Goal: Information Seeking & Learning: Find specific fact

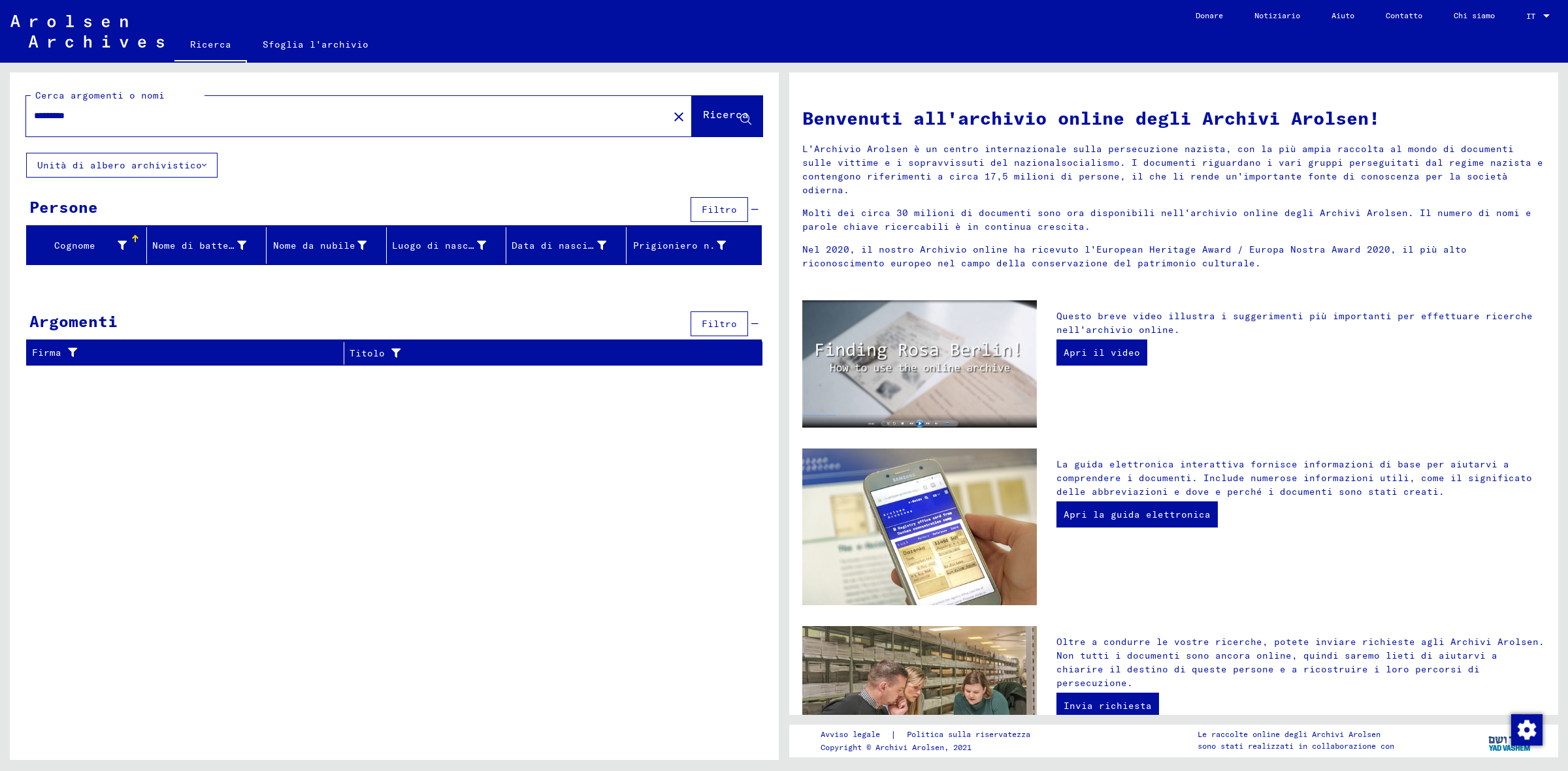
click at [178, 125] on div "********" at bounding box center [339, 116] width 627 height 30
click at [152, 133] on div "******** close" at bounding box center [359, 116] width 666 height 40
click at [134, 109] on input "********" at bounding box center [343, 116] width 619 height 14
type input "*"
type input "**********"
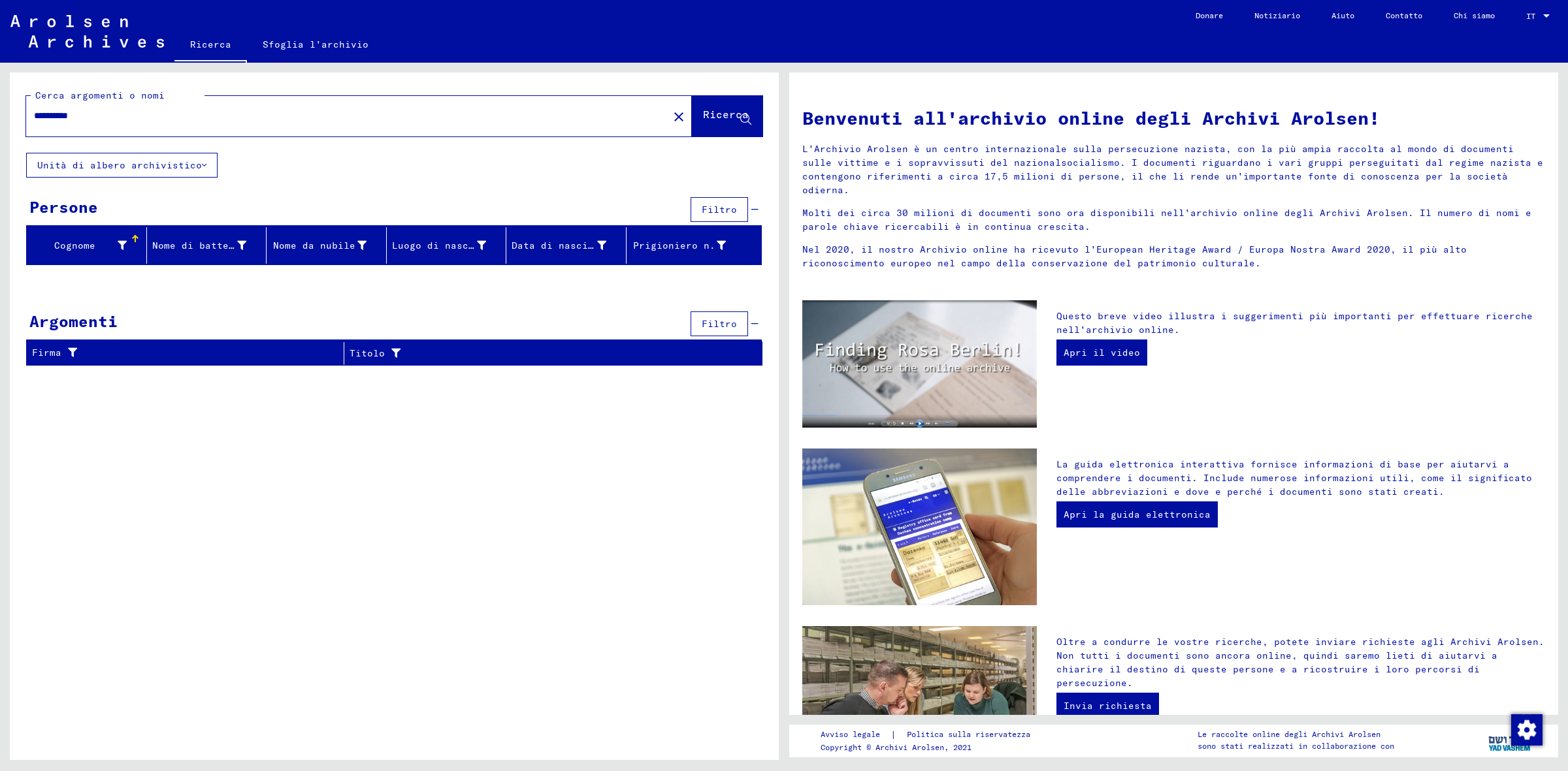
click at [717, 108] on font "Ricerca" at bounding box center [725, 114] width 46 height 13
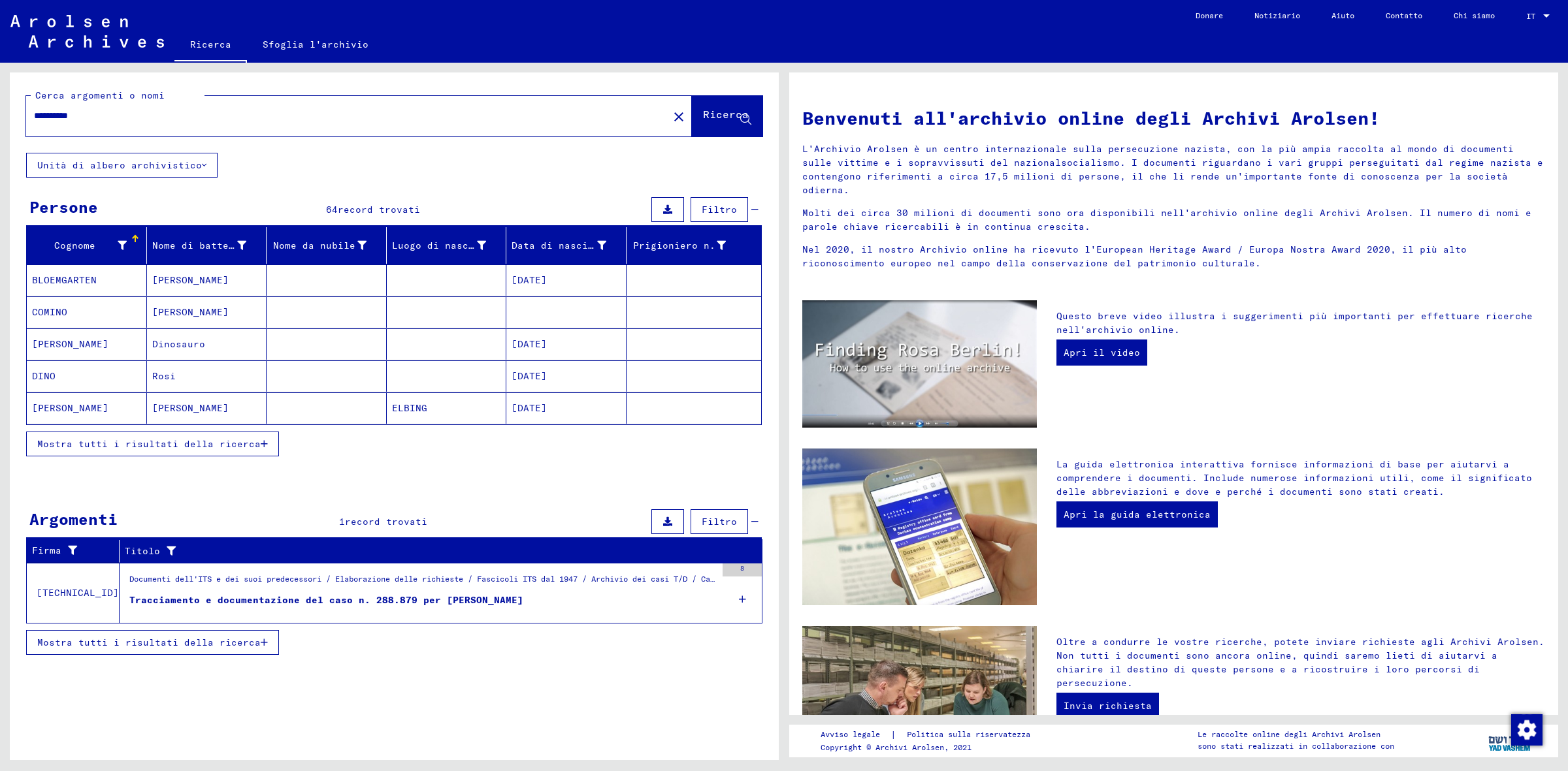
click at [152, 433] on button "Mostra tutti i risultati della ricerca" at bounding box center [152, 444] width 253 height 25
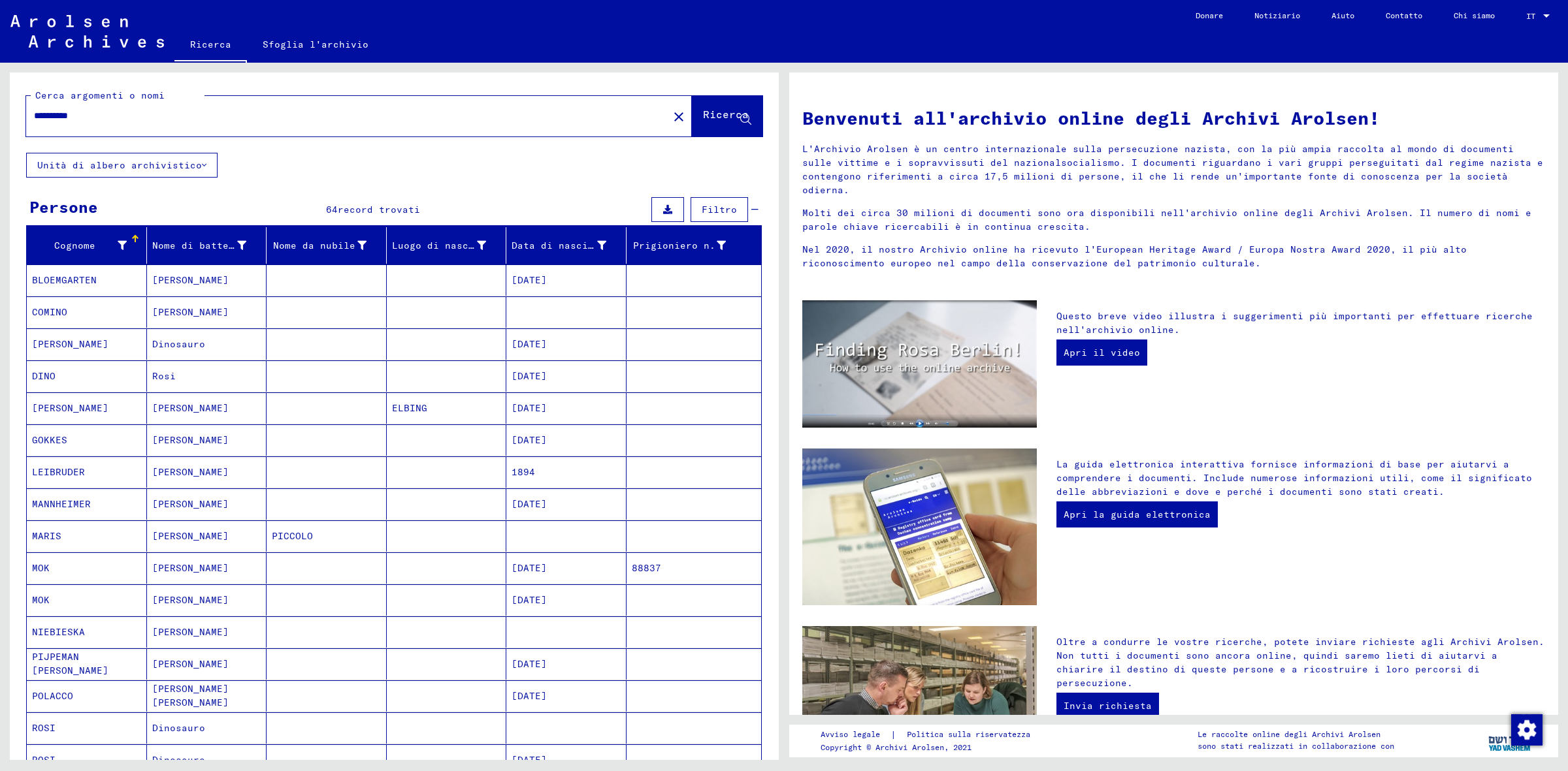
click at [185, 379] on mat-cell "Rosi" at bounding box center [207, 375] width 120 height 31
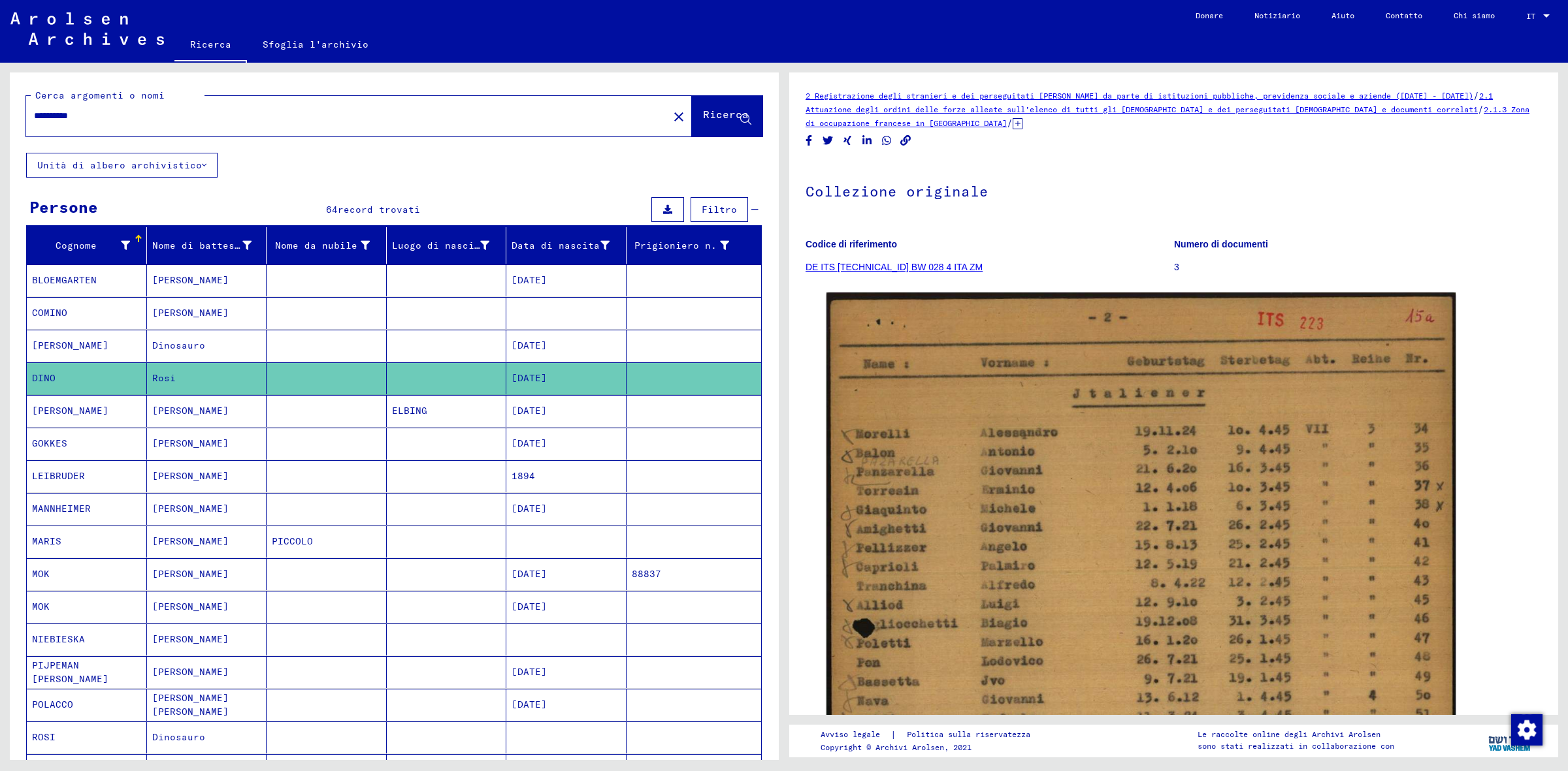
click at [537, 749] on mat-cell at bounding box center [566, 738] width 120 height 32
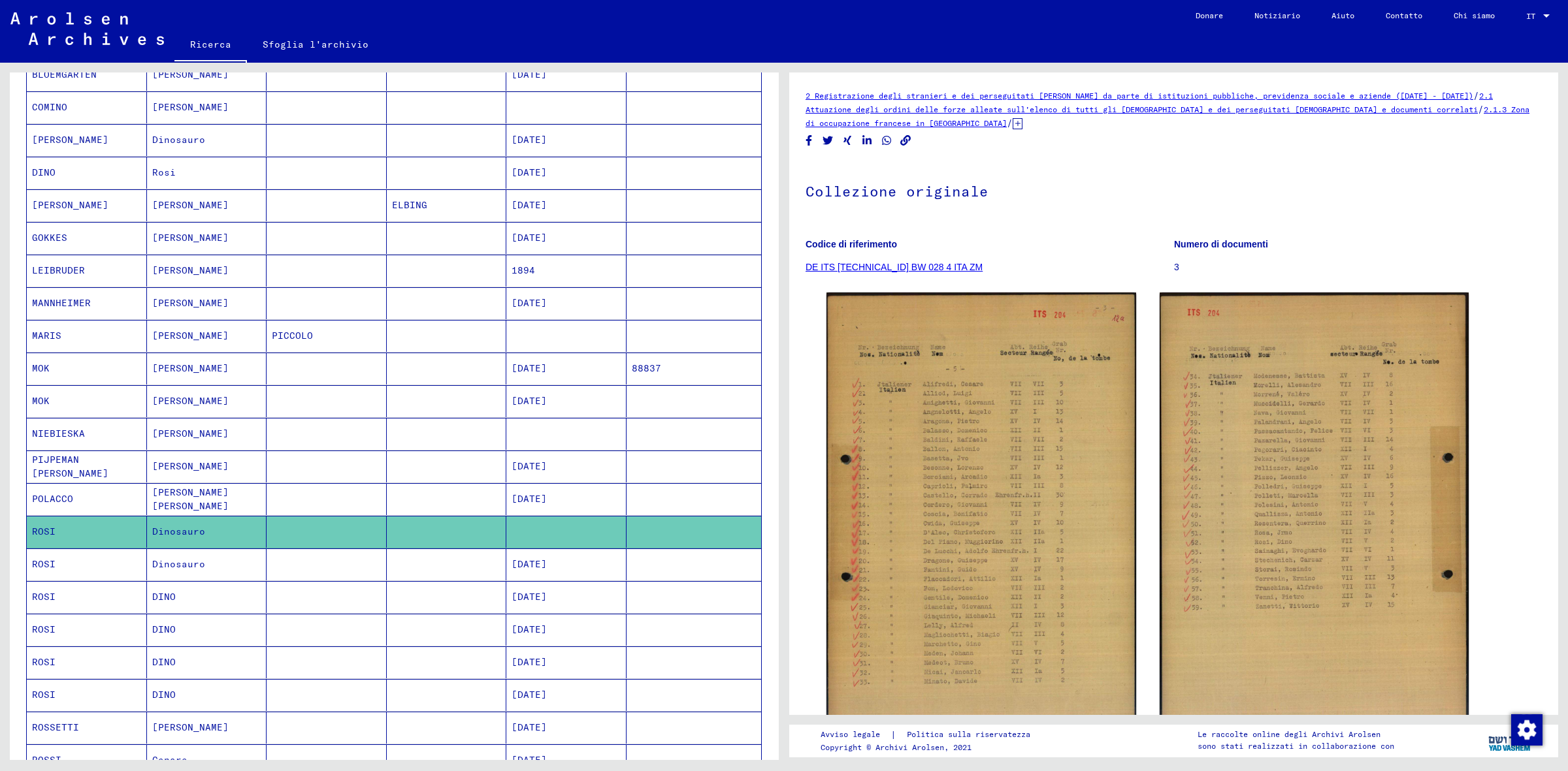
scroll to position [207, 0]
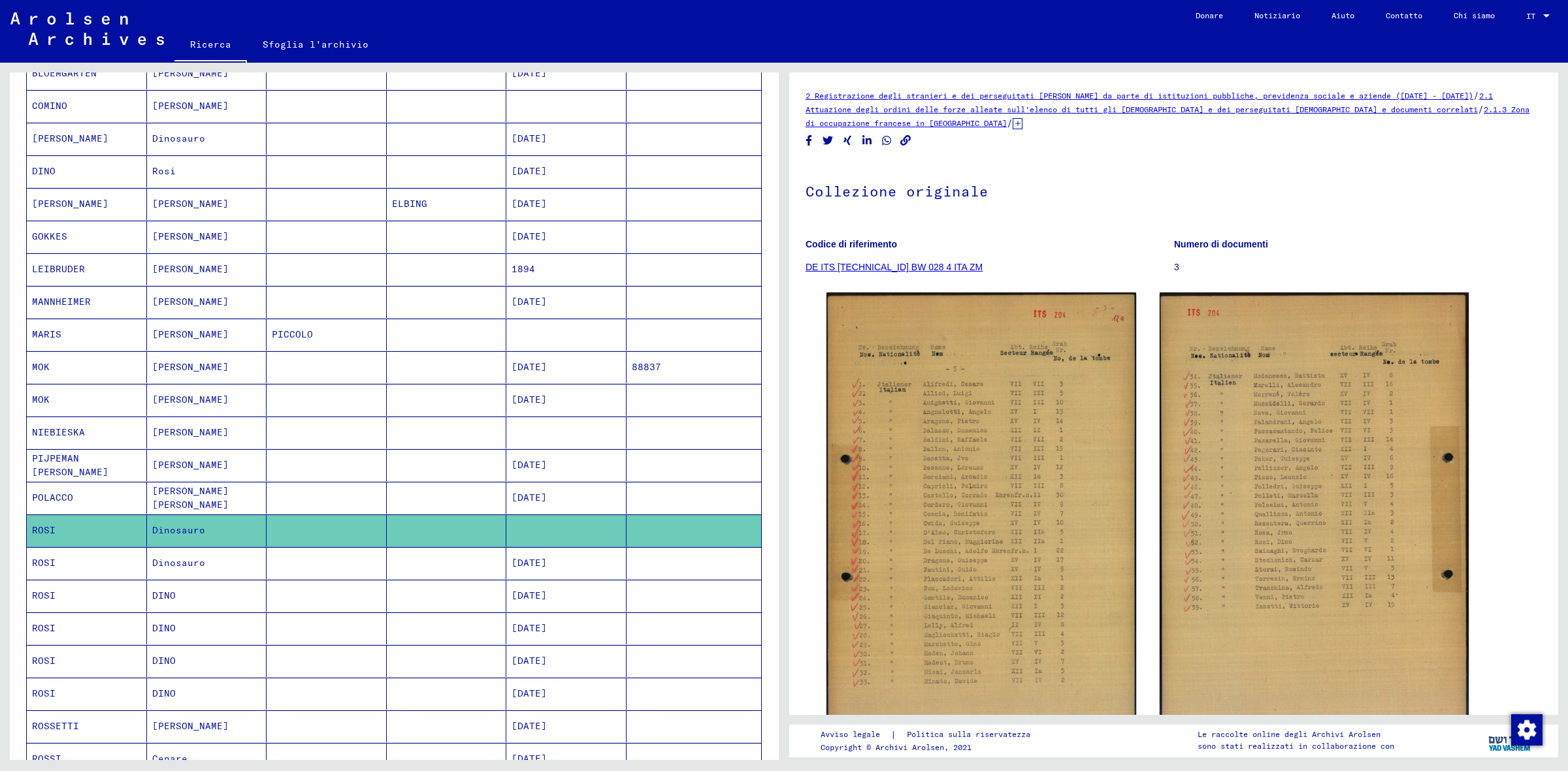
click at [334, 604] on mat-cell at bounding box center [326, 596] width 120 height 32
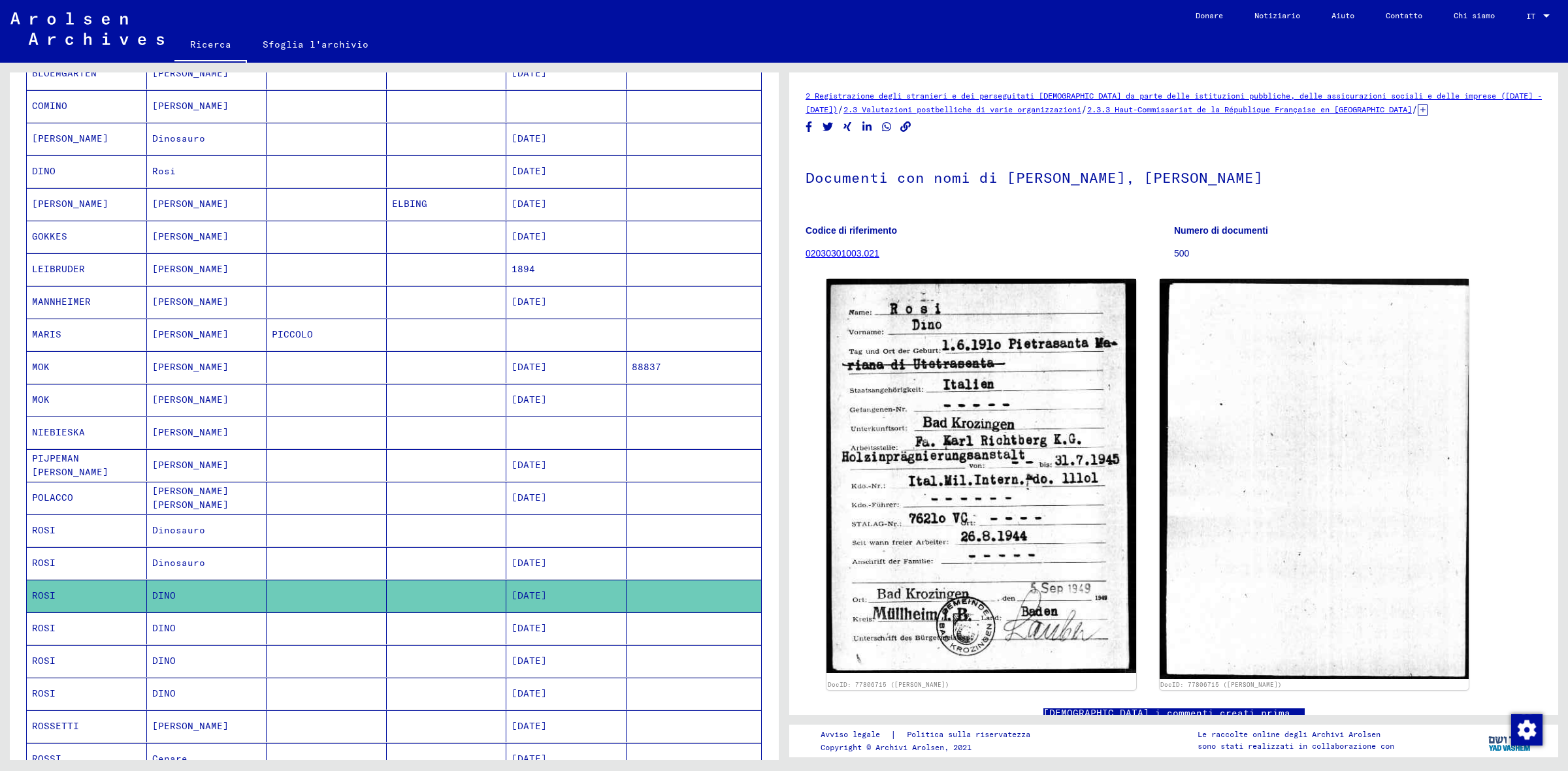
click at [416, 618] on mat-cell at bounding box center [447, 629] width 120 height 32
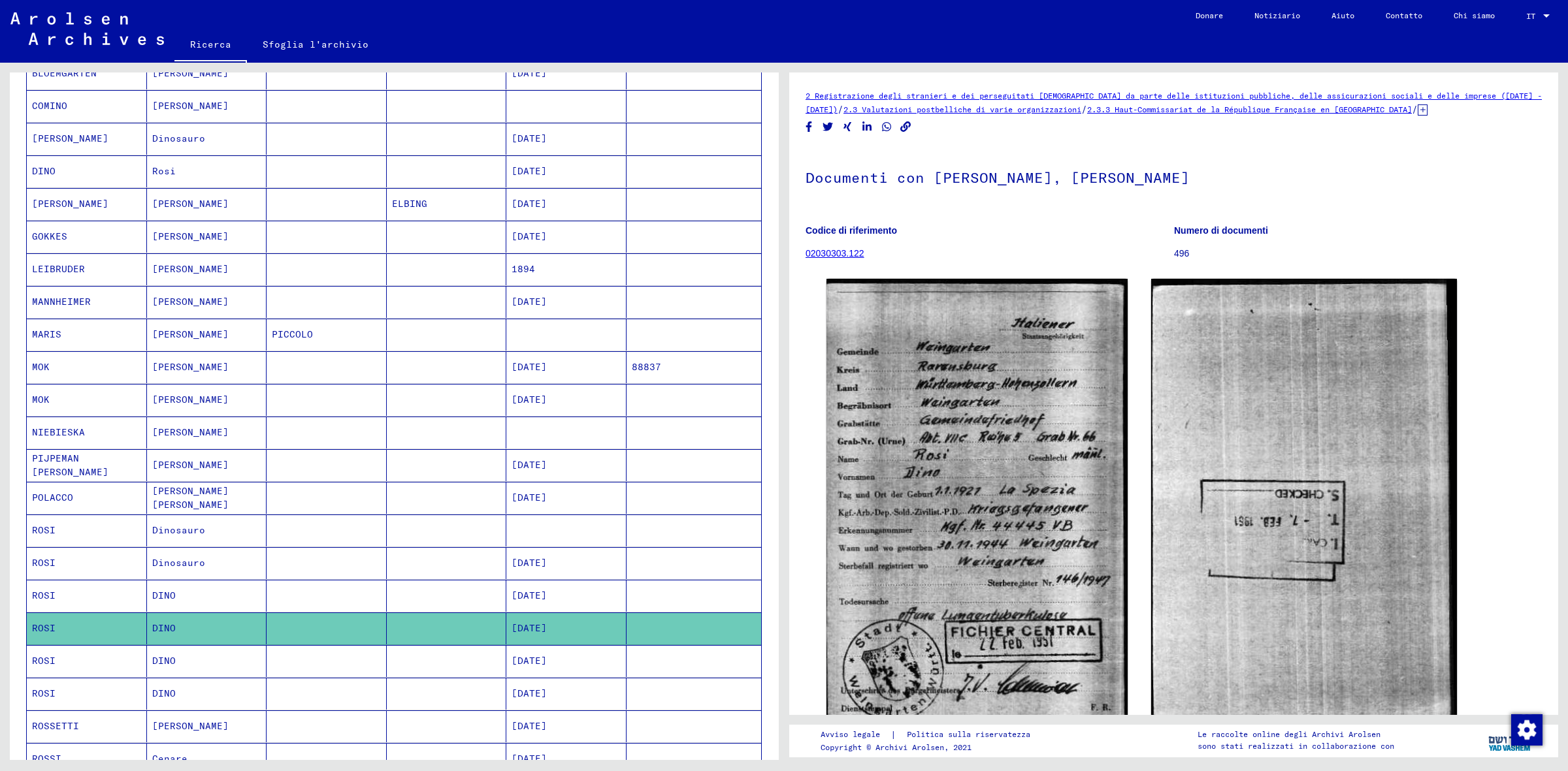
click at [527, 667] on font "[DATE]" at bounding box center [529, 661] width 35 height 12
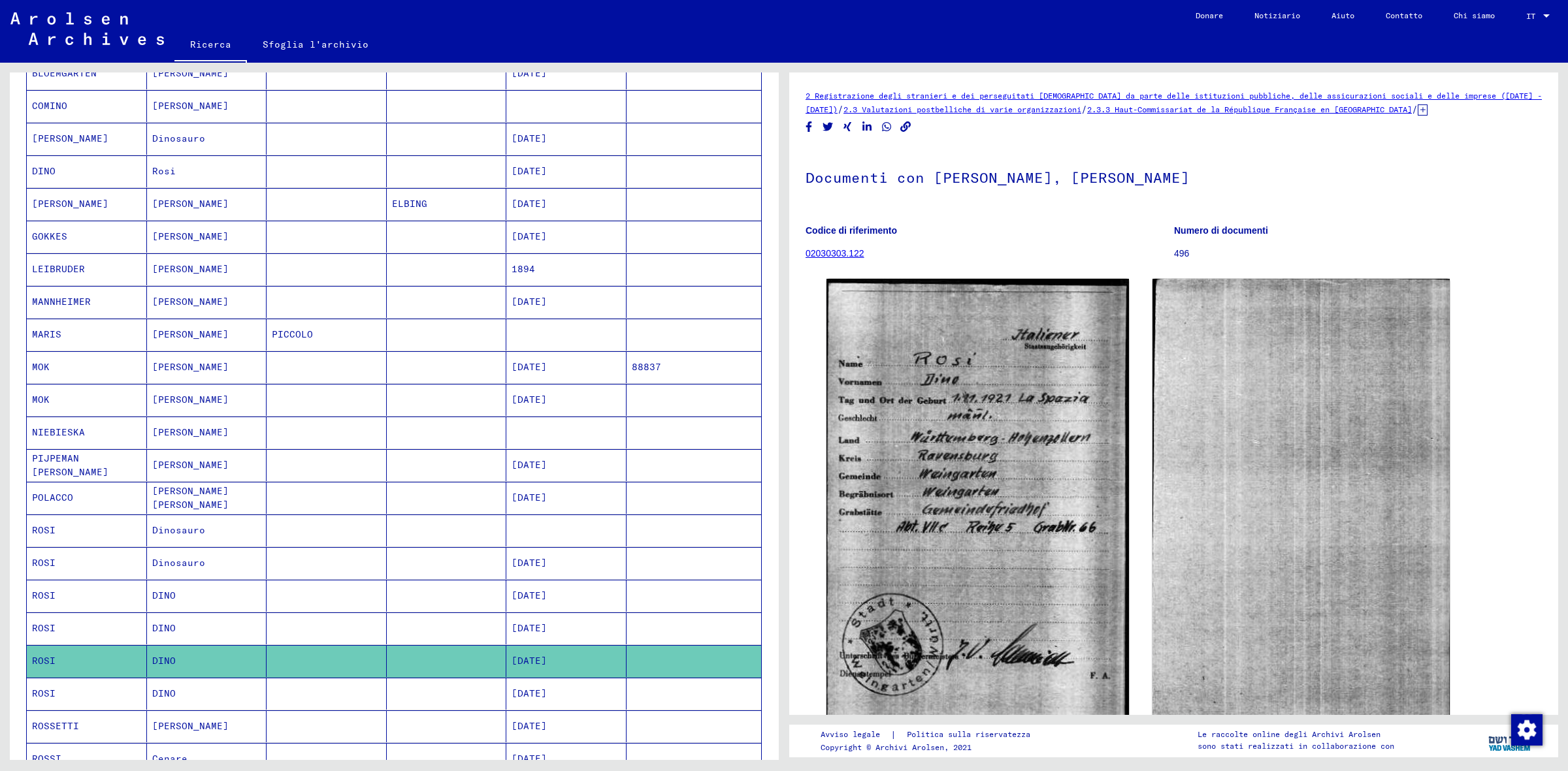
click at [533, 707] on mat-cell "[DATE]" at bounding box center [566, 694] width 120 height 32
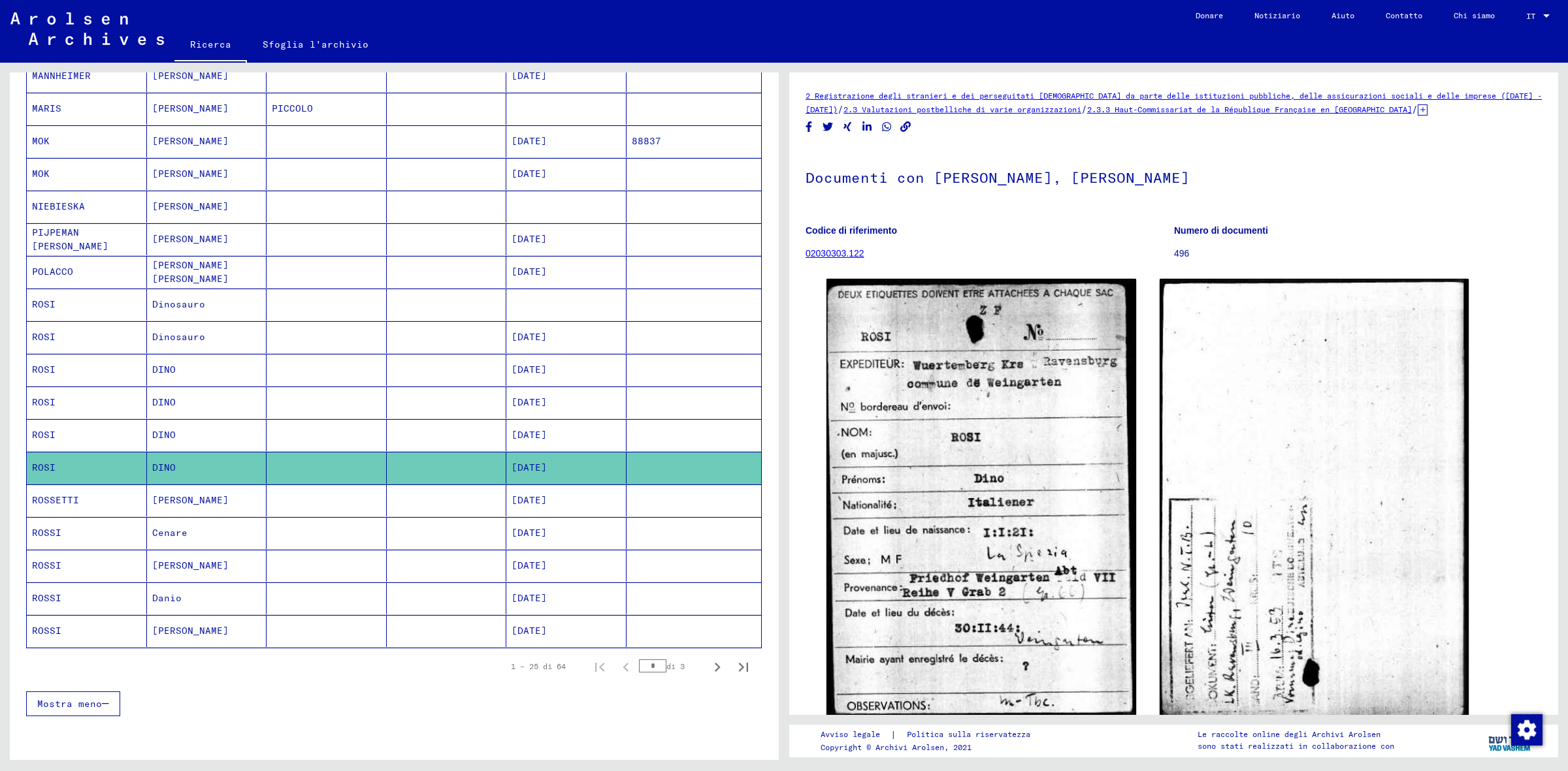
scroll to position [437, 0]
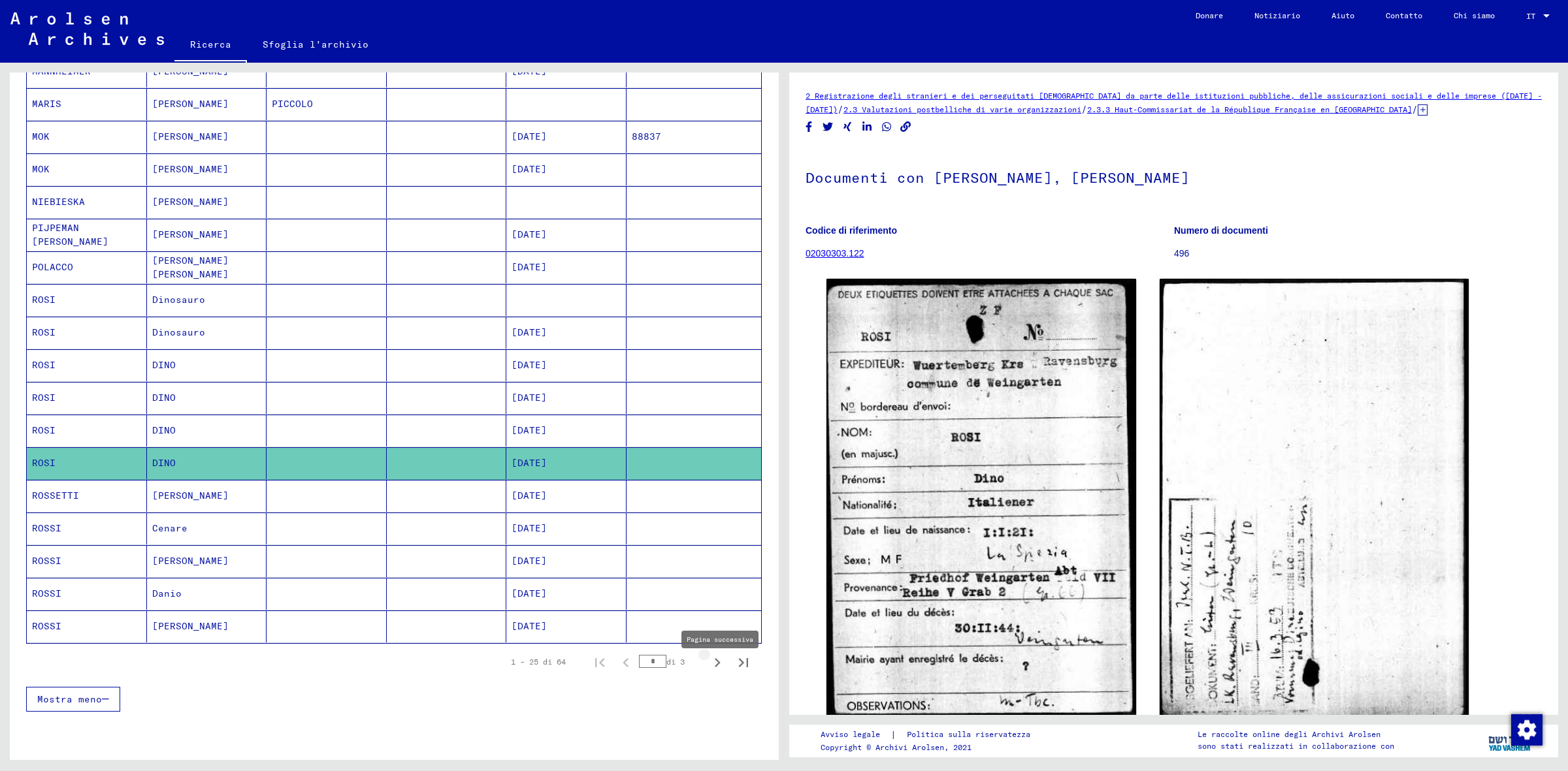
click at [709, 668] on icon "Pagina successiva" at bounding box center [717, 663] width 18 height 18
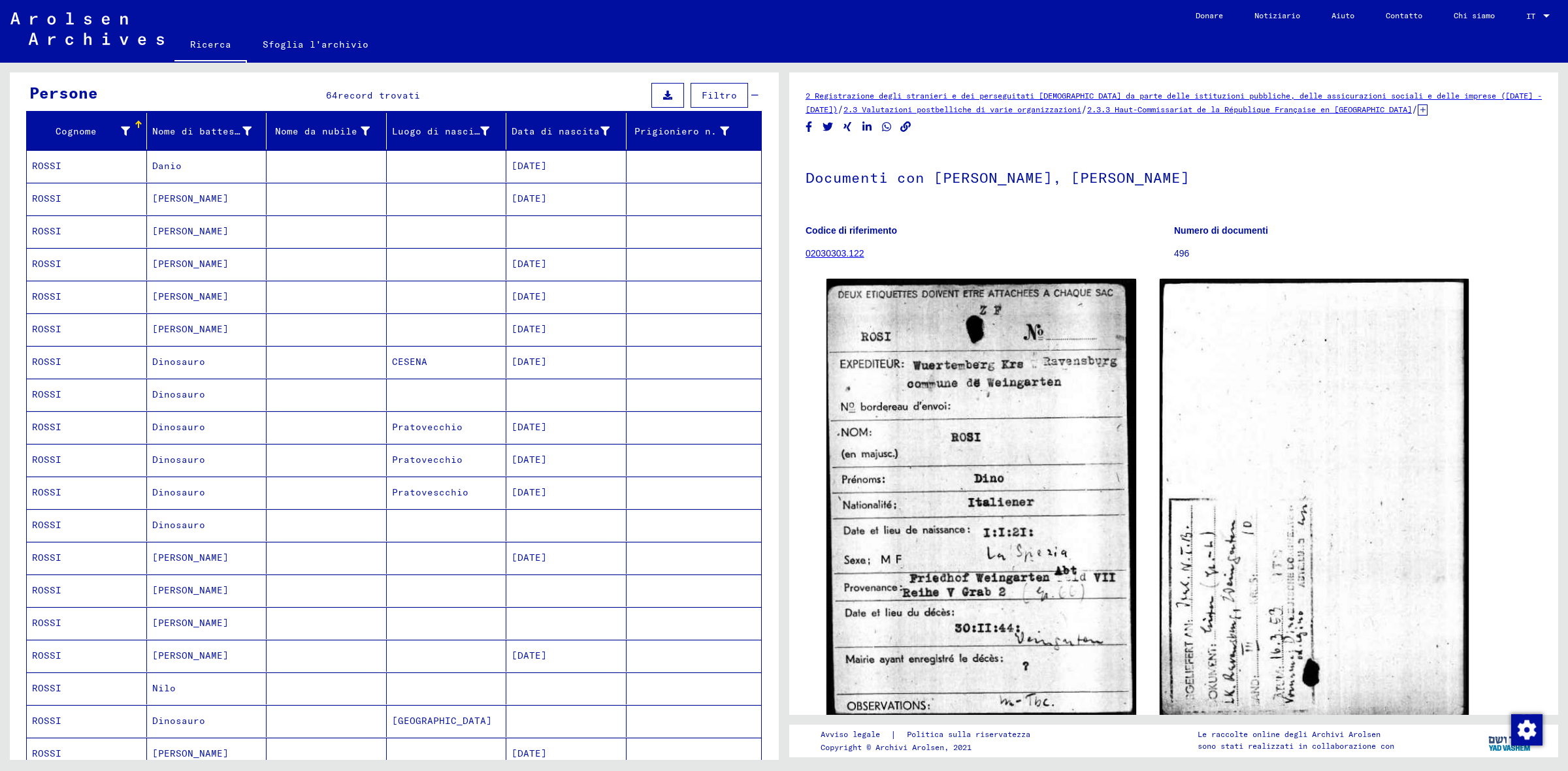
scroll to position [111, 0]
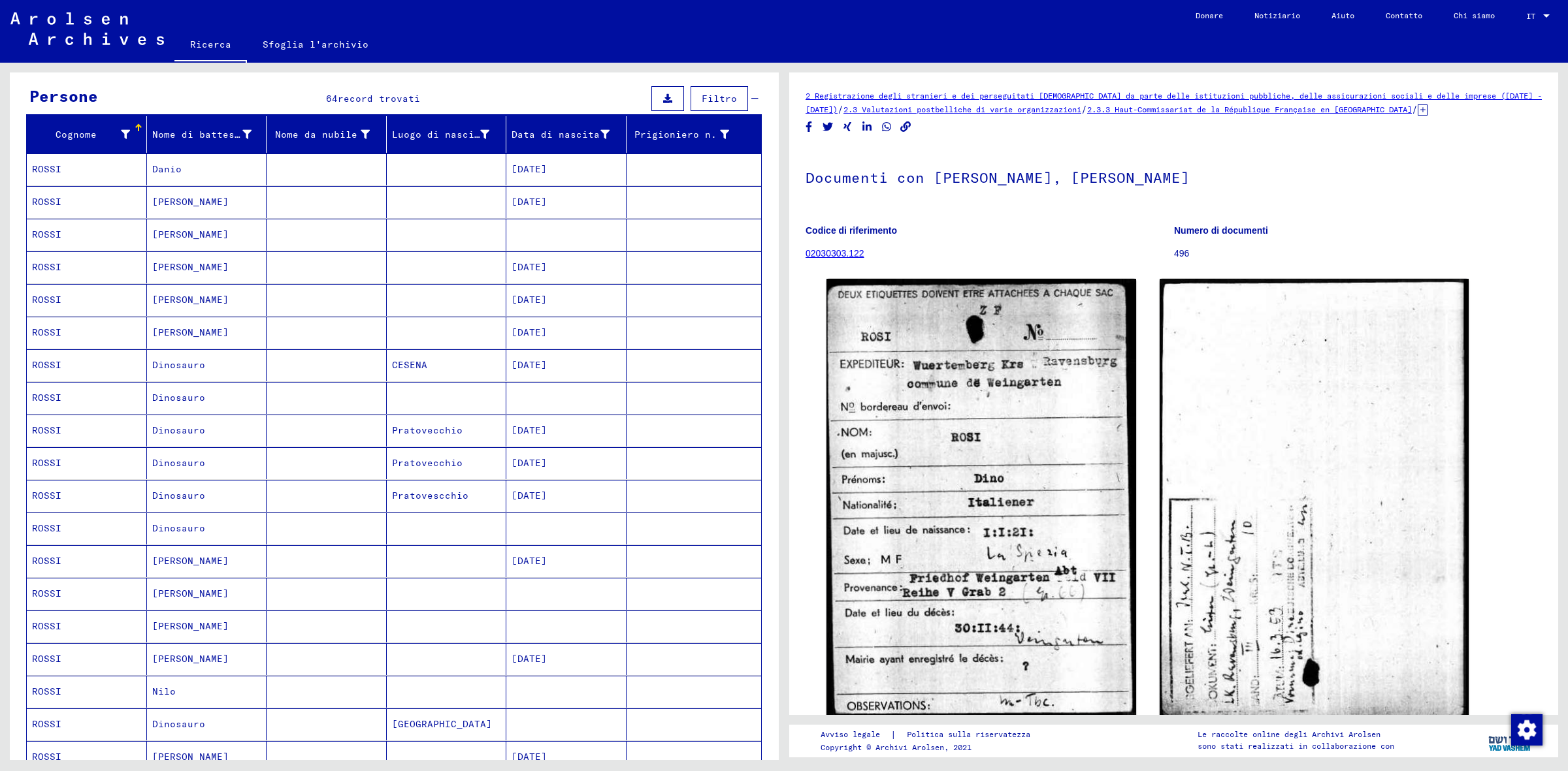
click at [485, 373] on mat-cell "CESENA" at bounding box center [447, 365] width 120 height 32
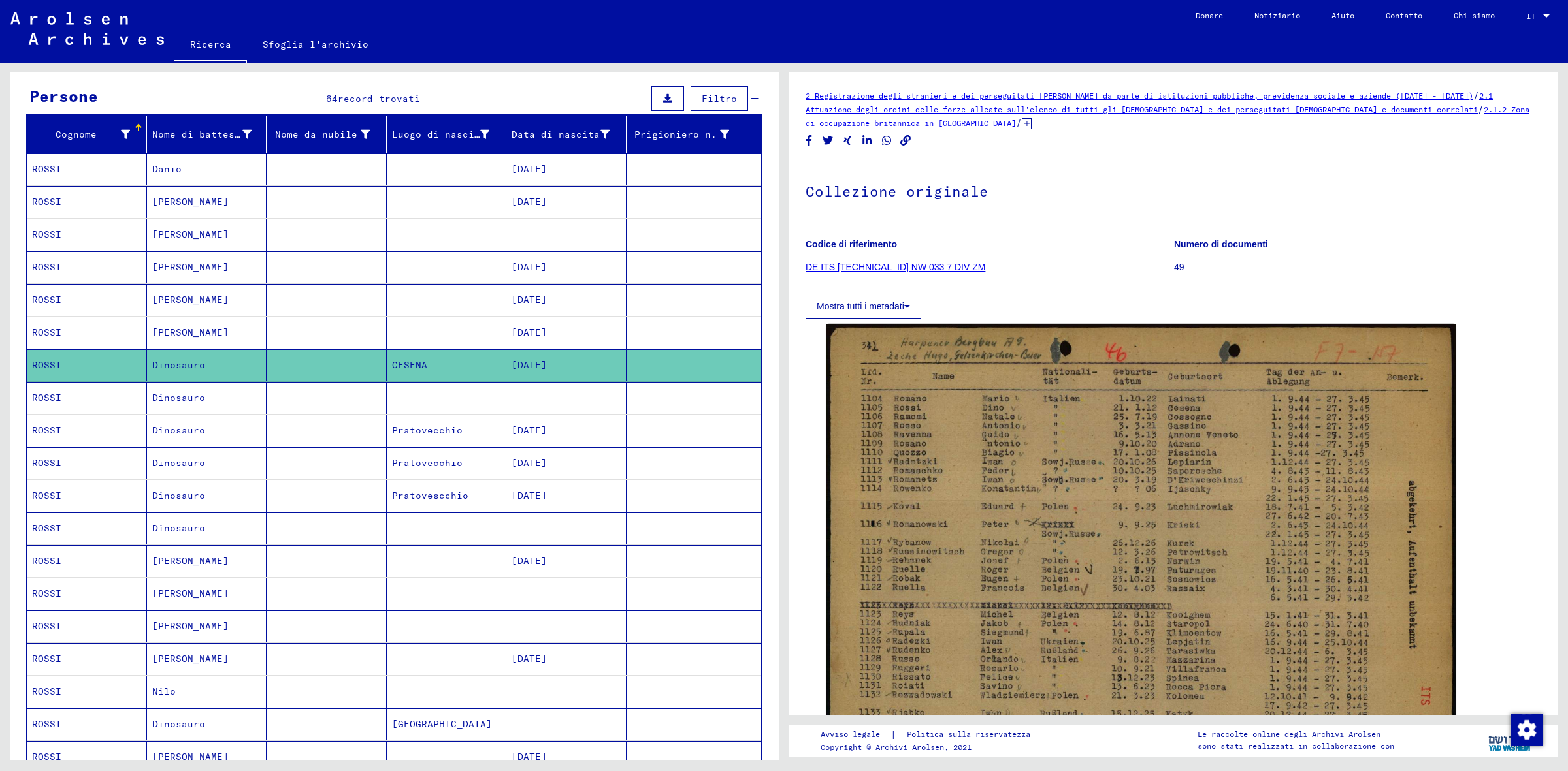
click at [356, 401] on mat-cell at bounding box center [326, 398] width 120 height 32
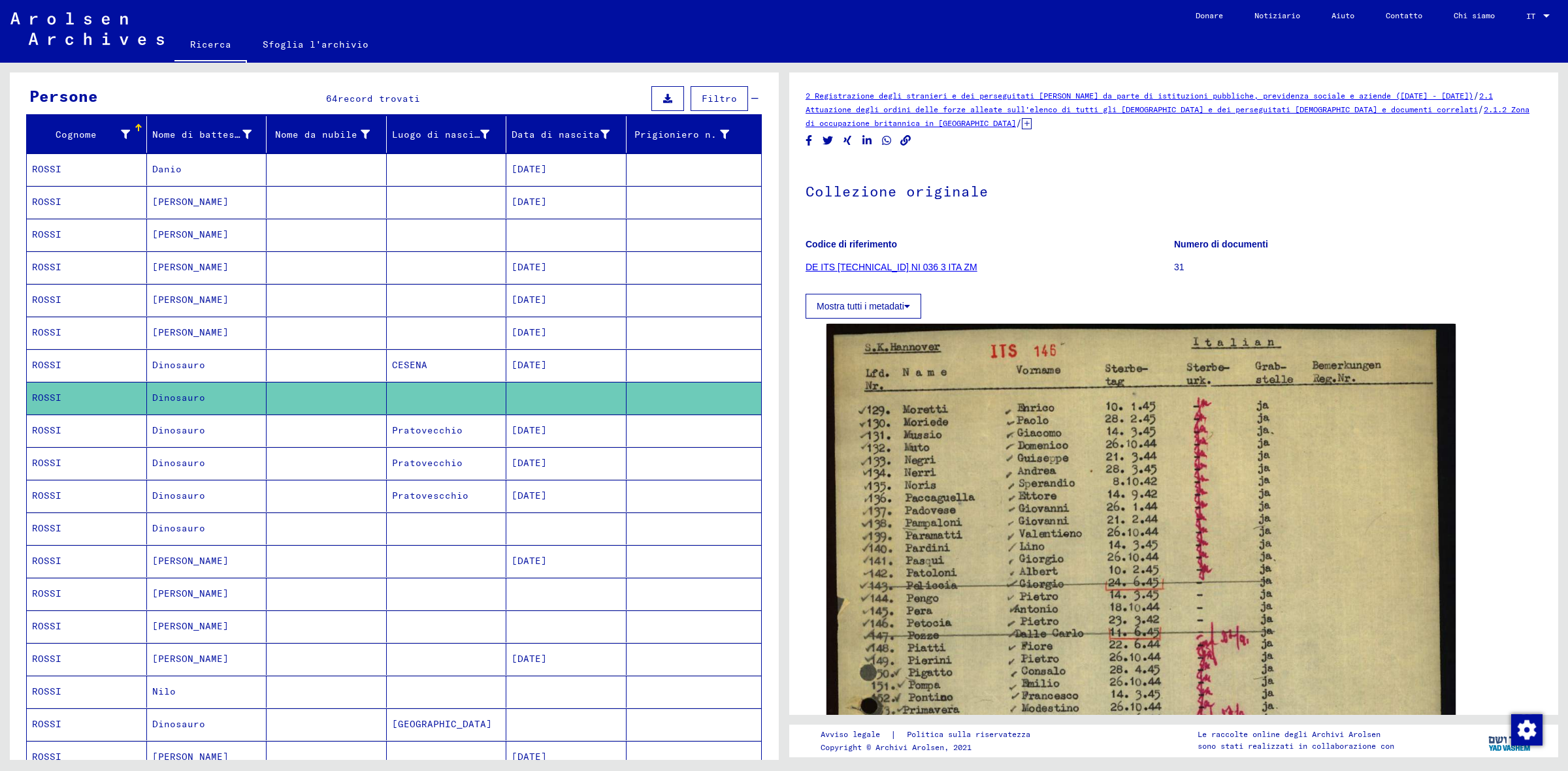
click at [332, 436] on mat-cell at bounding box center [326, 430] width 120 height 32
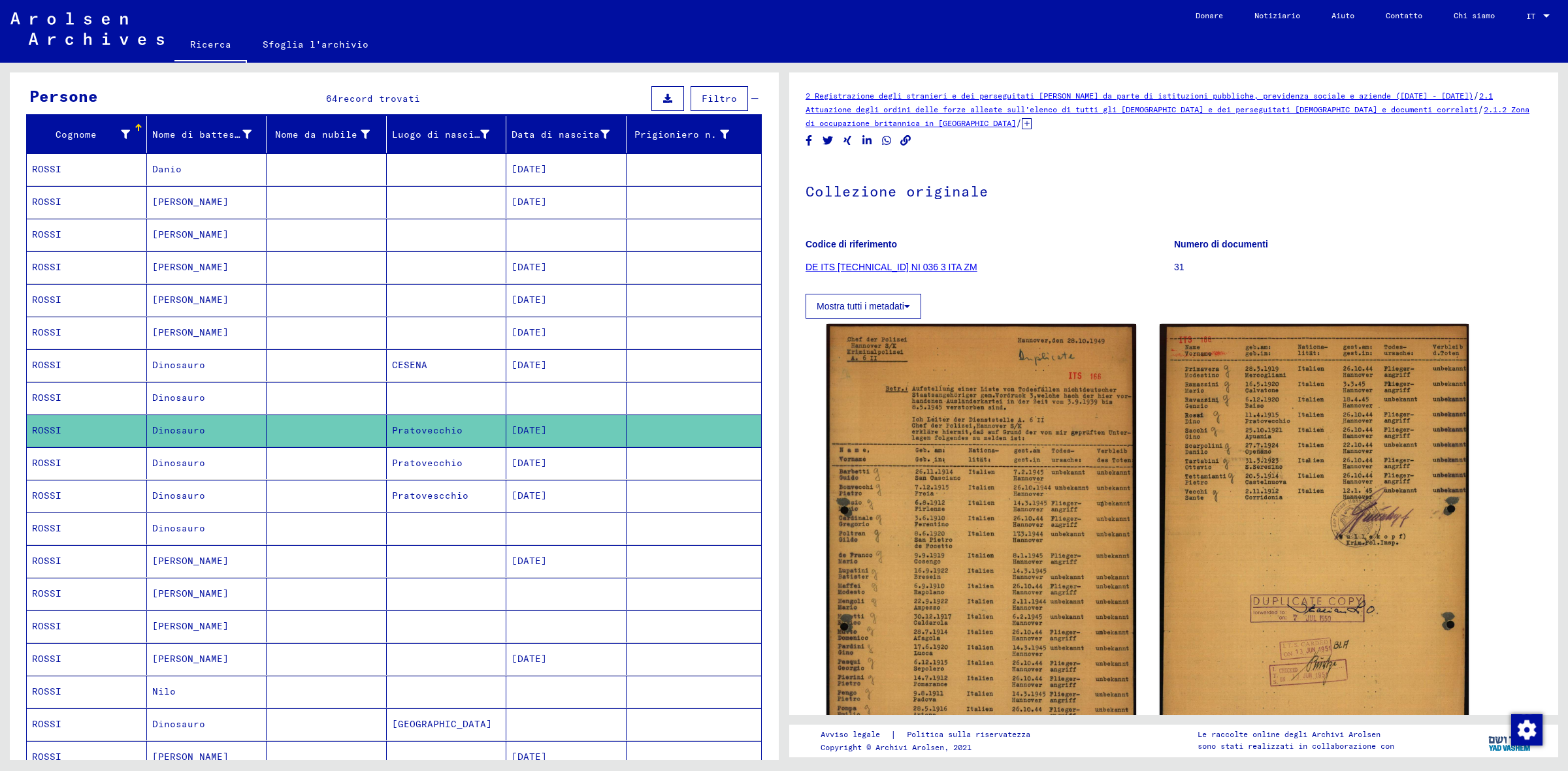
click at [318, 725] on mat-cell at bounding box center [326, 725] width 120 height 32
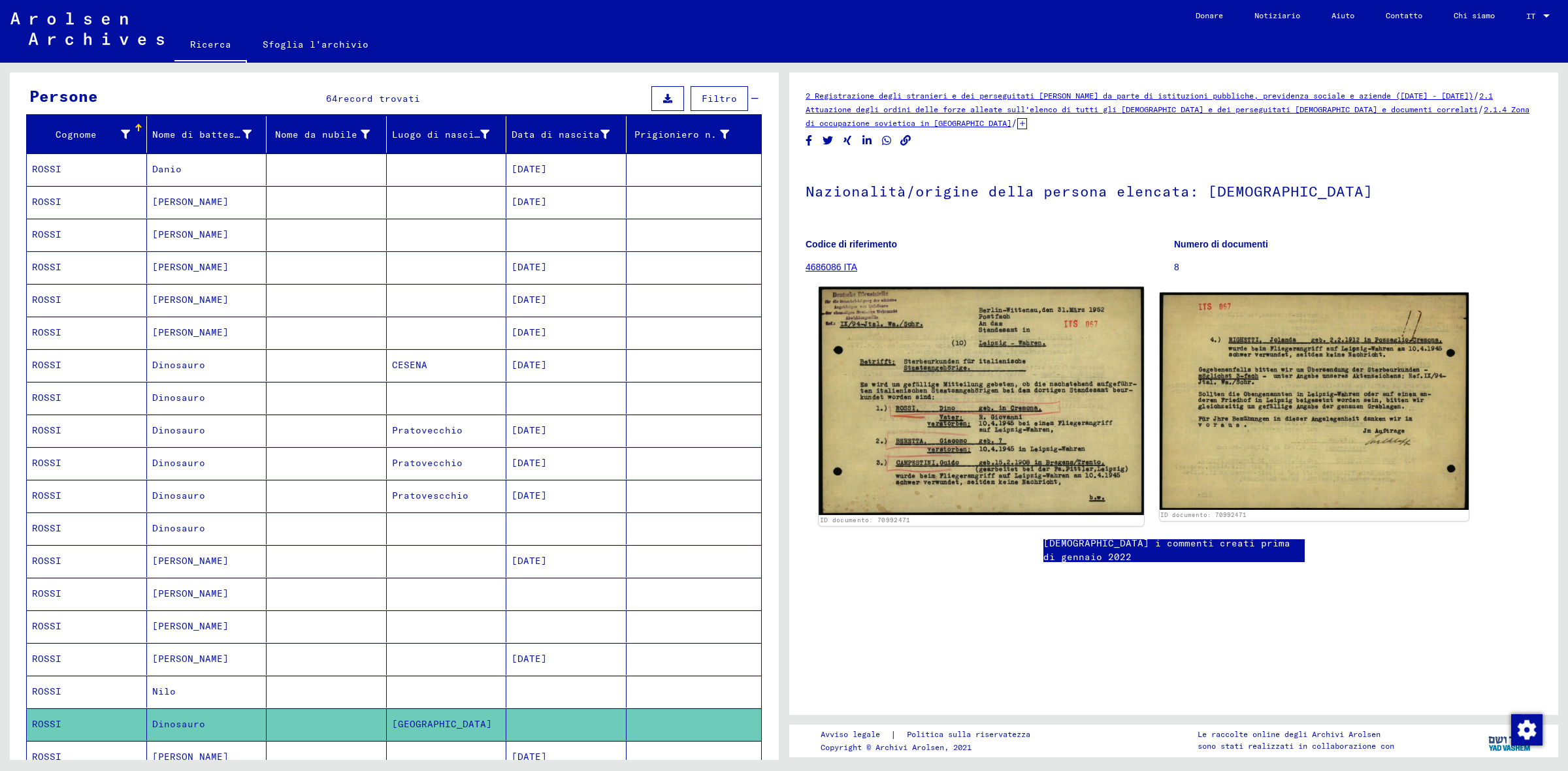
click at [919, 464] on img at bounding box center [981, 401] width 325 height 228
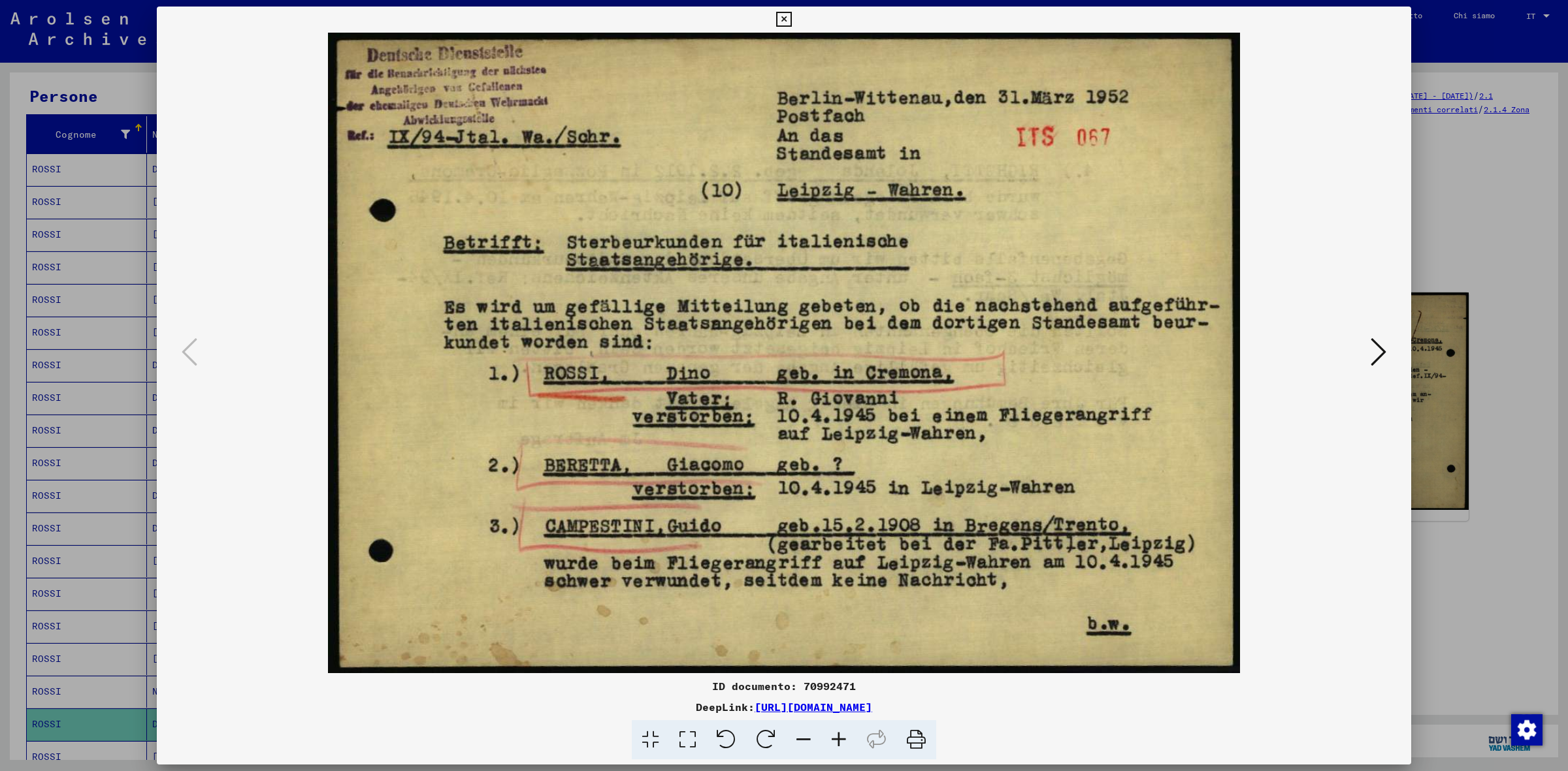
click at [1373, 360] on icon at bounding box center [1379, 352] width 16 height 31
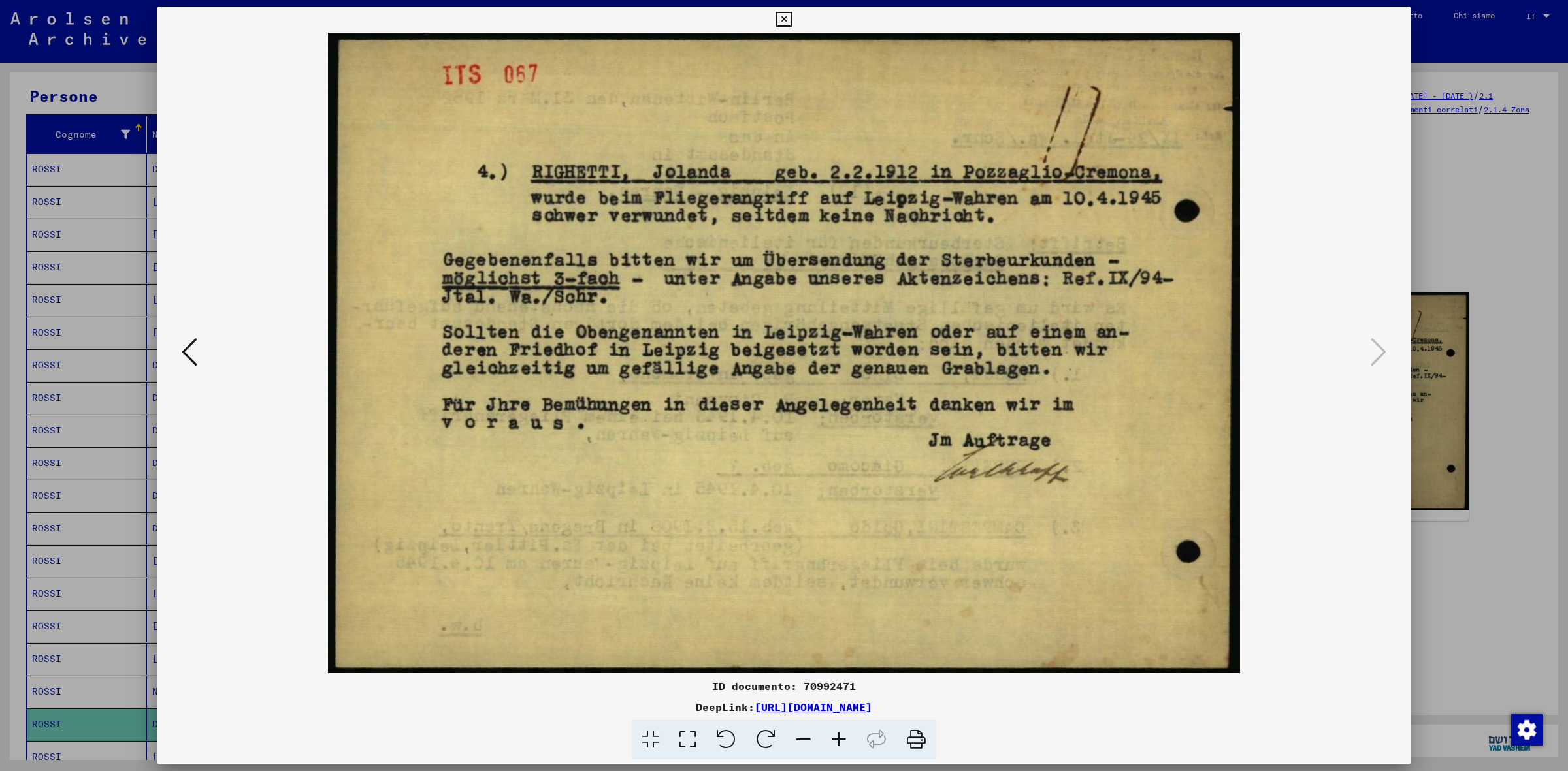
click at [784, 14] on icon at bounding box center [784, 19] width 15 height 16
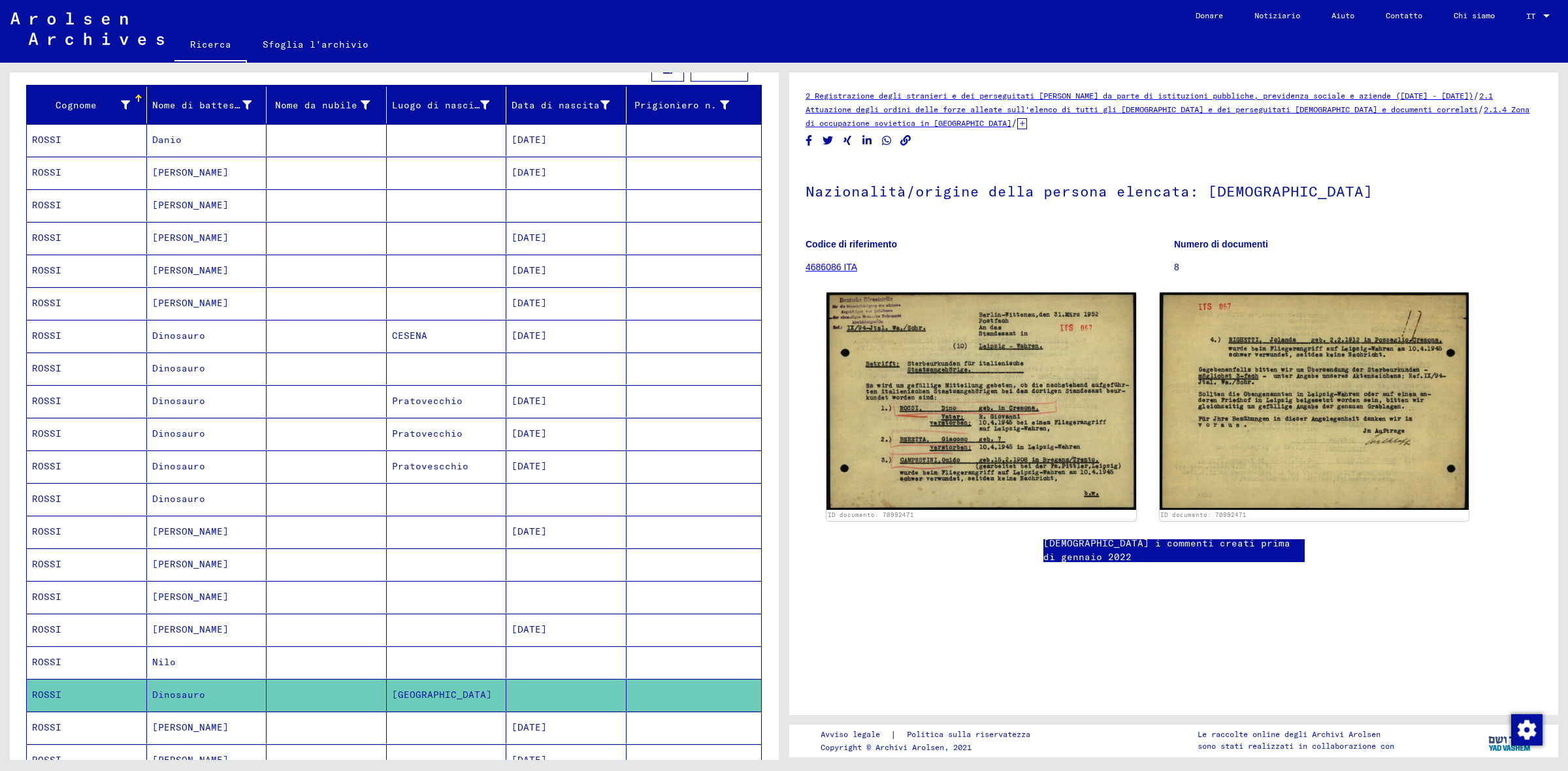
scroll to position [105, 0]
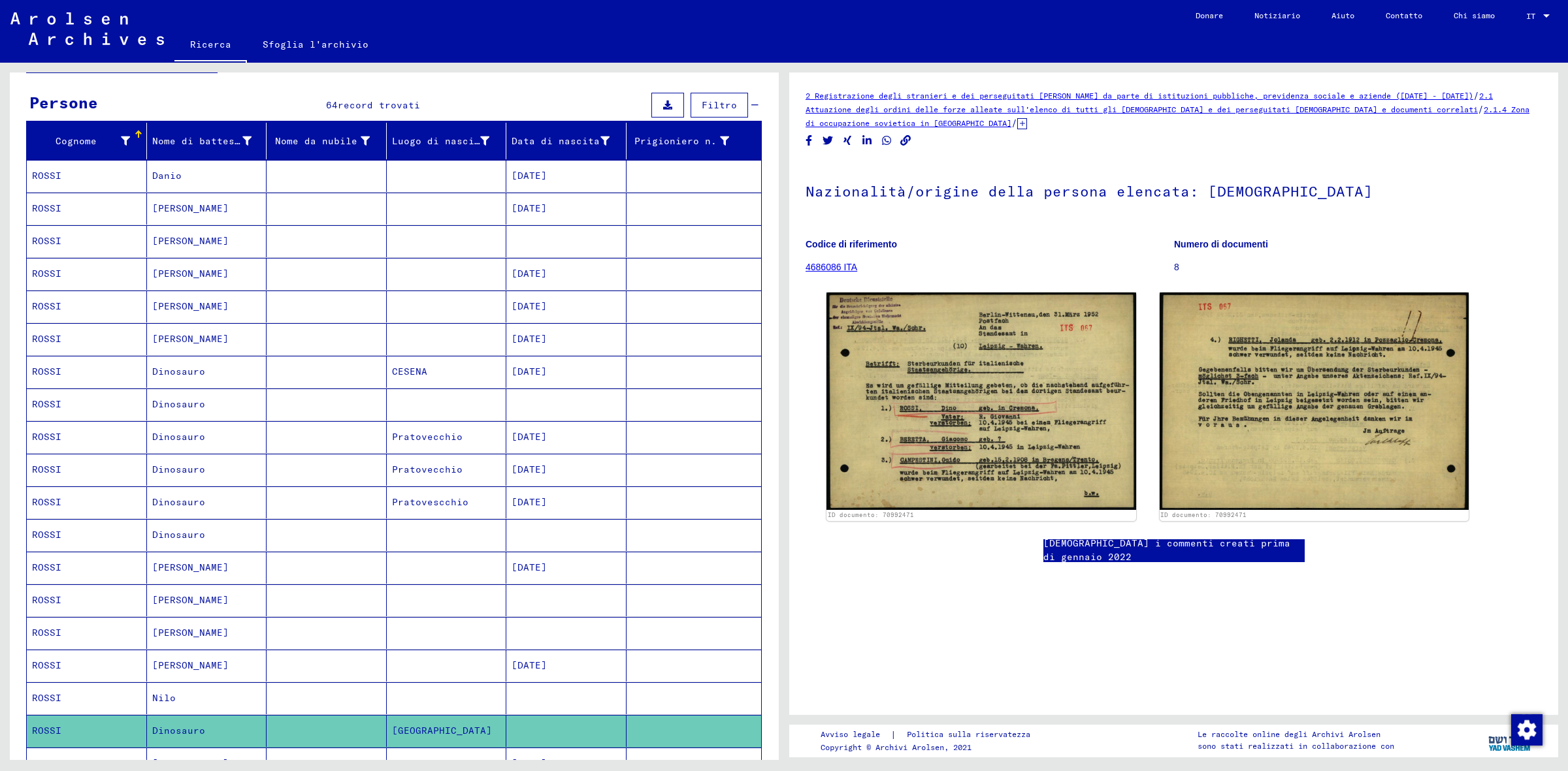
click at [568, 550] on mat-cell at bounding box center [566, 535] width 120 height 32
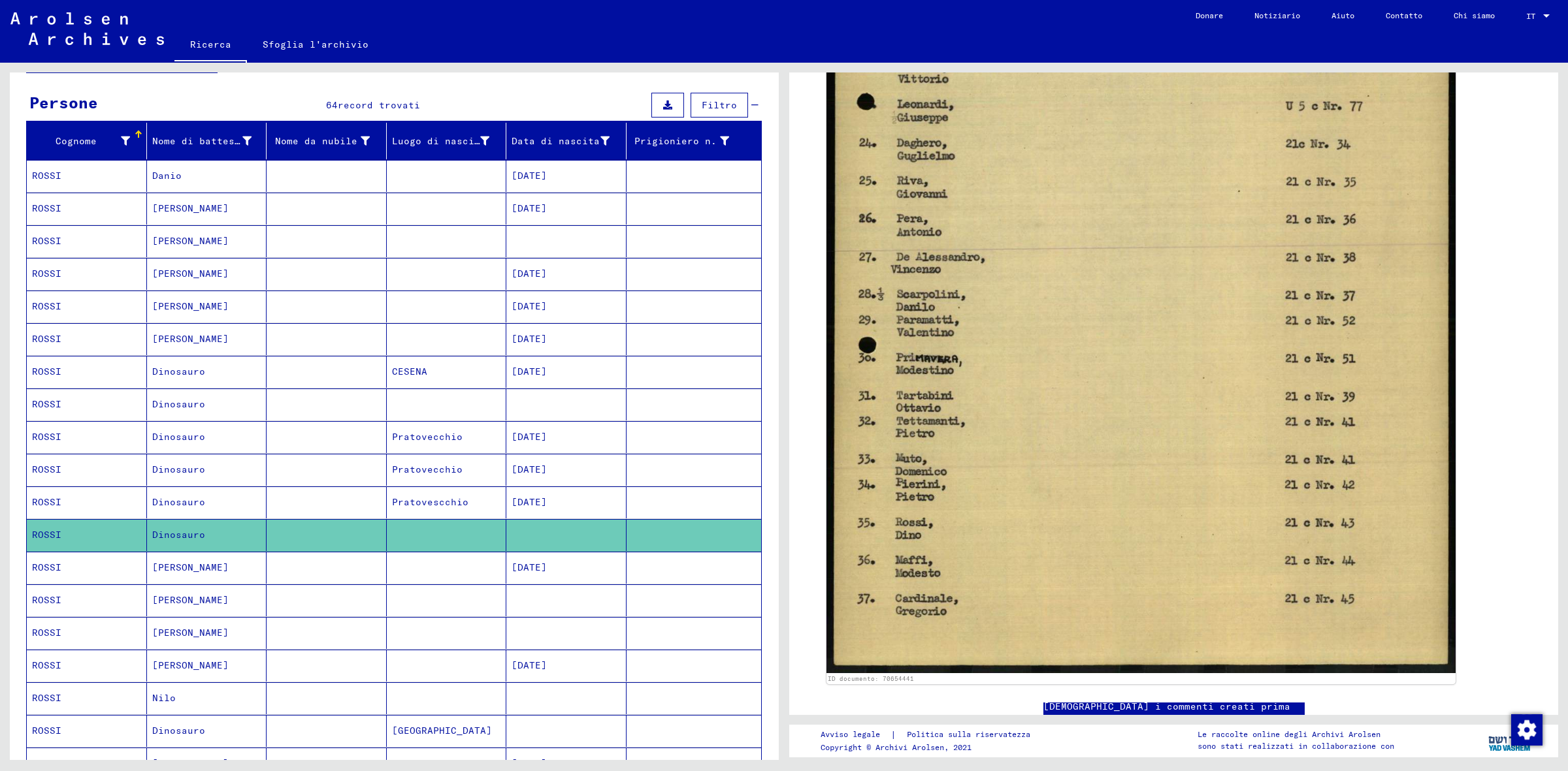
scroll to position [593, 0]
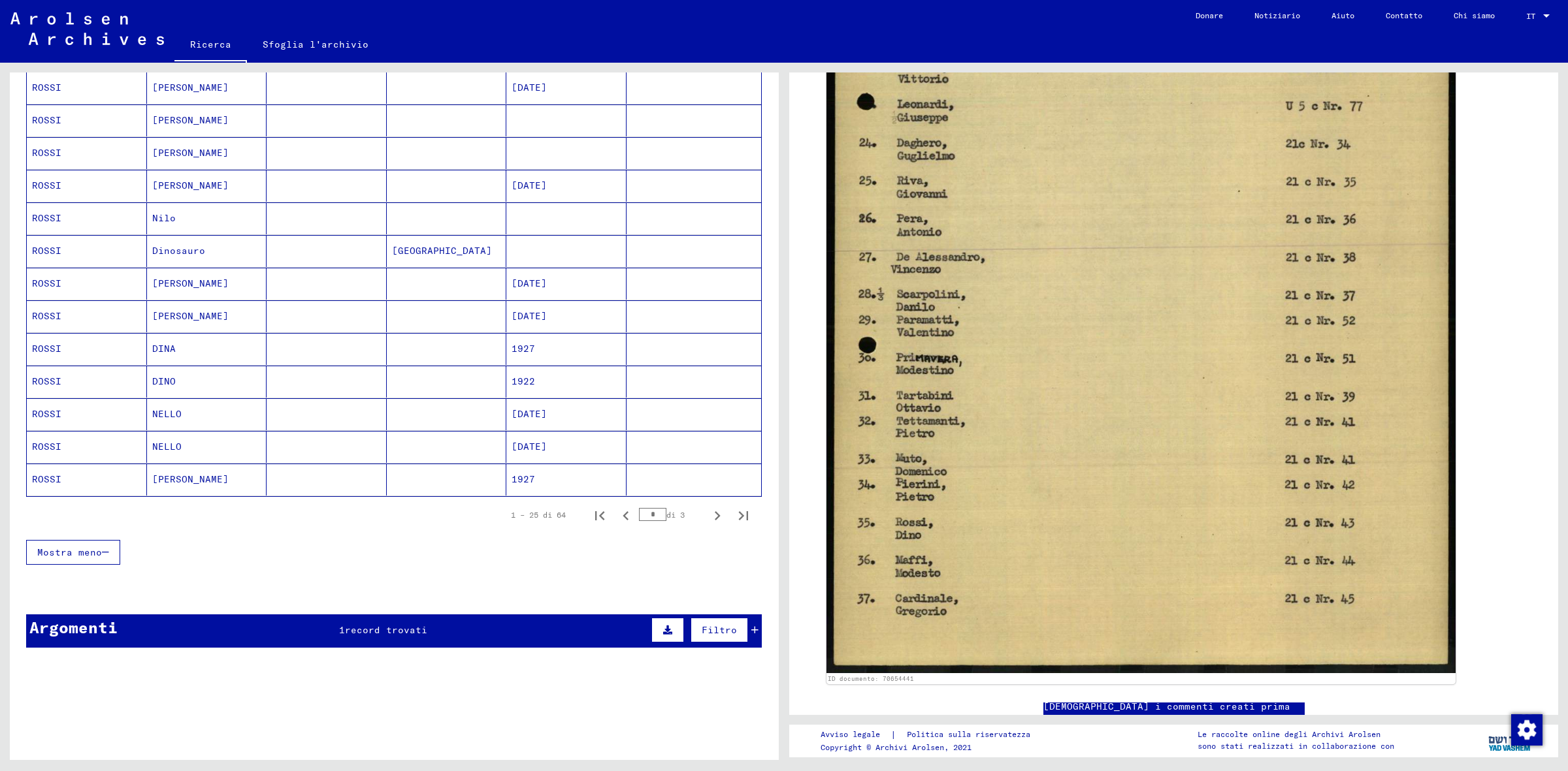
click at [511, 384] on font "1922" at bounding box center [523, 381] width 24 height 12
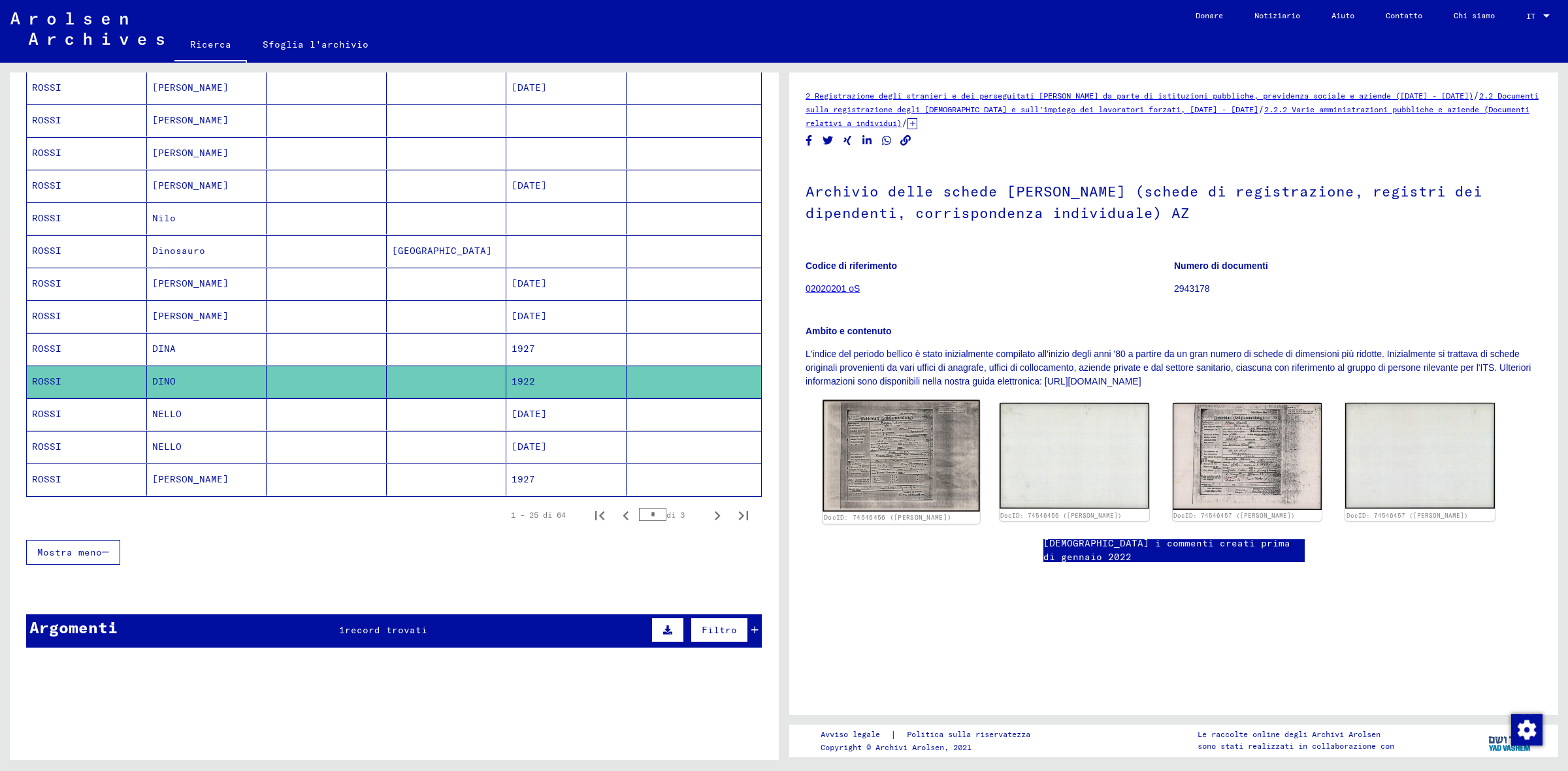
click at [887, 428] on img at bounding box center [901, 456] width 157 height 112
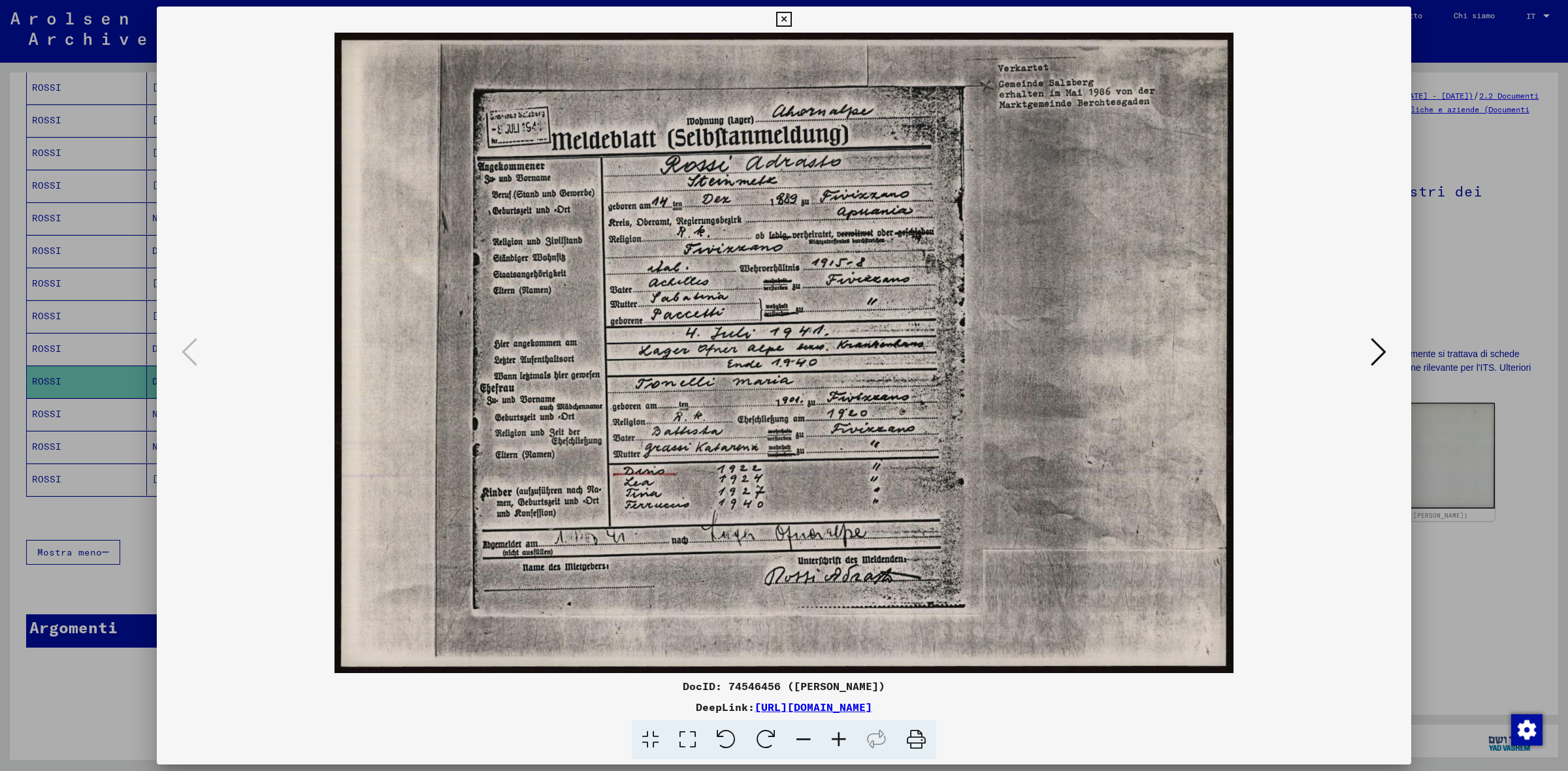
click at [788, 19] on icon at bounding box center [784, 19] width 15 height 16
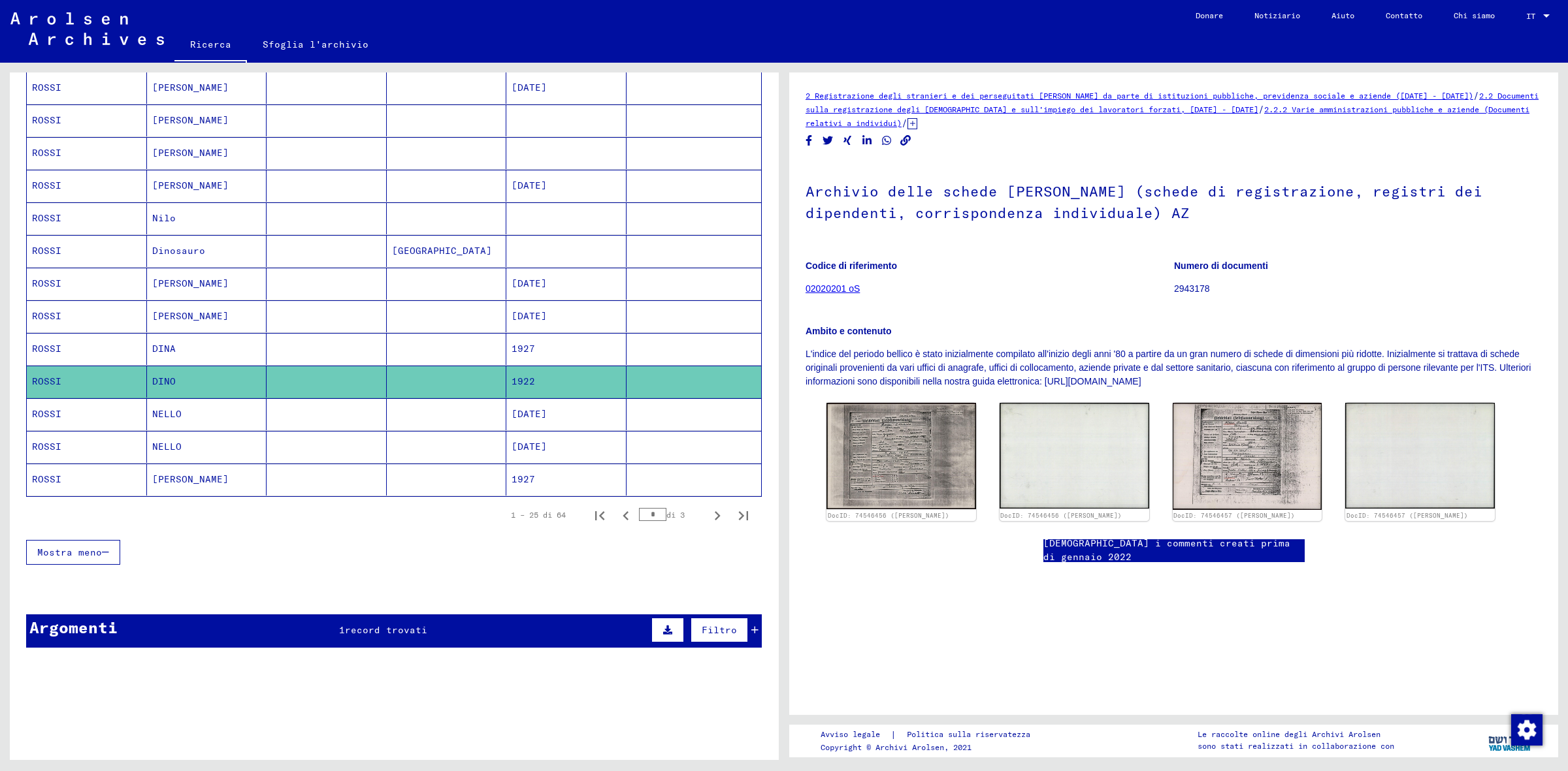
click at [360, 476] on mat-cell at bounding box center [326, 479] width 120 height 32
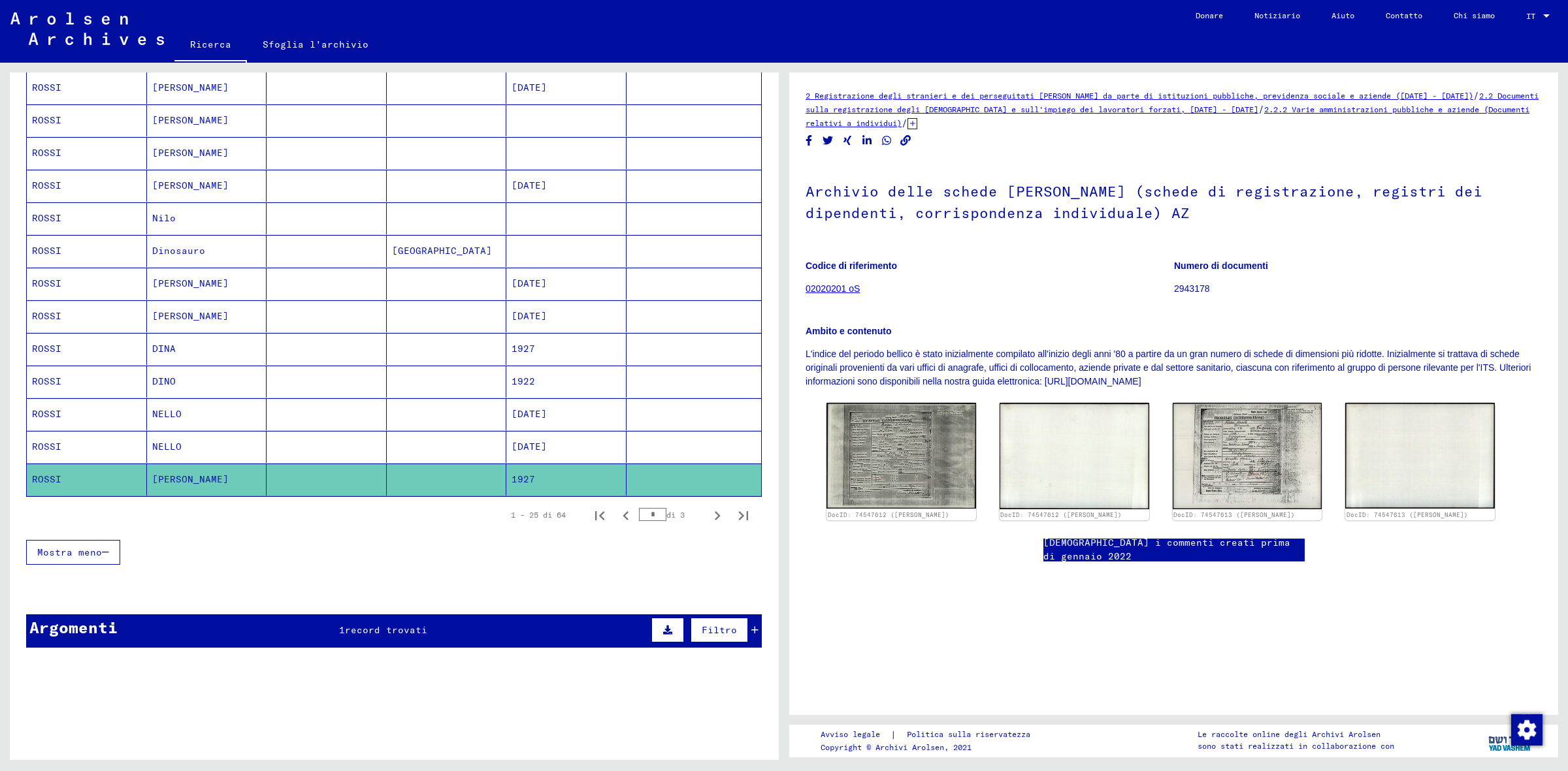
click at [247, 377] on mat-cell "DINO" at bounding box center [207, 382] width 120 height 32
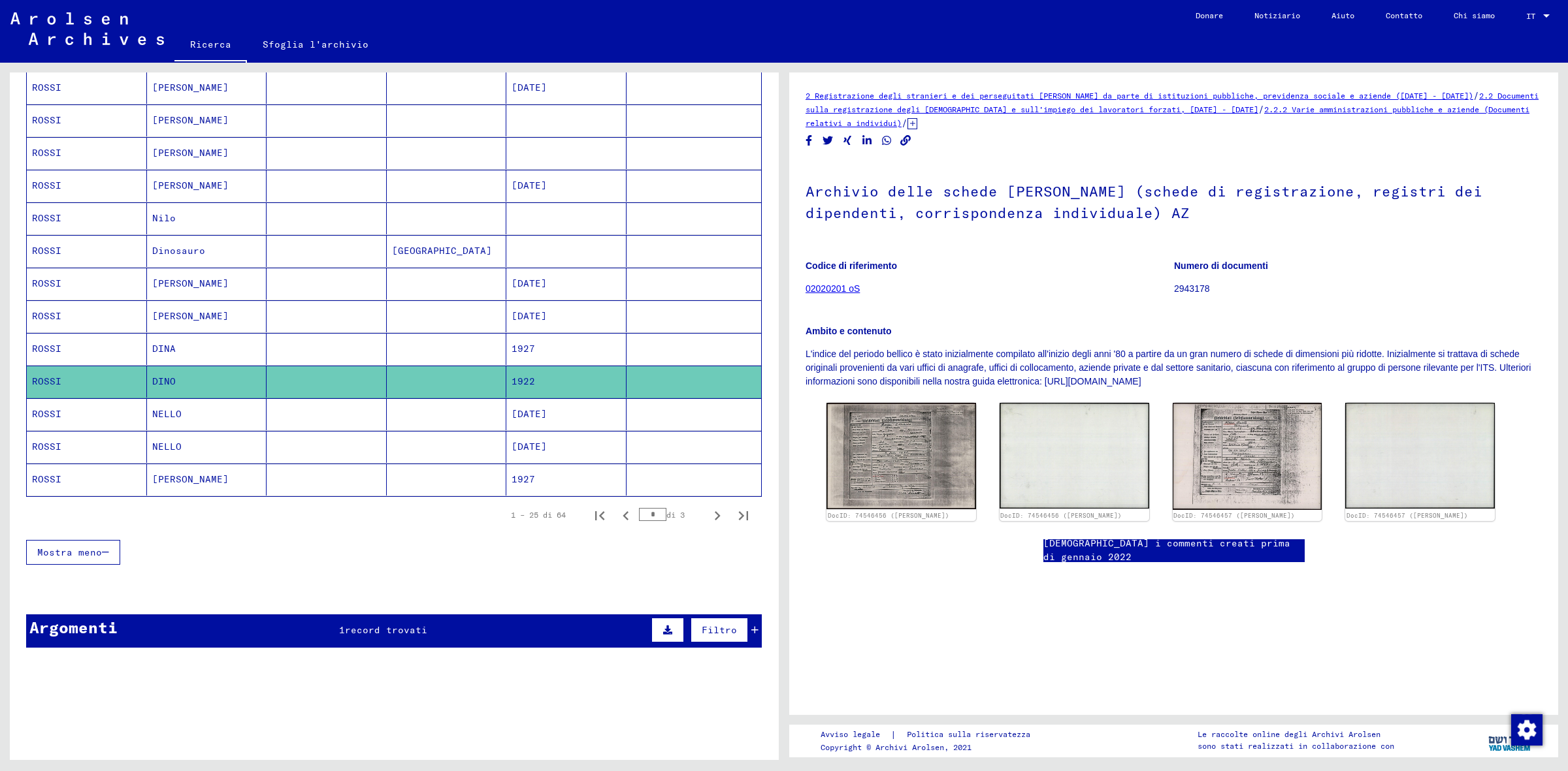
click at [268, 347] on mat-cell at bounding box center [326, 349] width 120 height 32
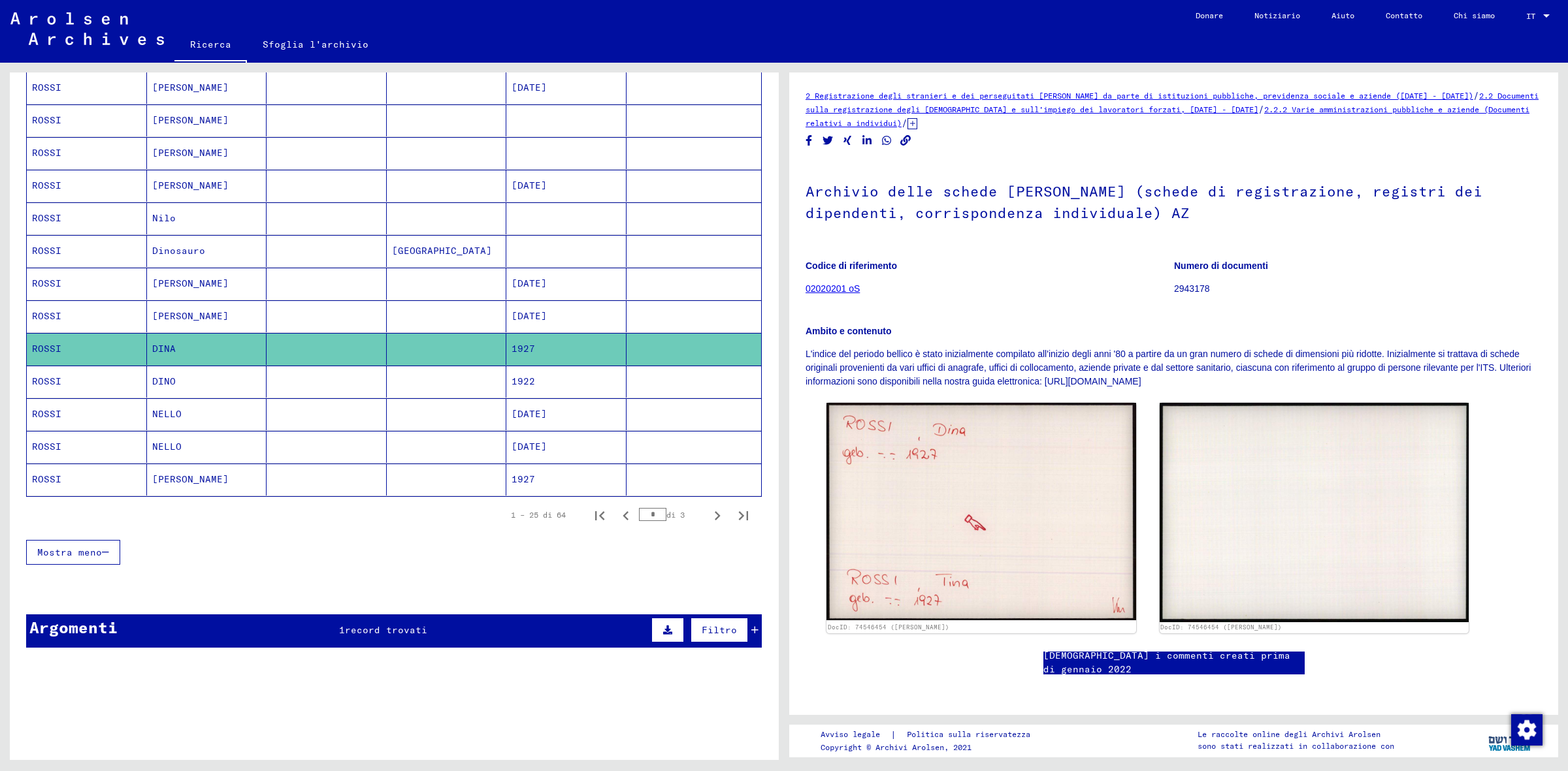
click at [394, 245] on font "[GEOGRAPHIC_DATA]" at bounding box center [442, 251] width 100 height 12
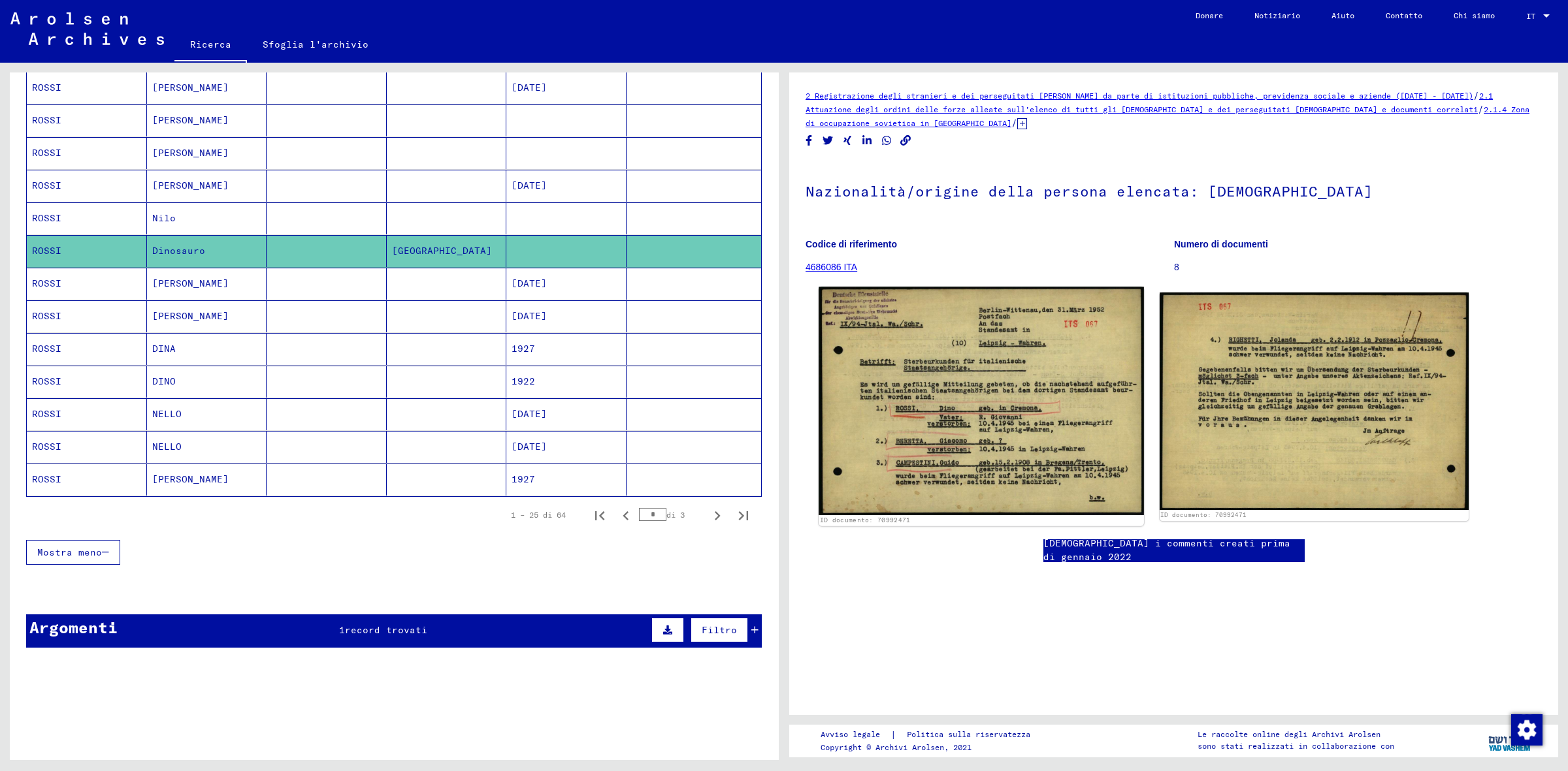
click at [1045, 466] on img at bounding box center [981, 401] width 325 height 228
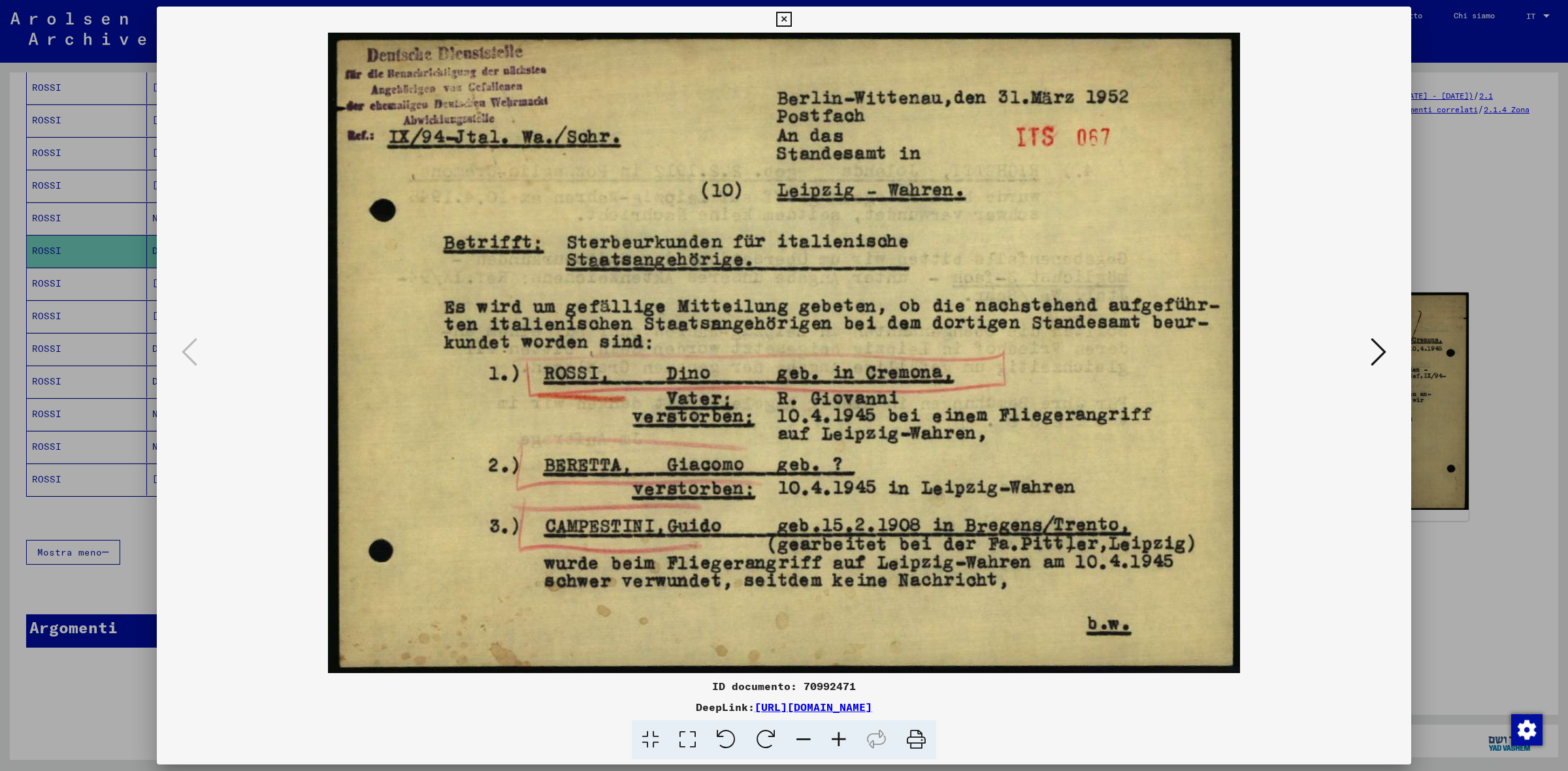
click at [785, 21] on icon at bounding box center [784, 19] width 15 height 16
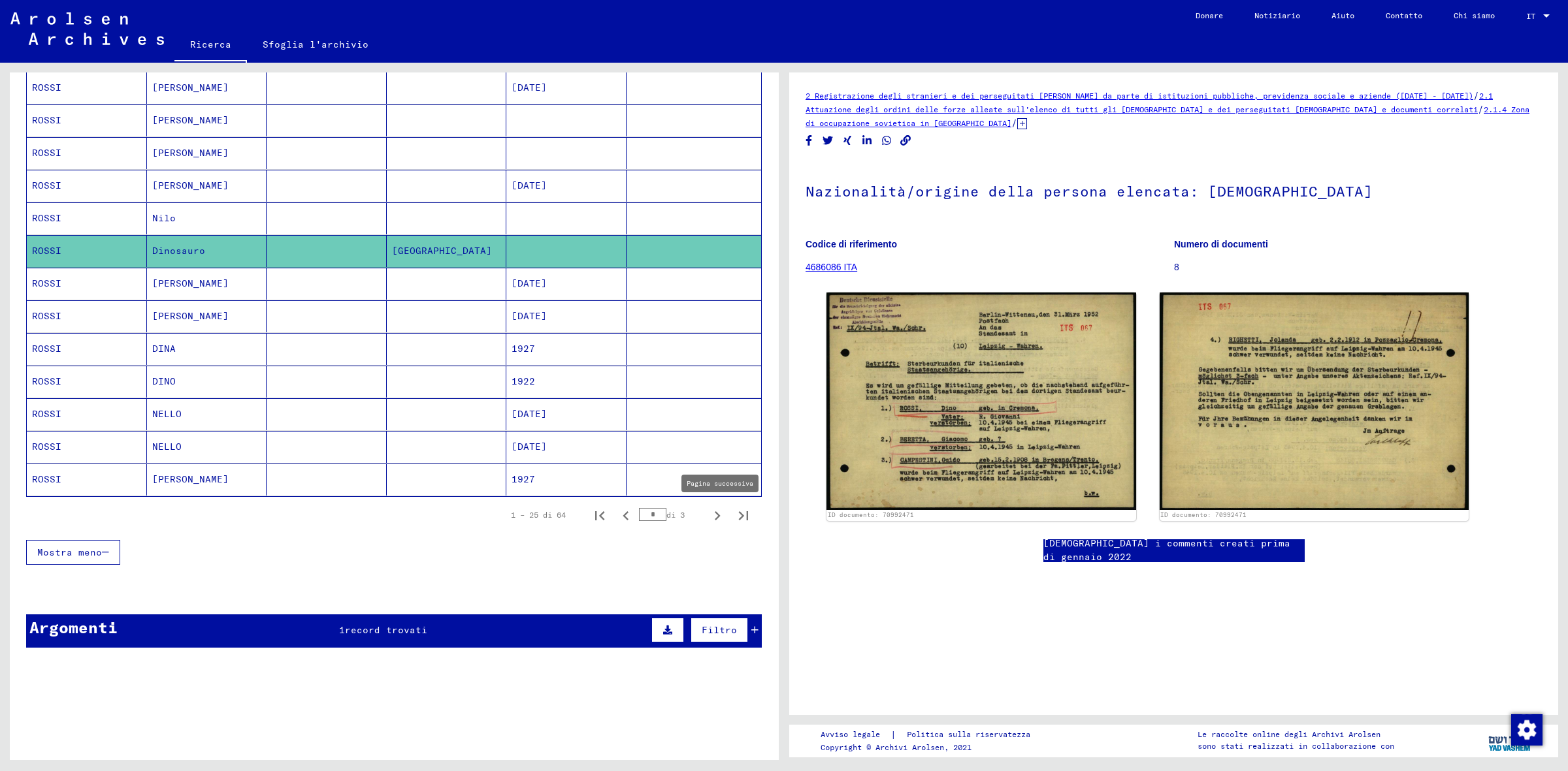
click at [715, 511] on icon "Pagina successiva" at bounding box center [718, 515] width 6 height 9
type input "*"
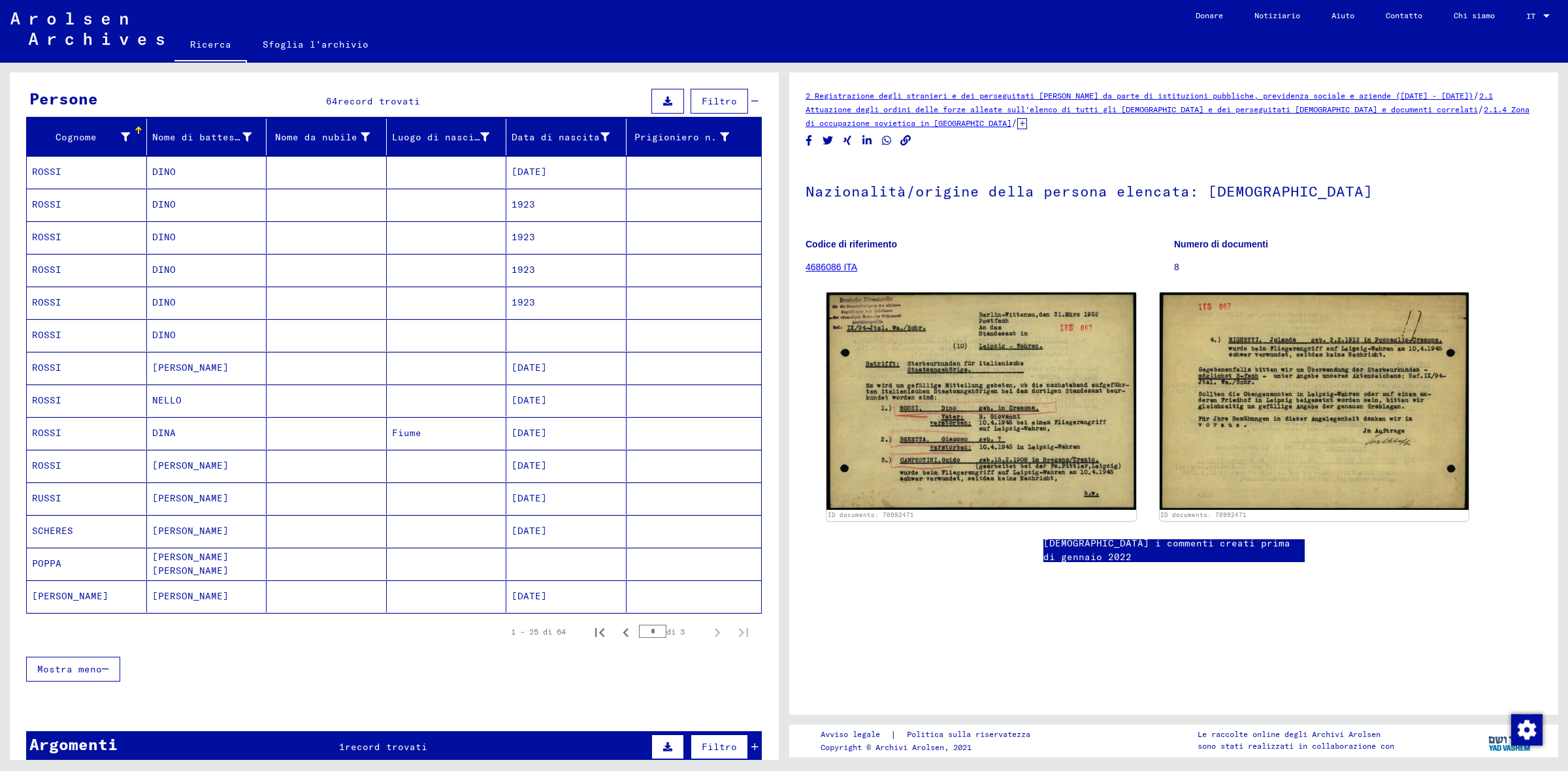
scroll to position [67, 0]
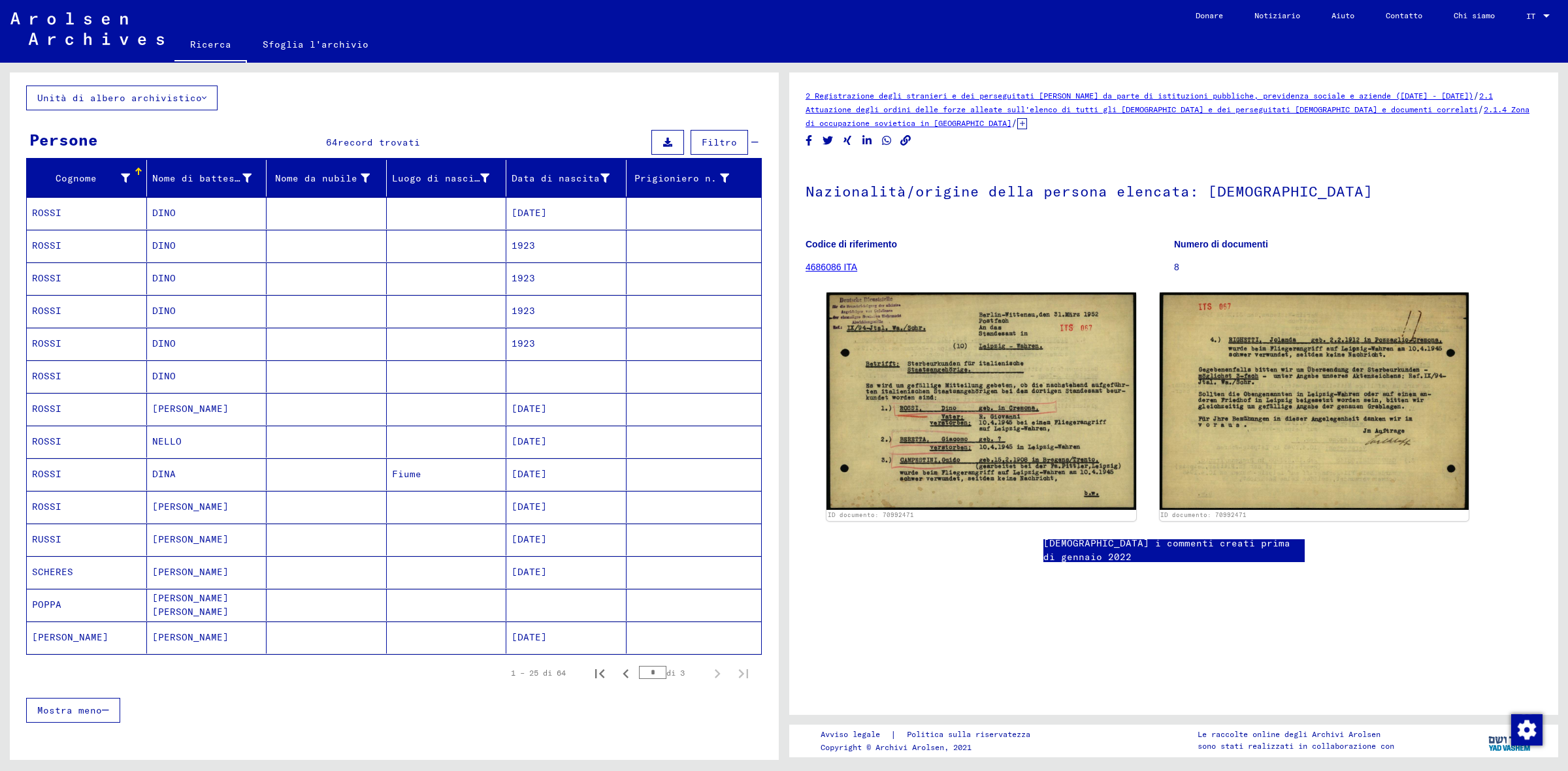
click at [524, 201] on mat-cell "[DATE]" at bounding box center [566, 213] width 120 height 32
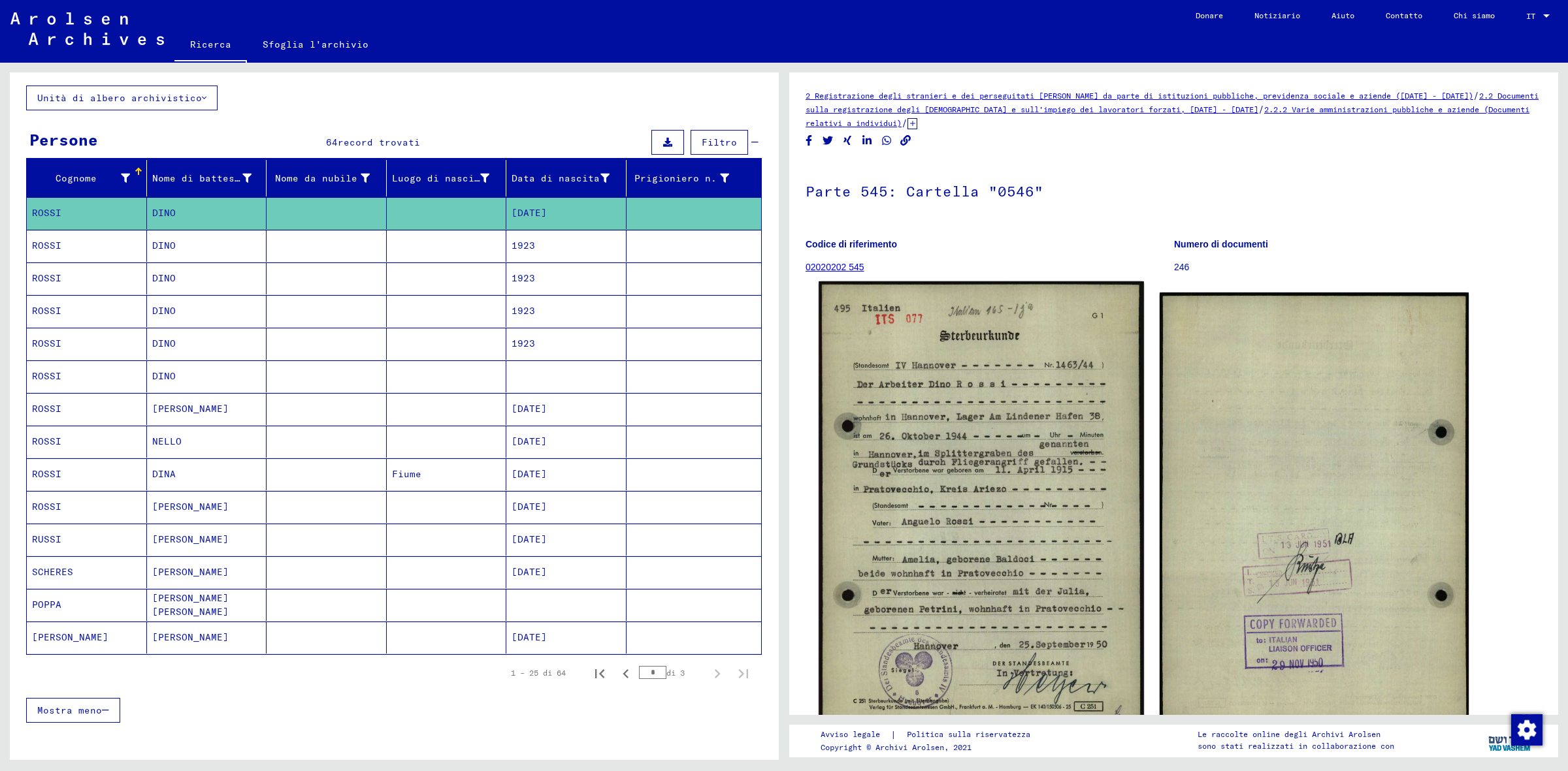
click at [974, 442] on img at bounding box center [981, 507] width 325 height 451
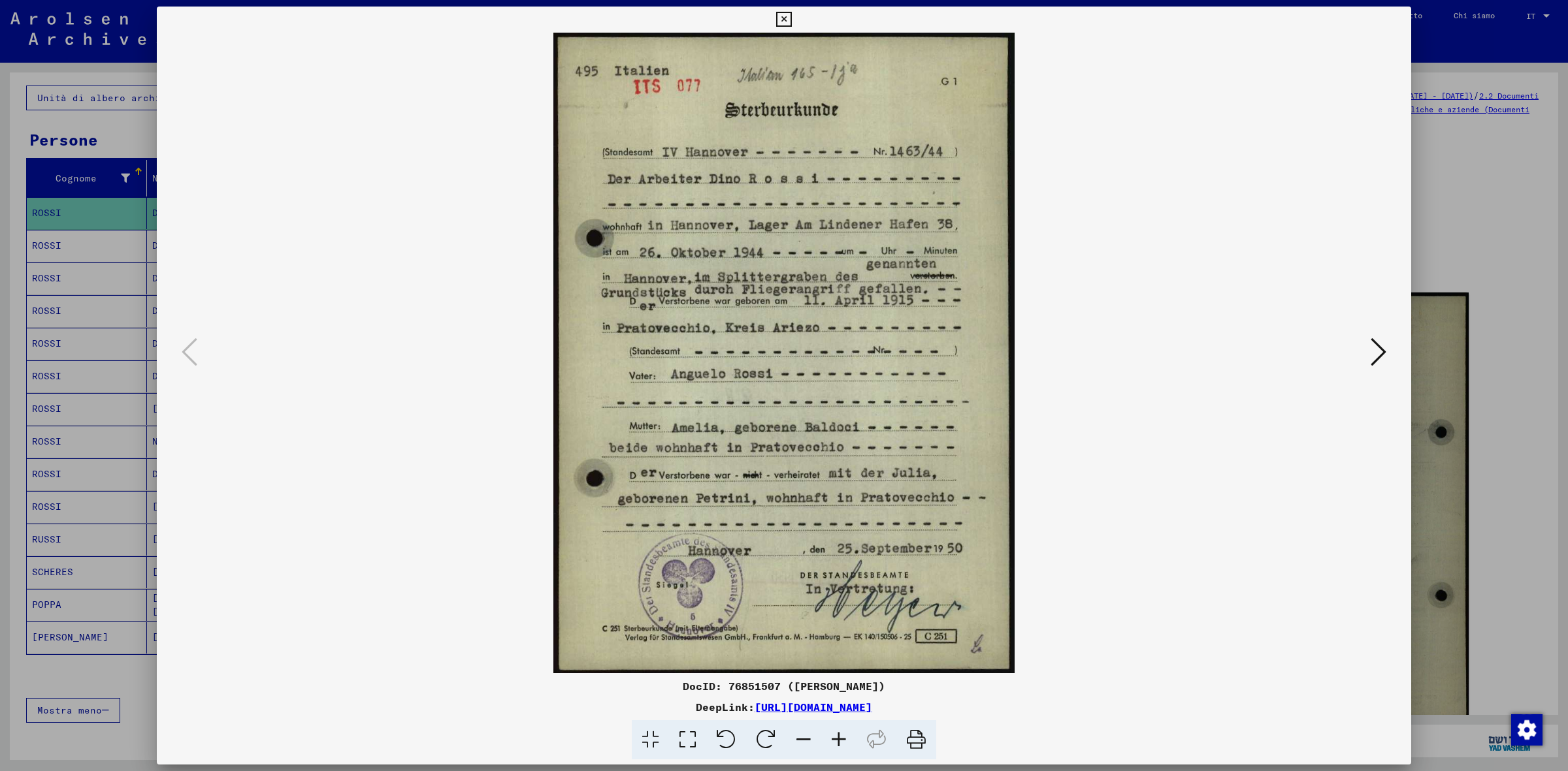
click at [784, 15] on icon at bounding box center [784, 19] width 15 height 16
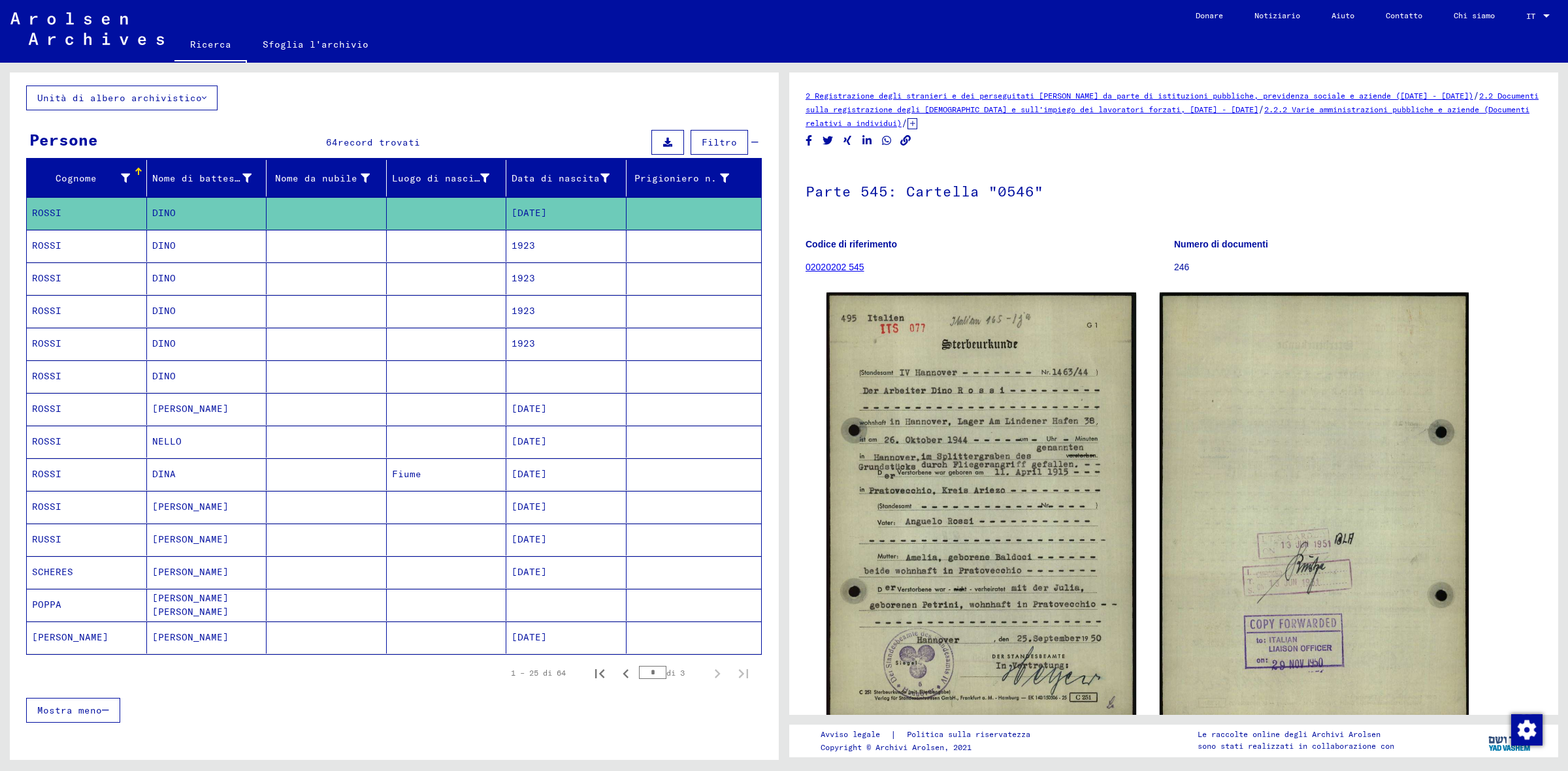
click at [514, 243] on font "1923" at bounding box center [523, 245] width 24 height 12
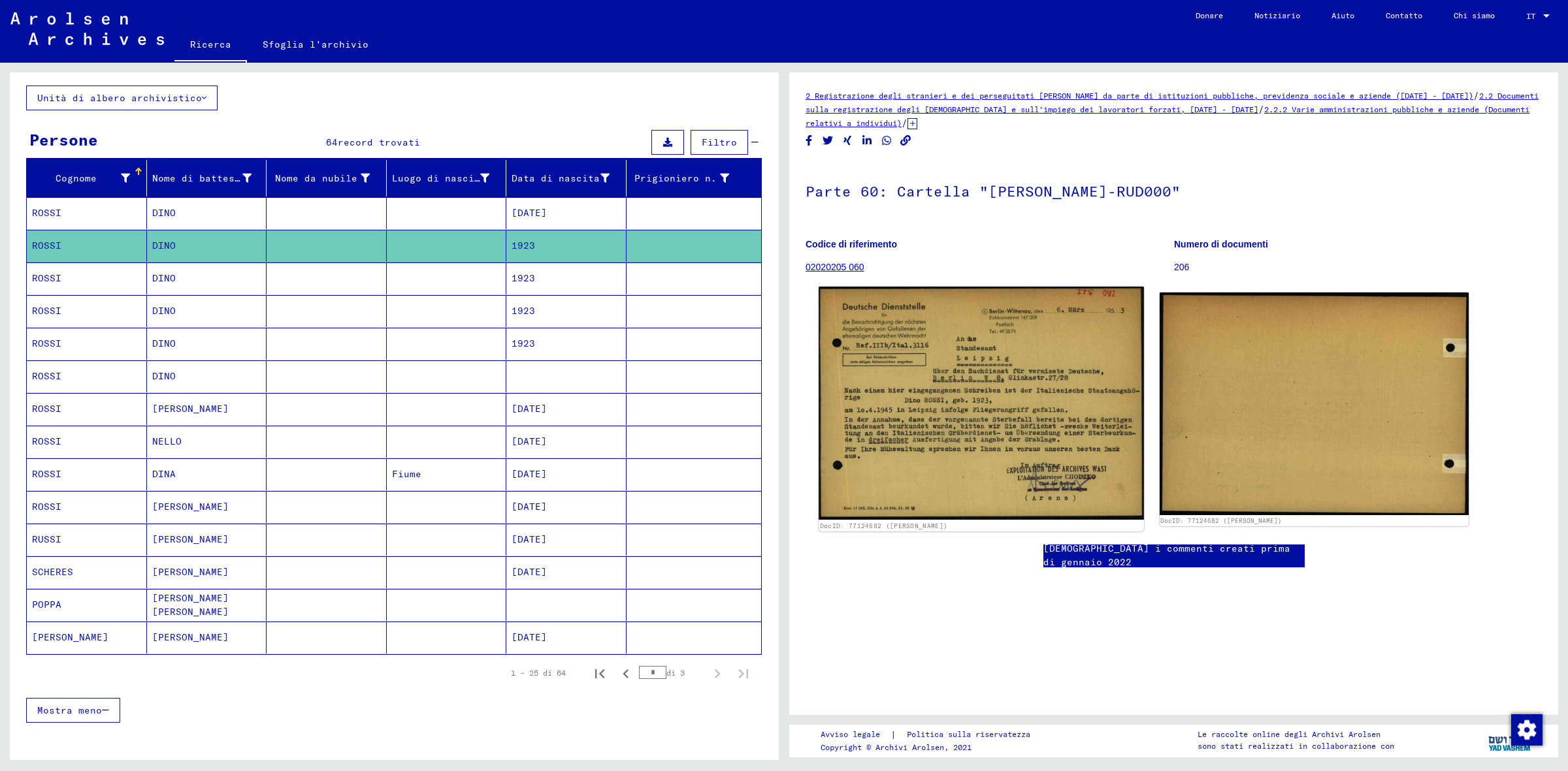
click at [1021, 382] on img at bounding box center [981, 403] width 325 height 233
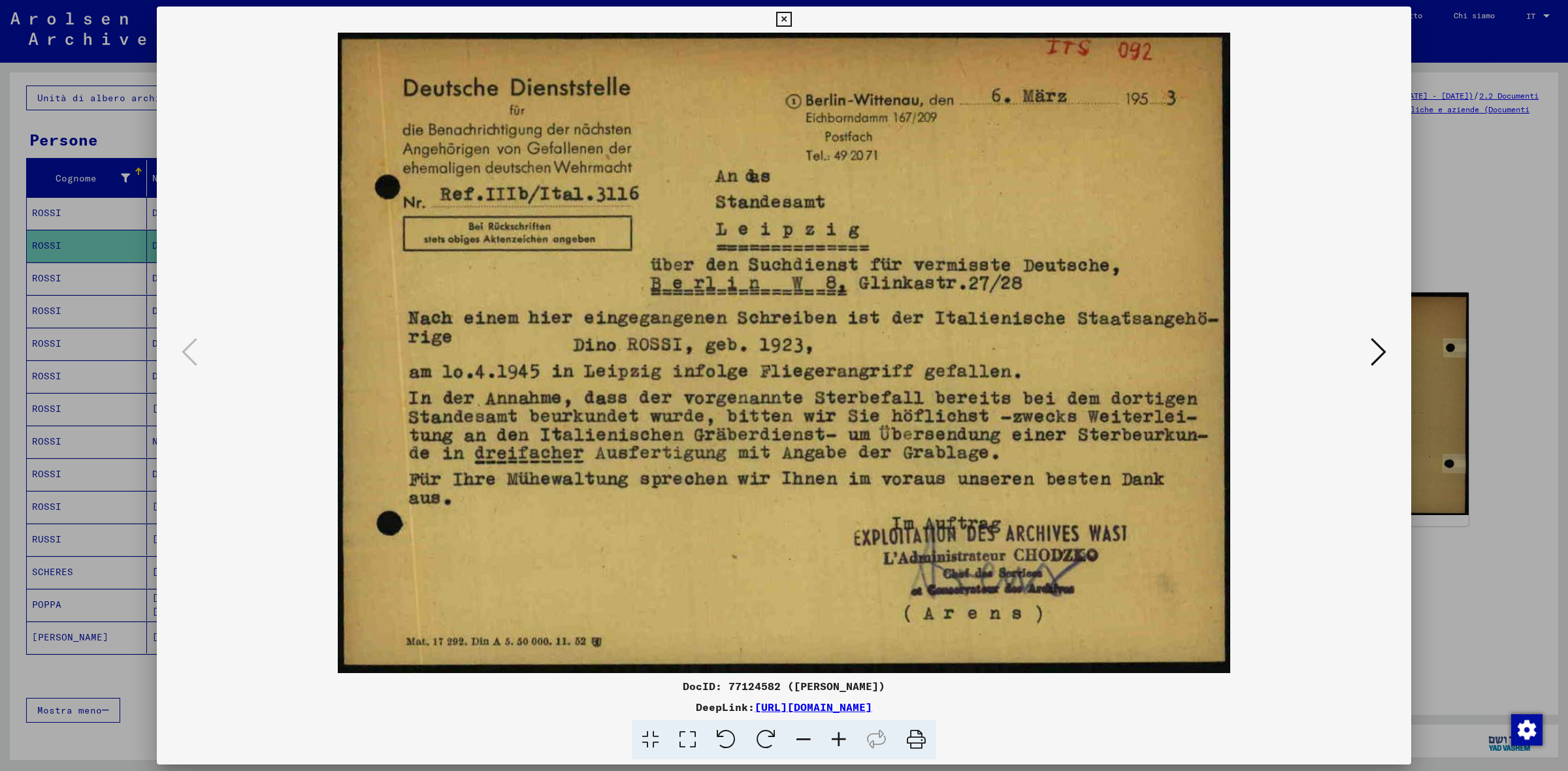
click at [1375, 357] on icon at bounding box center [1379, 352] width 16 height 31
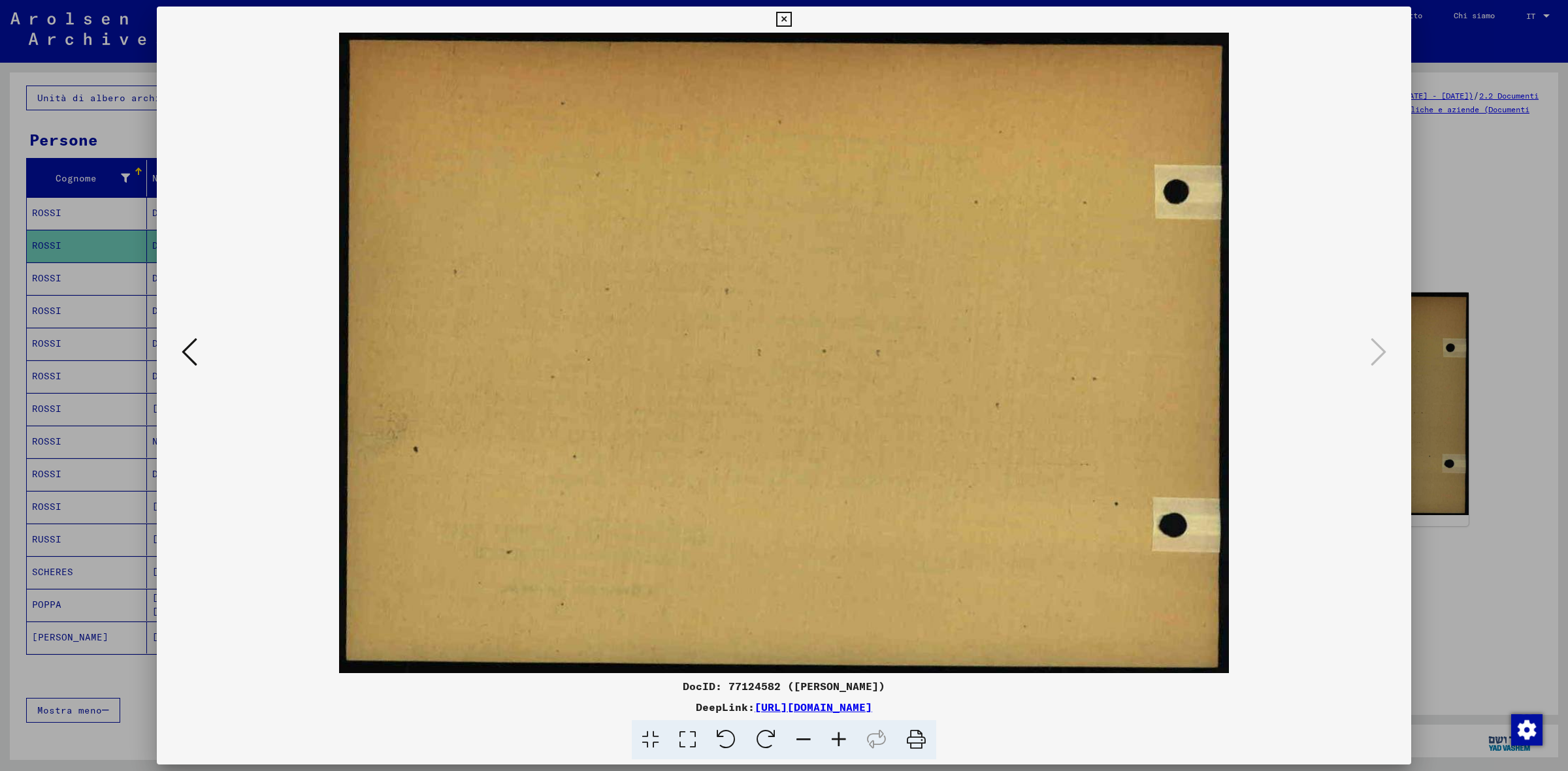
click at [185, 361] on icon at bounding box center [189, 352] width 16 height 31
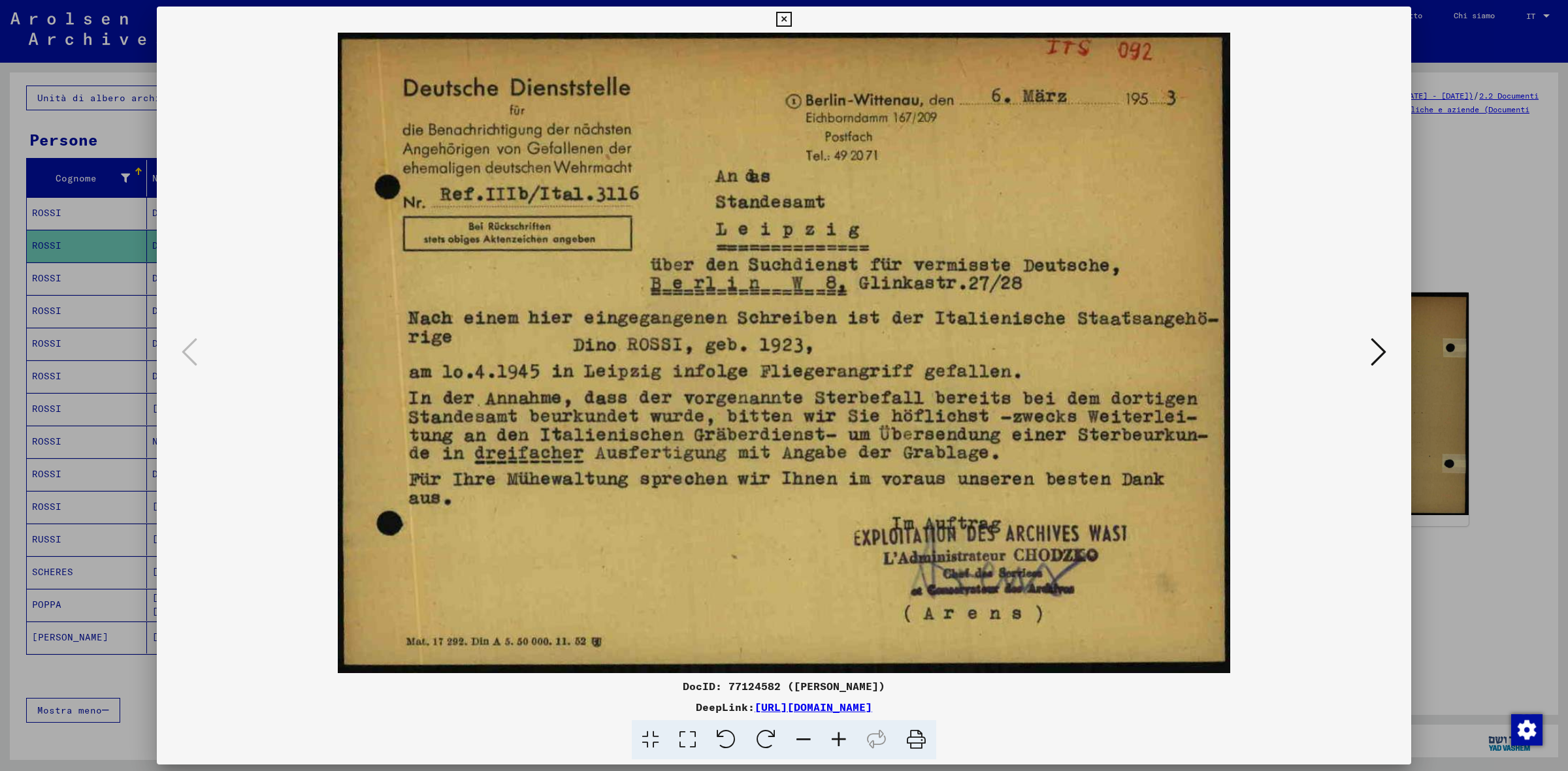
click at [1379, 348] on icon at bounding box center [1379, 352] width 16 height 31
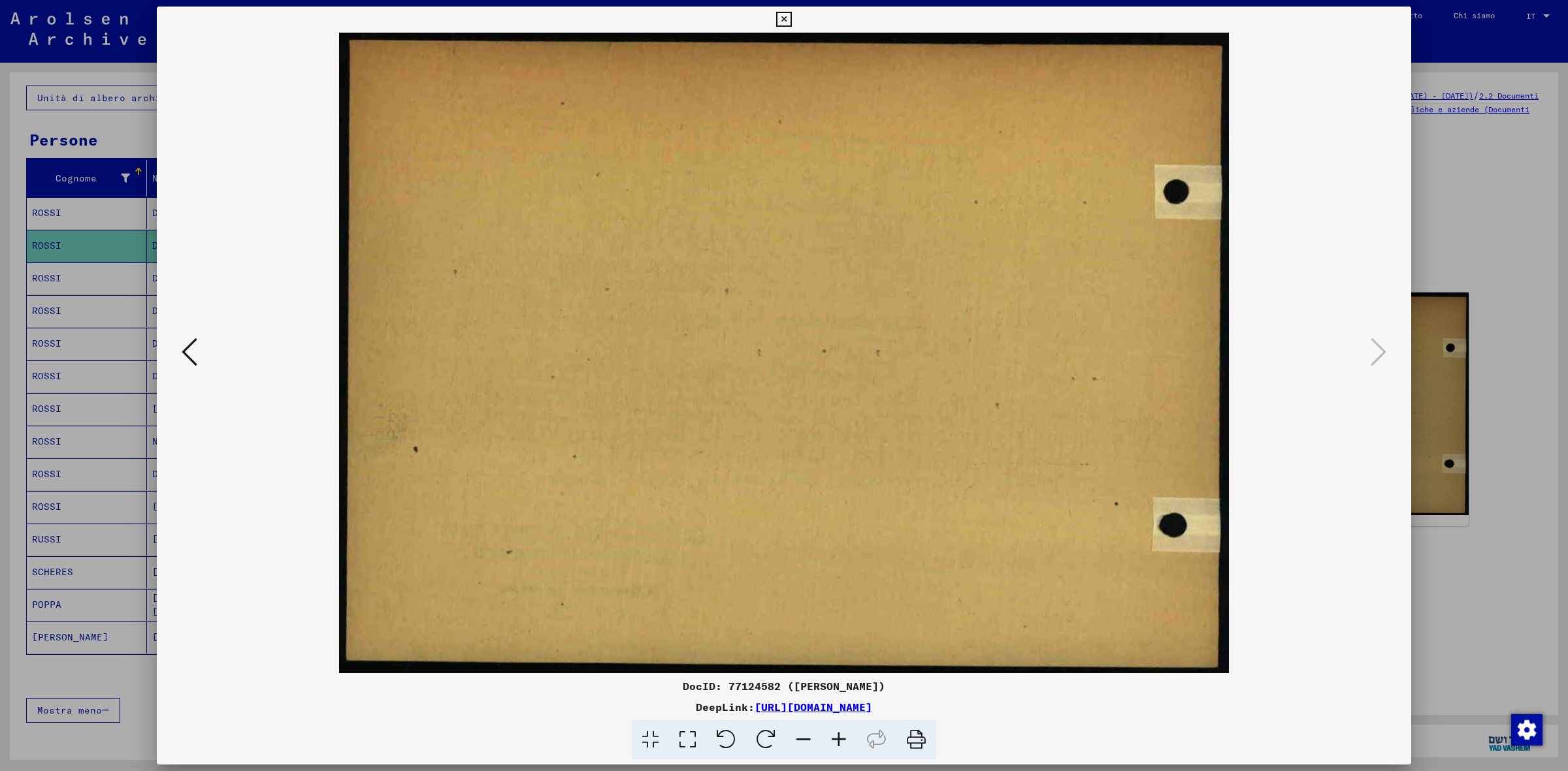
click at [786, 18] on icon at bounding box center [784, 19] width 15 height 16
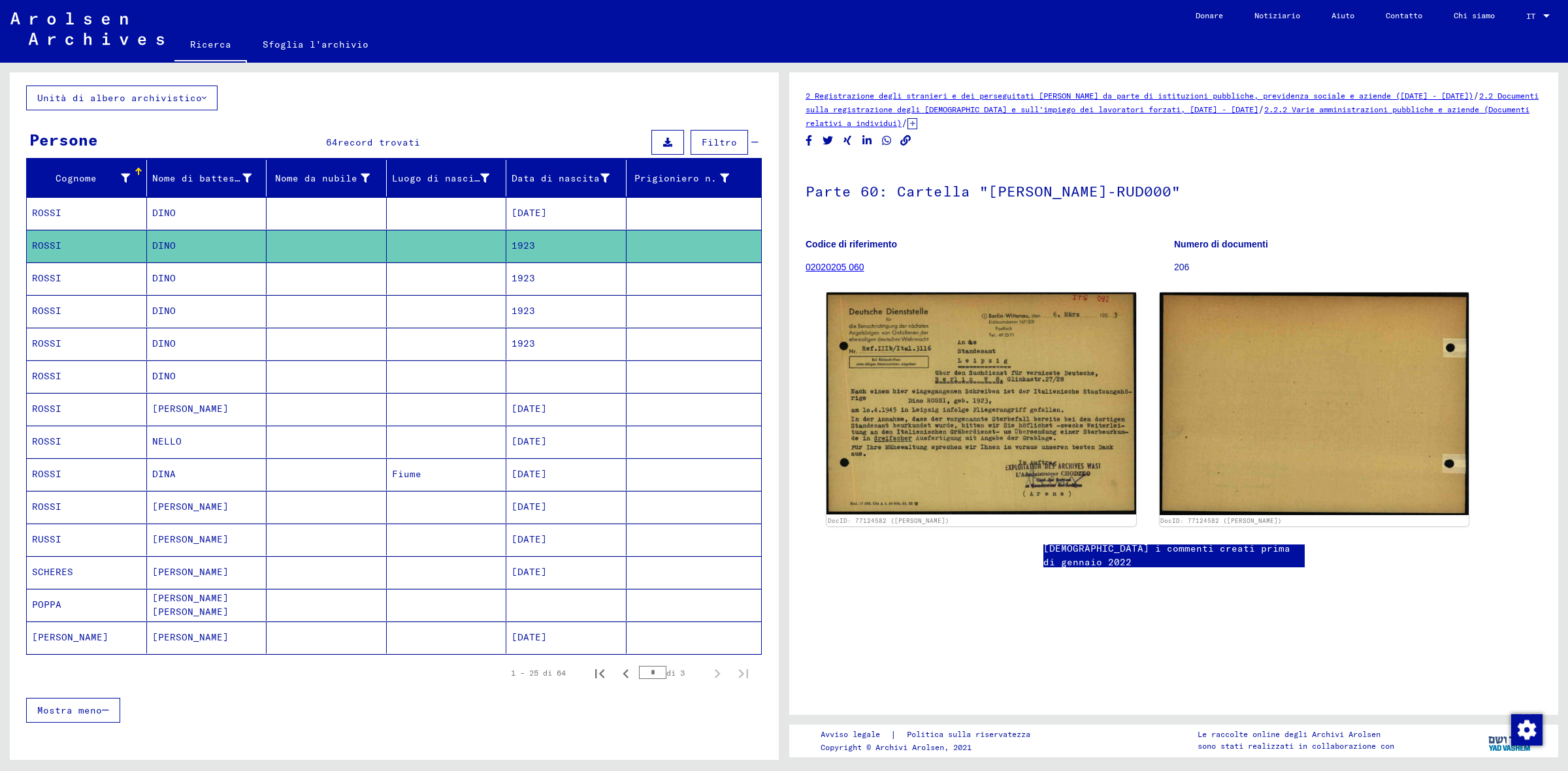
click at [531, 286] on mat-cell "1923" at bounding box center [566, 279] width 120 height 32
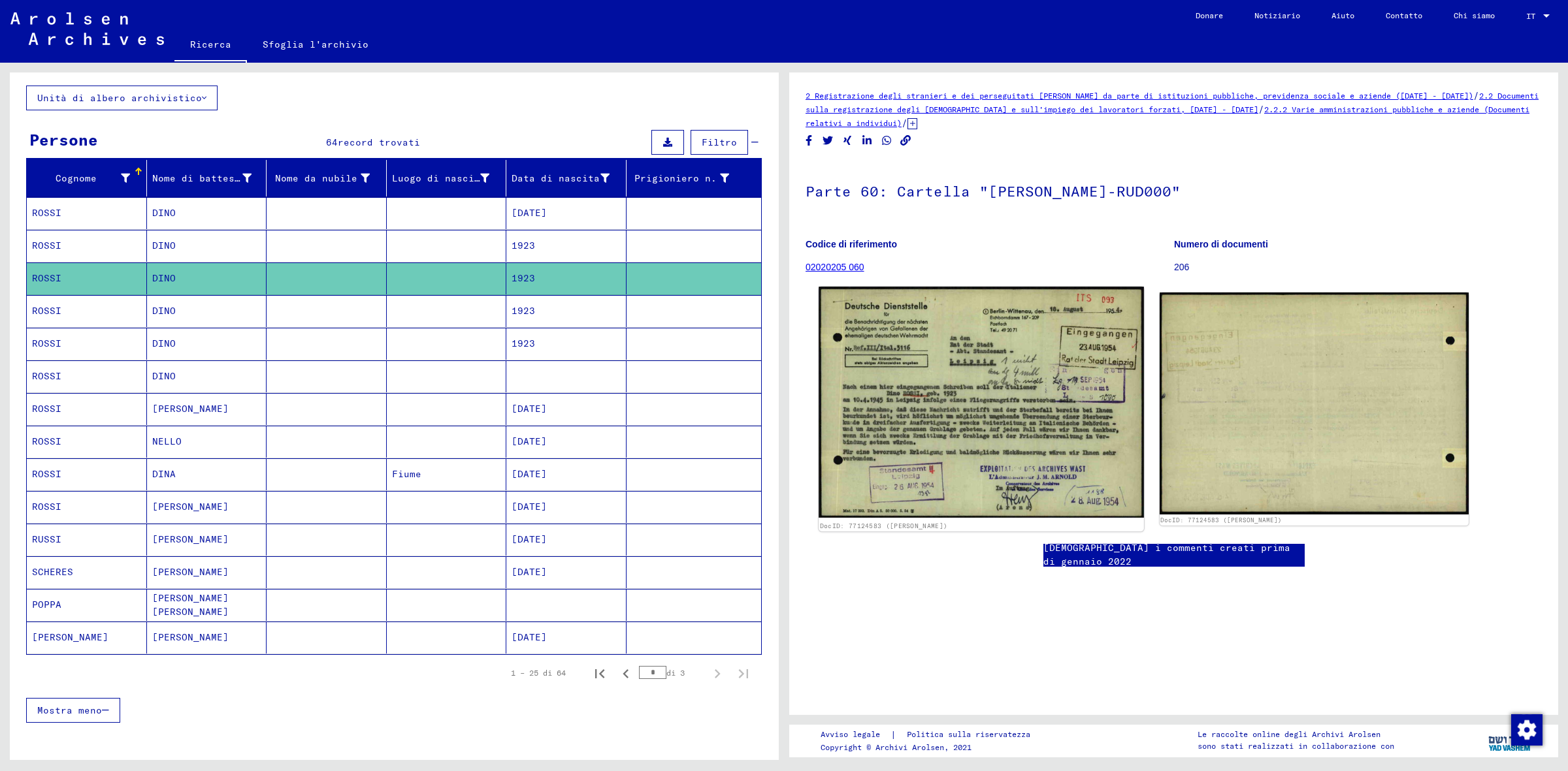
click at [1013, 409] on img at bounding box center [981, 402] width 325 height 231
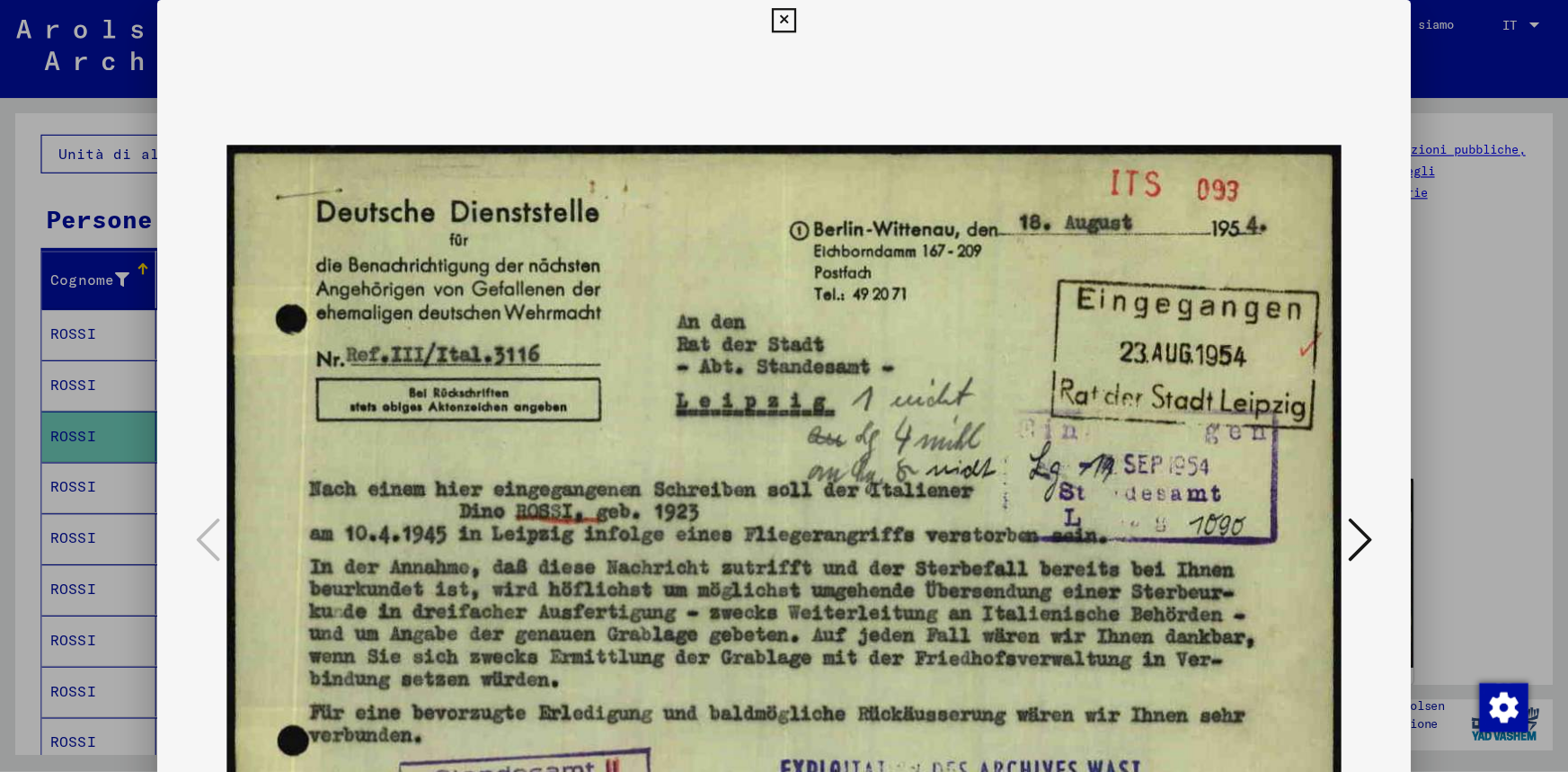
scroll to position [91, 0]
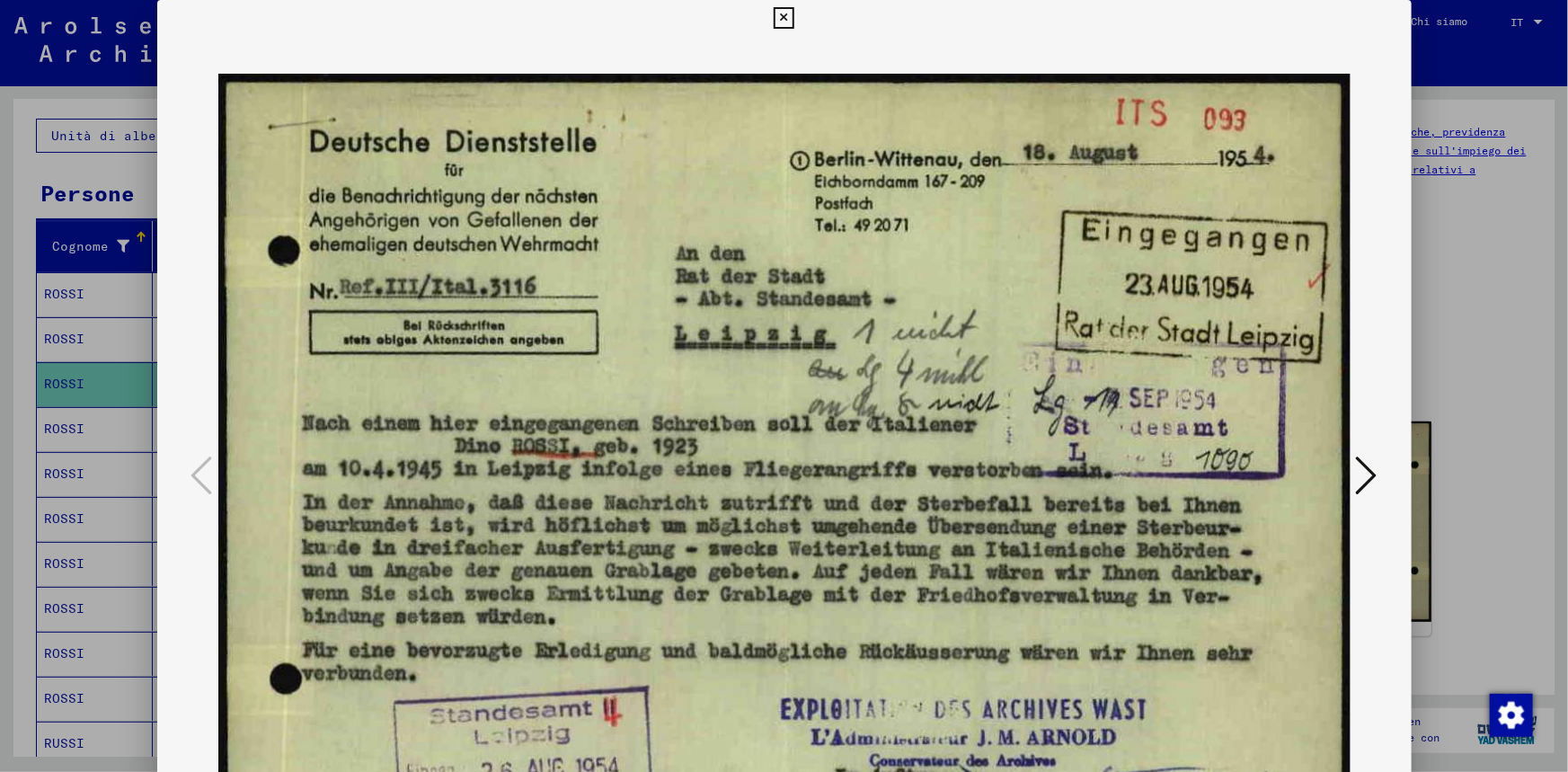
click at [1370, 473] on icon at bounding box center [1366, 475] width 22 height 43
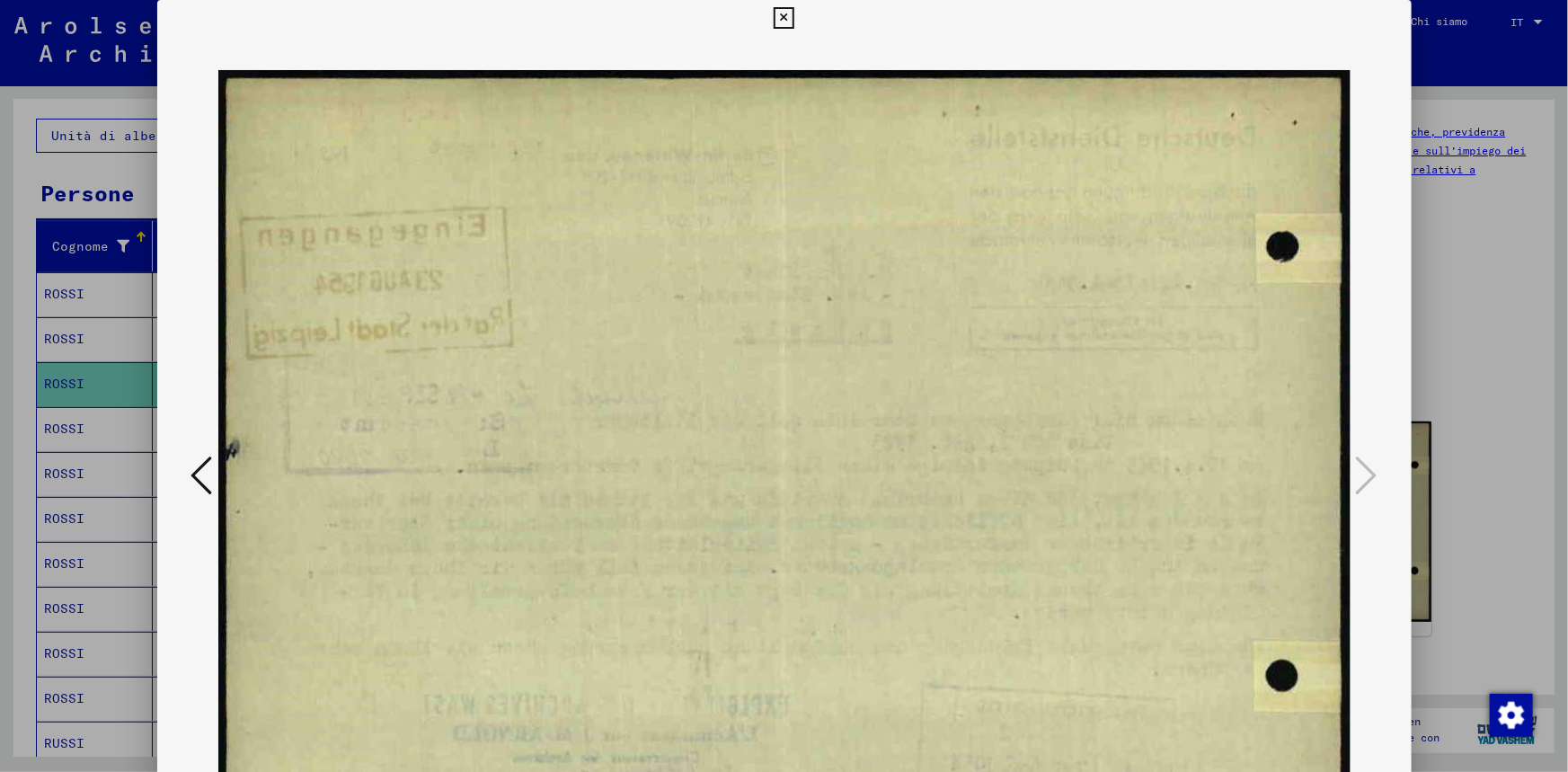
click at [783, 17] on icon at bounding box center [784, 18] width 21 height 22
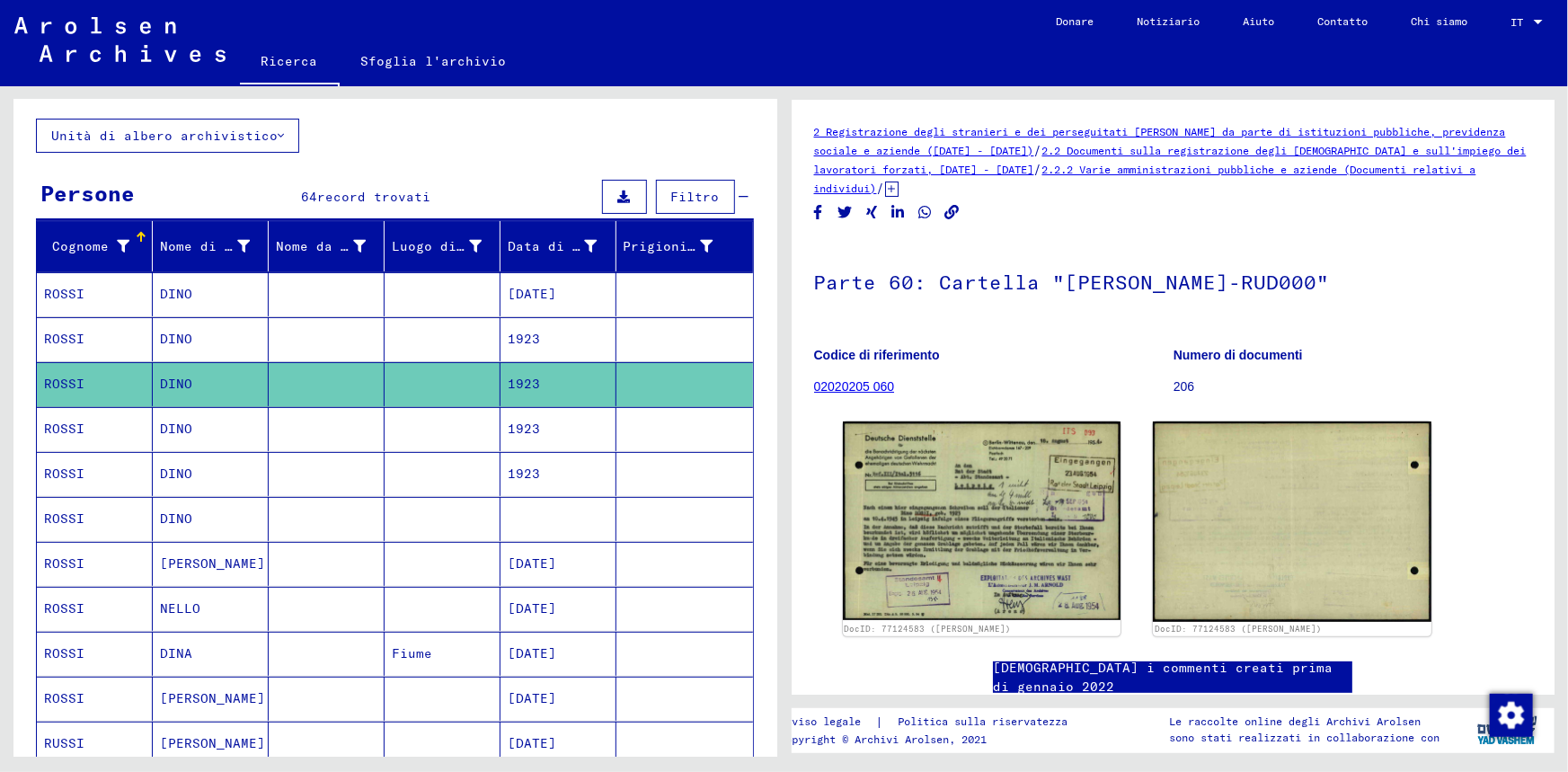
click at [507, 422] on font "1923" at bounding box center [523, 428] width 33 height 16
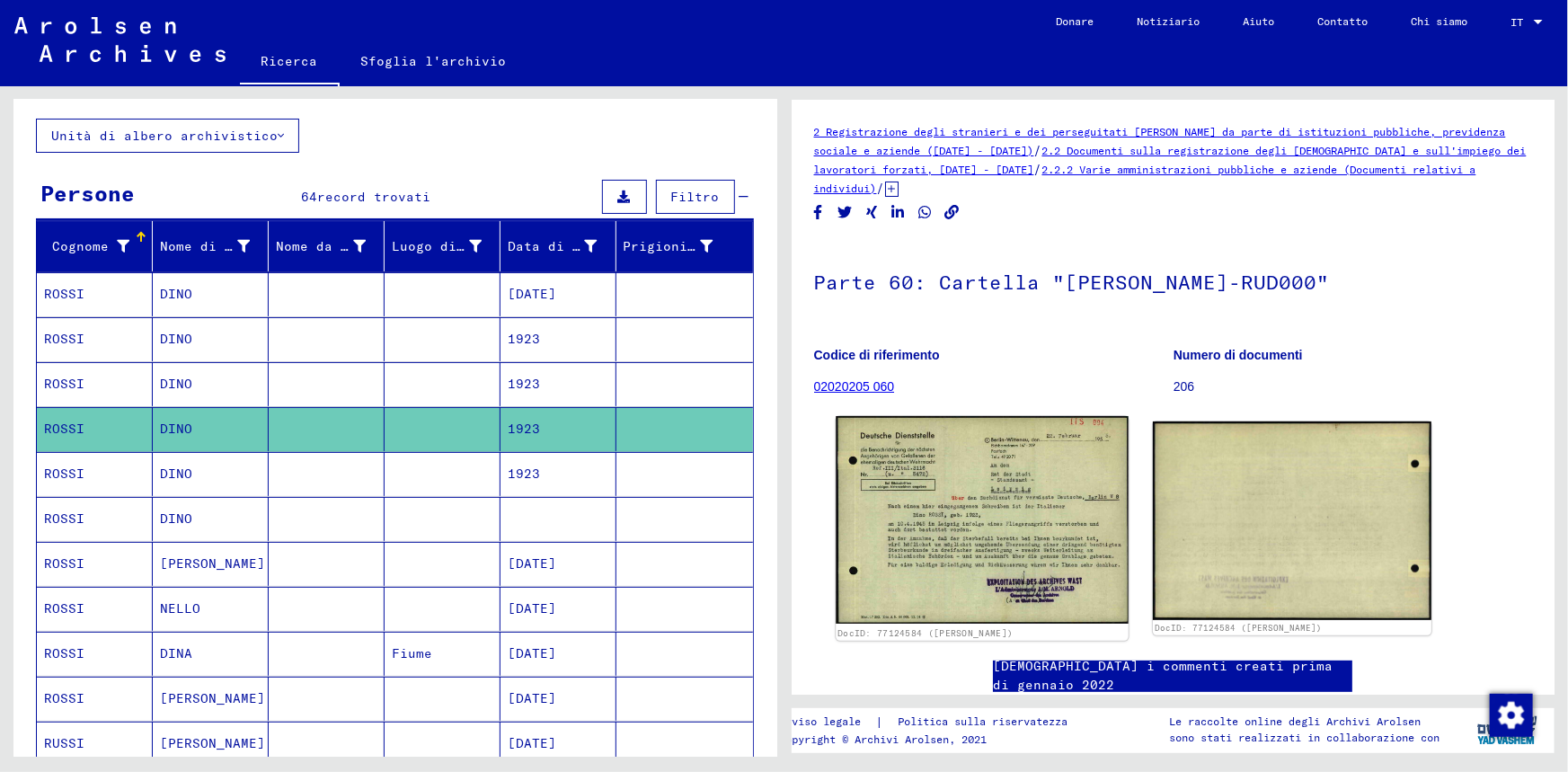
click at [1044, 501] on img at bounding box center [981, 520] width 292 height 208
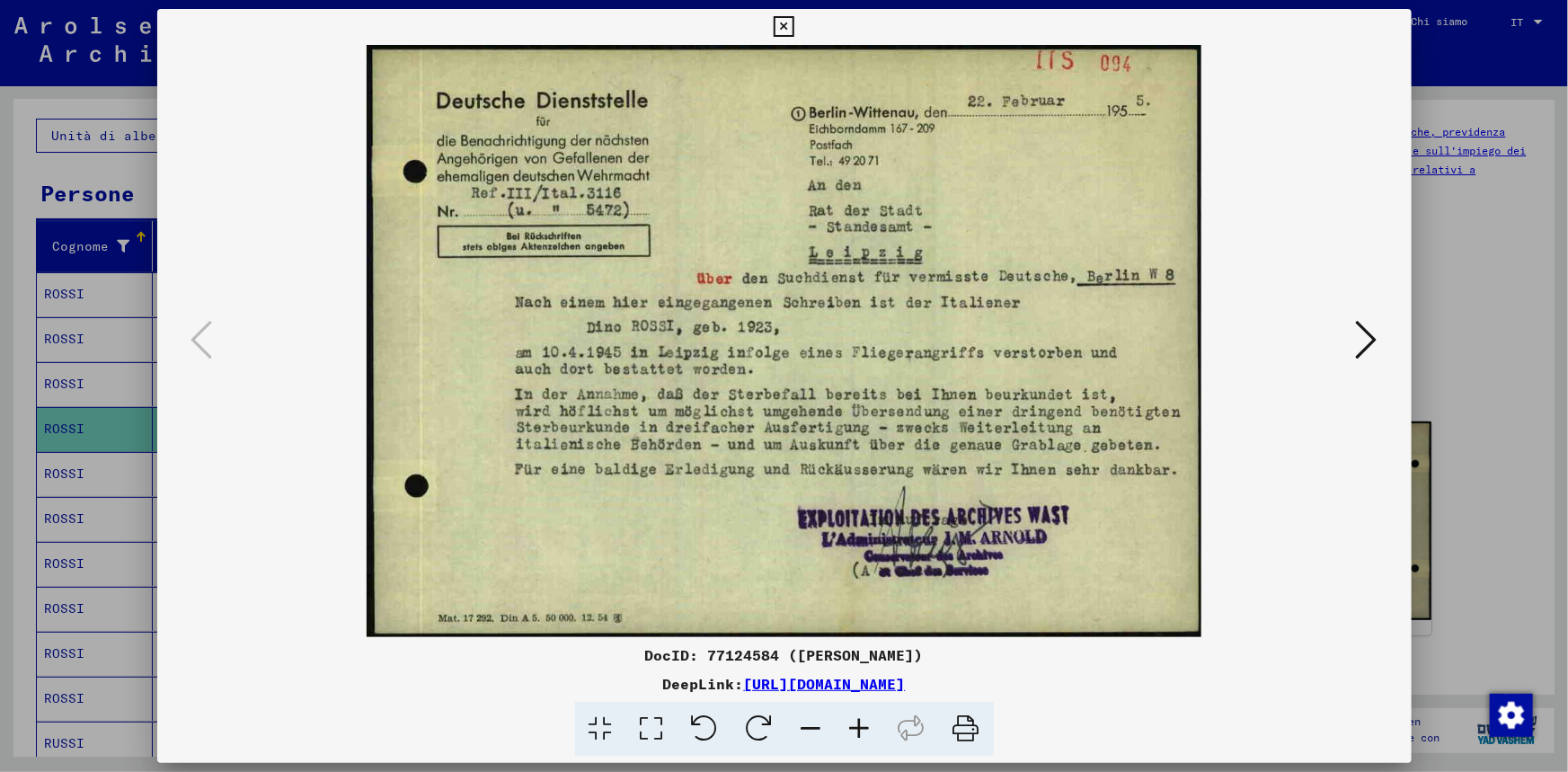
click at [785, 26] on icon at bounding box center [784, 27] width 21 height 22
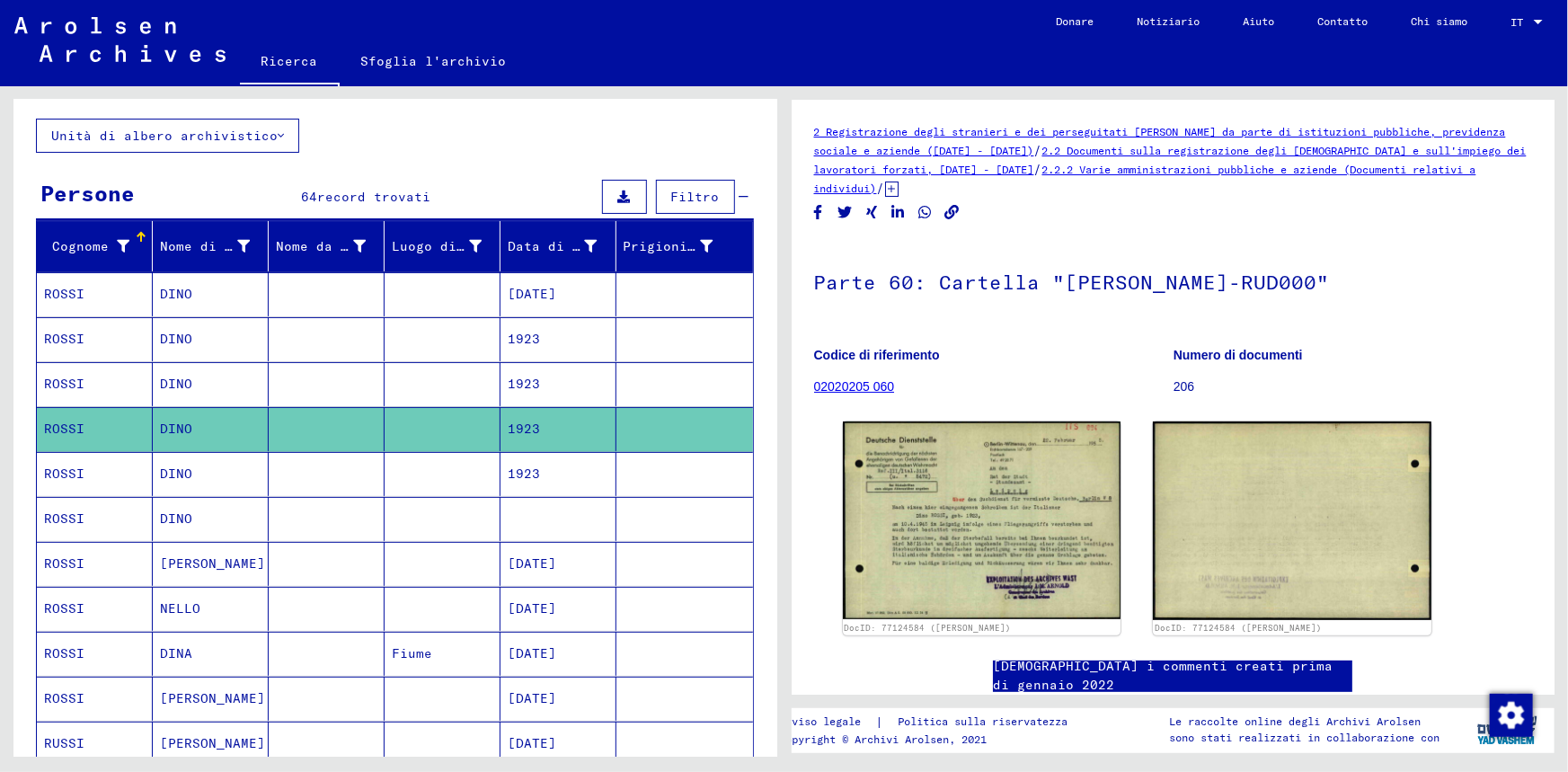
click at [541, 472] on mat-cell "1923" at bounding box center [558, 474] width 116 height 44
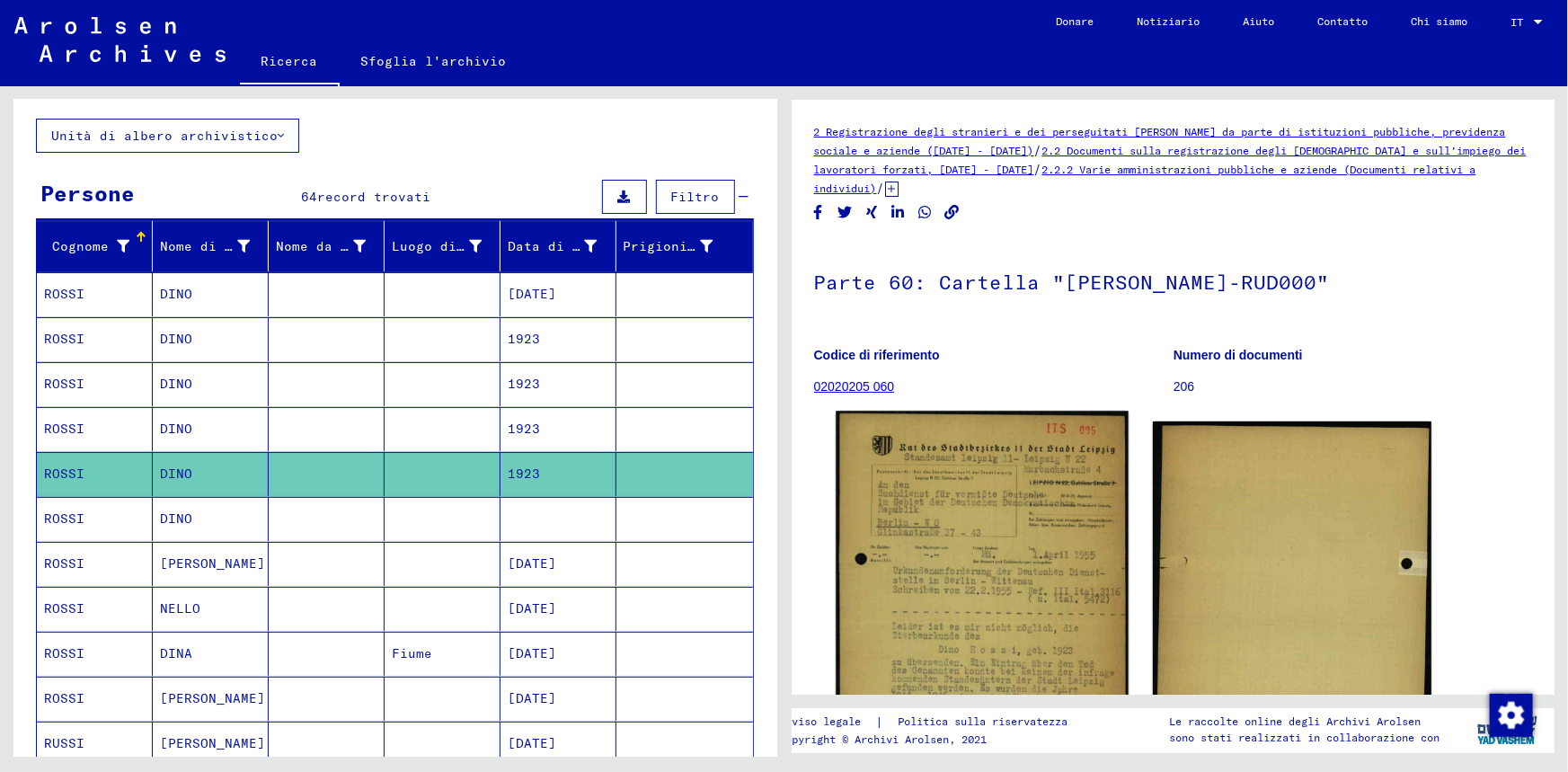
click at [1039, 570] on img at bounding box center [981, 624] width 292 height 425
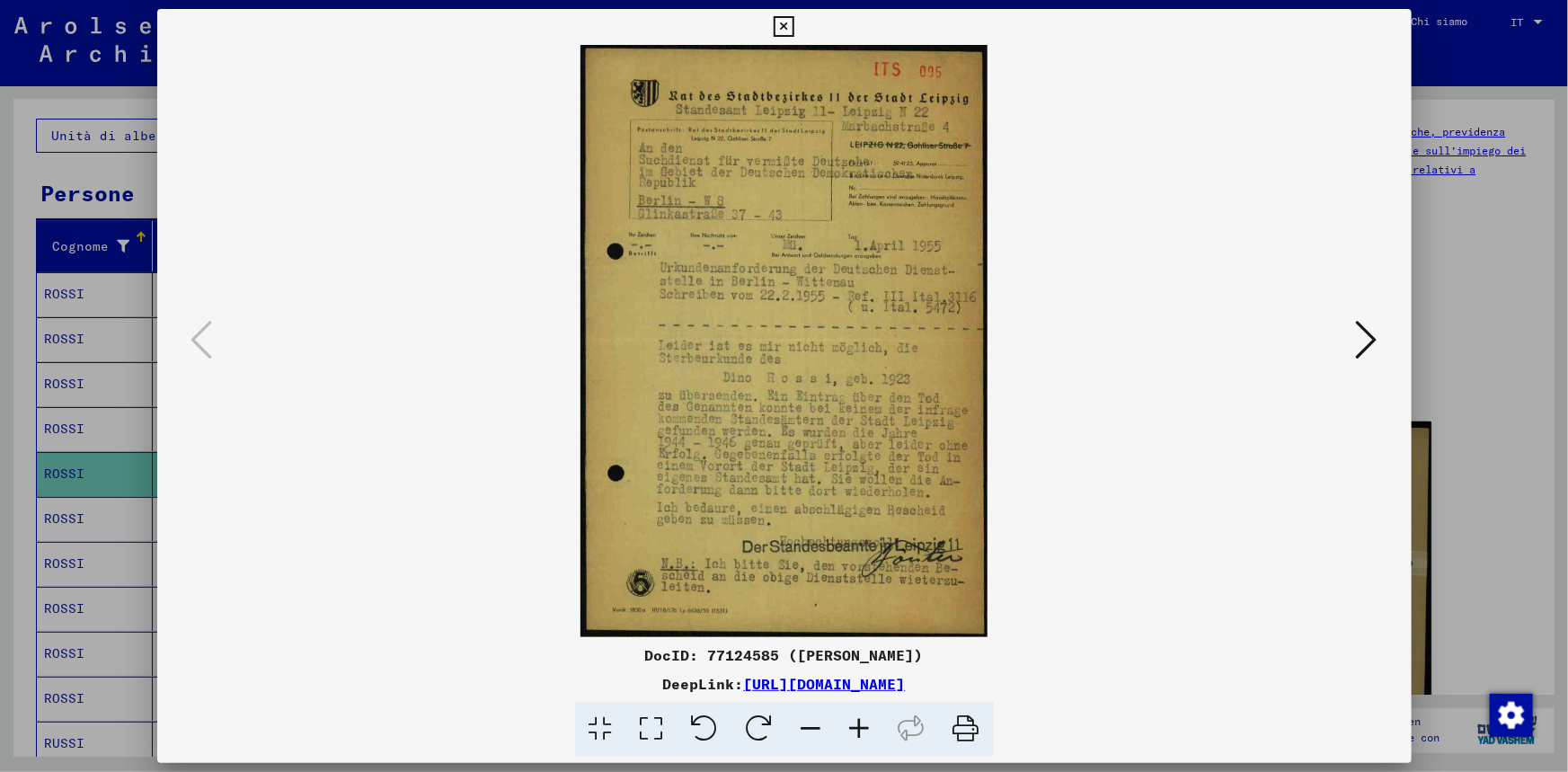
click at [787, 28] on icon at bounding box center [784, 27] width 21 height 22
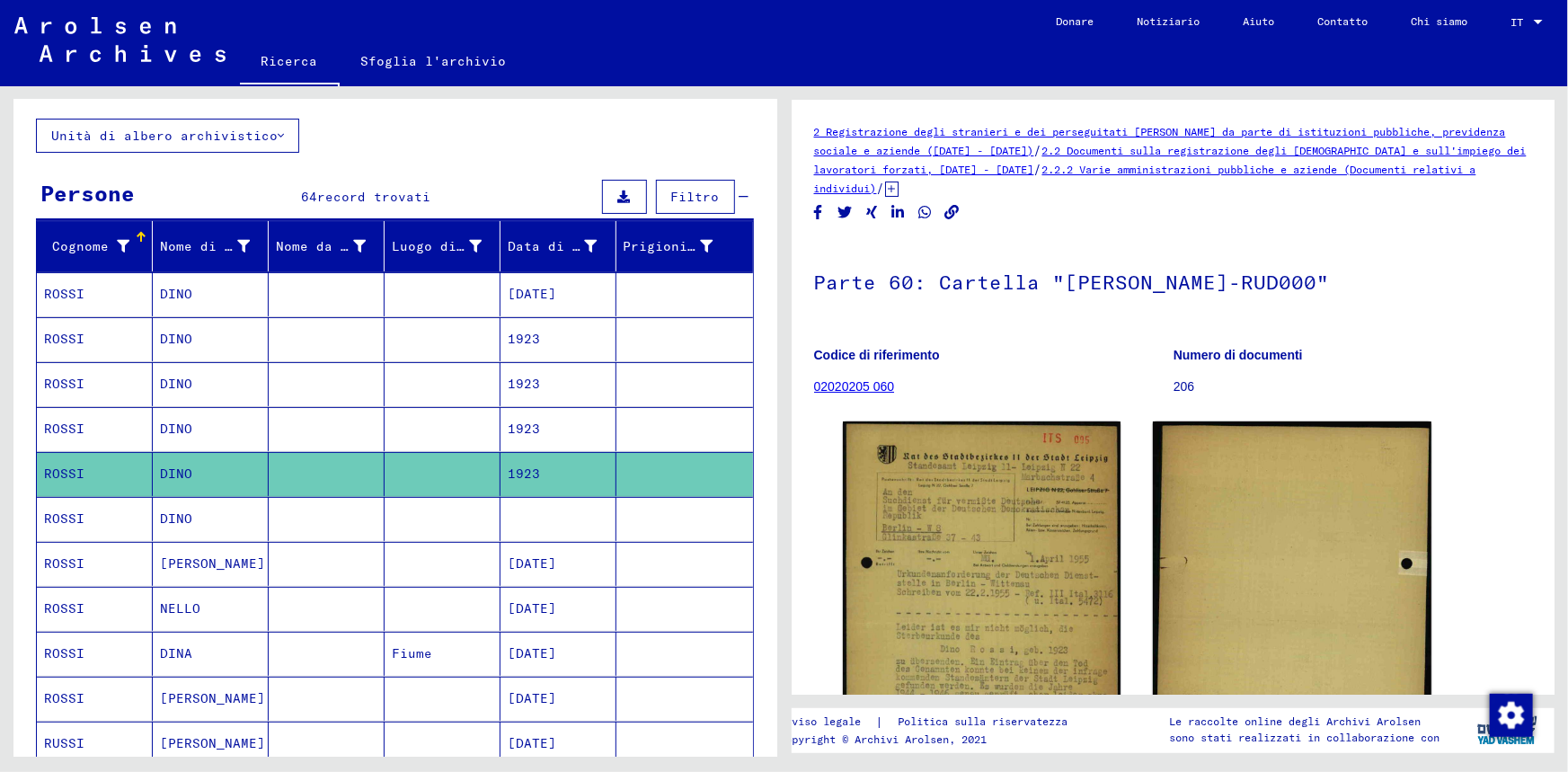
click at [521, 513] on mat-cell at bounding box center [558, 519] width 116 height 44
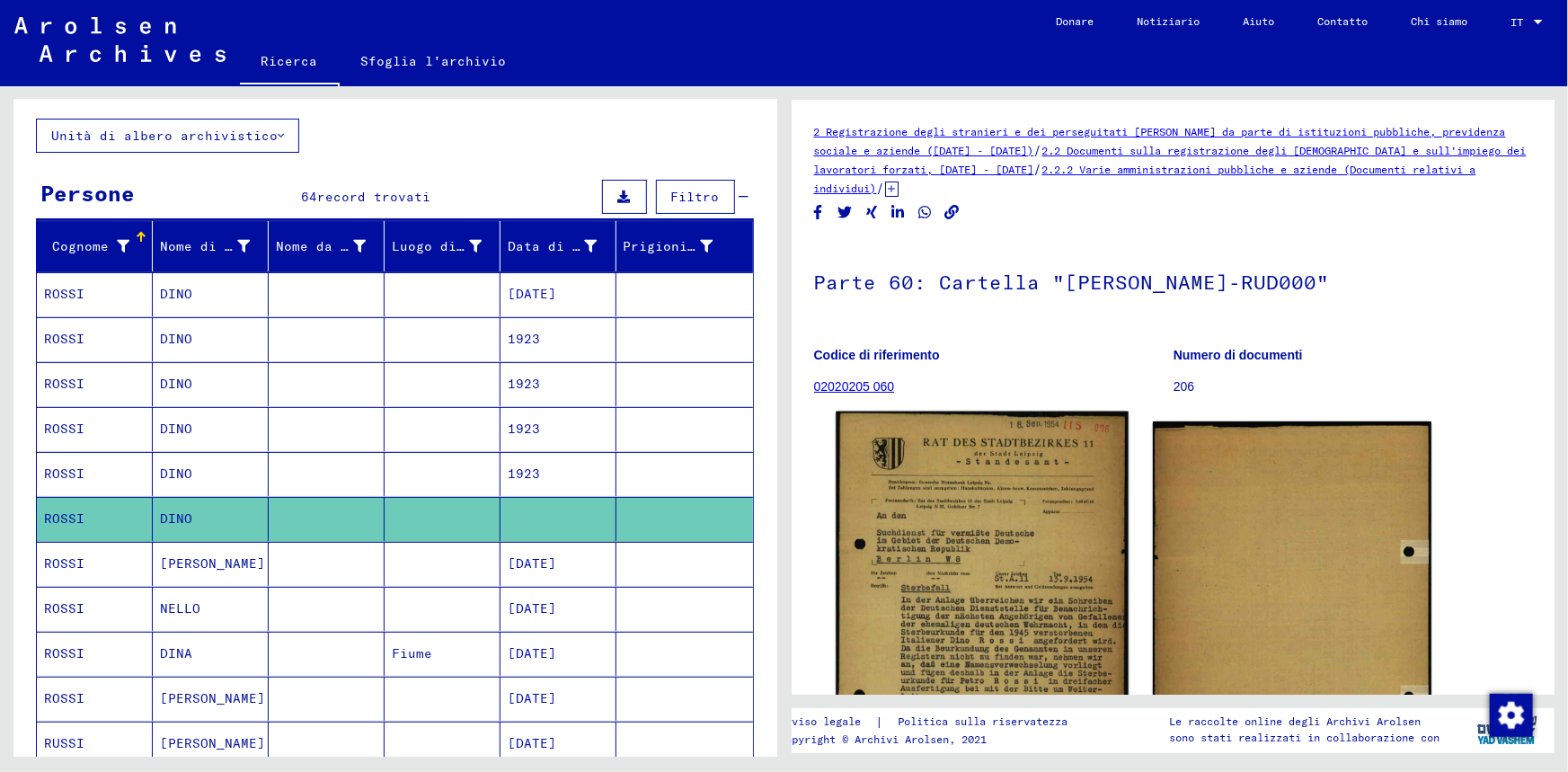
click at [1109, 553] on img at bounding box center [981, 615] width 292 height 408
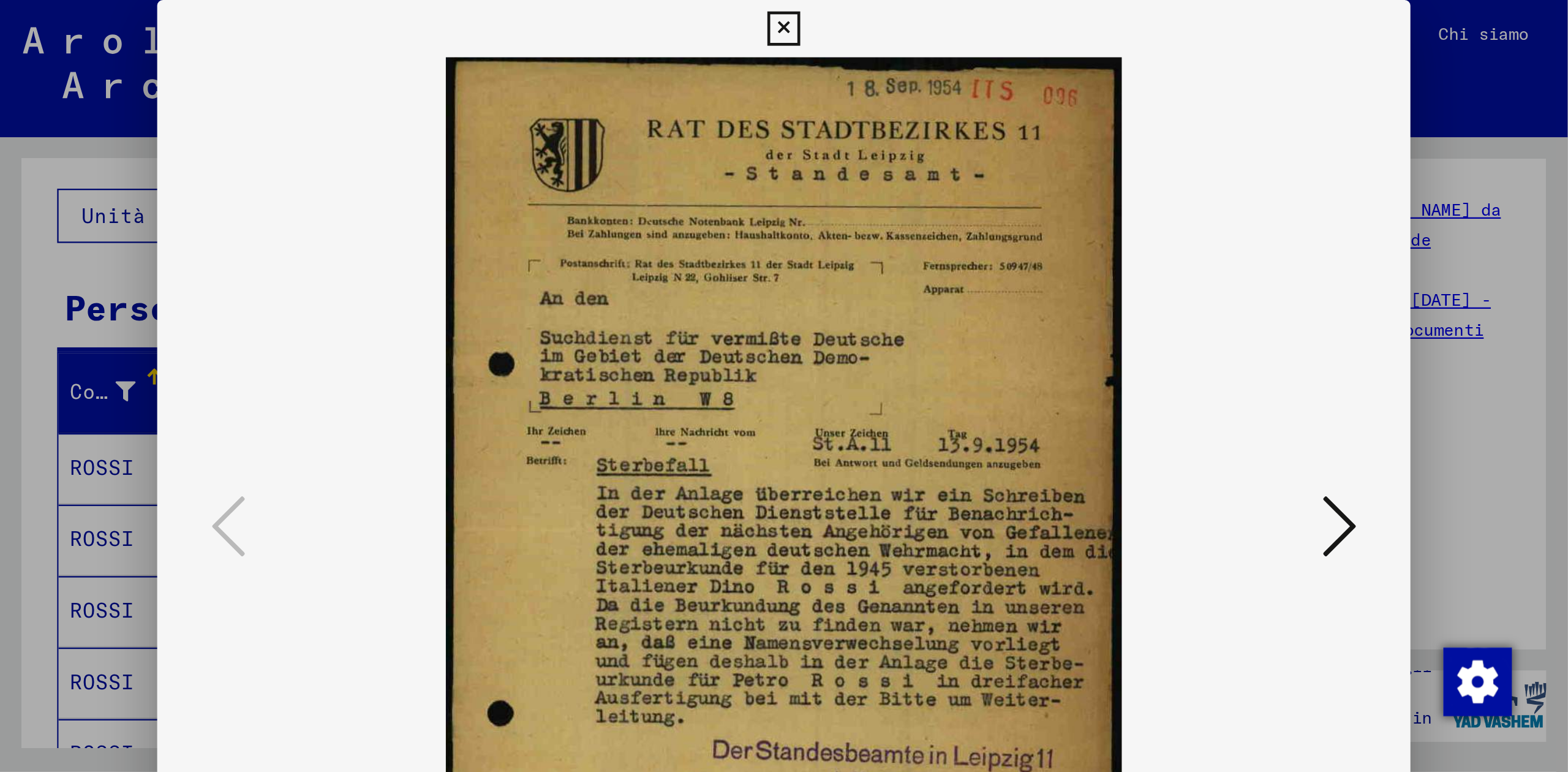
scroll to position [62, 0]
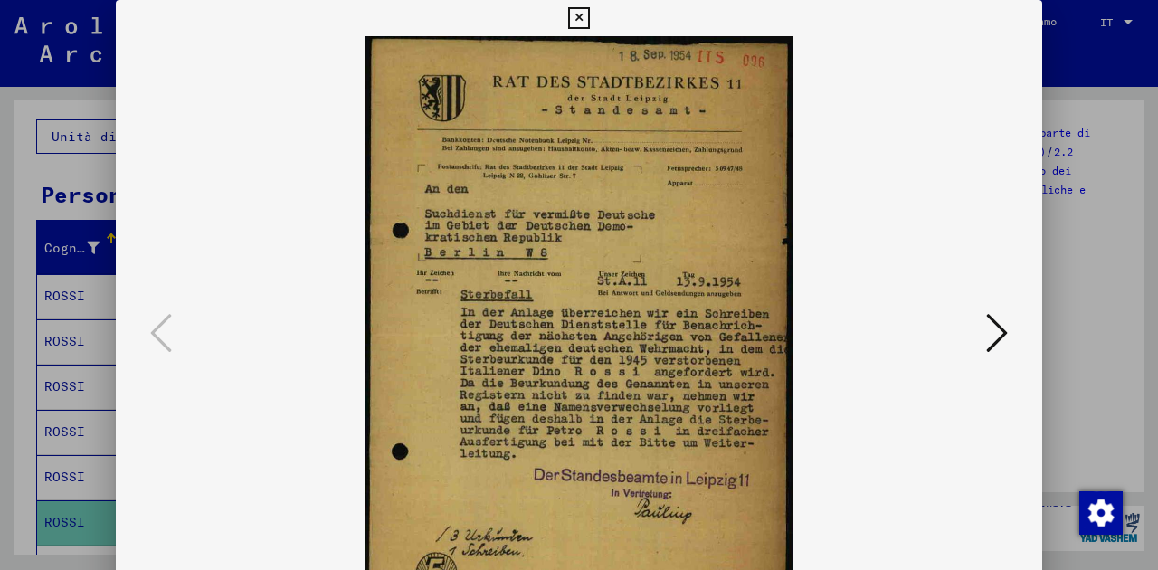
click at [1007, 327] on icon at bounding box center [997, 332] width 22 height 43
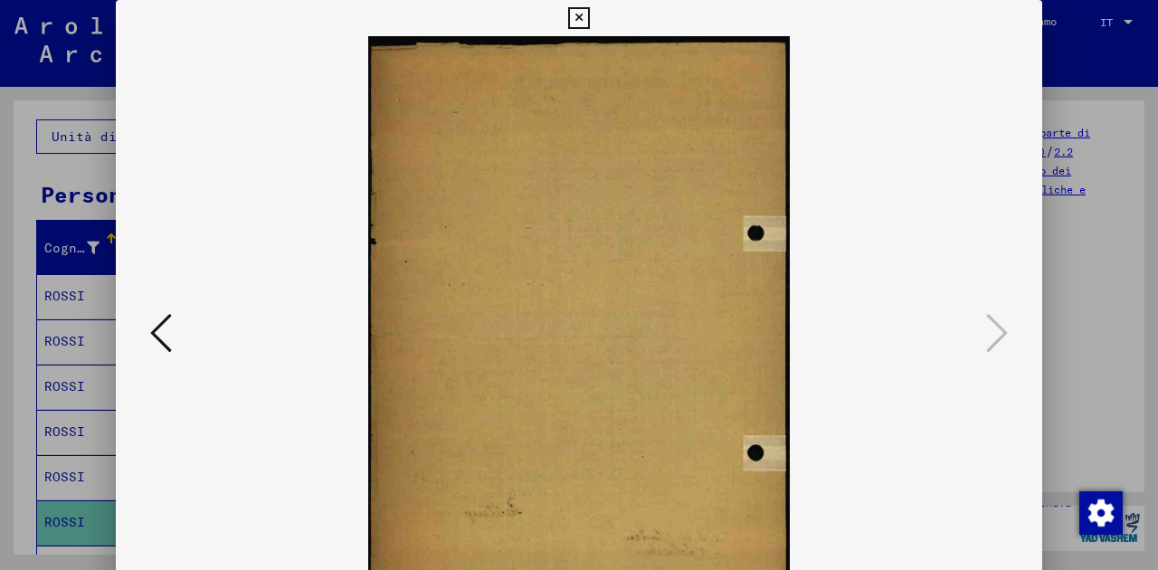
click at [581, 14] on icon at bounding box center [578, 18] width 21 height 22
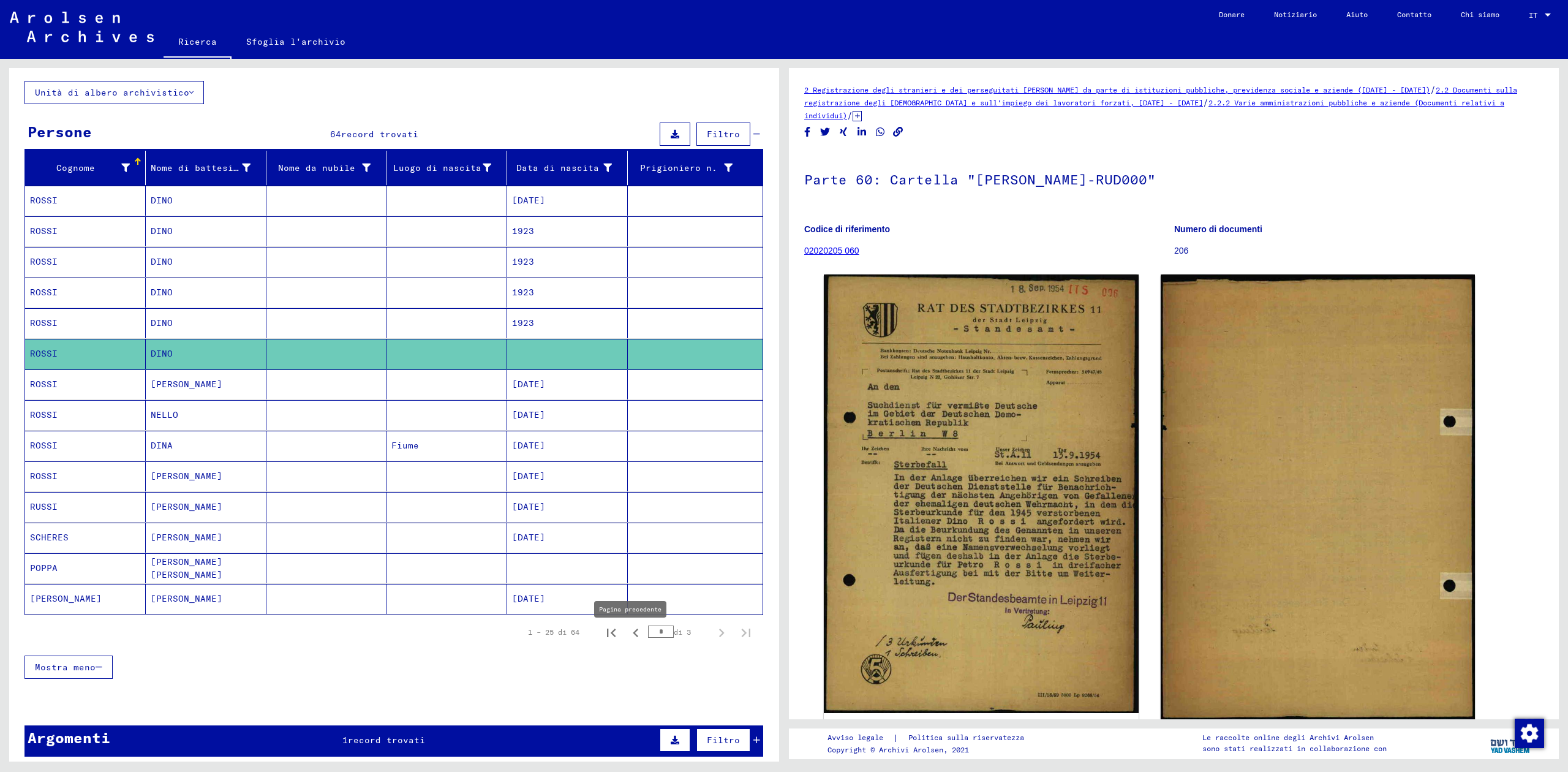
click at [627, 639] on icon "Pagina precedente" at bounding box center [635, 632] width 17 height 17
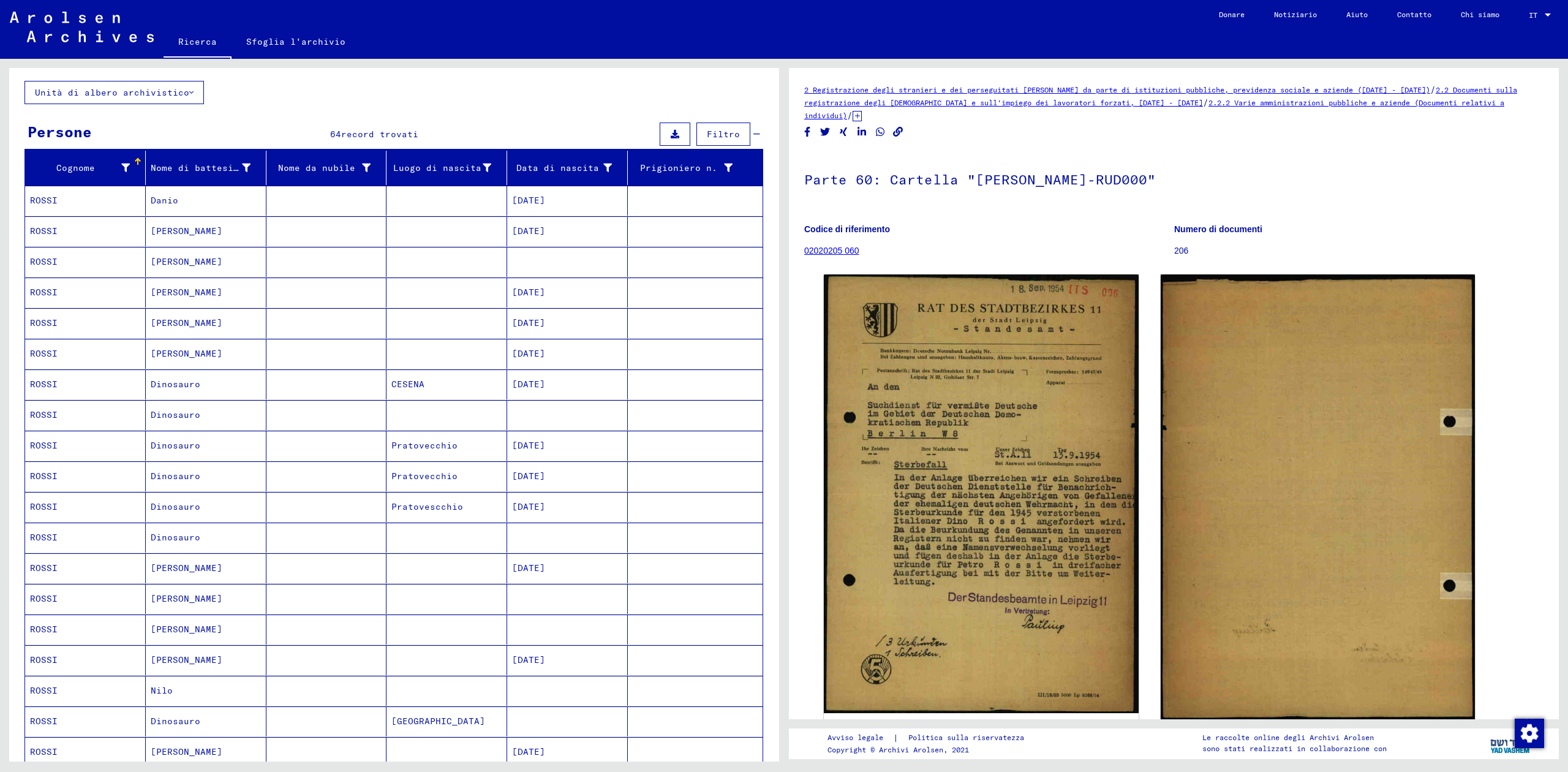
click at [567, 358] on mat-cell "[DATE]" at bounding box center [567, 353] width 121 height 30
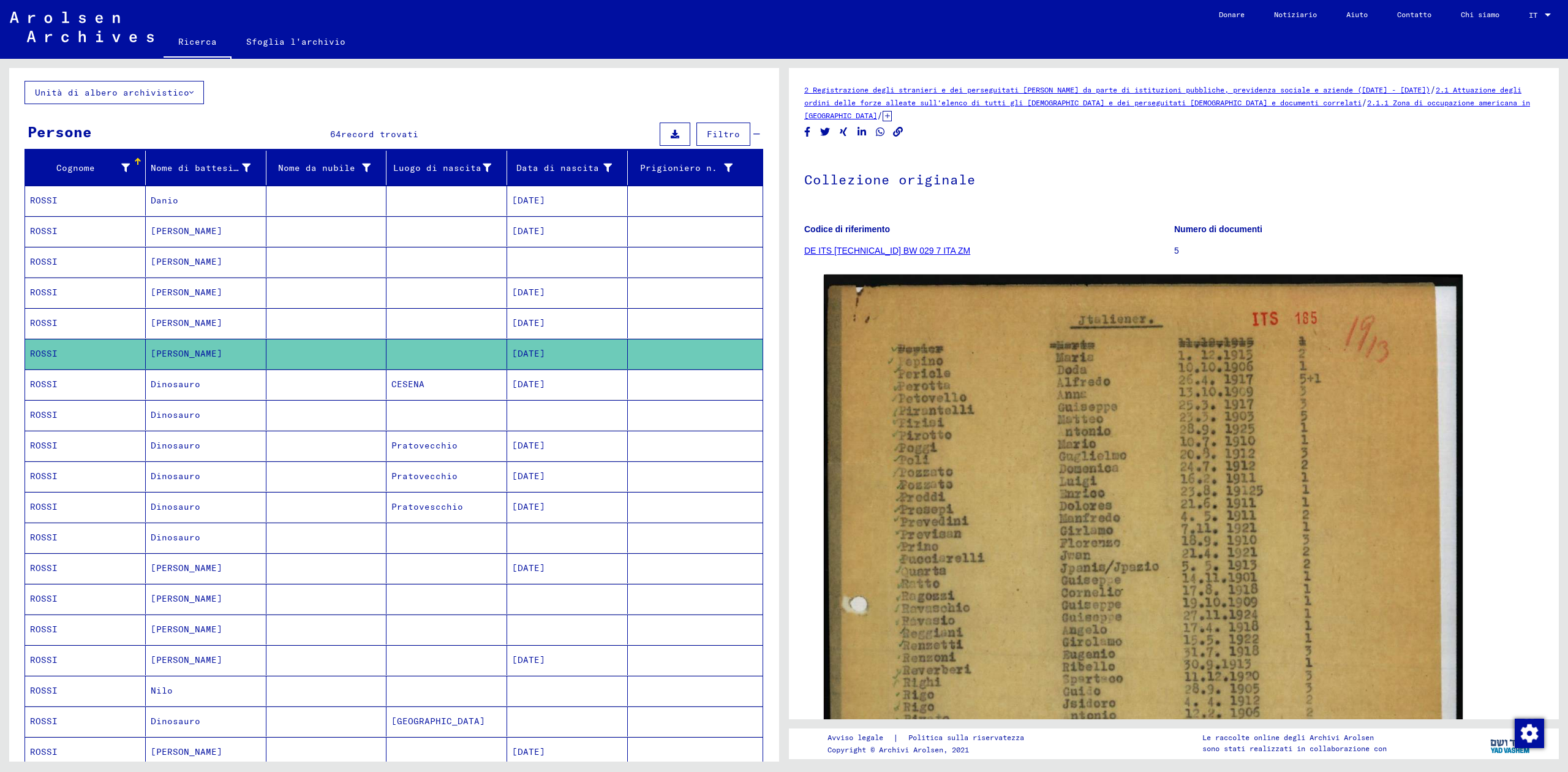
click at [552, 537] on mat-cell at bounding box center [567, 538] width 121 height 30
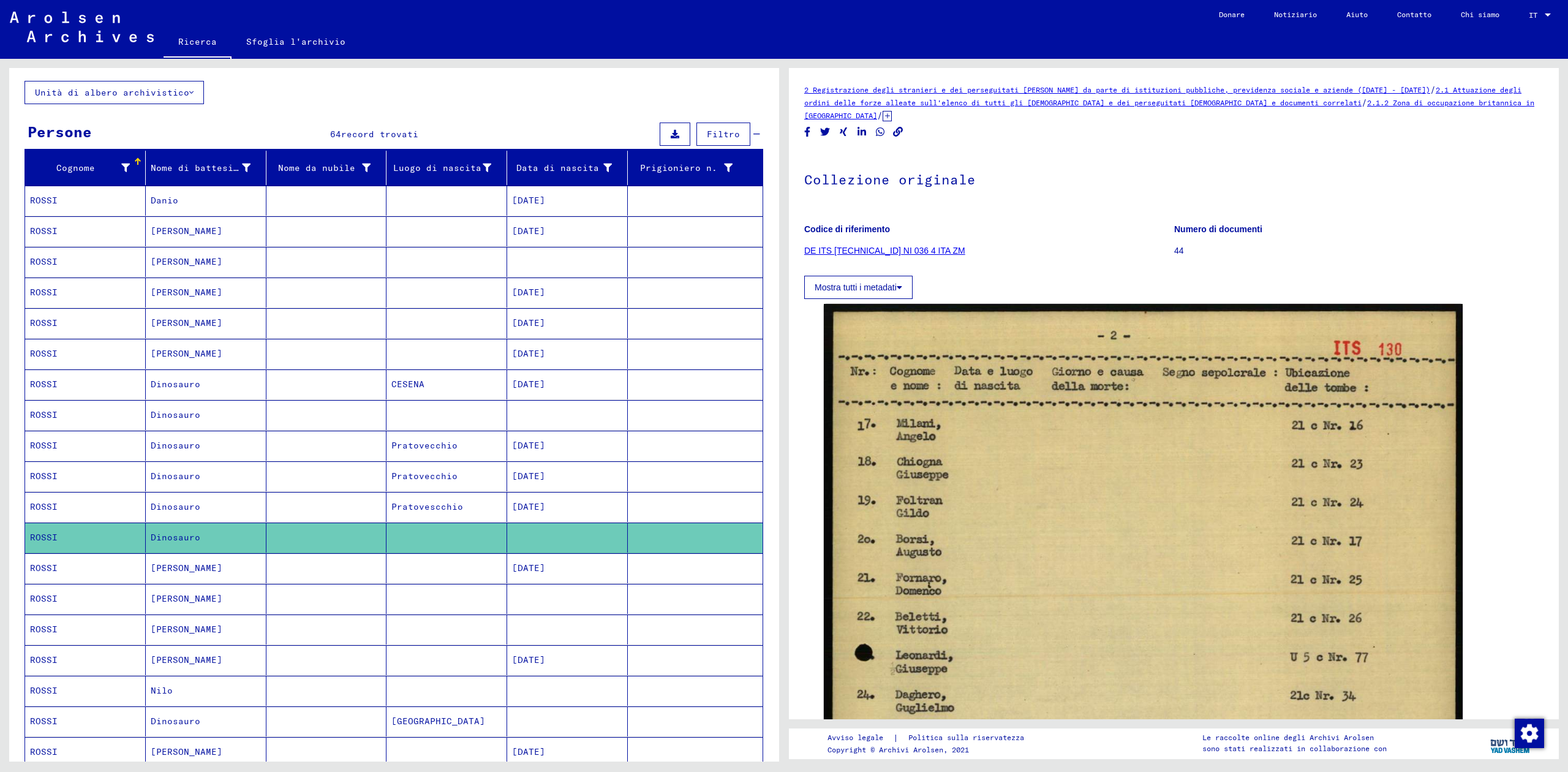
scroll to position [512, 0]
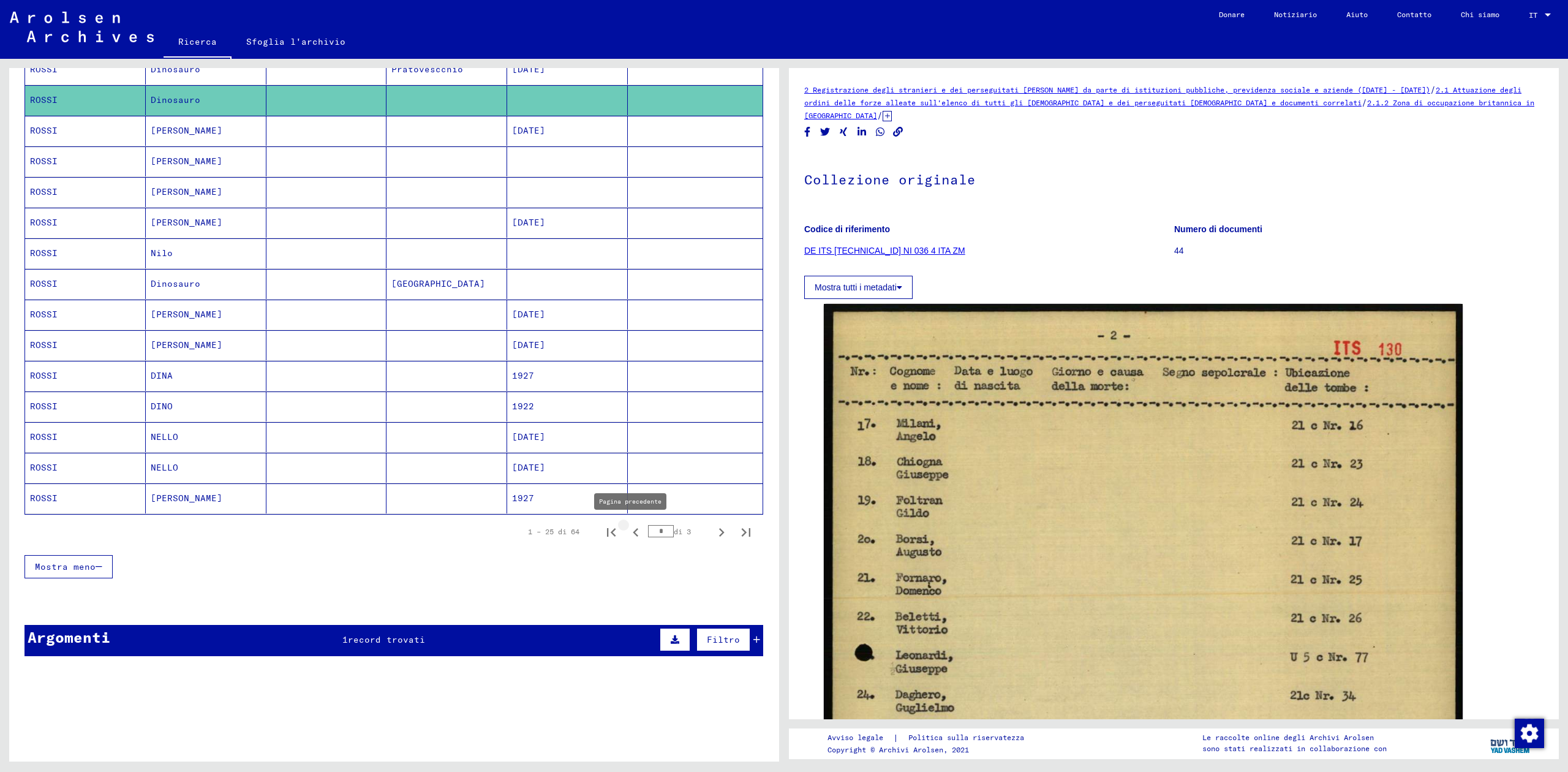
click at [632, 530] on icon "Pagina precedente" at bounding box center [635, 532] width 5 height 9
type input "*"
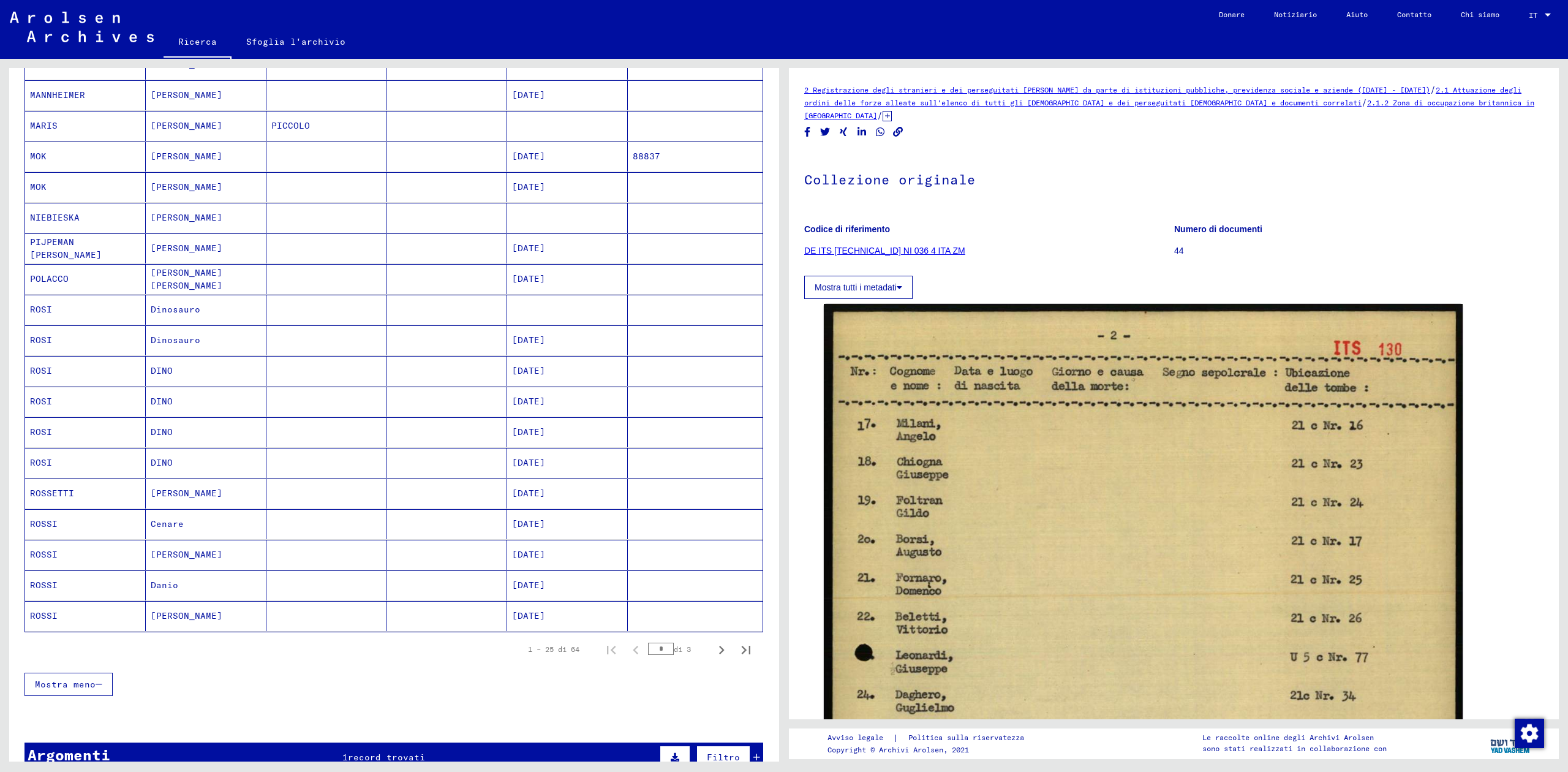
scroll to position [381, 0]
click at [533, 312] on mat-cell at bounding box center [567, 311] width 121 height 30
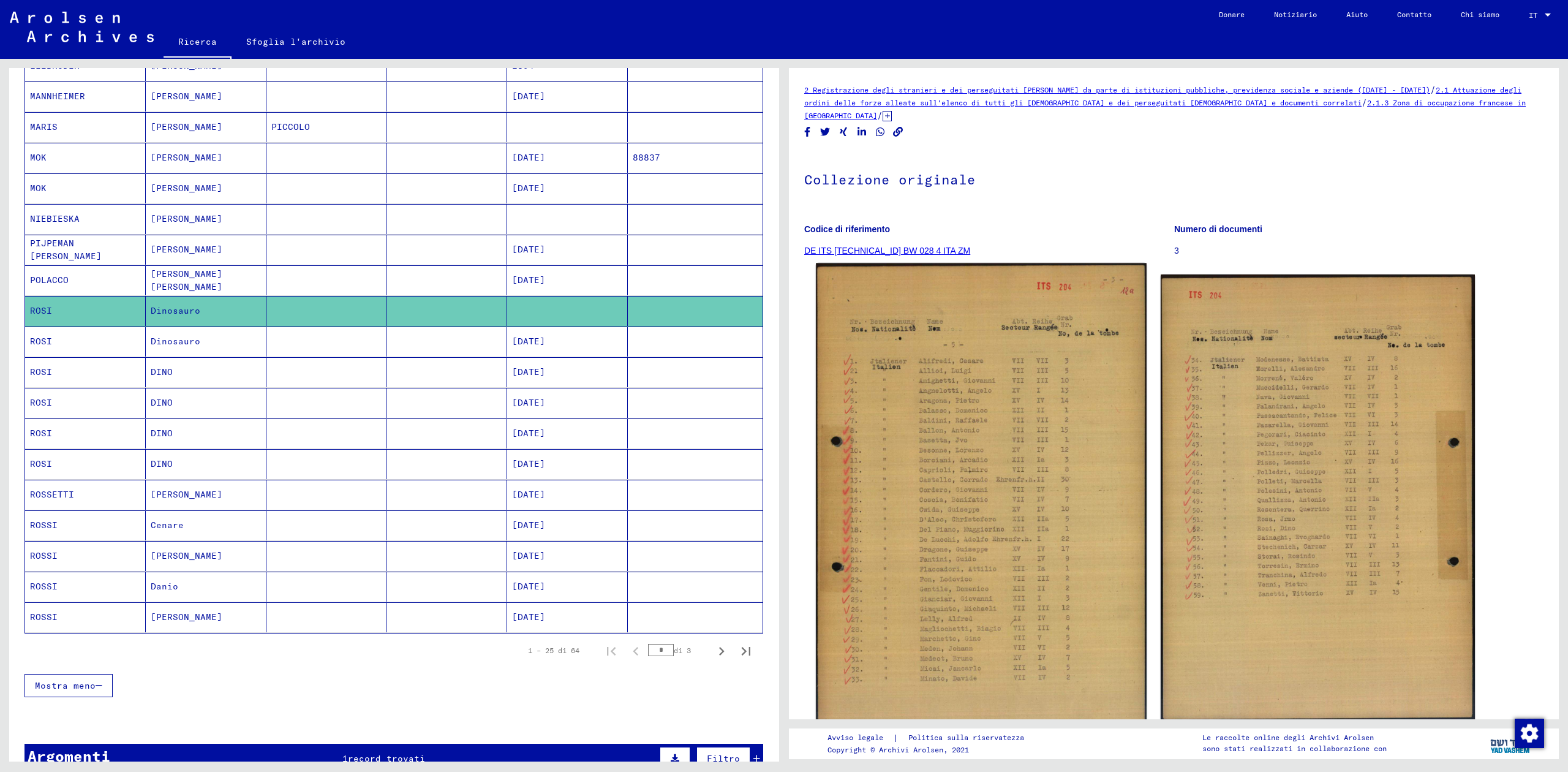
click at [1034, 448] on img at bounding box center [981, 498] width 330 height 470
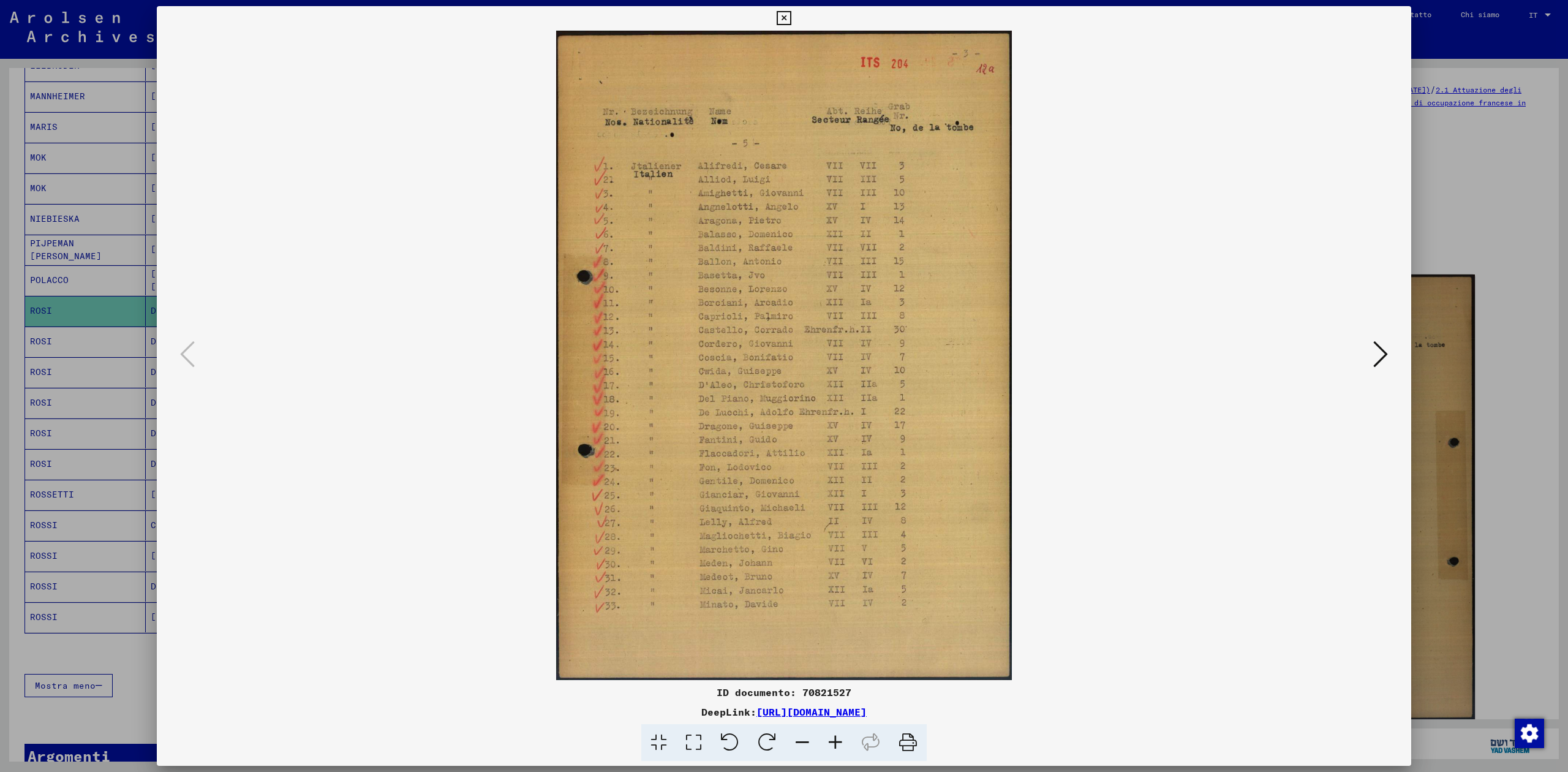
click at [1372, 356] on button at bounding box center [1380, 355] width 22 height 35
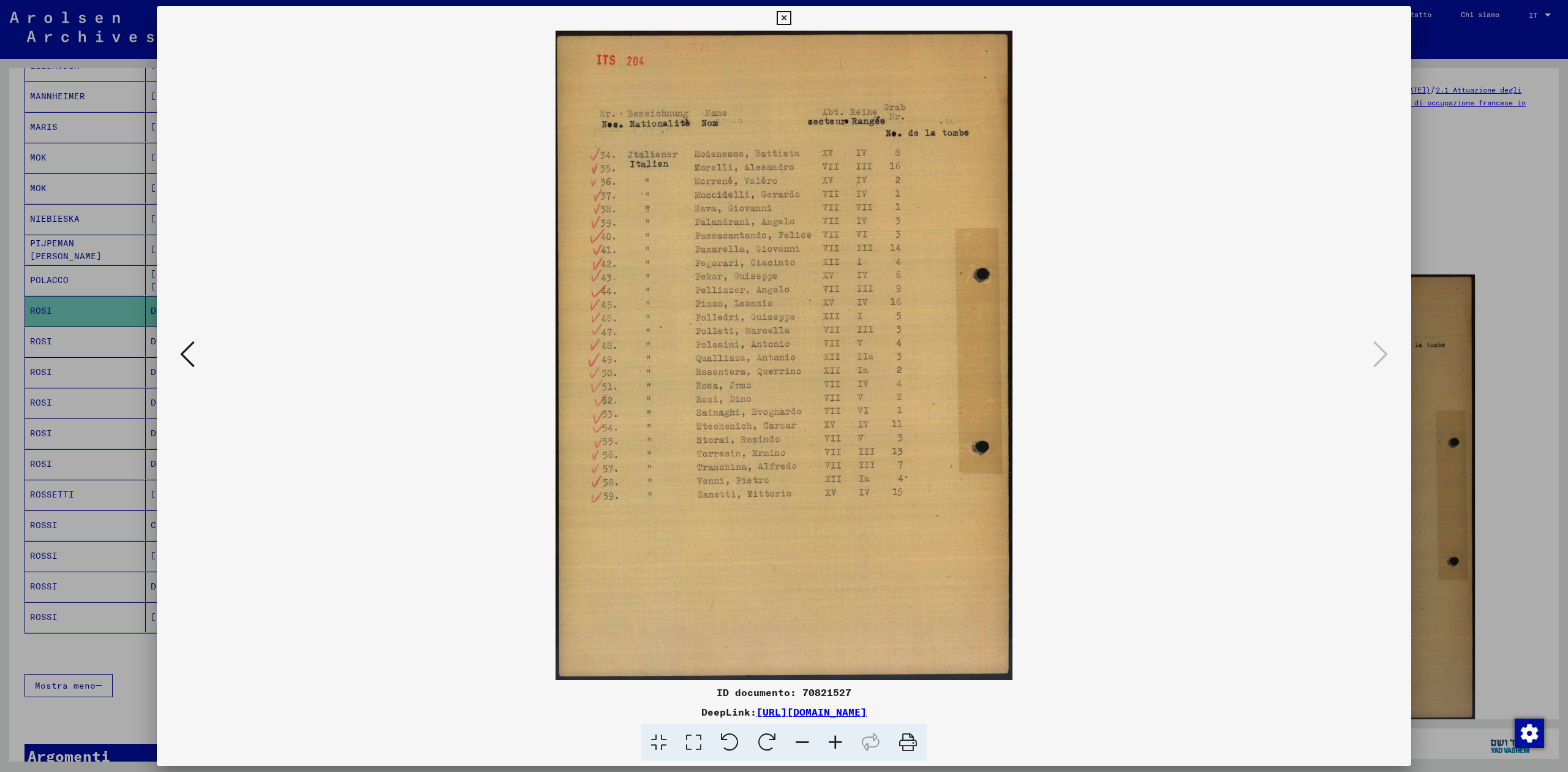
click at [789, 16] on icon at bounding box center [783, 18] width 14 height 15
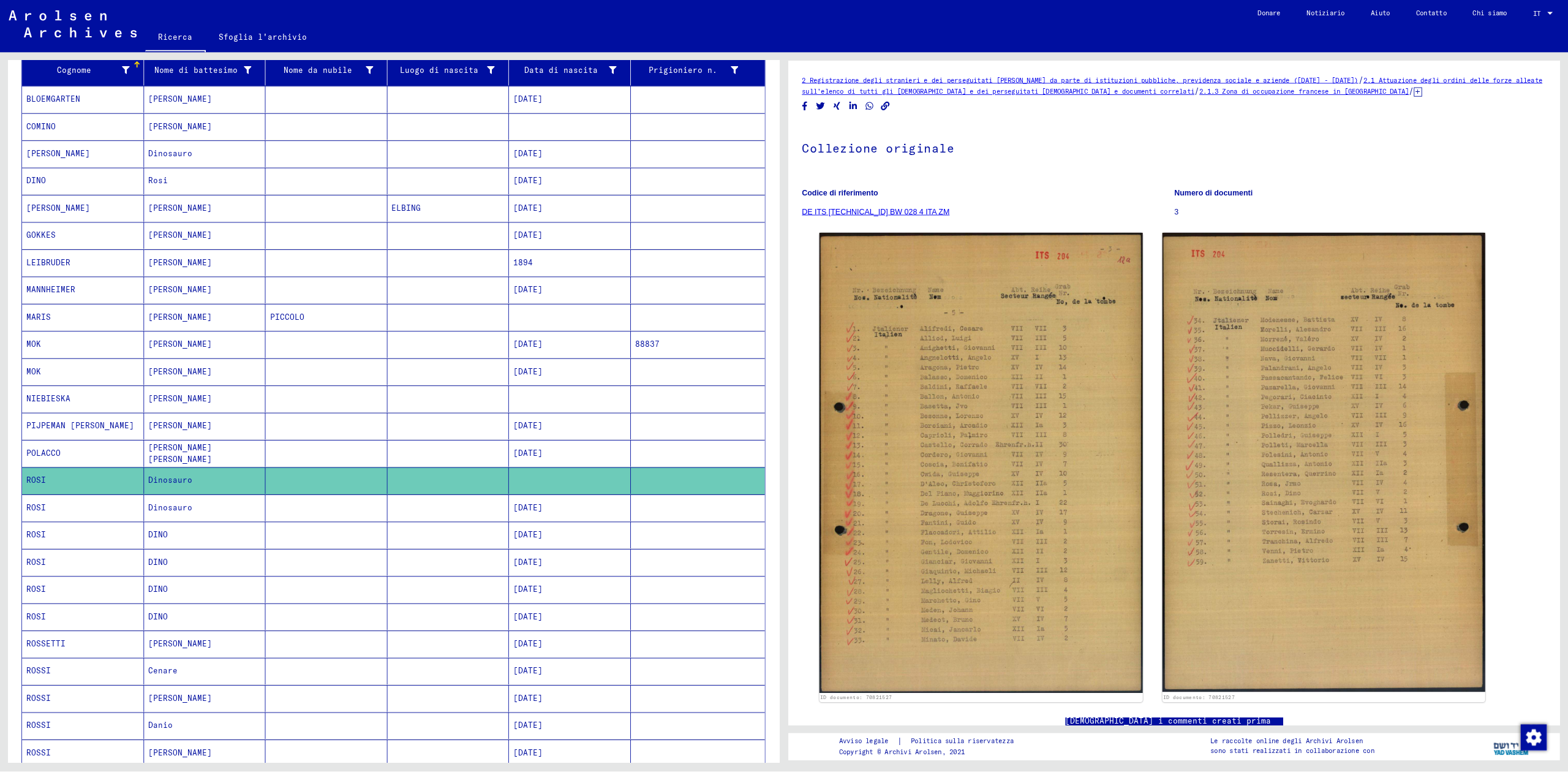
scroll to position [152, 0]
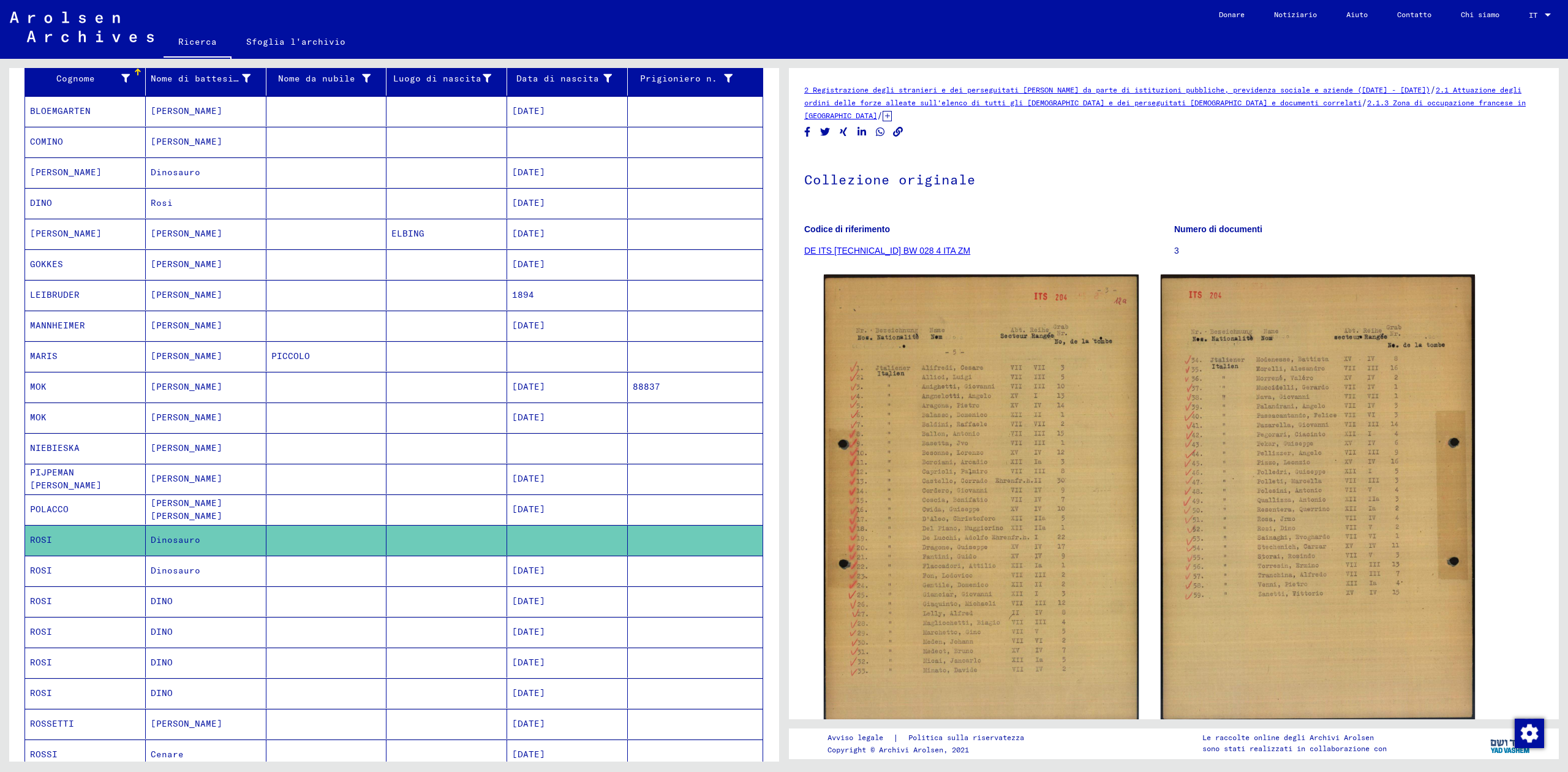
click at [533, 181] on mat-cell "[DATE]" at bounding box center [567, 172] width 121 height 30
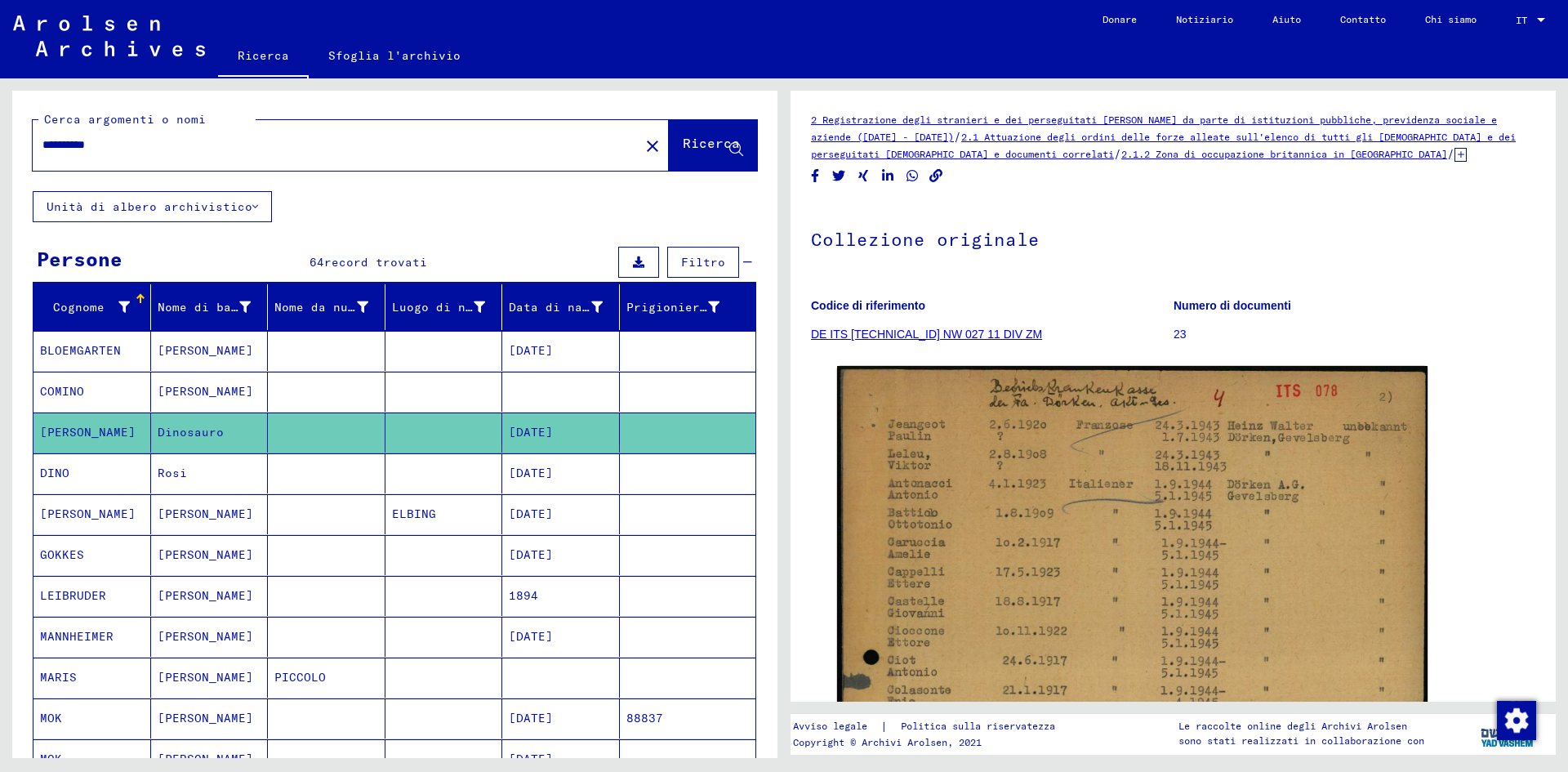
click at [484, 158] on div "**********" at bounding box center [330, 144] width 597 height 37
click at [643, 147] on mat-icon "close" at bounding box center [653, 146] width 20 height 20
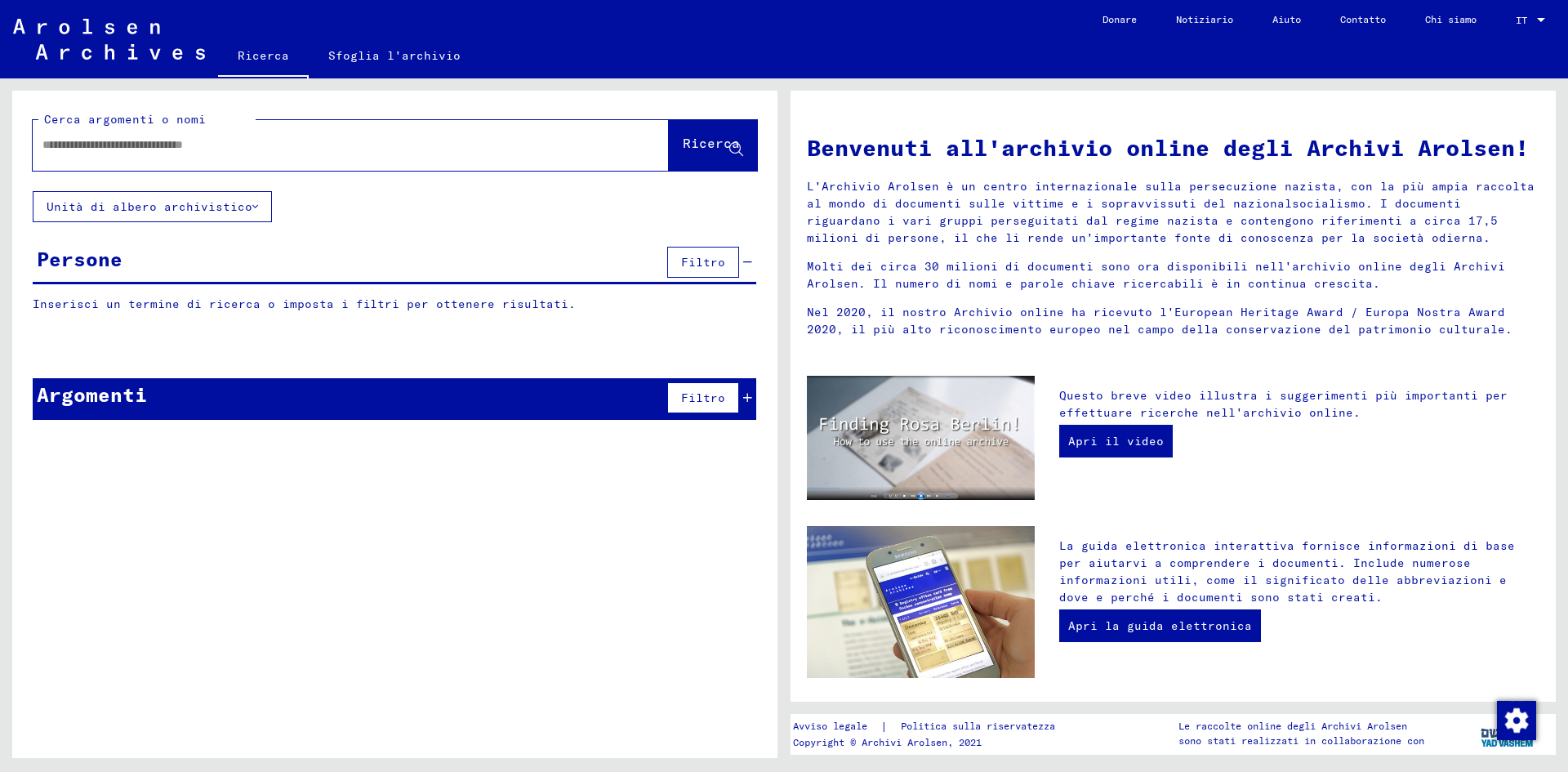
drag, startPoint x: 226, startPoint y: 129, endPoint x: 209, endPoint y: 150, distance: 27.0
click at [209, 150] on div at bounding box center [326, 144] width 587 height 37
click at [209, 150] on input "text" at bounding box center [331, 144] width 578 height 17
click at [721, 158] on button "Ricerca" at bounding box center [713, 145] width 88 height 51
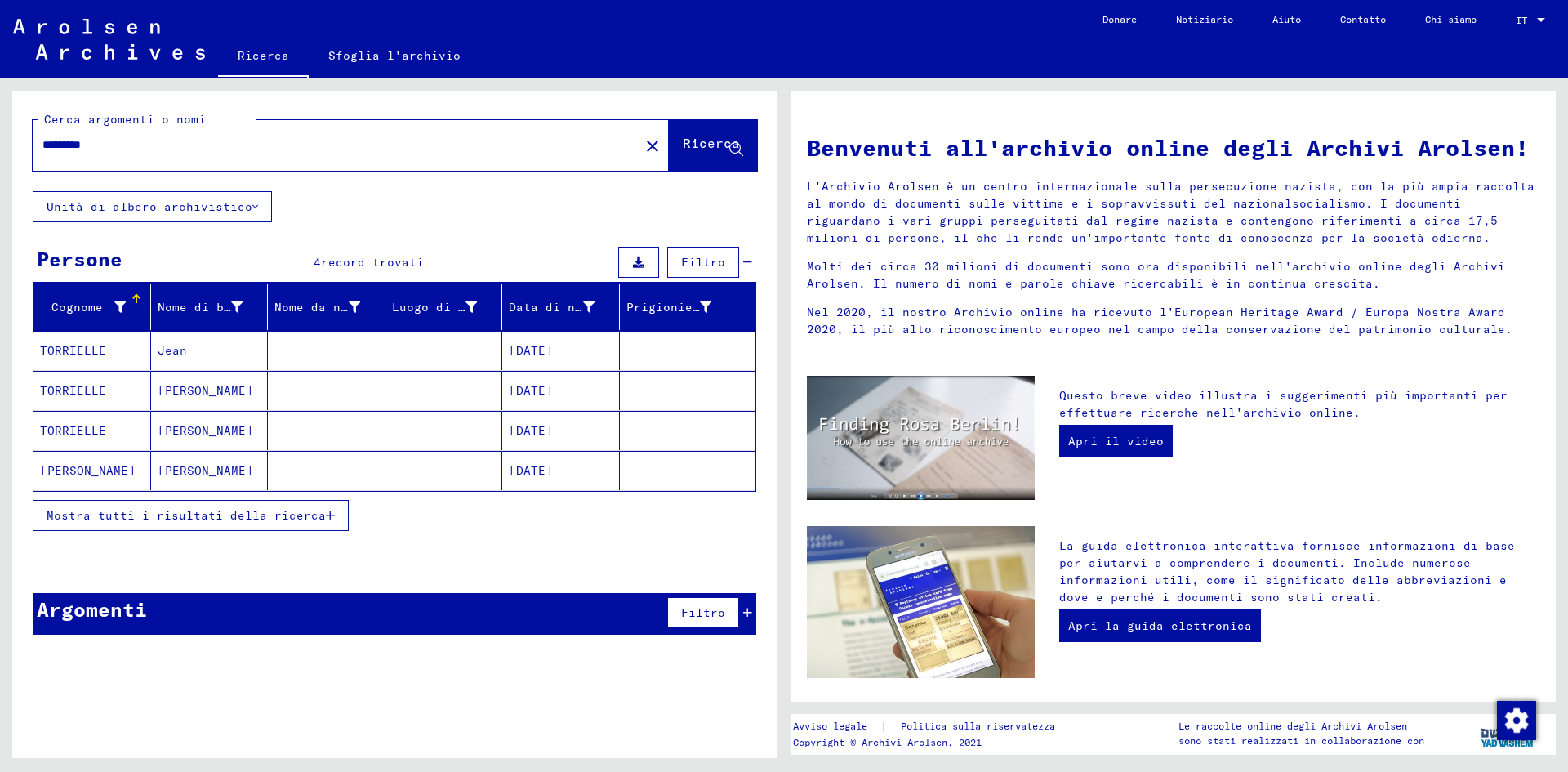
click at [304, 517] on font "Mostra tutti i risultati della ricerca" at bounding box center [186, 516] width 279 height 14
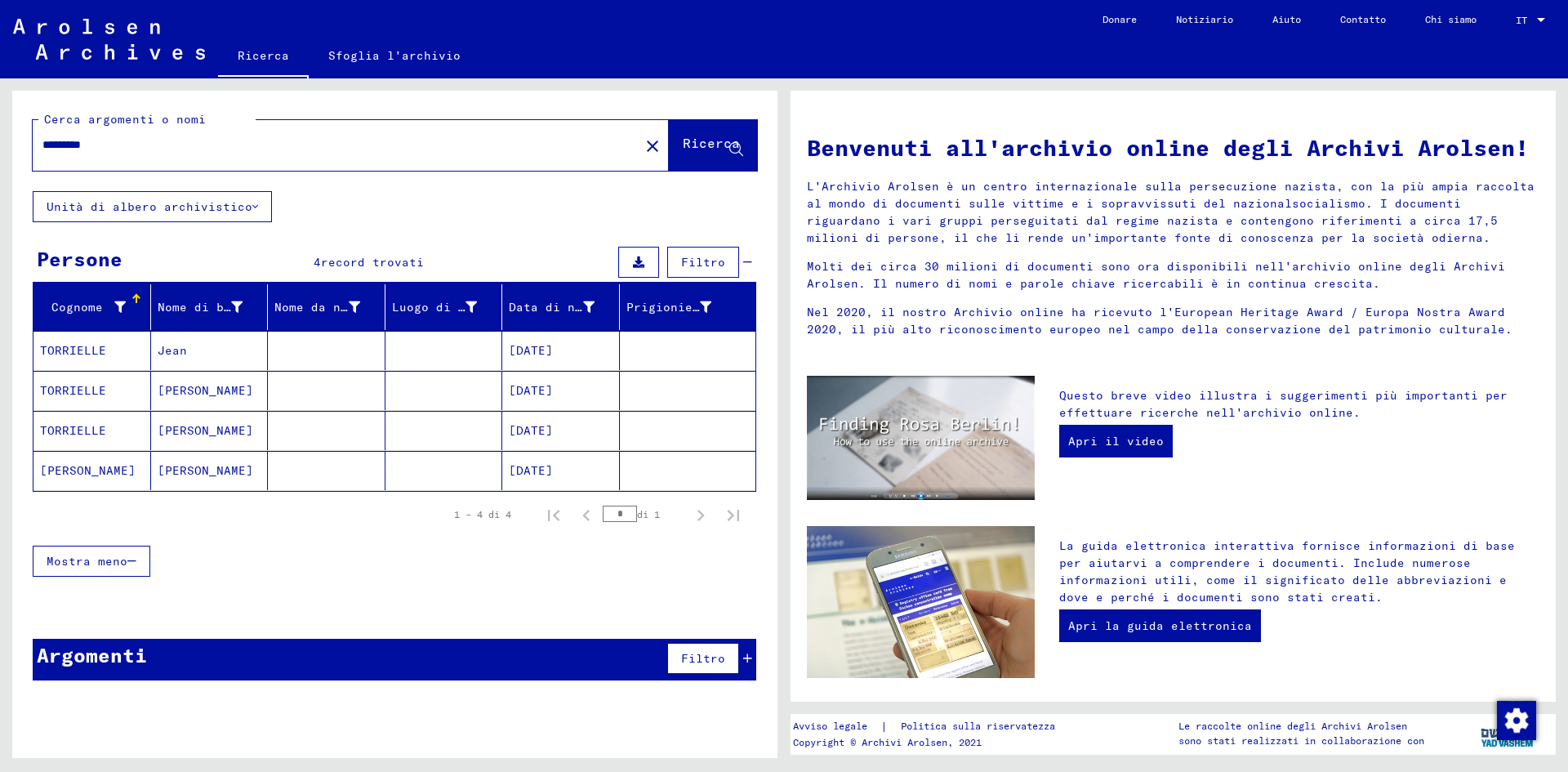
click at [520, 389] on font "[DATE]" at bounding box center [531, 390] width 44 height 14
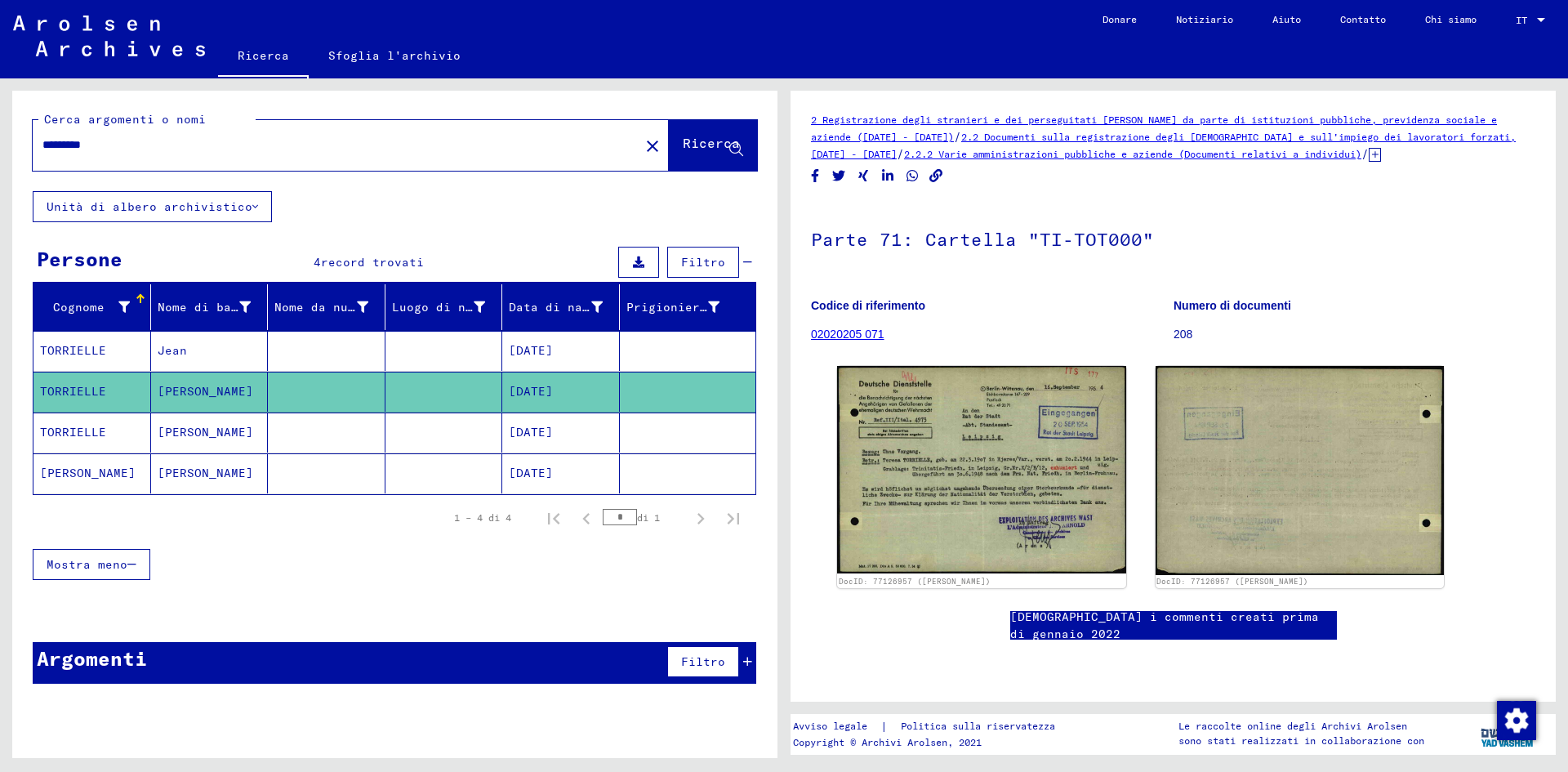
click at [606, 443] on mat-cell "[DATE]" at bounding box center [561, 433] width 117 height 40
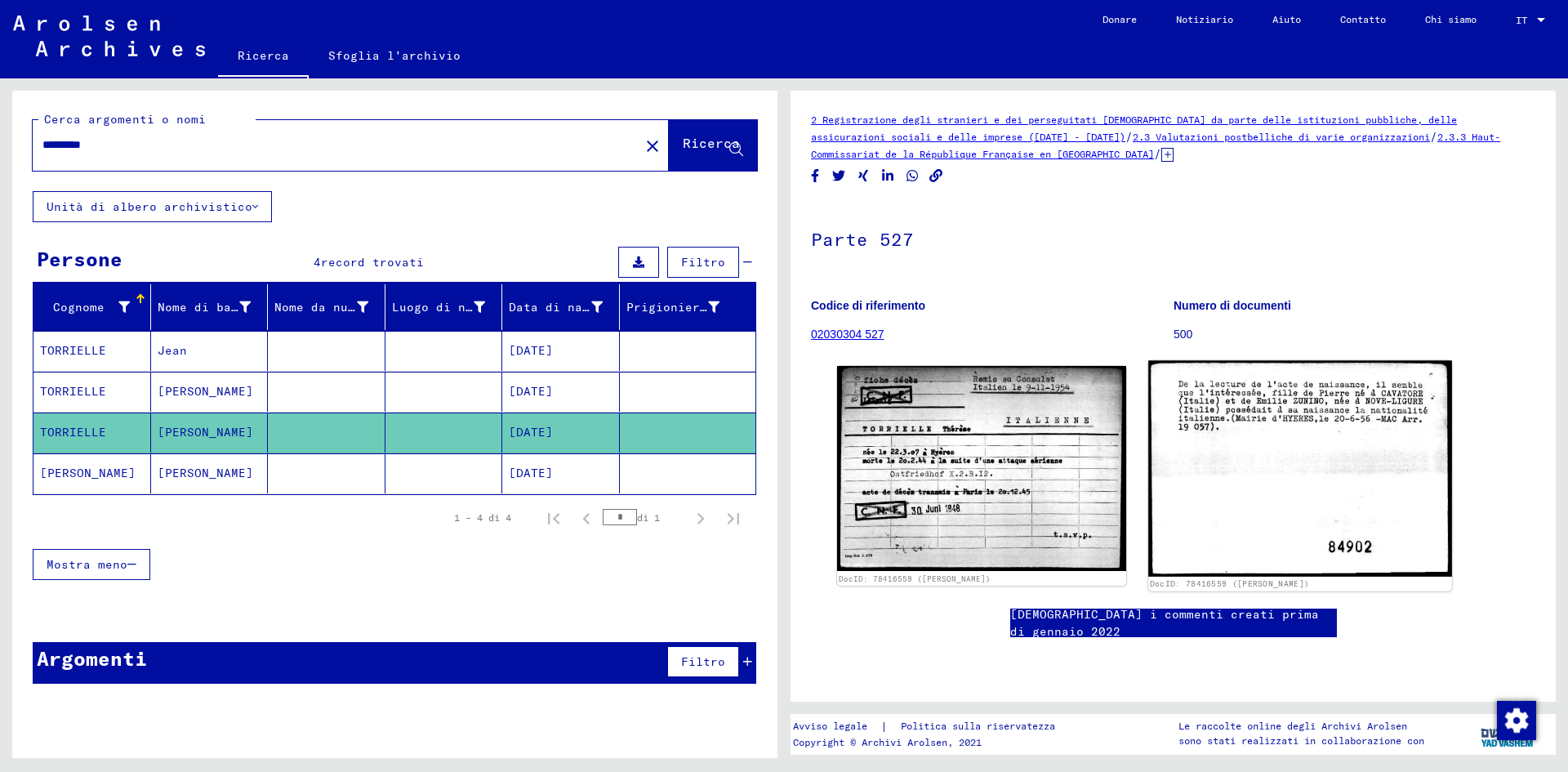
click at [1217, 405] on img at bounding box center [1300, 469] width 303 height 217
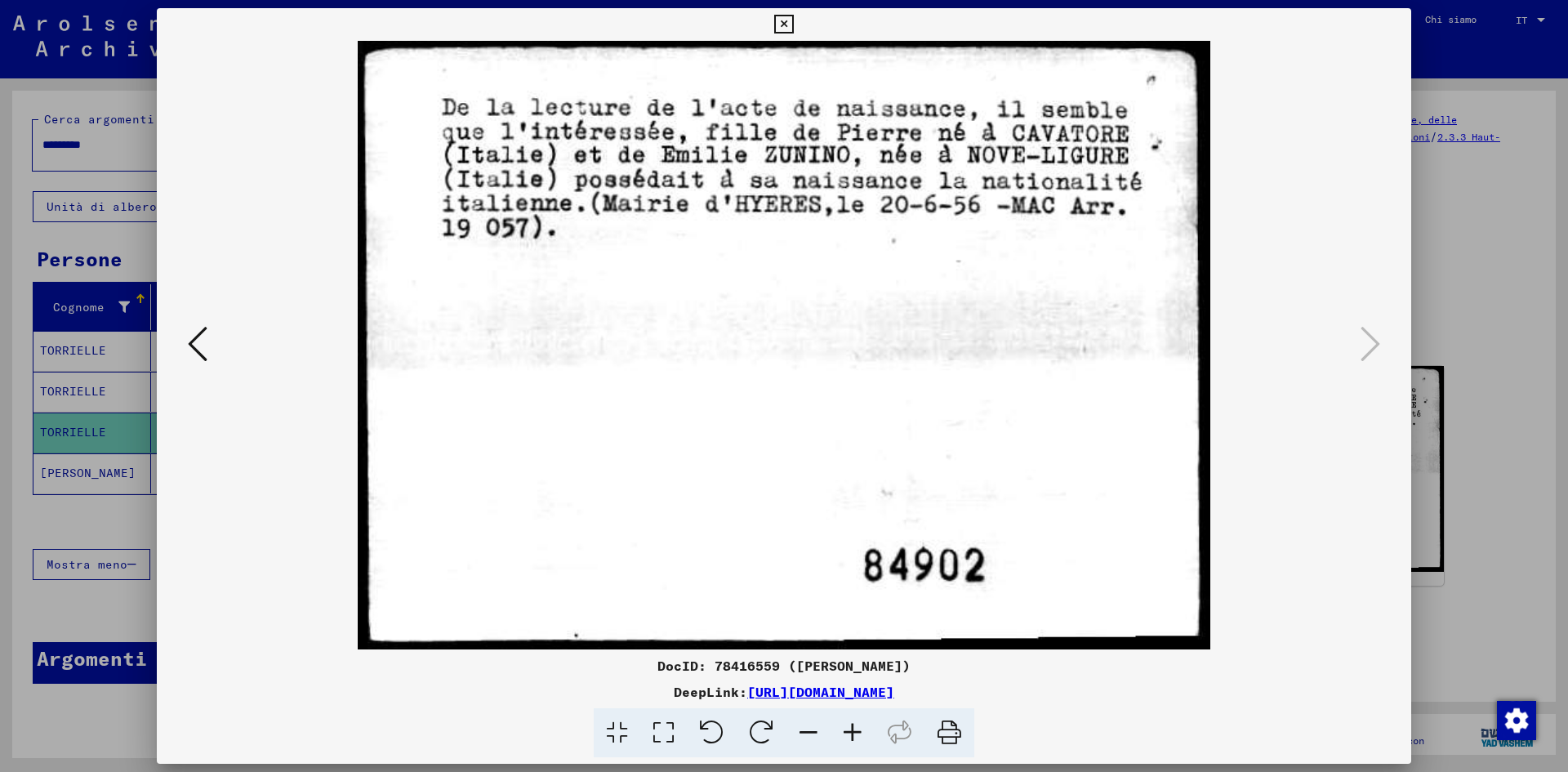
drag, startPoint x: 773, startPoint y: 22, endPoint x: 783, endPoint y: 22, distance: 10.0
click at [783, 22] on button at bounding box center [784, 24] width 29 height 33
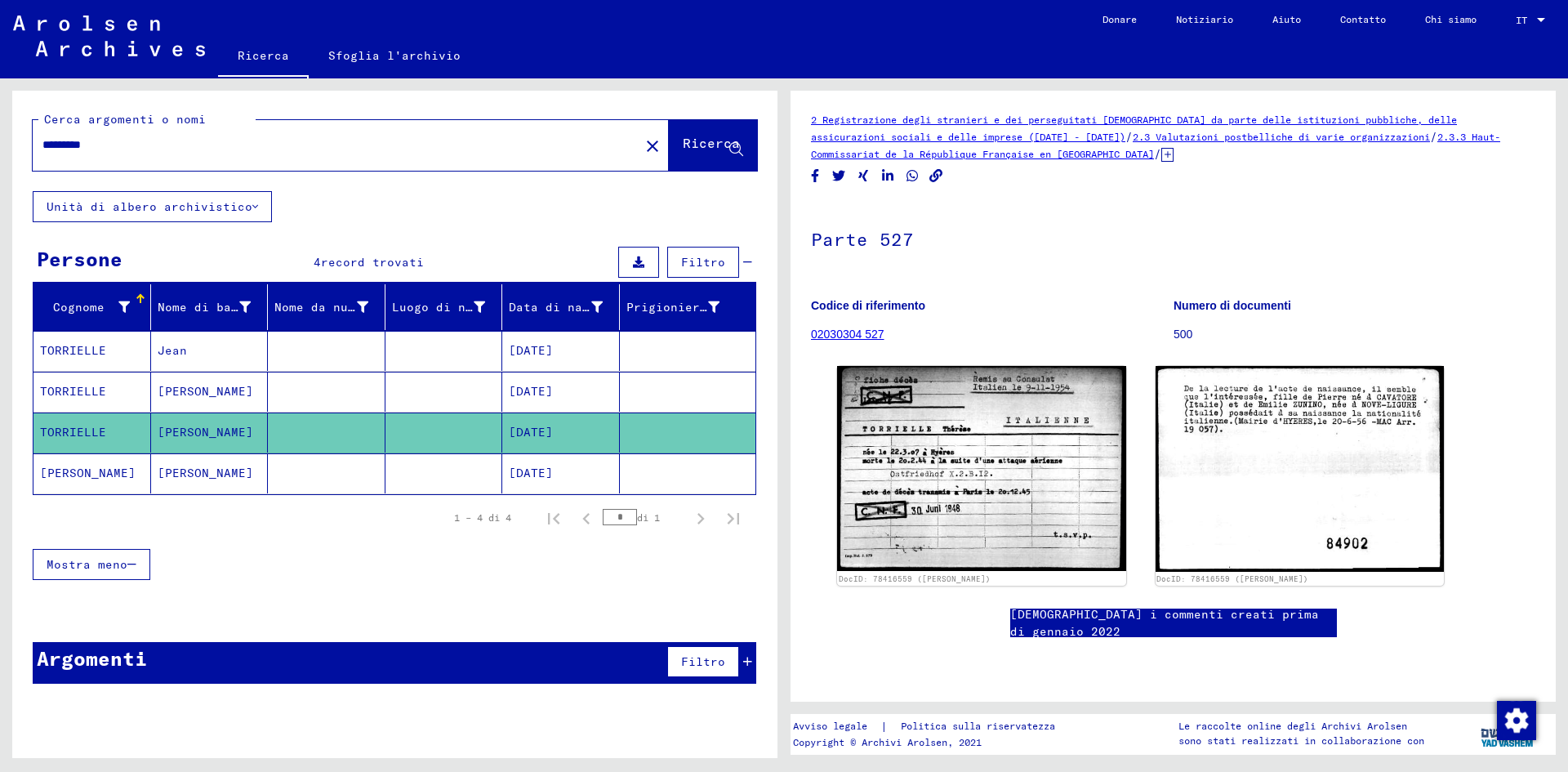
click at [783, 22] on mat-toolbar "Ricerca Sfoglia l'archivio Domande/informazioni dettagliate sui documenti? Invi…" at bounding box center [784, 39] width 1568 height 79
click at [125, 145] on input "*********" at bounding box center [336, 144] width 587 height 17
type input "**********"
click at [700, 138] on font "Ricerca" at bounding box center [710, 143] width 57 height 16
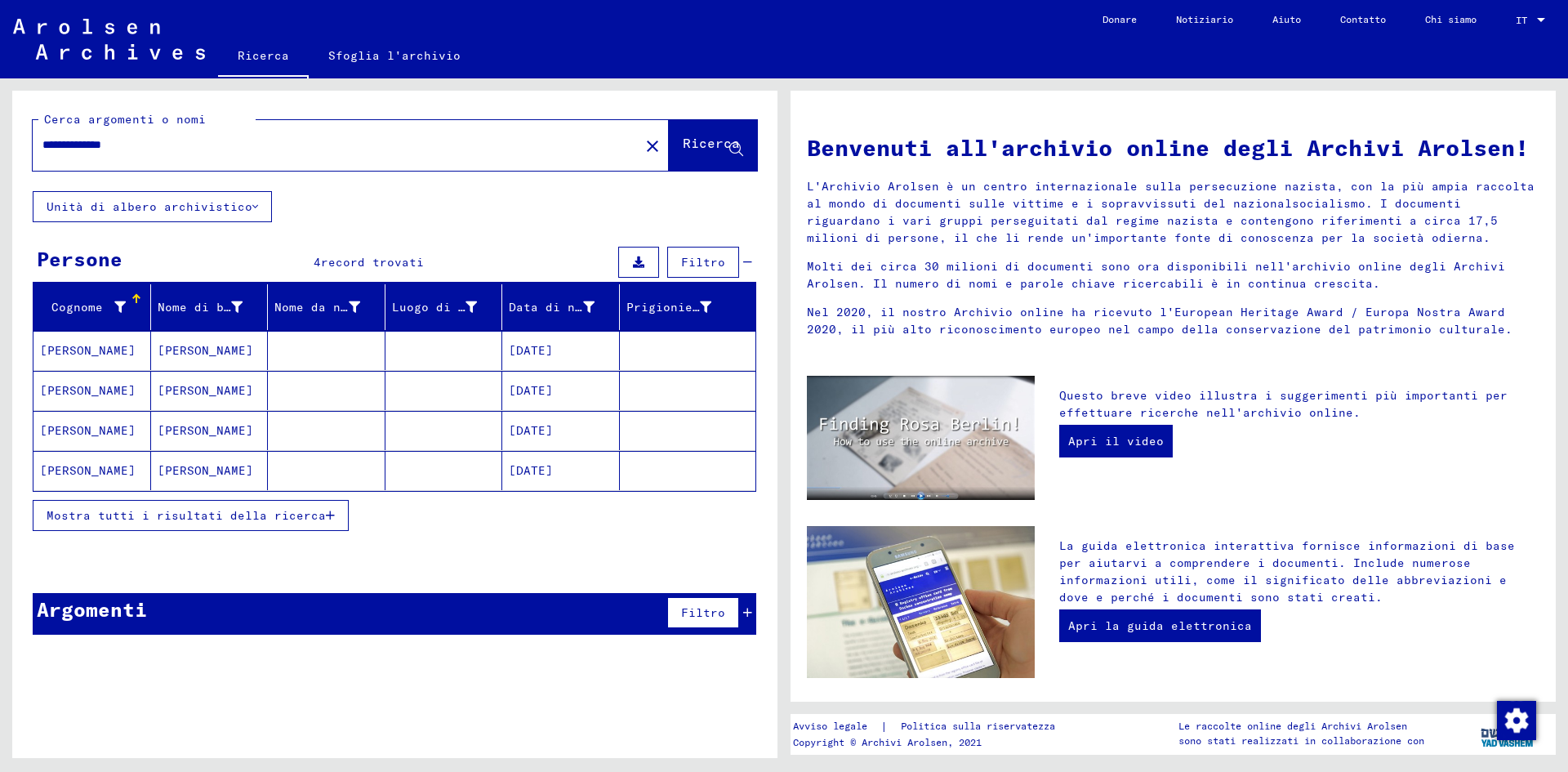
click at [580, 400] on mat-cell "[DATE]" at bounding box center [561, 390] width 117 height 39
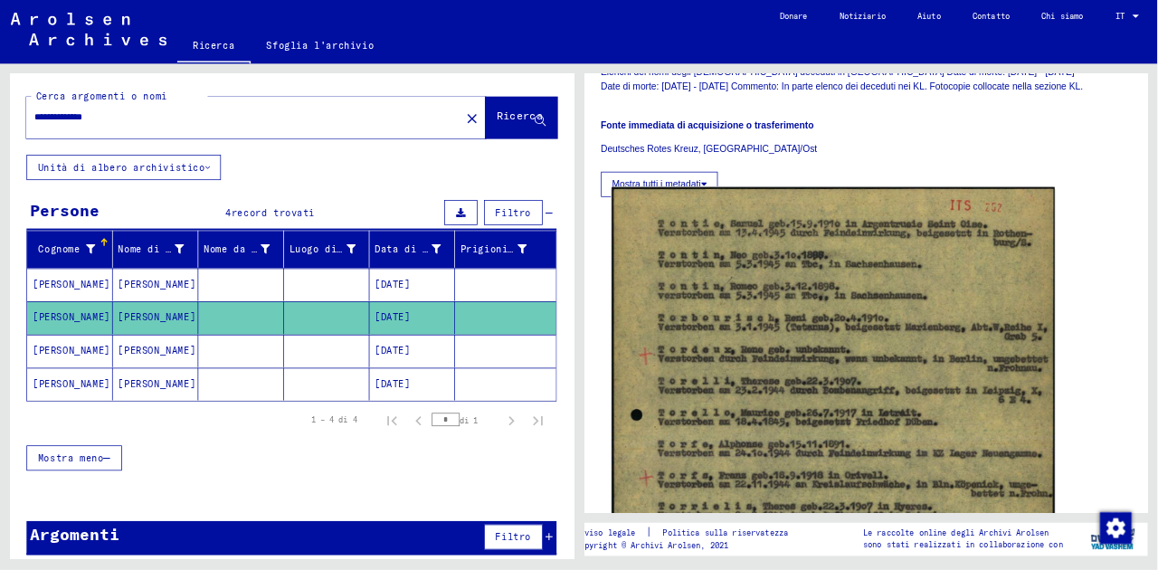
scroll to position [470, 0]
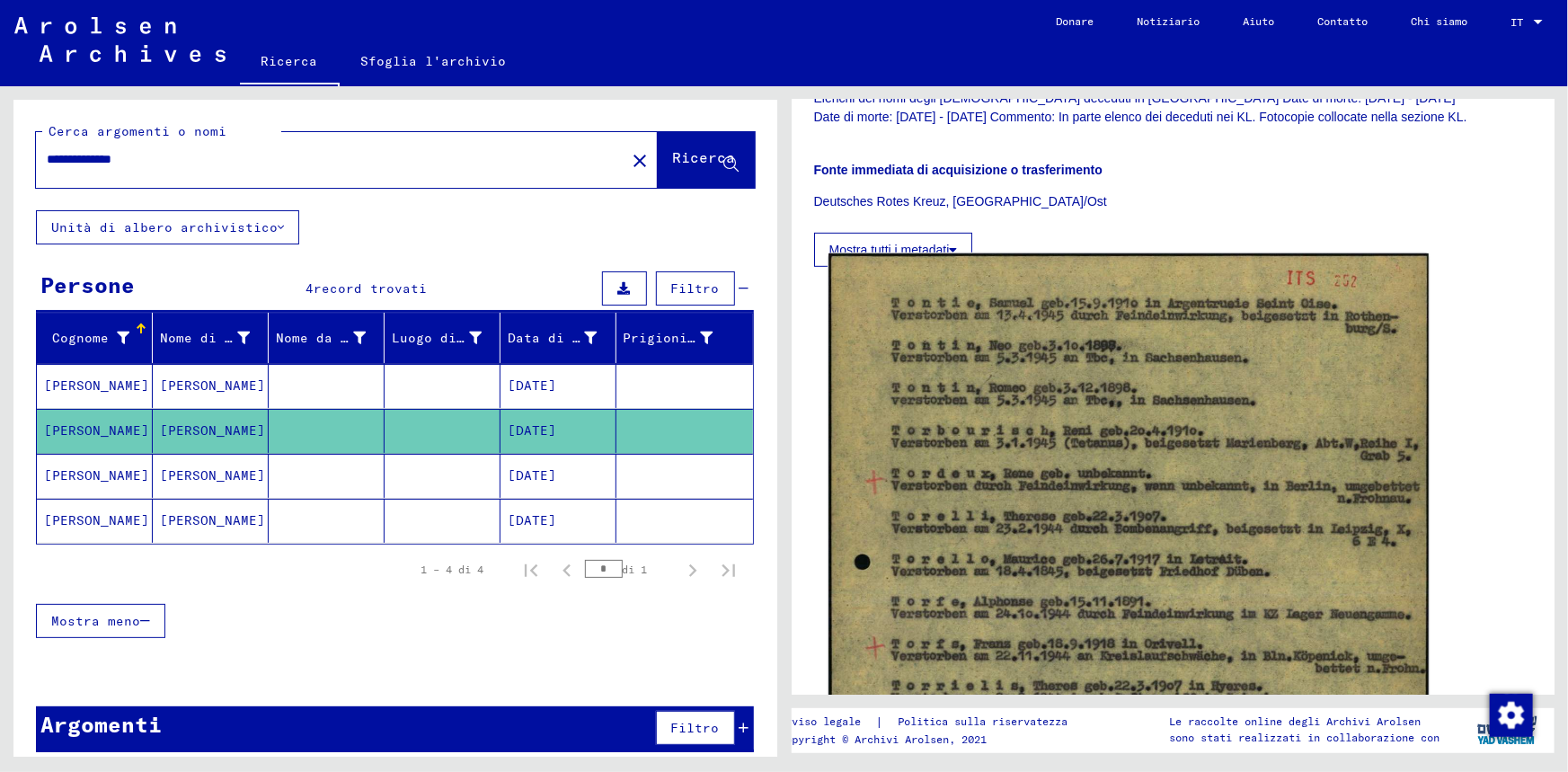
click at [1040, 538] on img at bounding box center [1127, 679] width 599 height 851
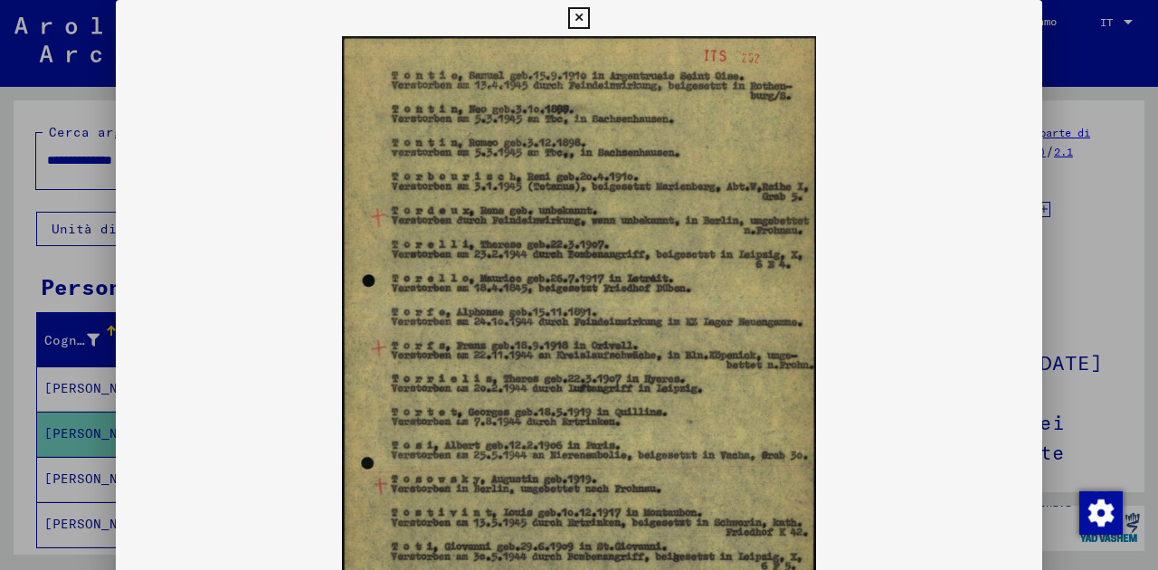
scroll to position [0, 0]
click at [575, 13] on icon at bounding box center [578, 18] width 21 height 22
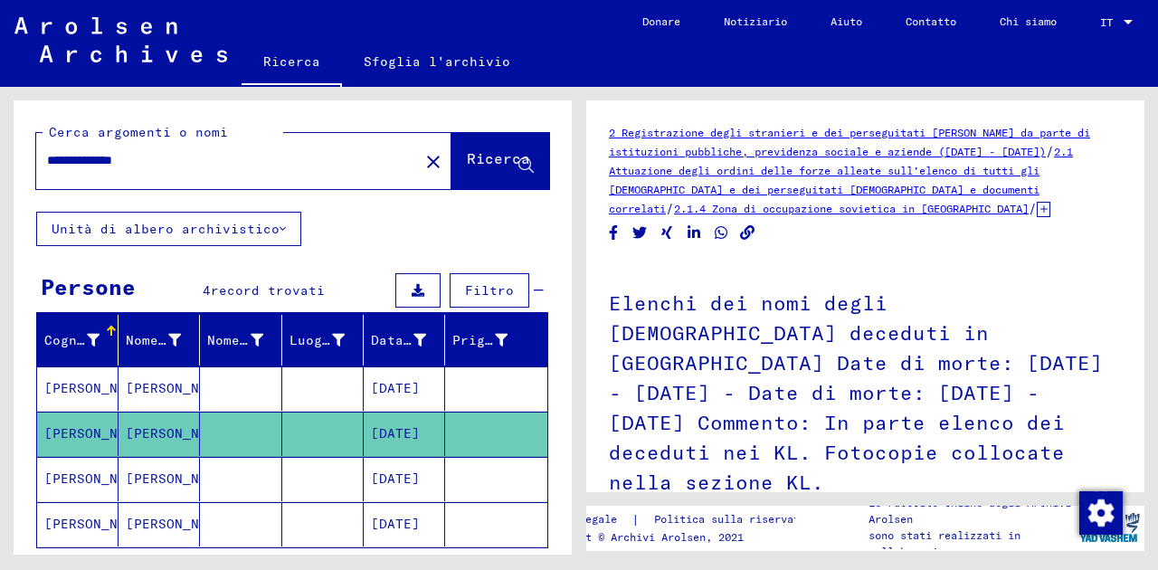
click at [371, 480] on font "[DATE]" at bounding box center [395, 478] width 49 height 16
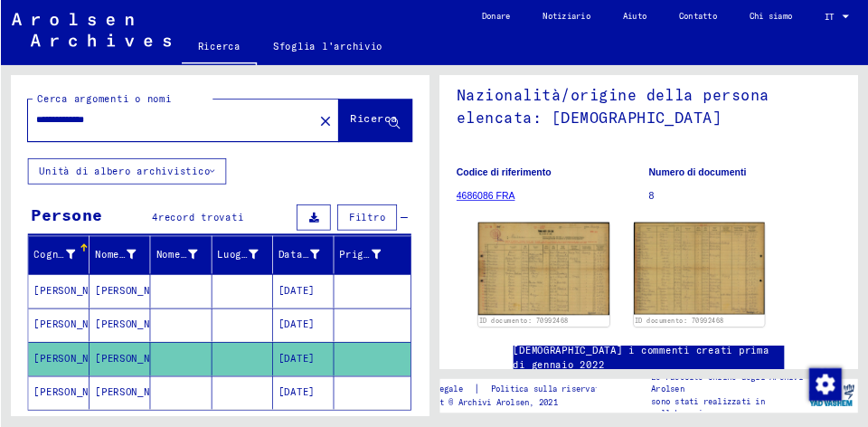
scroll to position [224, 0]
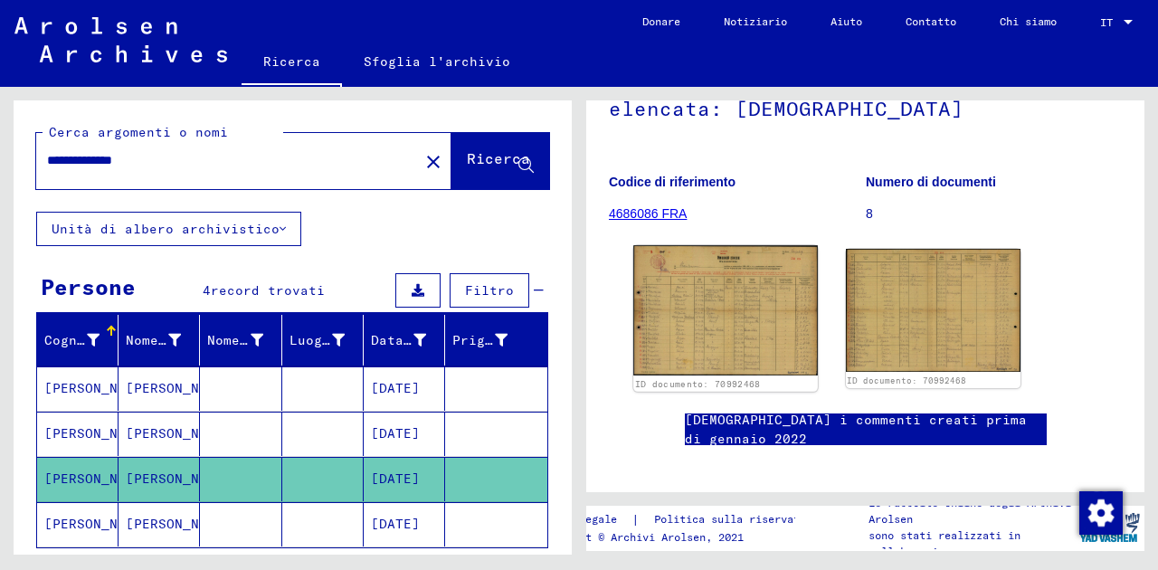
click at [713, 324] on img at bounding box center [725, 310] width 184 height 130
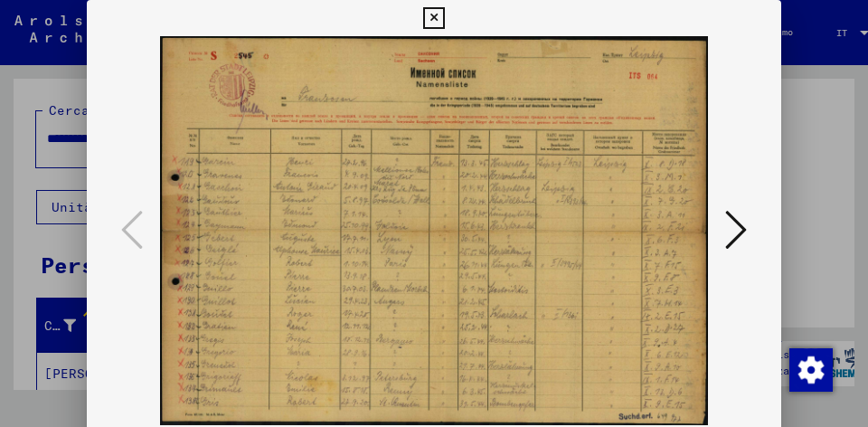
click at [738, 238] on icon at bounding box center [737, 229] width 22 height 43
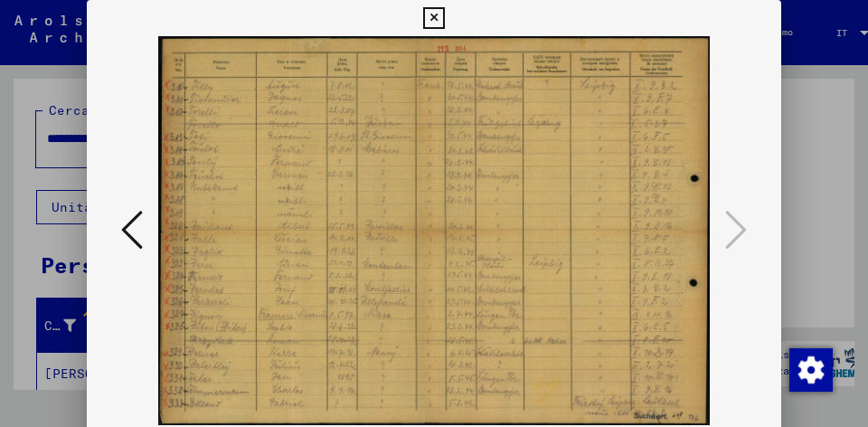
click at [132, 233] on icon at bounding box center [132, 229] width 22 height 43
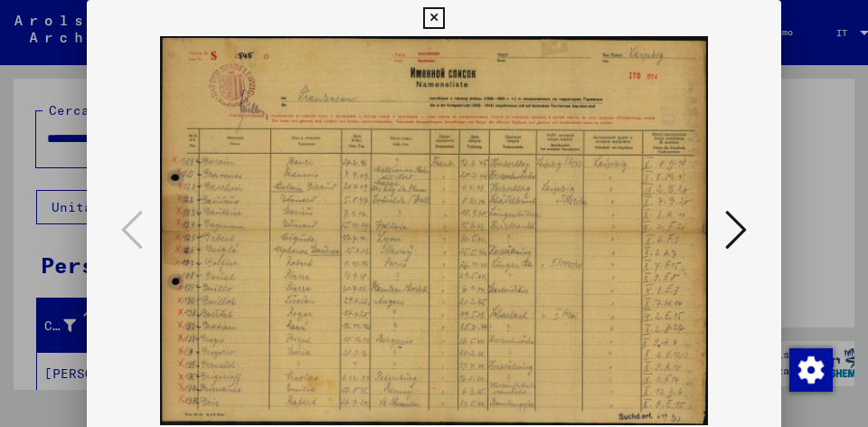
click at [740, 225] on icon at bounding box center [737, 229] width 22 height 43
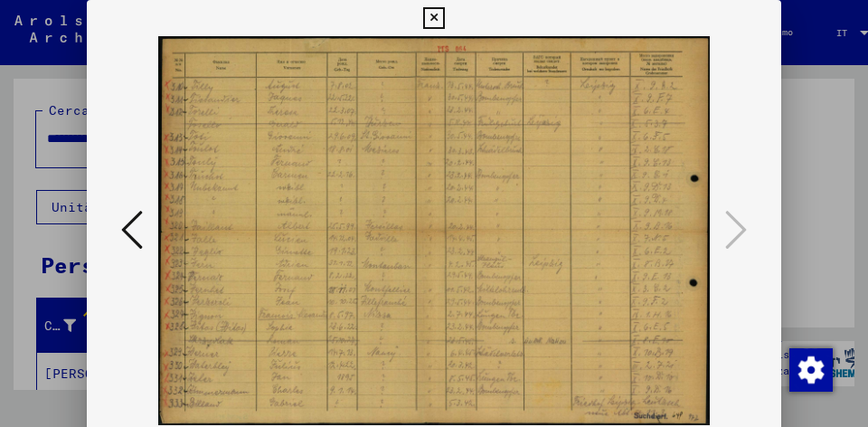
click at [432, 14] on icon at bounding box center [433, 18] width 21 height 22
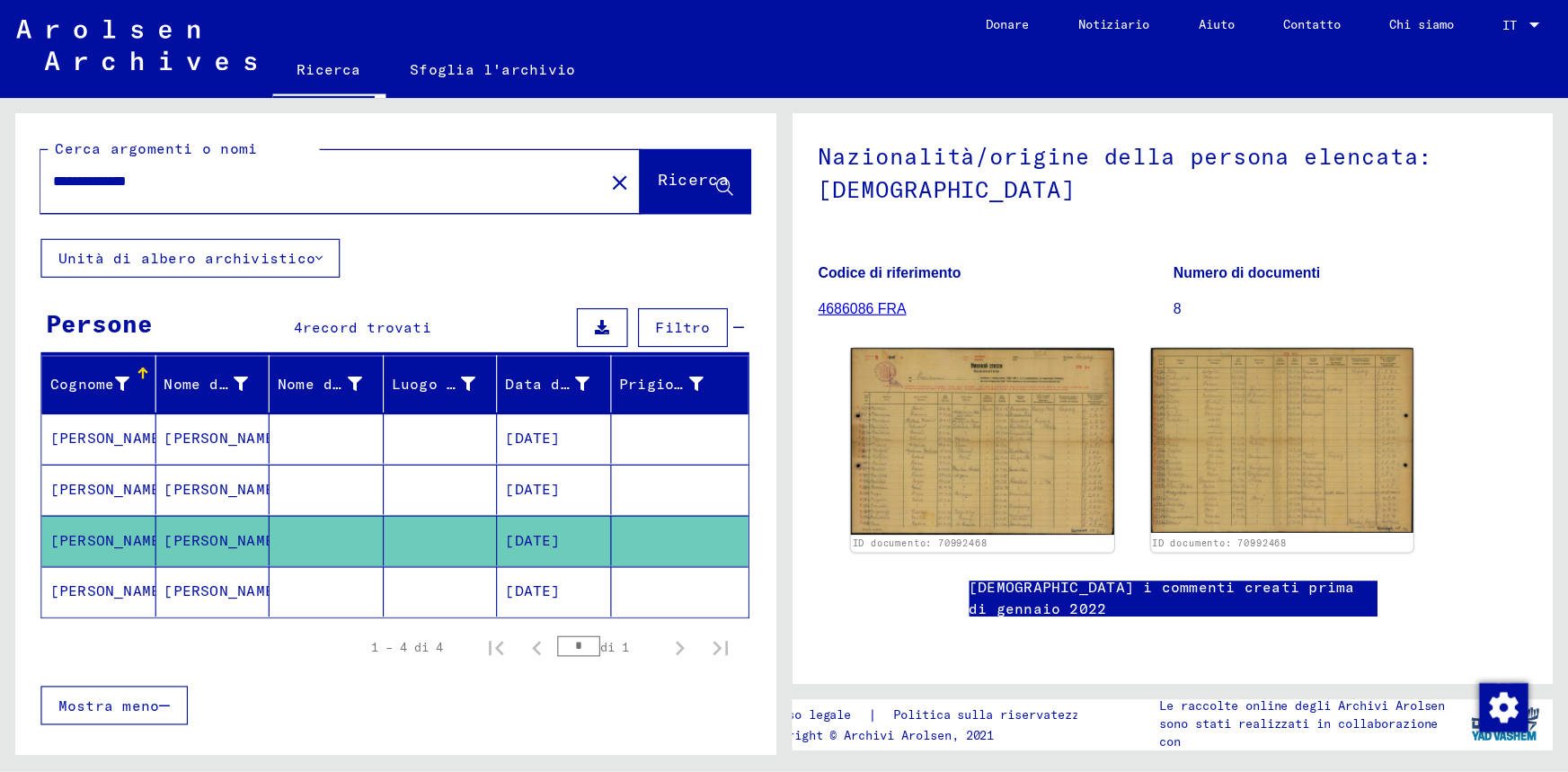
scroll to position [224, 0]
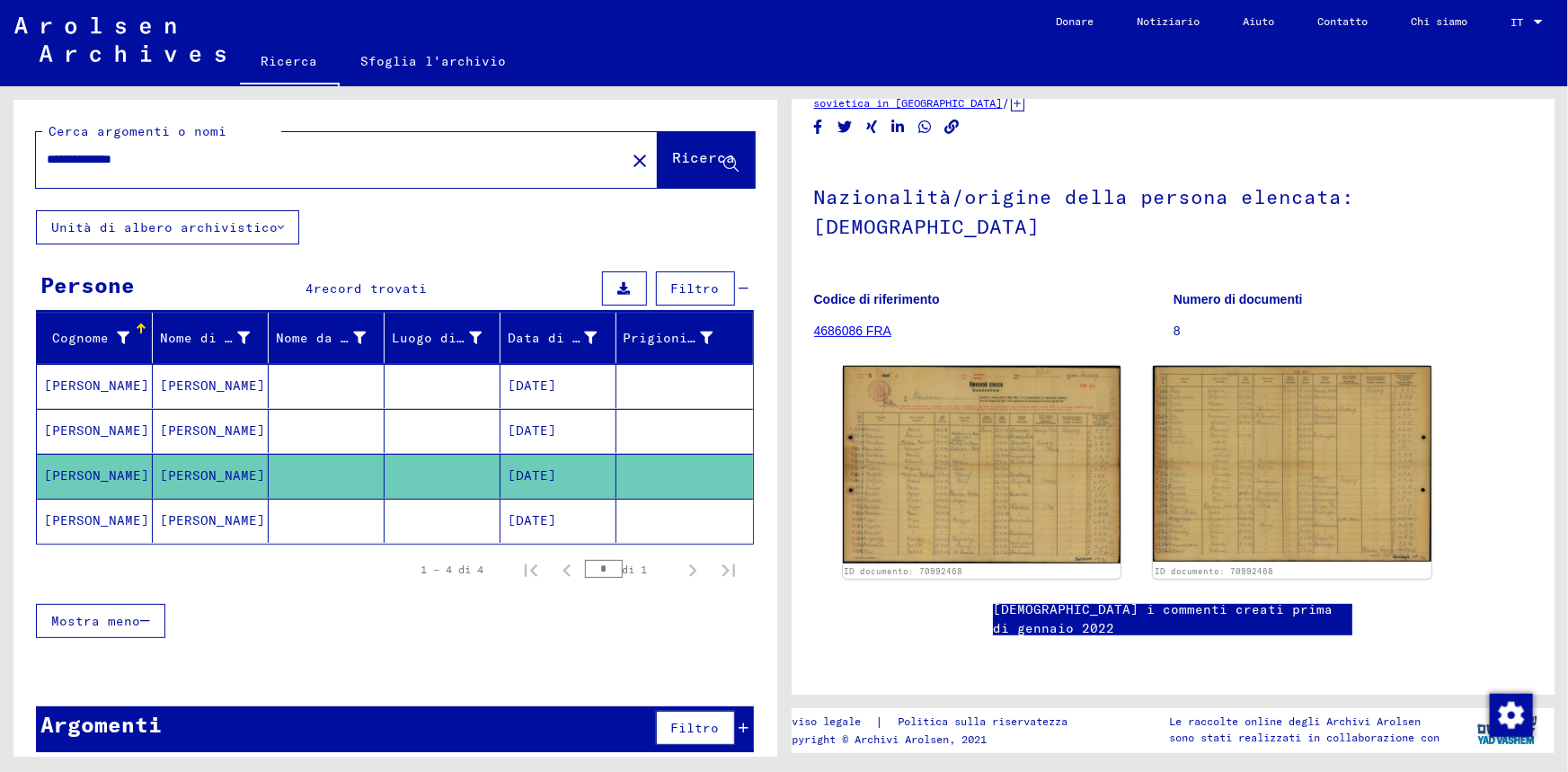
click at [522, 516] on font "[DATE]" at bounding box center [531, 521] width 49 height 16
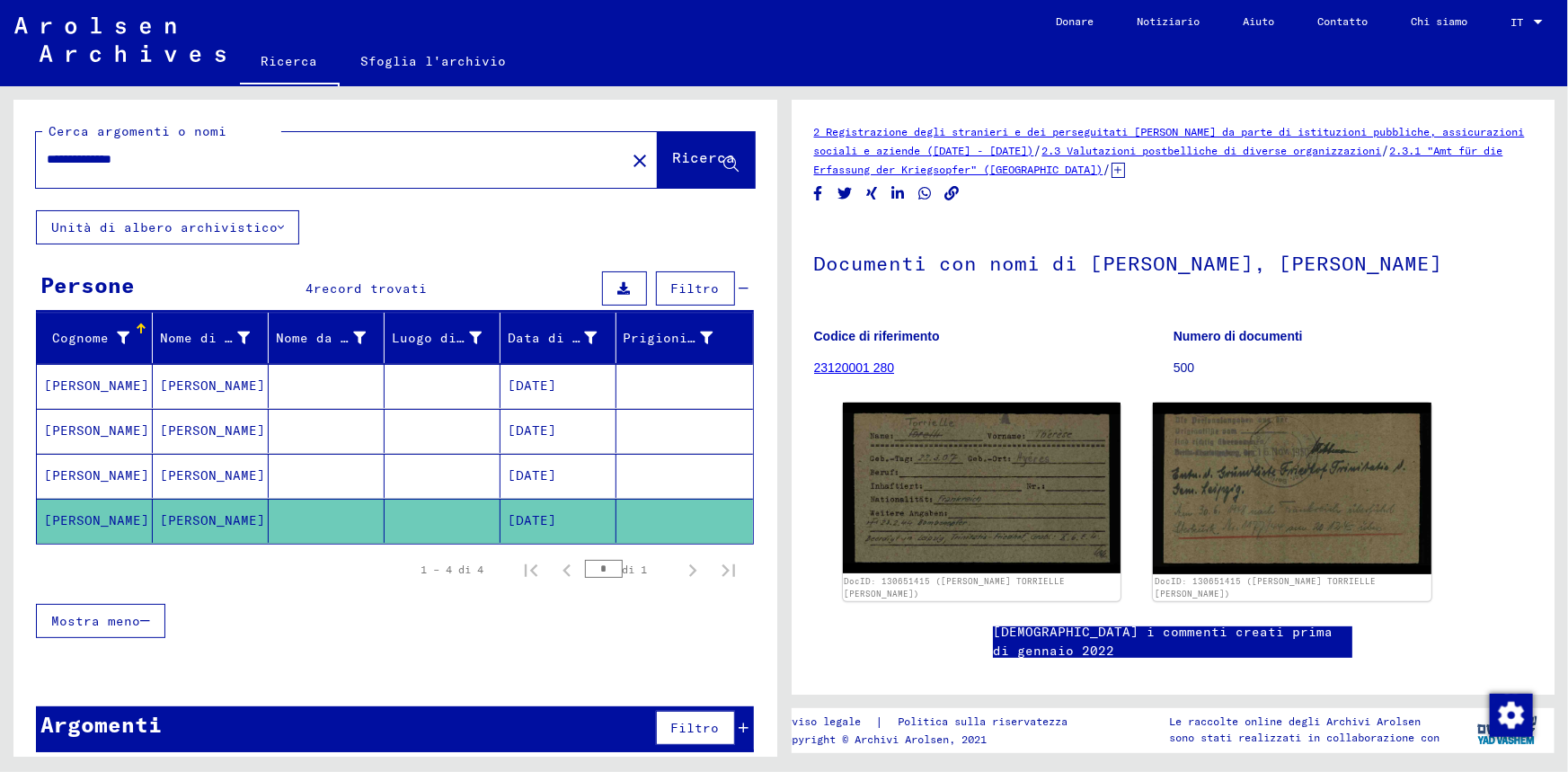
click at [570, 372] on mat-cell "[DATE]" at bounding box center [558, 386] width 116 height 44
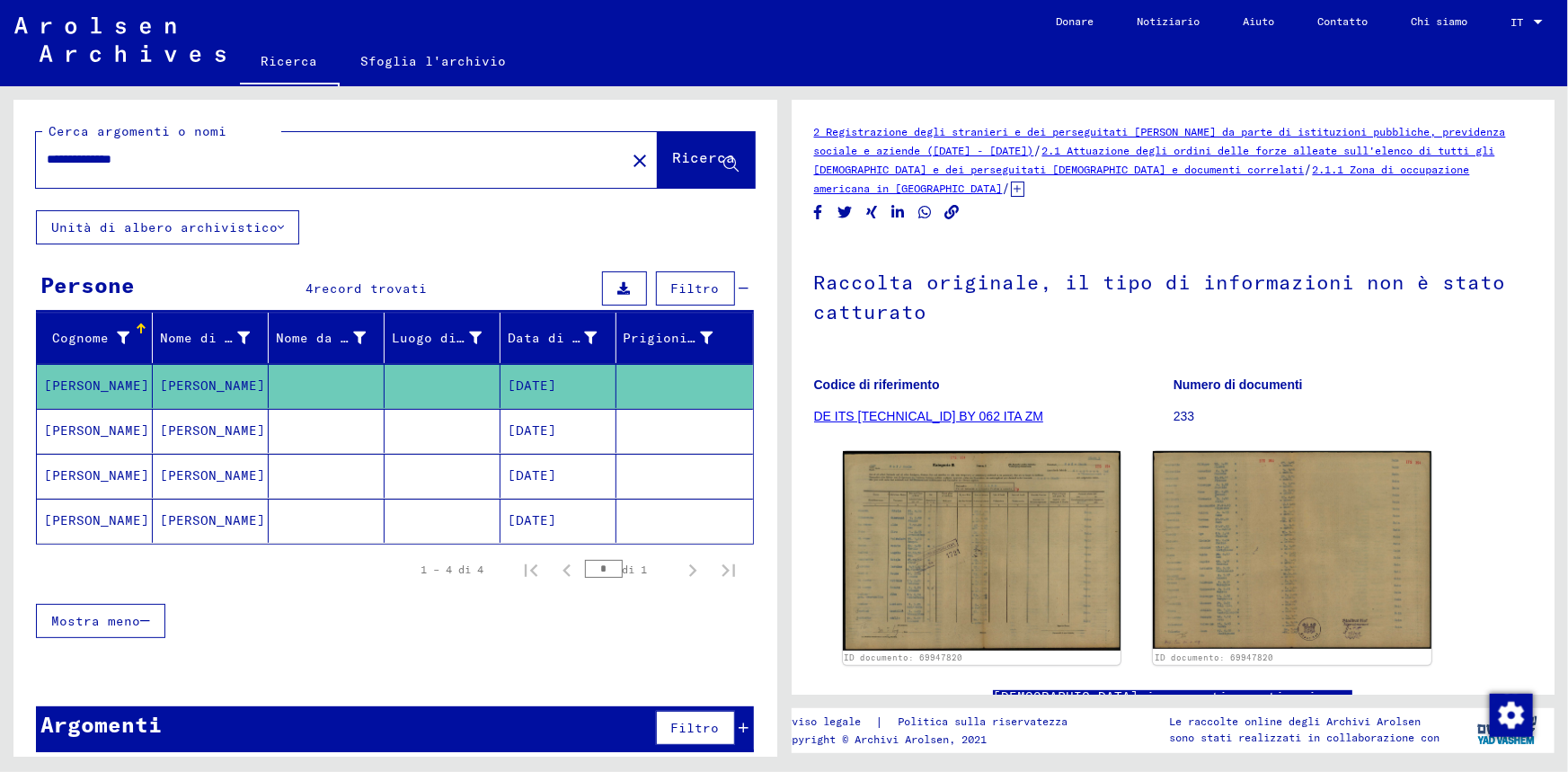
click at [586, 433] on mat-cell "[DATE]" at bounding box center [558, 431] width 116 height 44
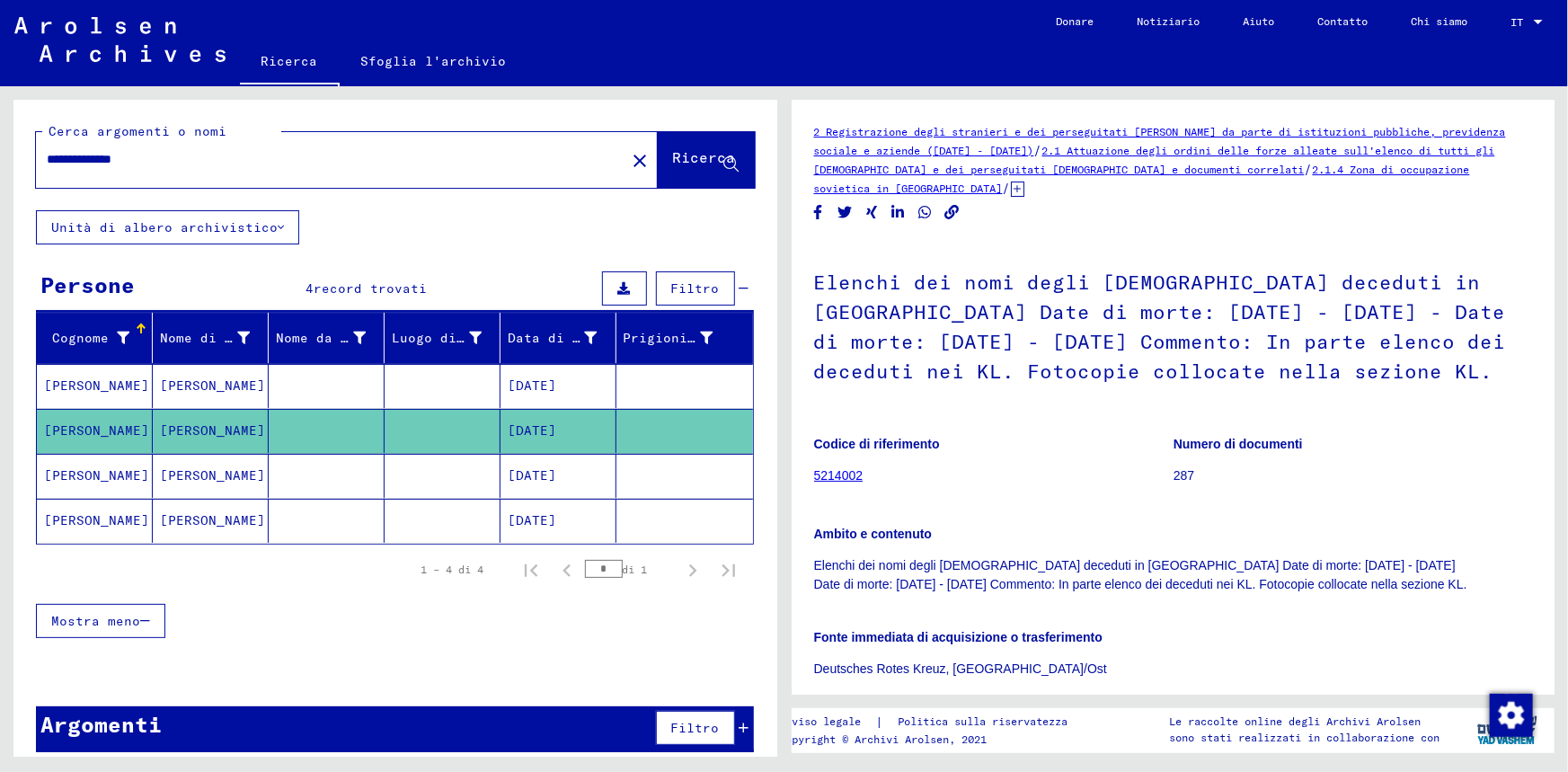
click at [544, 478] on font "[DATE]" at bounding box center [531, 475] width 49 height 16
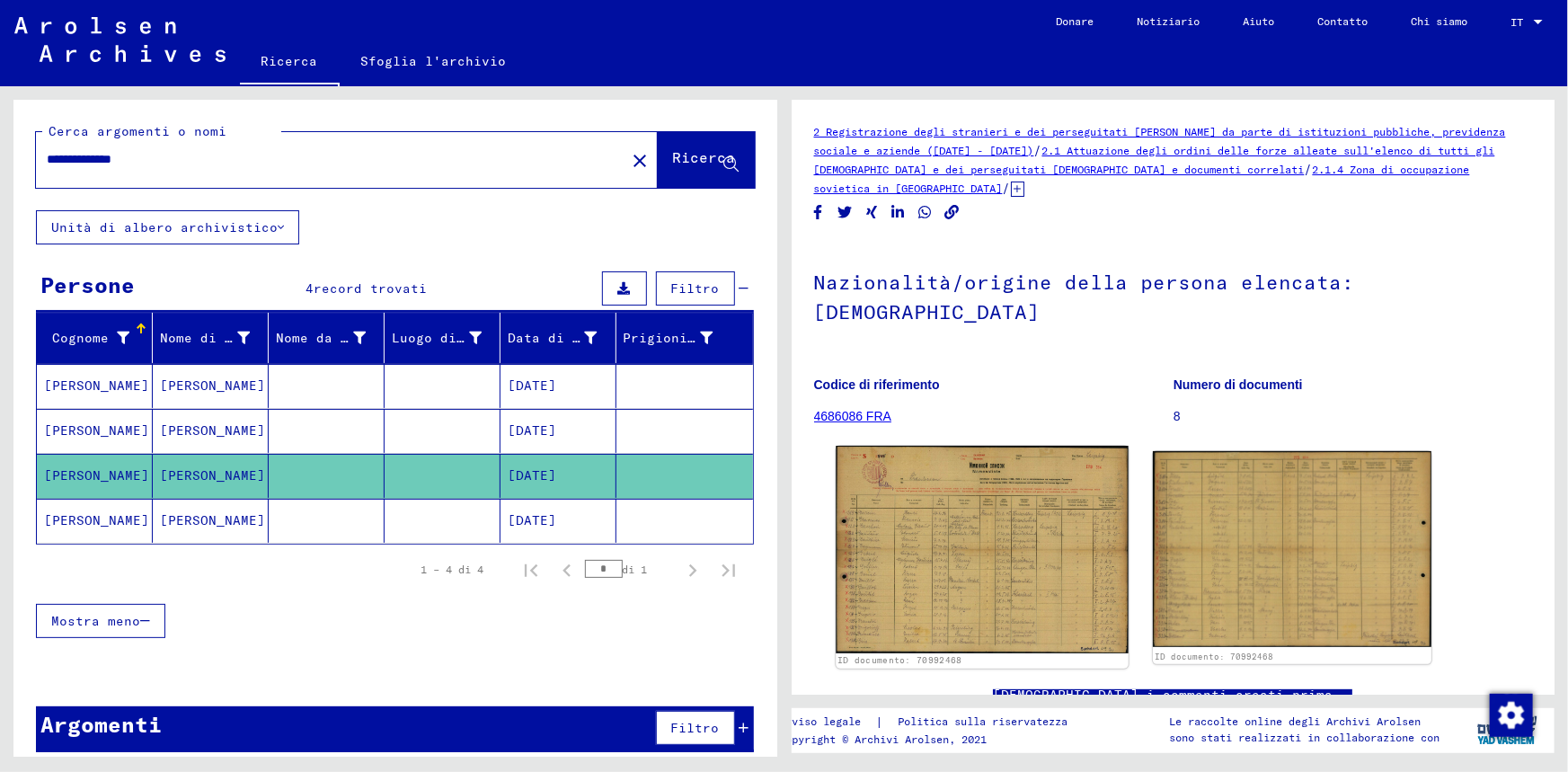
click at [997, 519] on img at bounding box center [981, 549] width 292 height 208
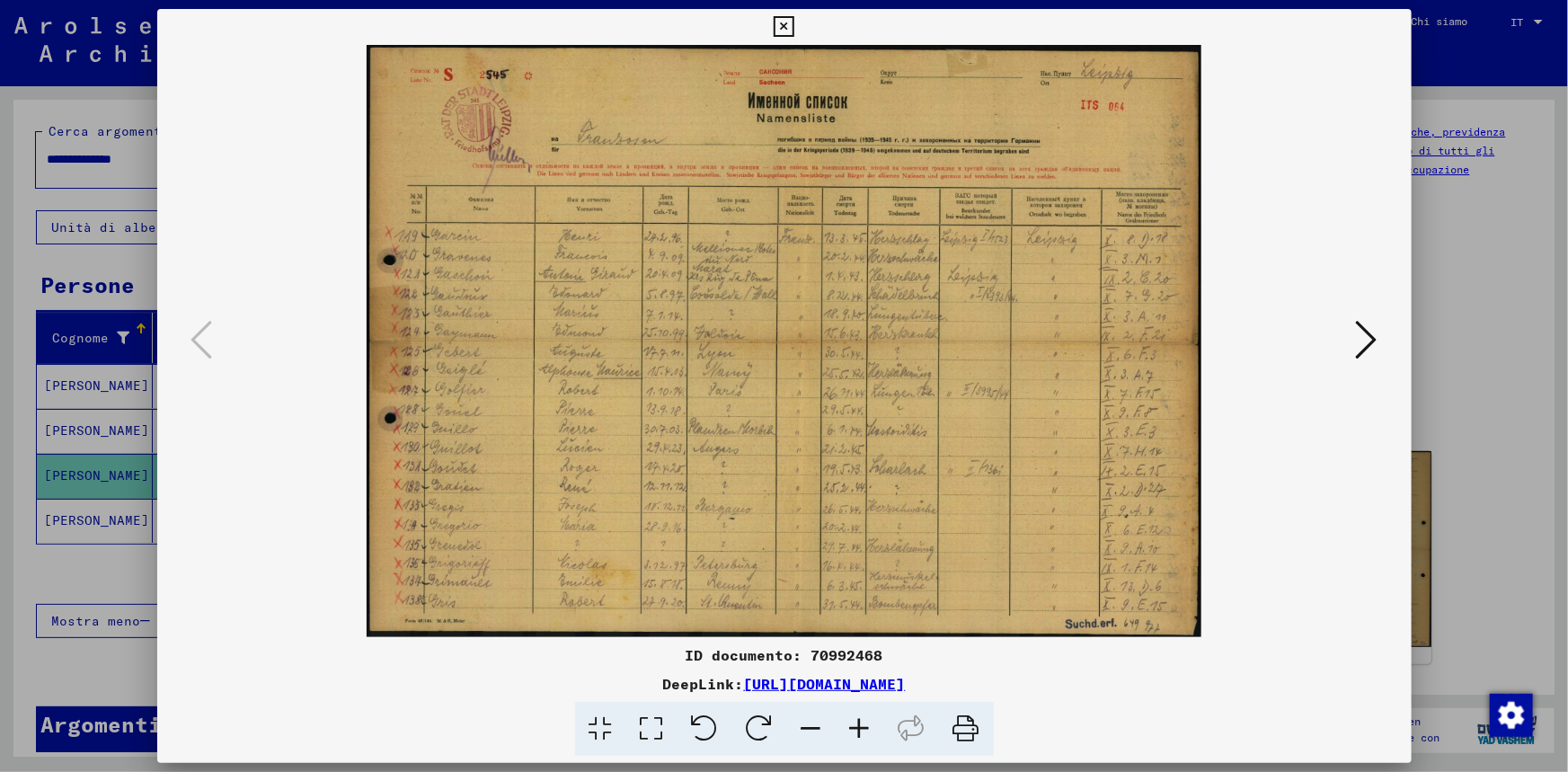
click at [1374, 342] on icon at bounding box center [1366, 339] width 22 height 43
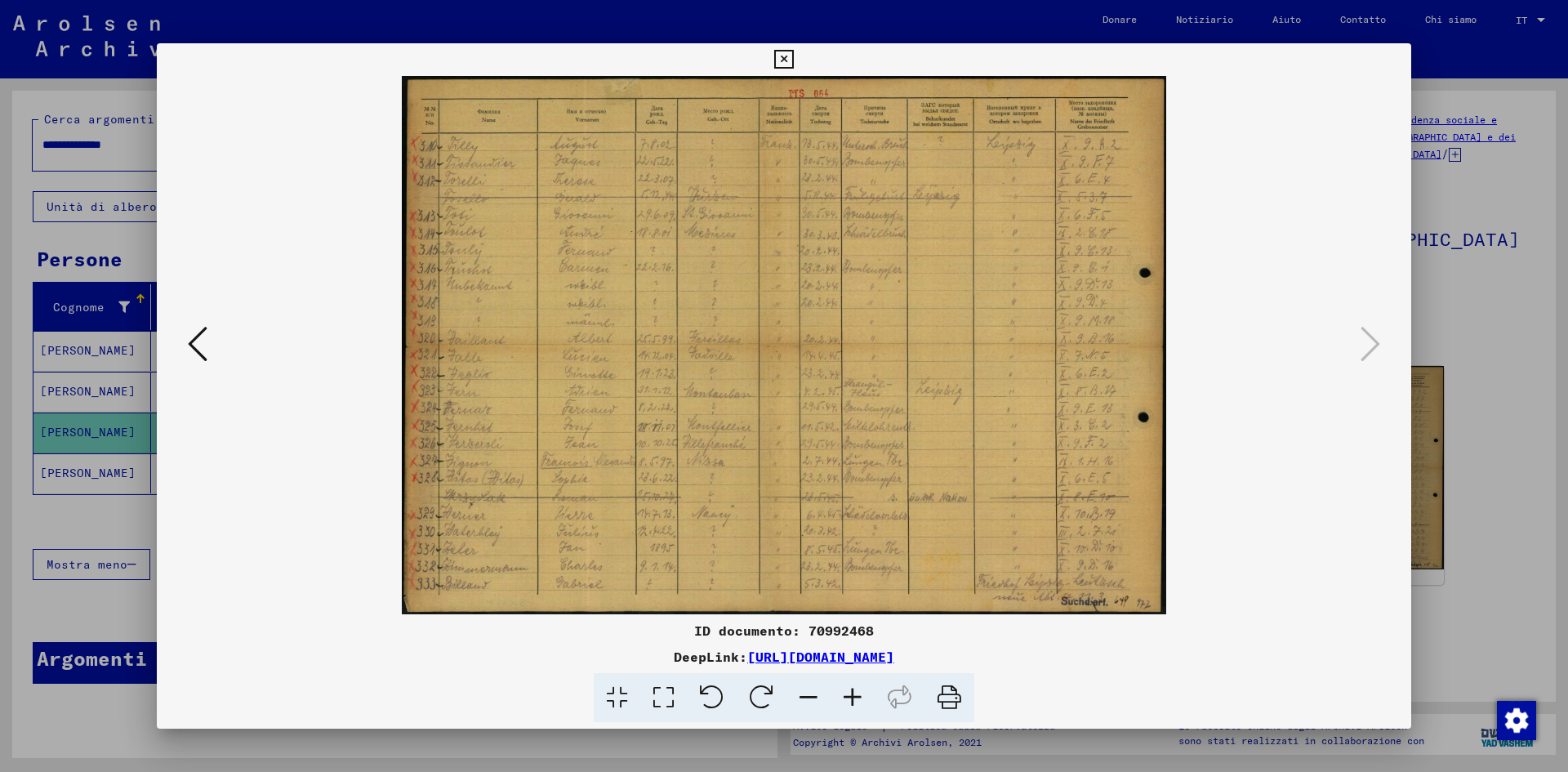
click at [784, 60] on icon at bounding box center [784, 60] width 19 height 20
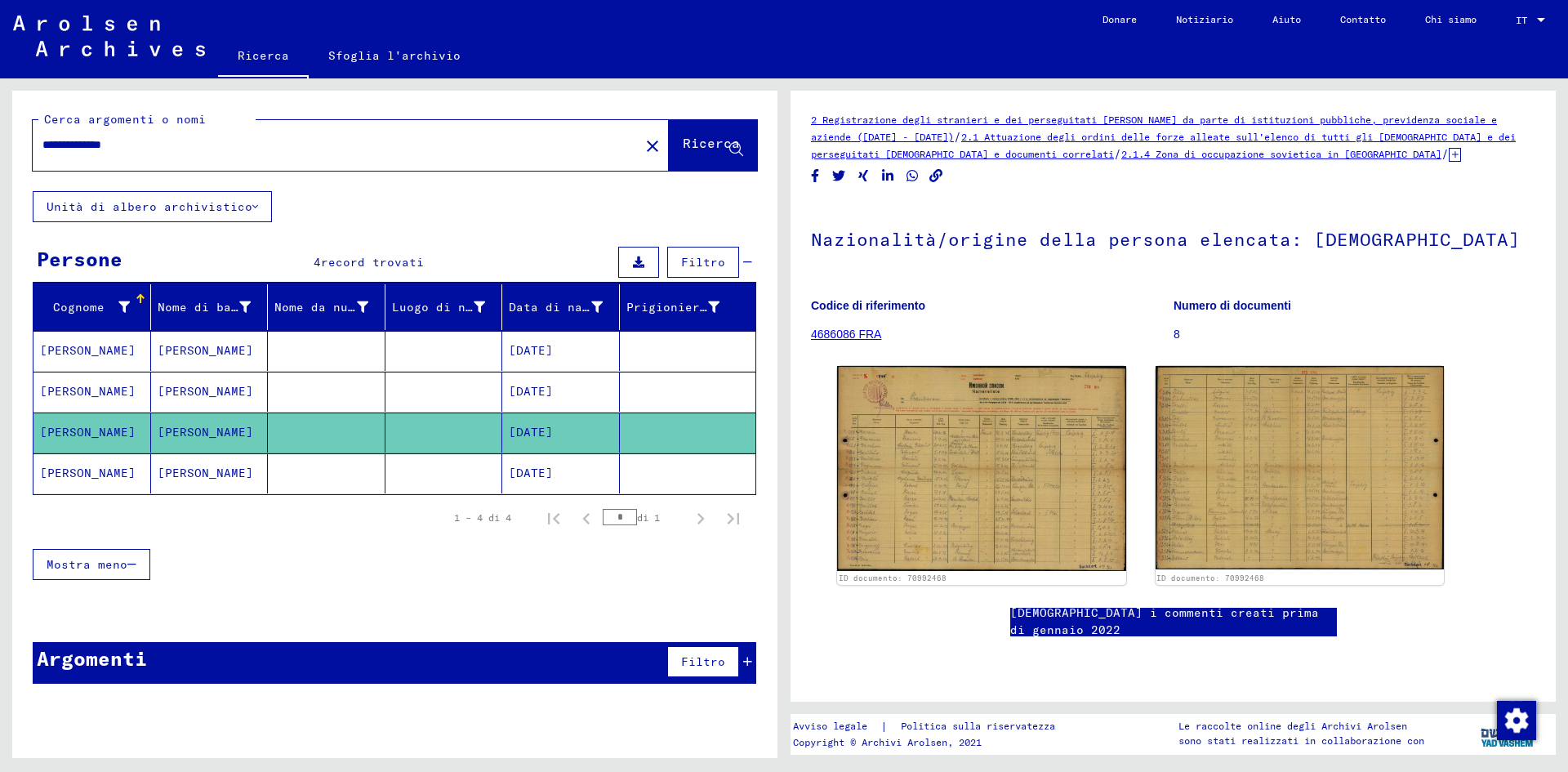
click at [200, 475] on mat-cell "[PERSON_NAME]" at bounding box center [209, 473] width 117 height 40
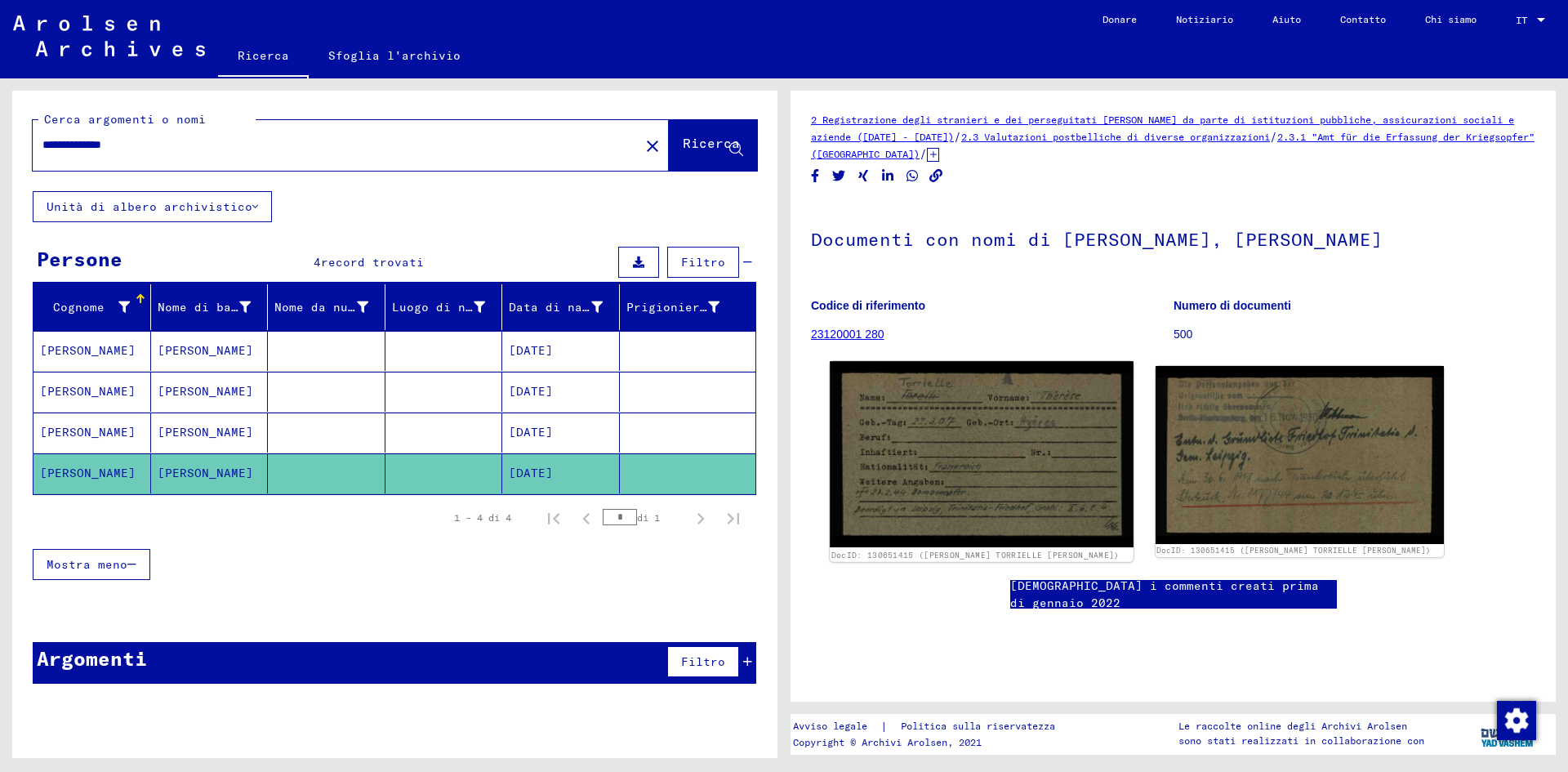
click at [1079, 472] on img at bounding box center [981, 454] width 303 height 186
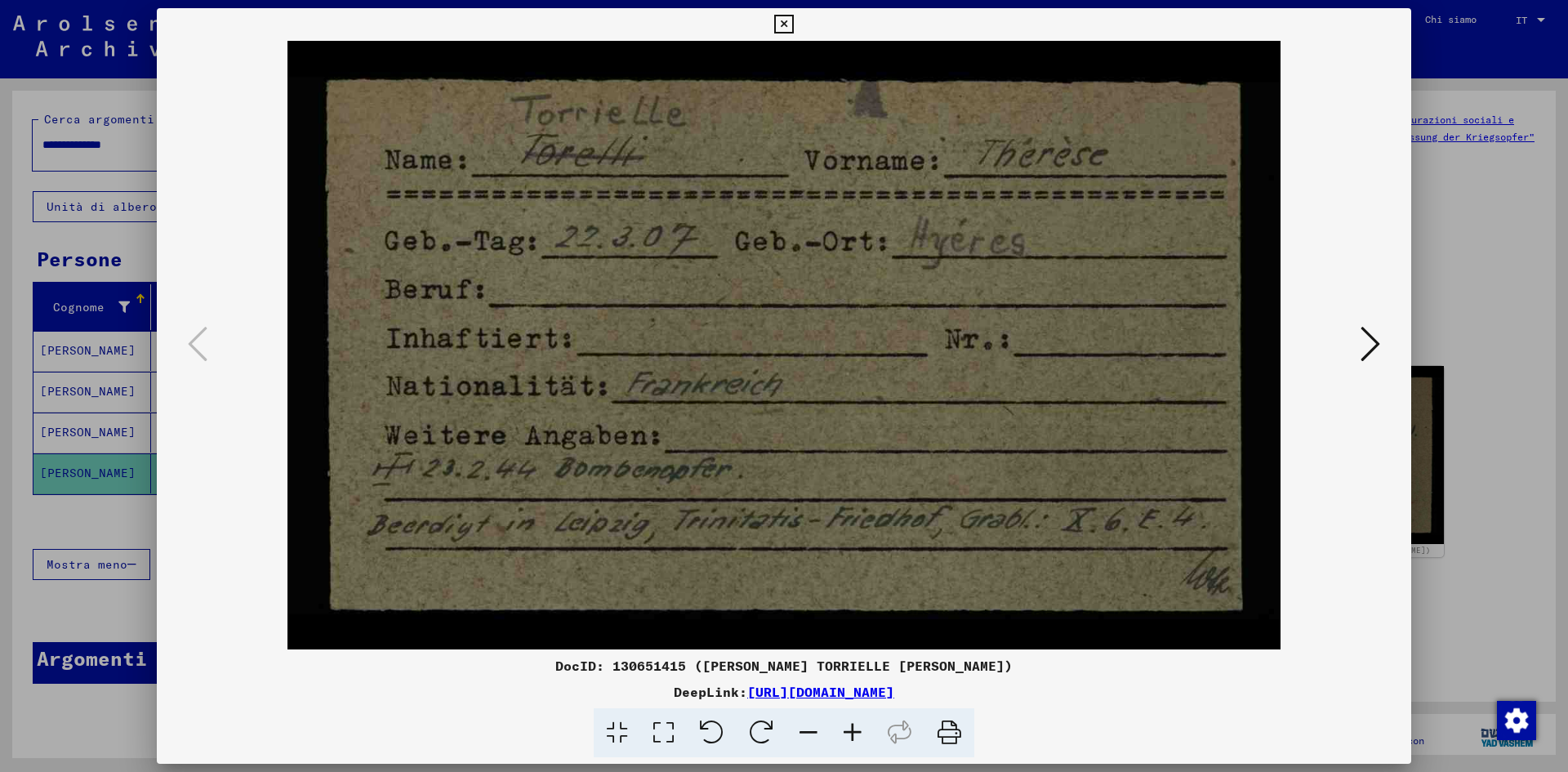
click at [1374, 334] on icon at bounding box center [1370, 343] width 20 height 39
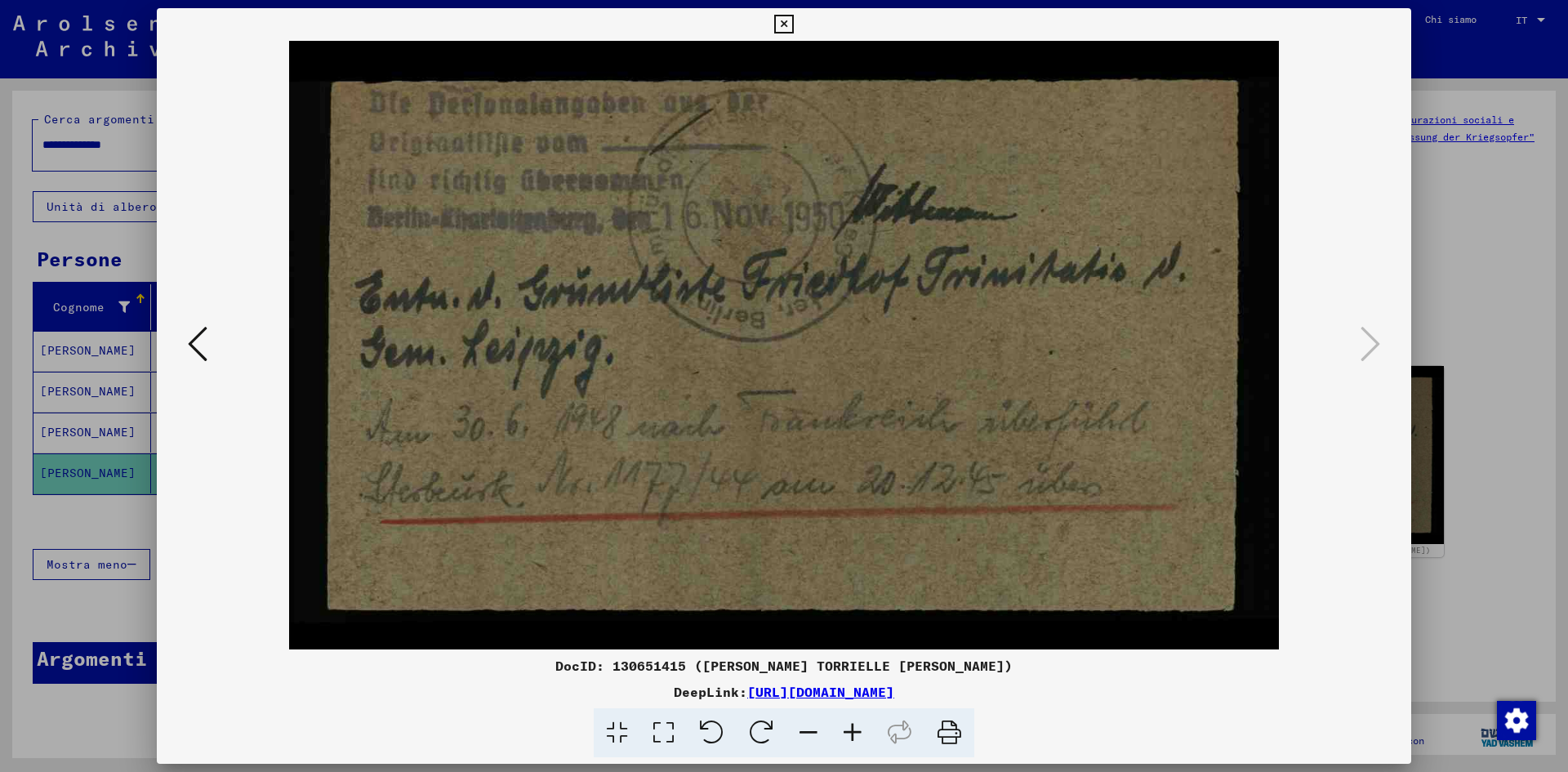
click at [784, 20] on icon at bounding box center [784, 24] width 19 height 20
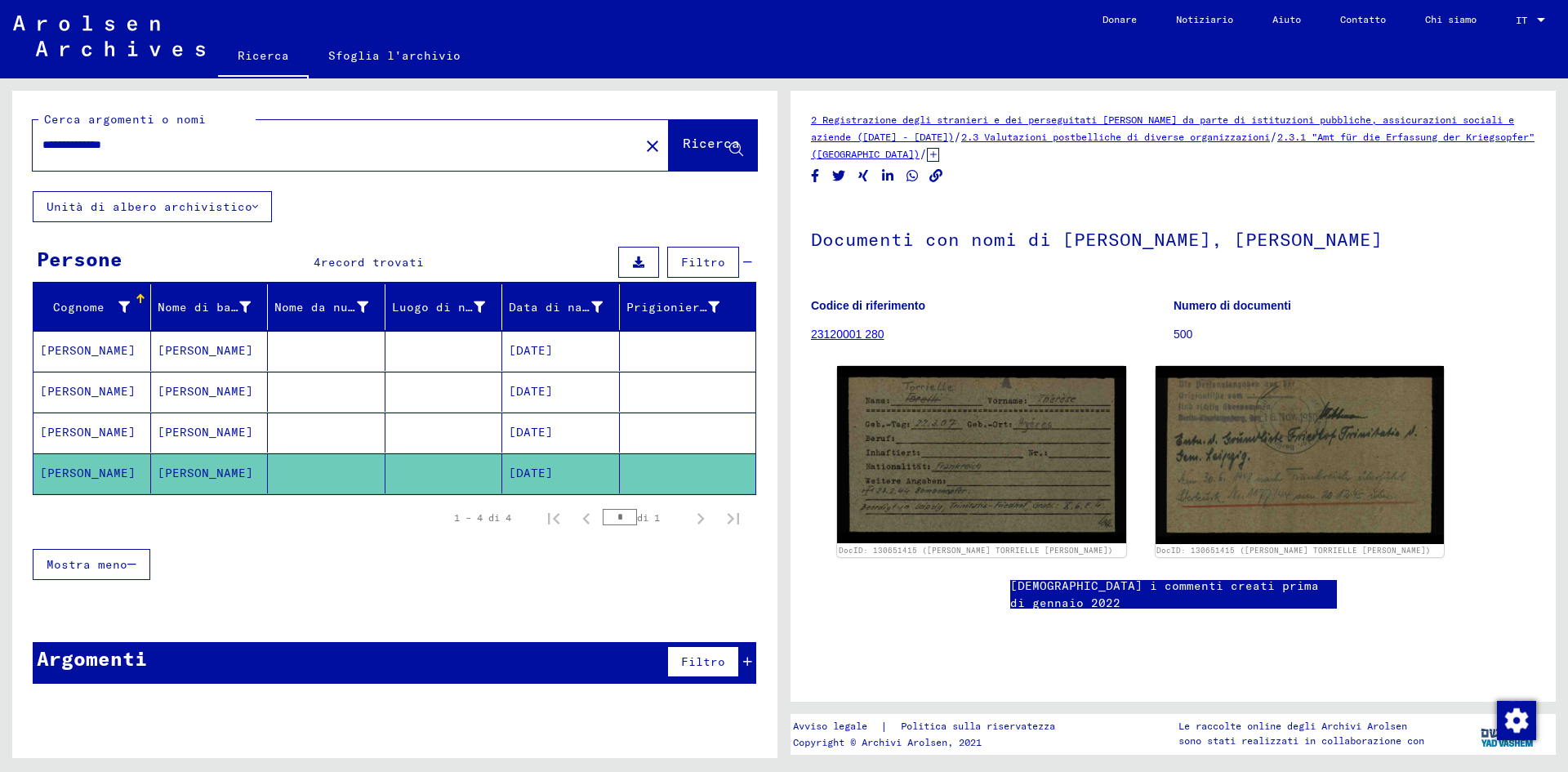
click at [459, 405] on mat-cell at bounding box center [444, 392] width 117 height 40
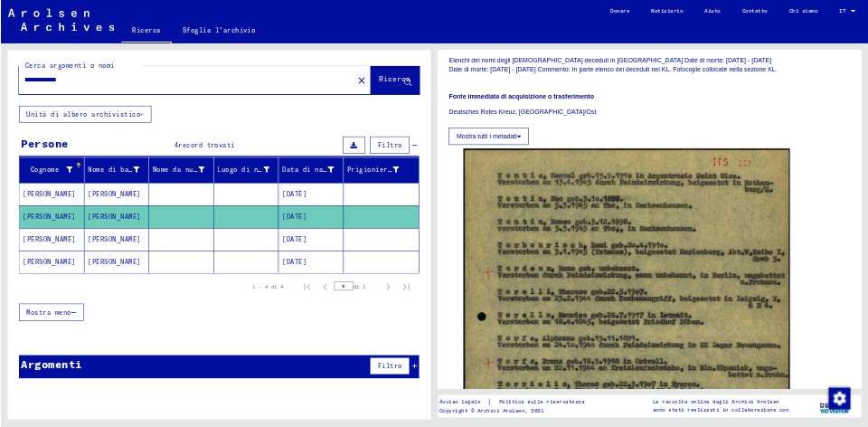
scroll to position [434, 0]
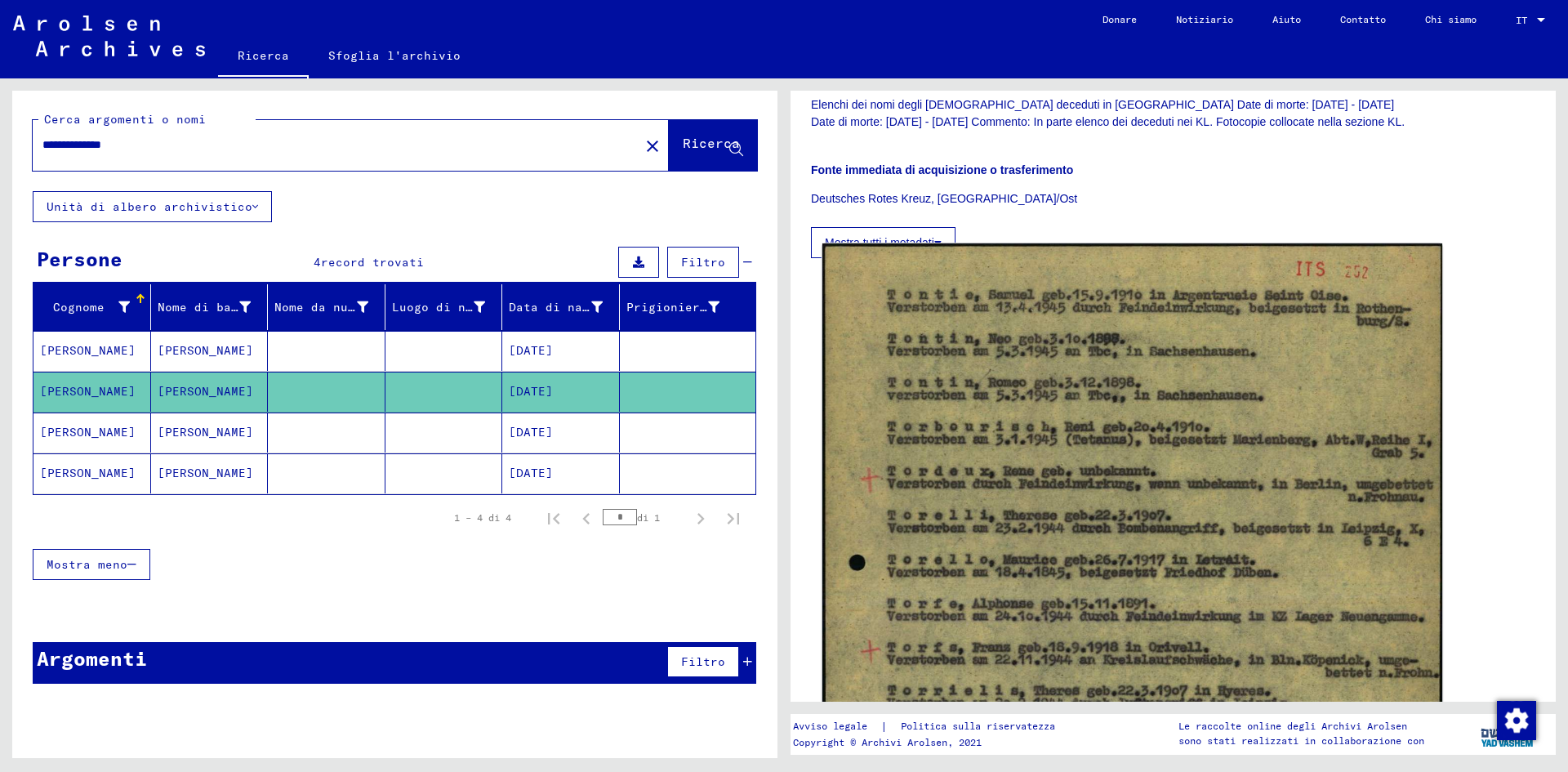
click at [1295, 559] on img at bounding box center [1132, 684] width 620 height 879
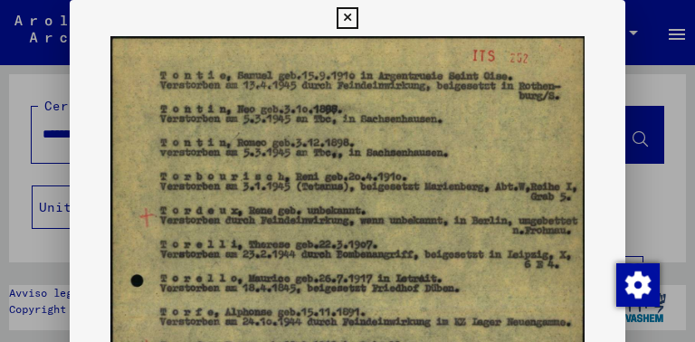
click at [348, 17] on icon at bounding box center [347, 18] width 21 height 22
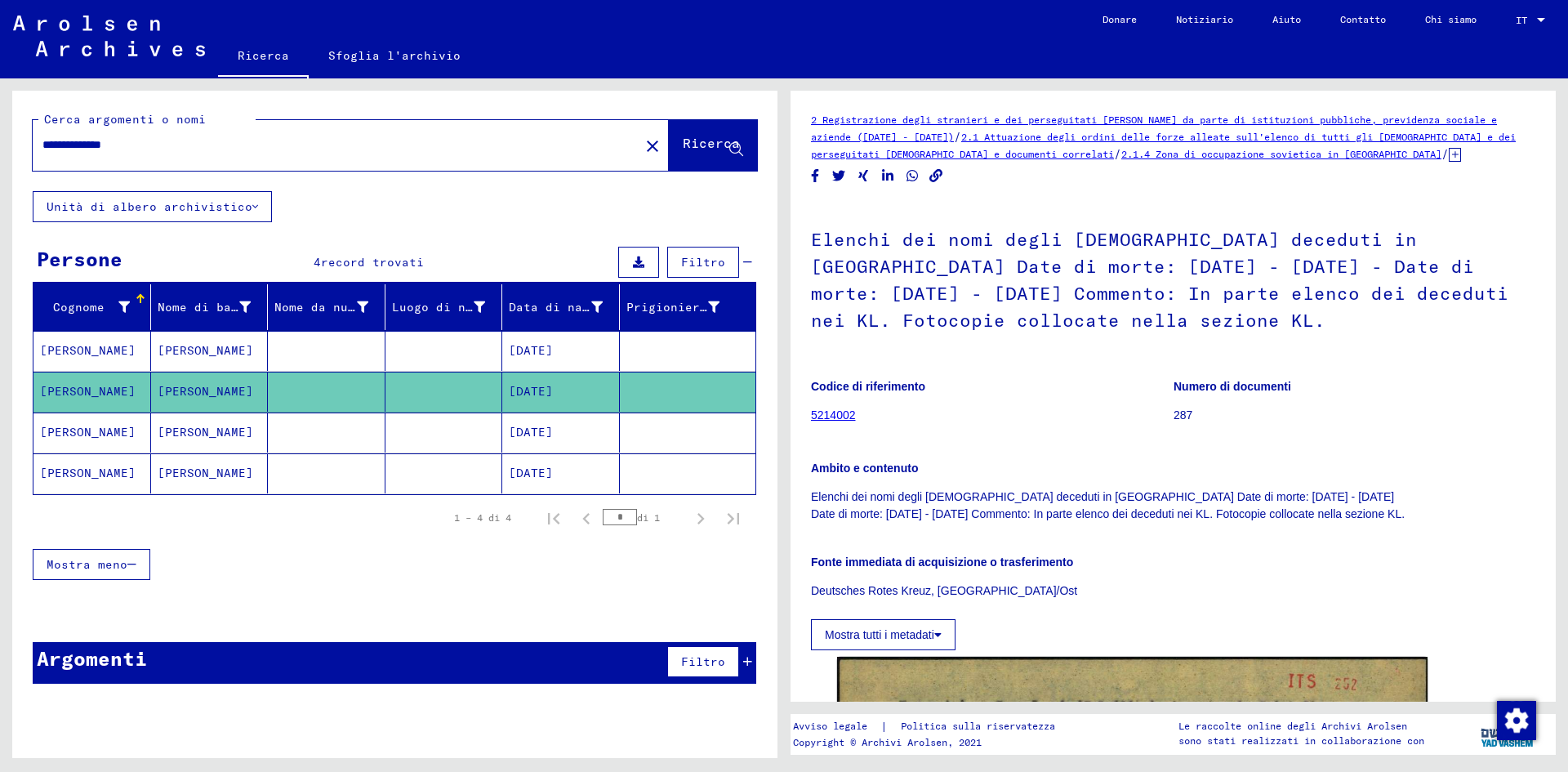
click at [92, 147] on input "**********" at bounding box center [336, 144] width 587 height 17
click at [710, 154] on span "Ricerca" at bounding box center [712, 147] width 60 height 17
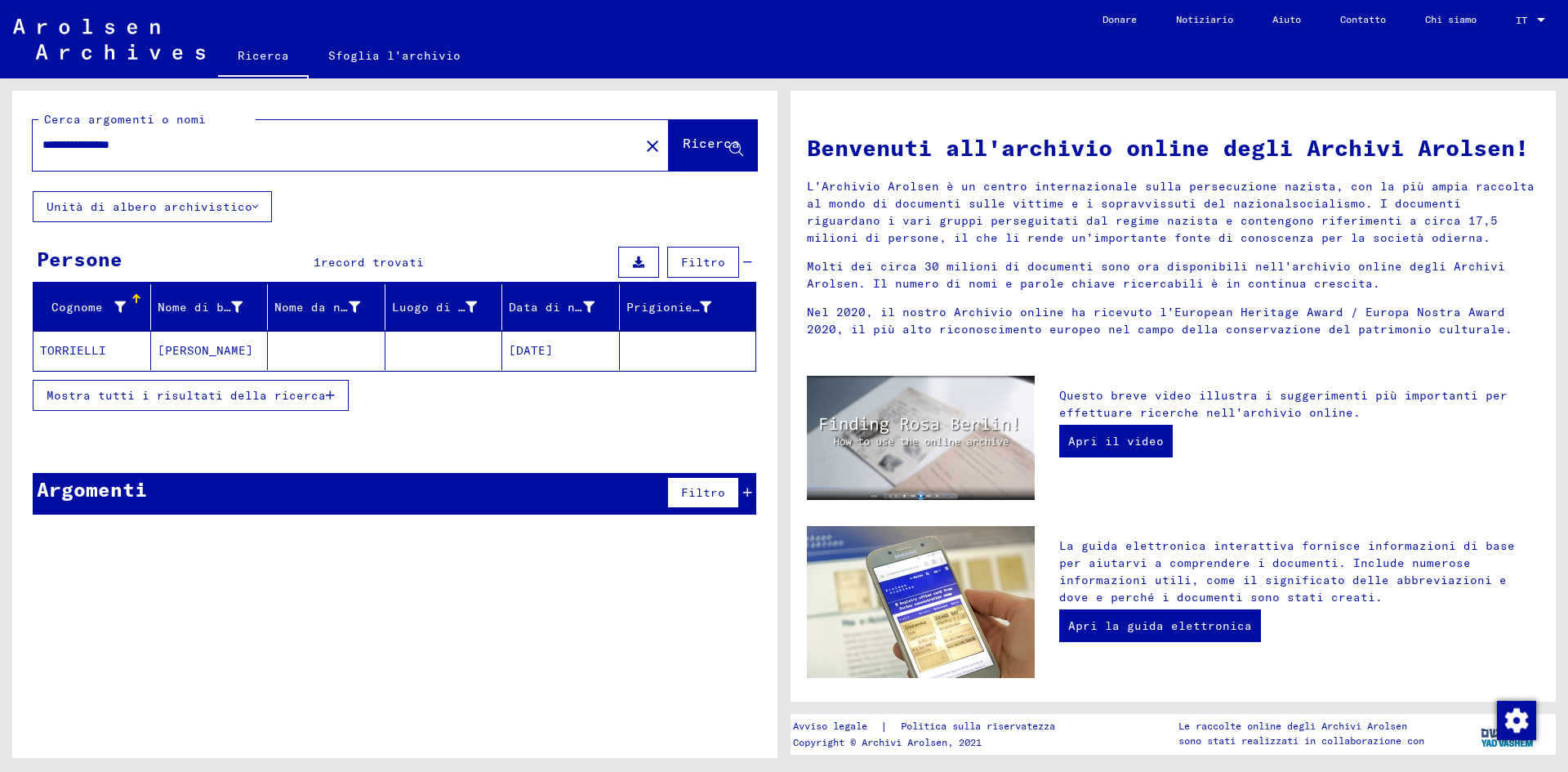
click at [552, 352] on font "[DATE]" at bounding box center [531, 350] width 44 height 14
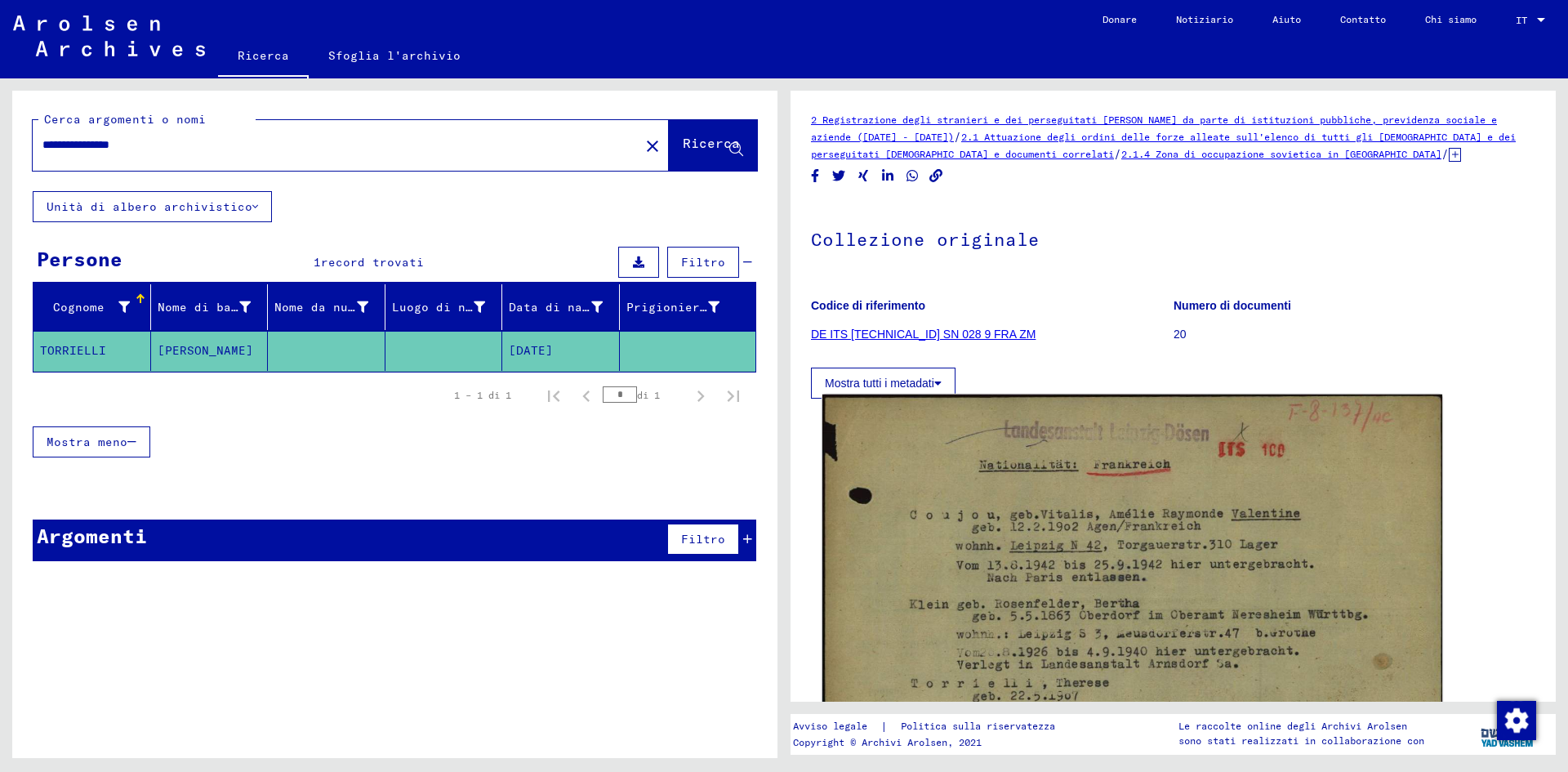
click at [1266, 585] on img at bounding box center [1132, 615] width 620 height 441
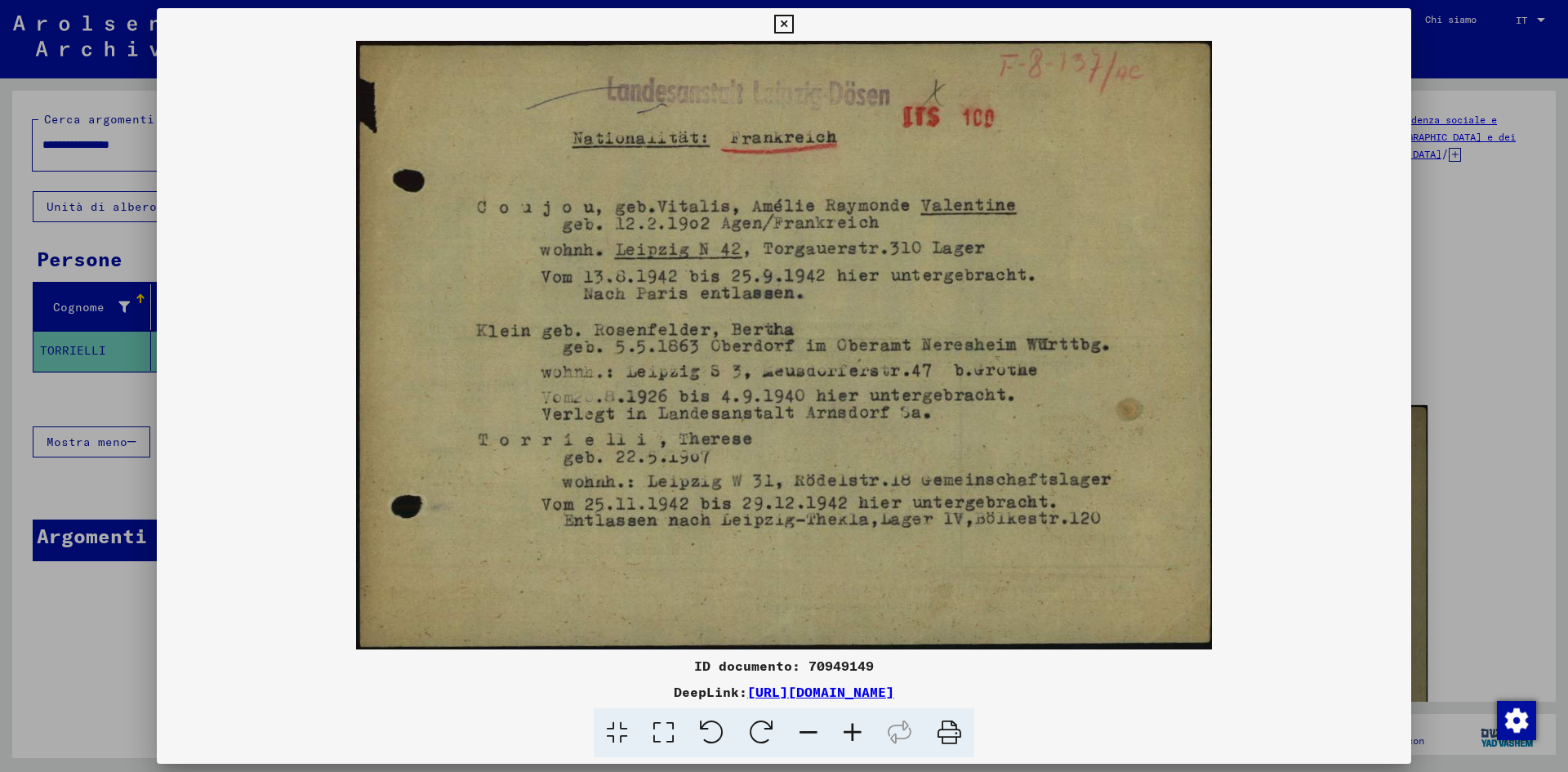
click at [1045, 558] on img at bounding box center [784, 345] width 1254 height 609
click at [1197, 720] on div at bounding box center [784, 732] width 1241 height 50
click at [782, 20] on icon at bounding box center [784, 24] width 19 height 20
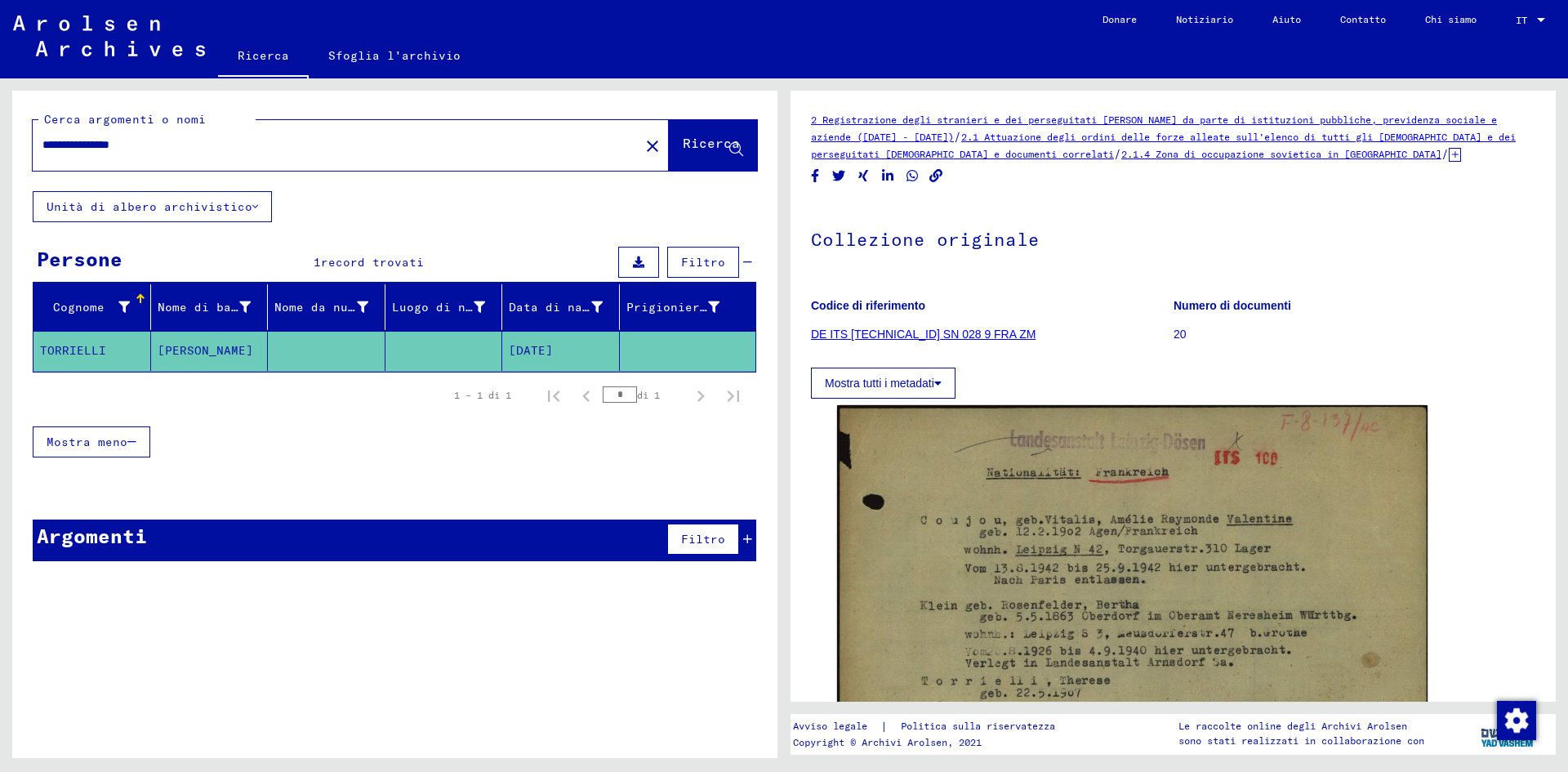
click at [67, 144] on input "**********" at bounding box center [336, 144] width 587 height 17
click at [697, 144] on font "Ricerca" at bounding box center [710, 143] width 57 height 16
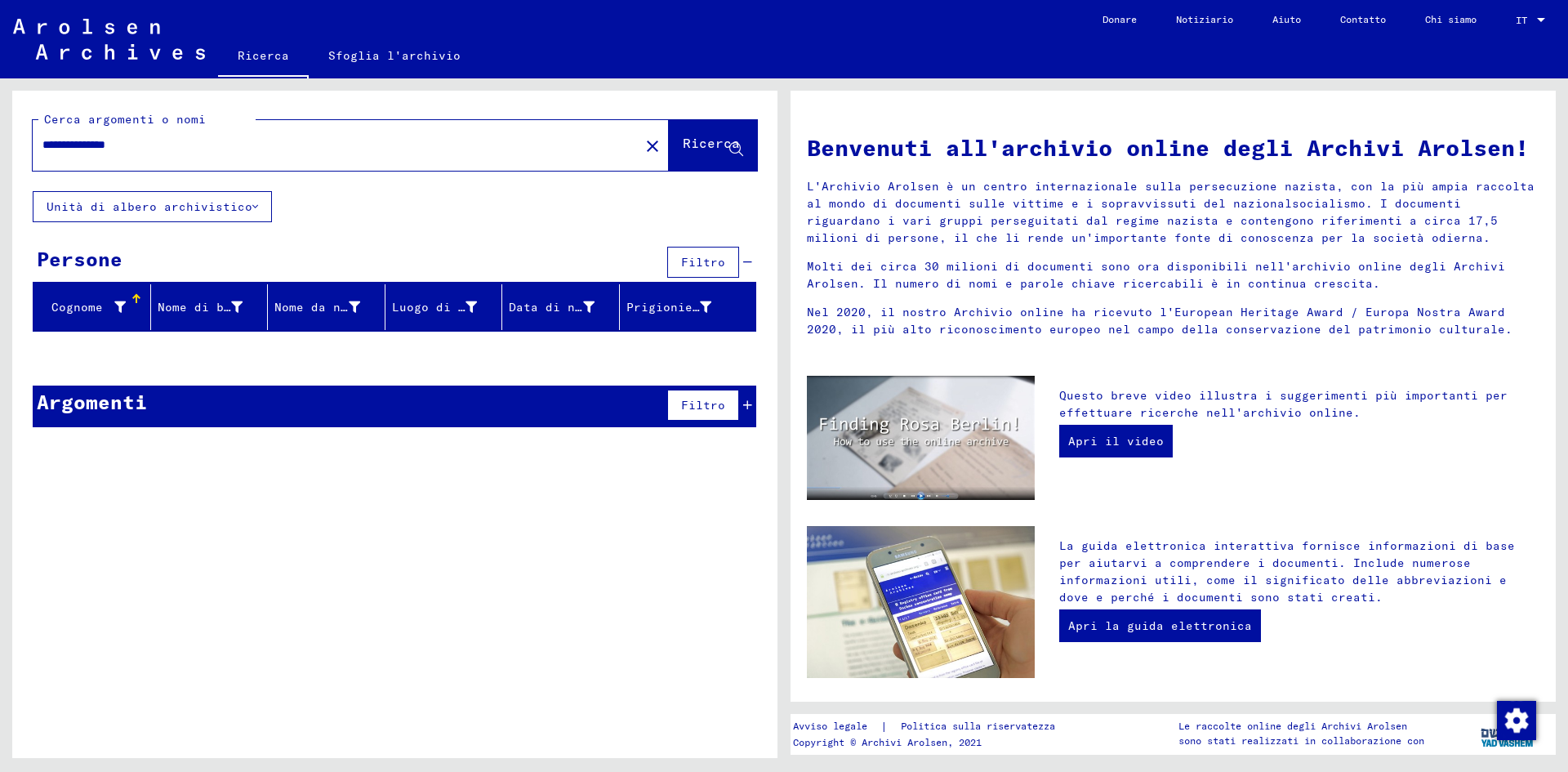
click at [100, 147] on input "**********" at bounding box center [331, 144] width 578 height 17
click at [158, 144] on input "**********" at bounding box center [331, 144] width 578 height 17
click at [704, 138] on font "Ricerca" at bounding box center [710, 143] width 57 height 16
click at [70, 142] on input "**********" at bounding box center [331, 144] width 578 height 17
click at [704, 152] on font "Ricerca" at bounding box center [710, 144] width 57 height 16
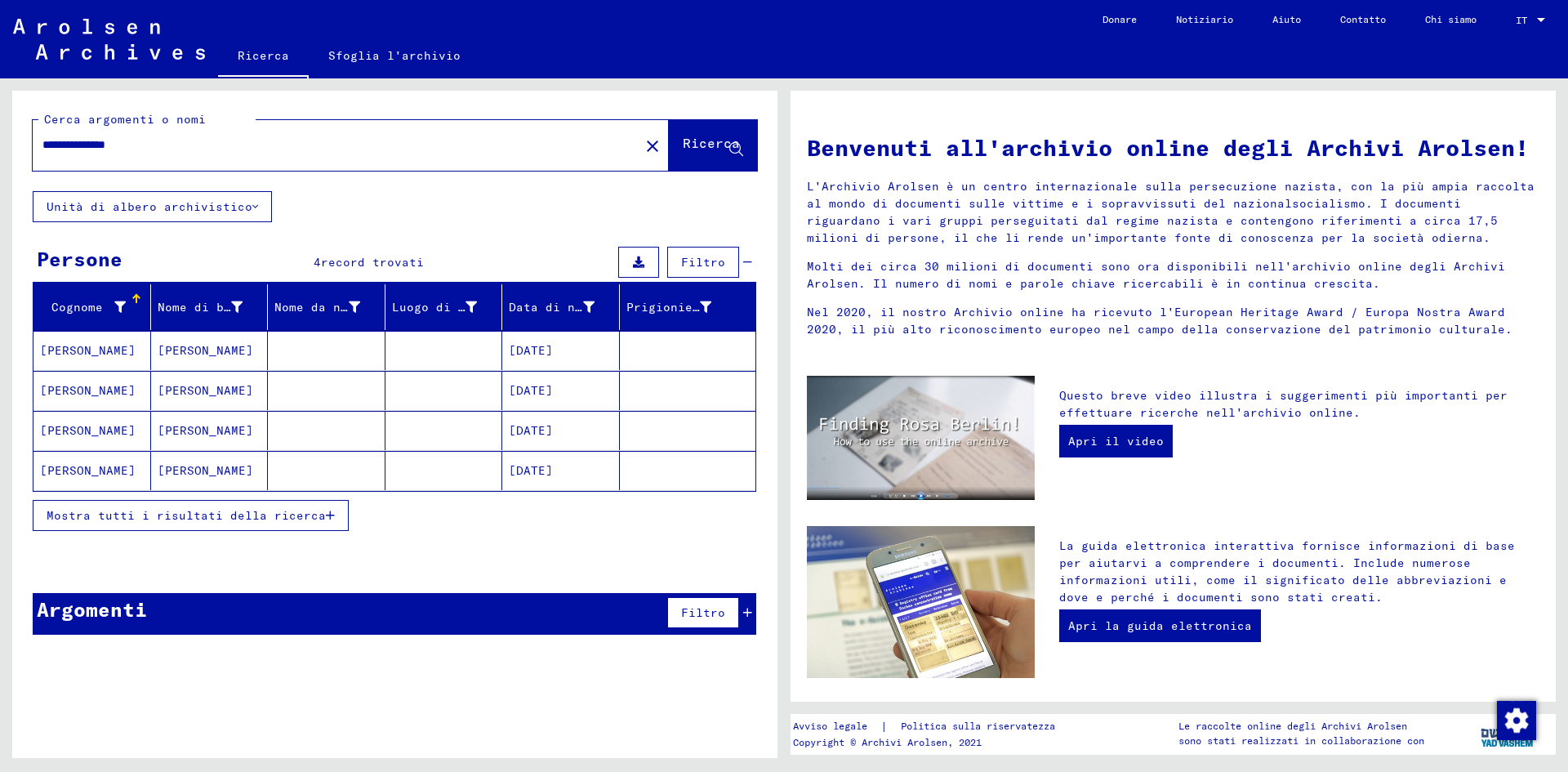
click at [510, 399] on mat-cell "[DATE]" at bounding box center [561, 390] width 117 height 39
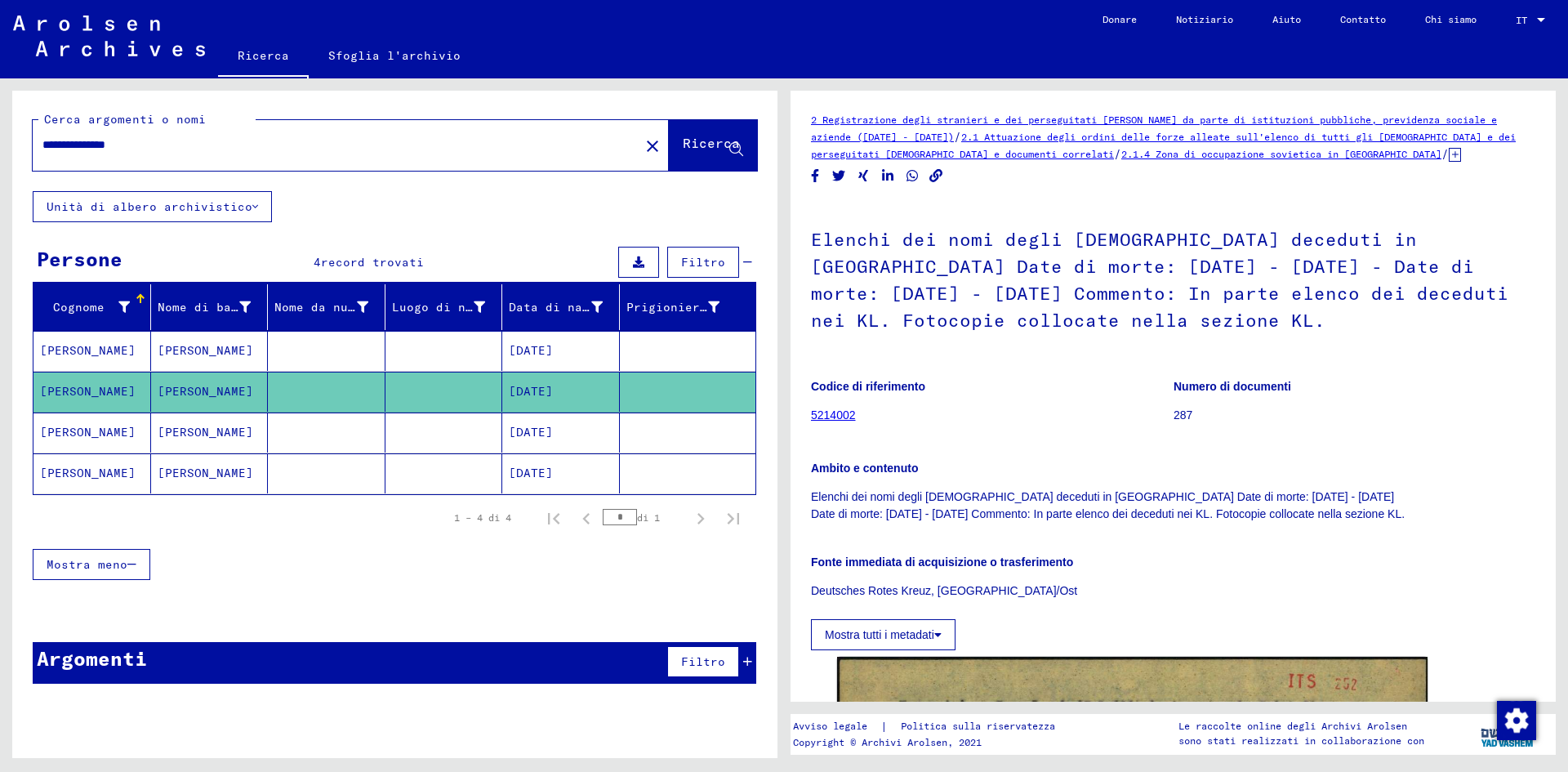
scroll to position [535, 0]
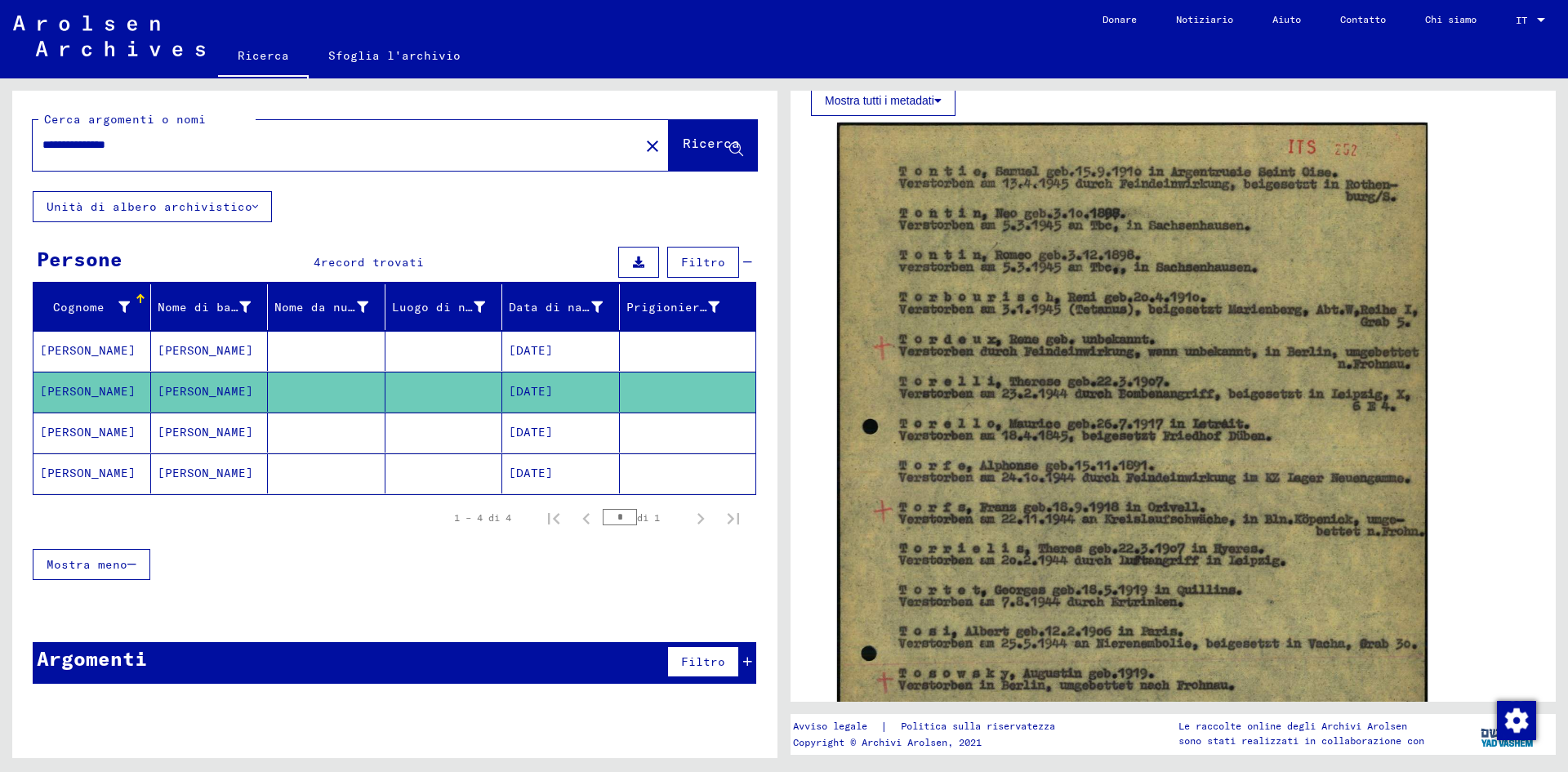
click at [70, 140] on input "**********" at bounding box center [336, 144] width 587 height 17
click at [198, 141] on input "**********" at bounding box center [336, 144] width 587 height 17
click at [682, 143] on font "Ricerca" at bounding box center [710, 143] width 57 height 16
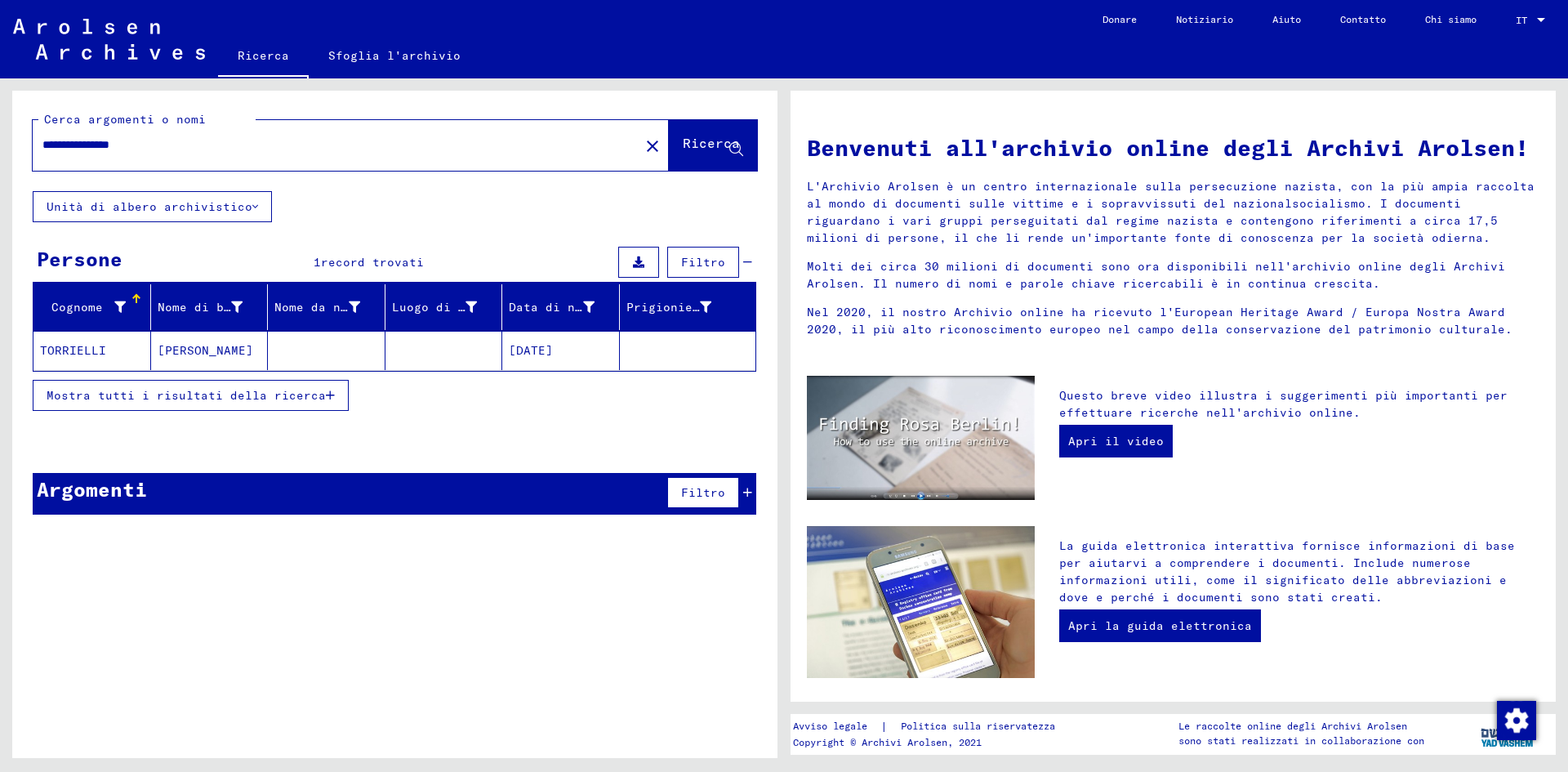
click at [113, 141] on input "**********" at bounding box center [331, 144] width 578 height 17
click at [695, 163] on button "Ricerca" at bounding box center [713, 145] width 88 height 51
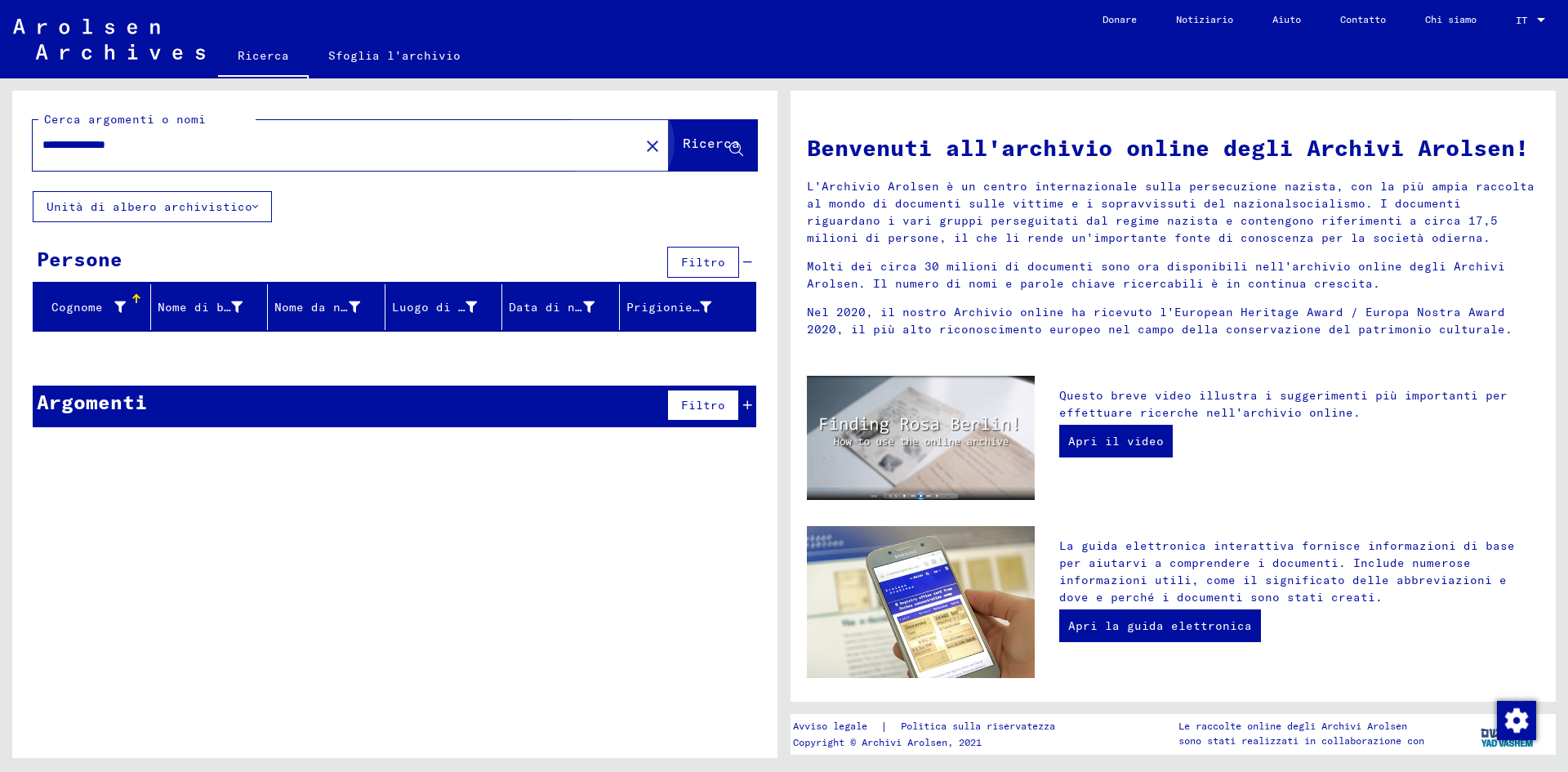
click at [695, 163] on button "Ricerca" at bounding box center [713, 145] width 88 height 51
click at [715, 144] on font "Ricerca" at bounding box center [710, 143] width 57 height 16
click at [174, 140] on input "**********" at bounding box center [331, 144] width 578 height 17
click at [682, 141] on font "Ricerca" at bounding box center [710, 143] width 57 height 16
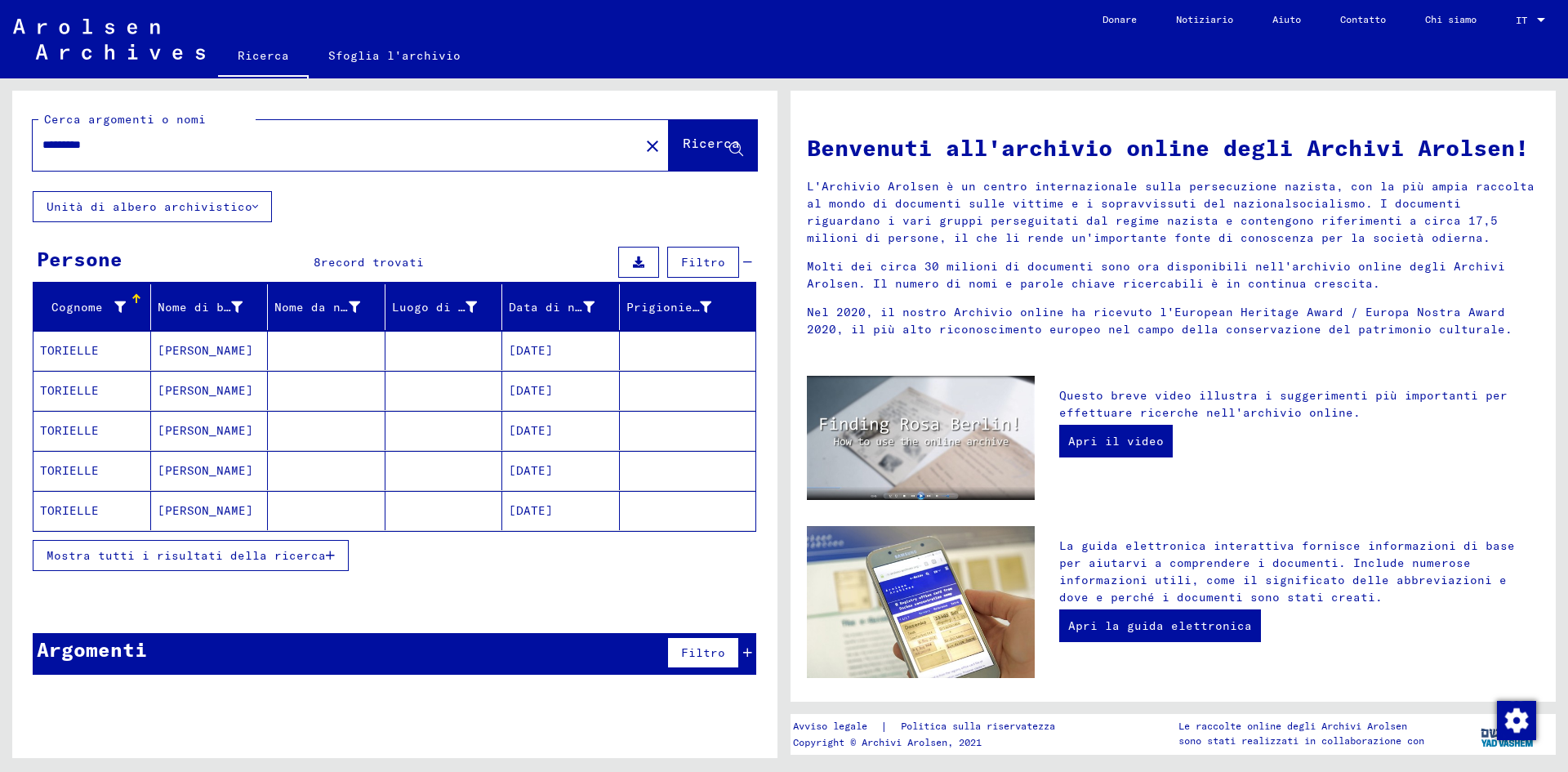
click at [307, 558] on font "Mostra tutti i risultati della ricerca" at bounding box center [186, 555] width 279 height 14
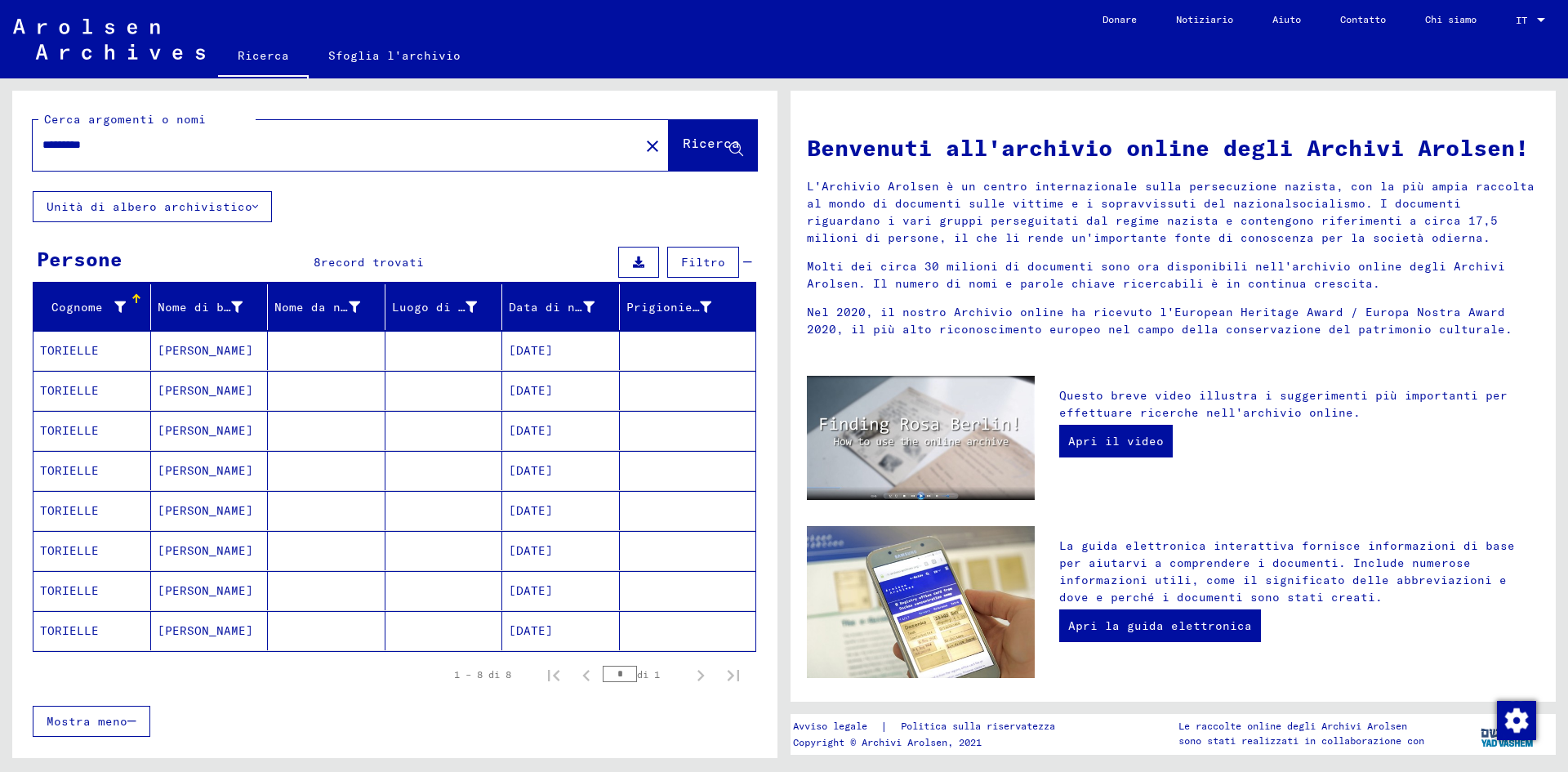
click at [107, 143] on input "********" at bounding box center [331, 144] width 578 height 17
click at [706, 141] on font "Ricerca" at bounding box center [710, 143] width 57 height 16
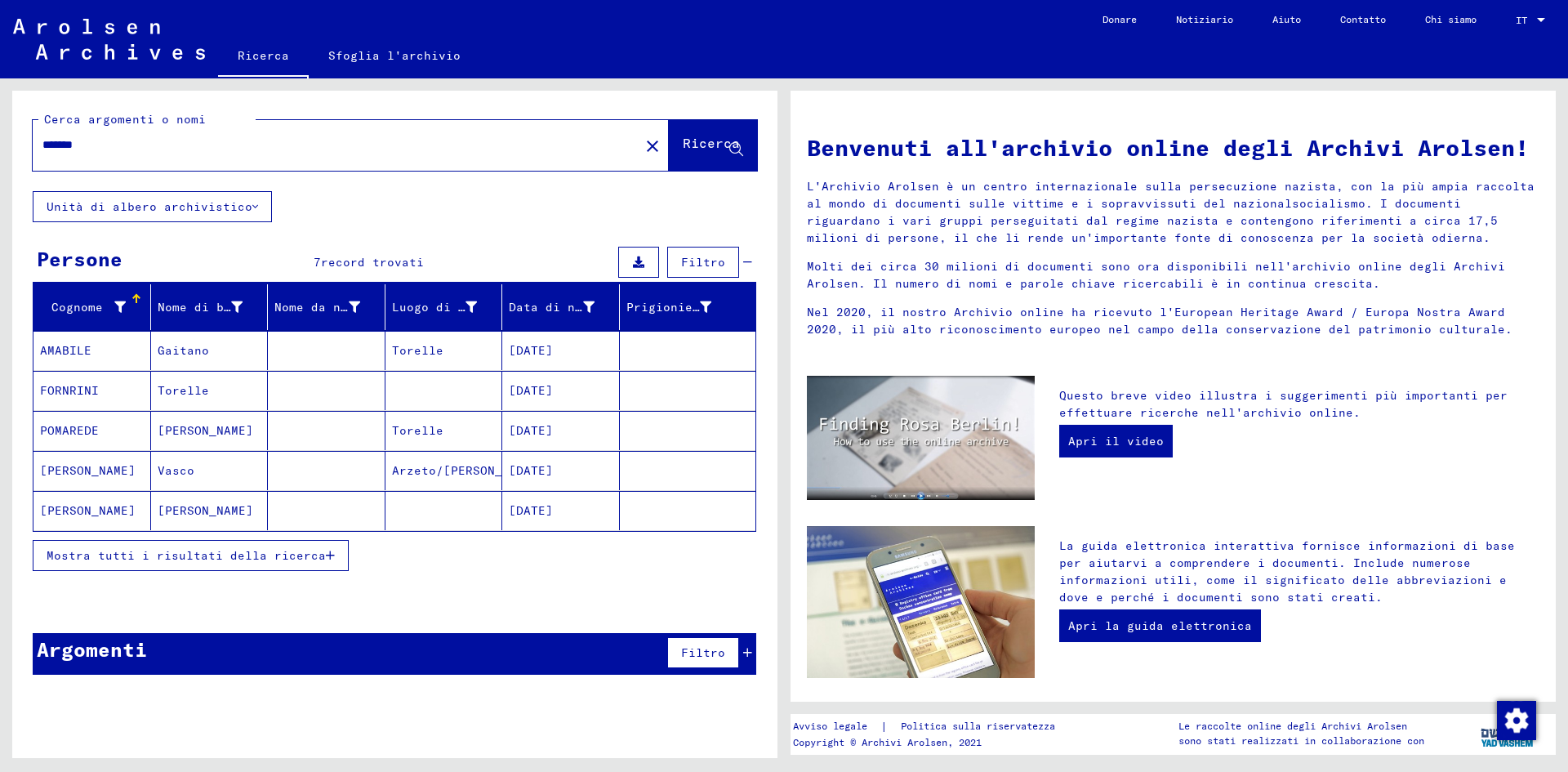
click at [326, 556] on icon "button" at bounding box center [330, 555] width 9 height 12
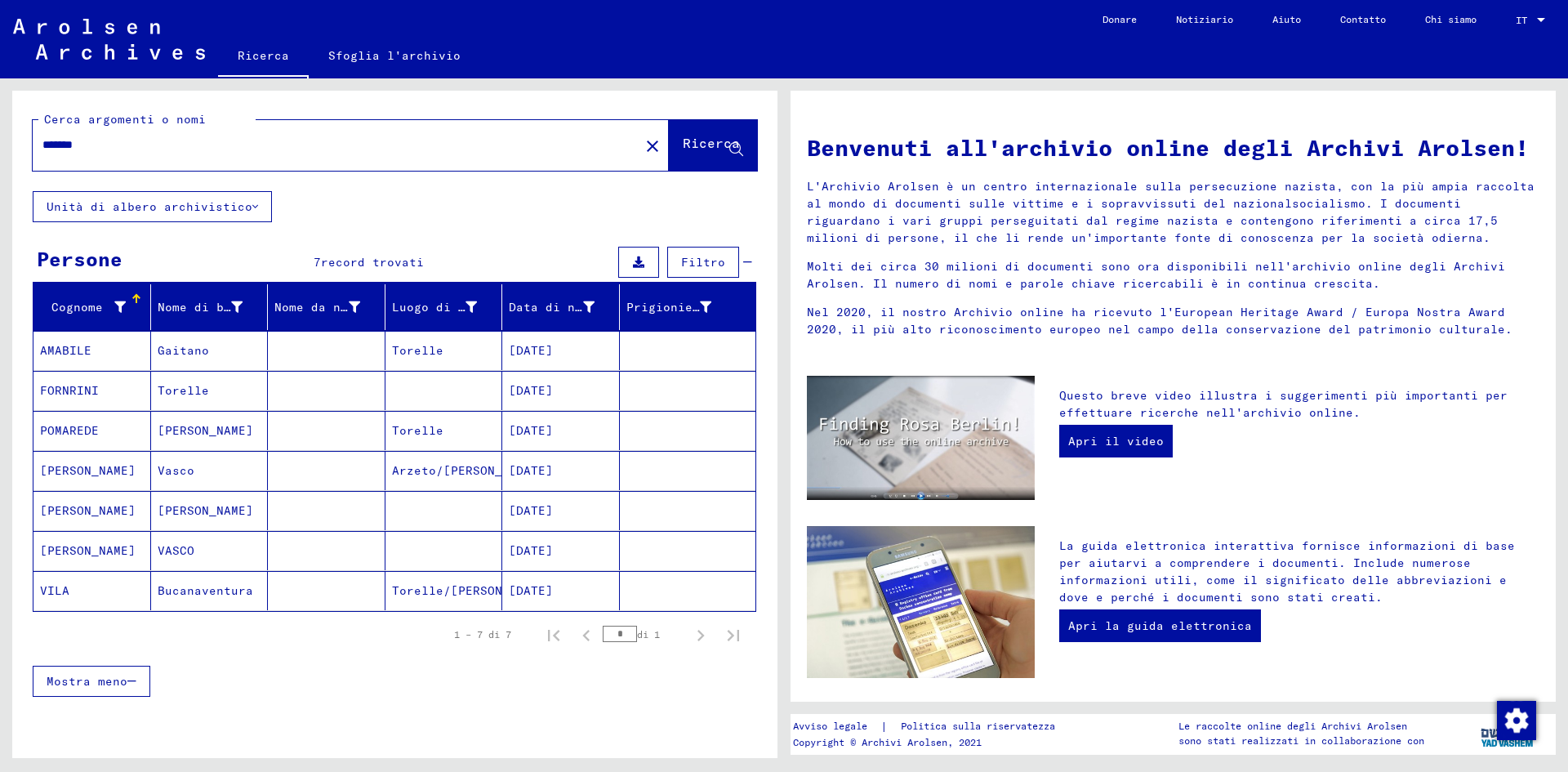
click at [79, 145] on input "*******" at bounding box center [331, 144] width 578 height 17
click at [704, 133] on button "Ricerca" at bounding box center [713, 145] width 88 height 51
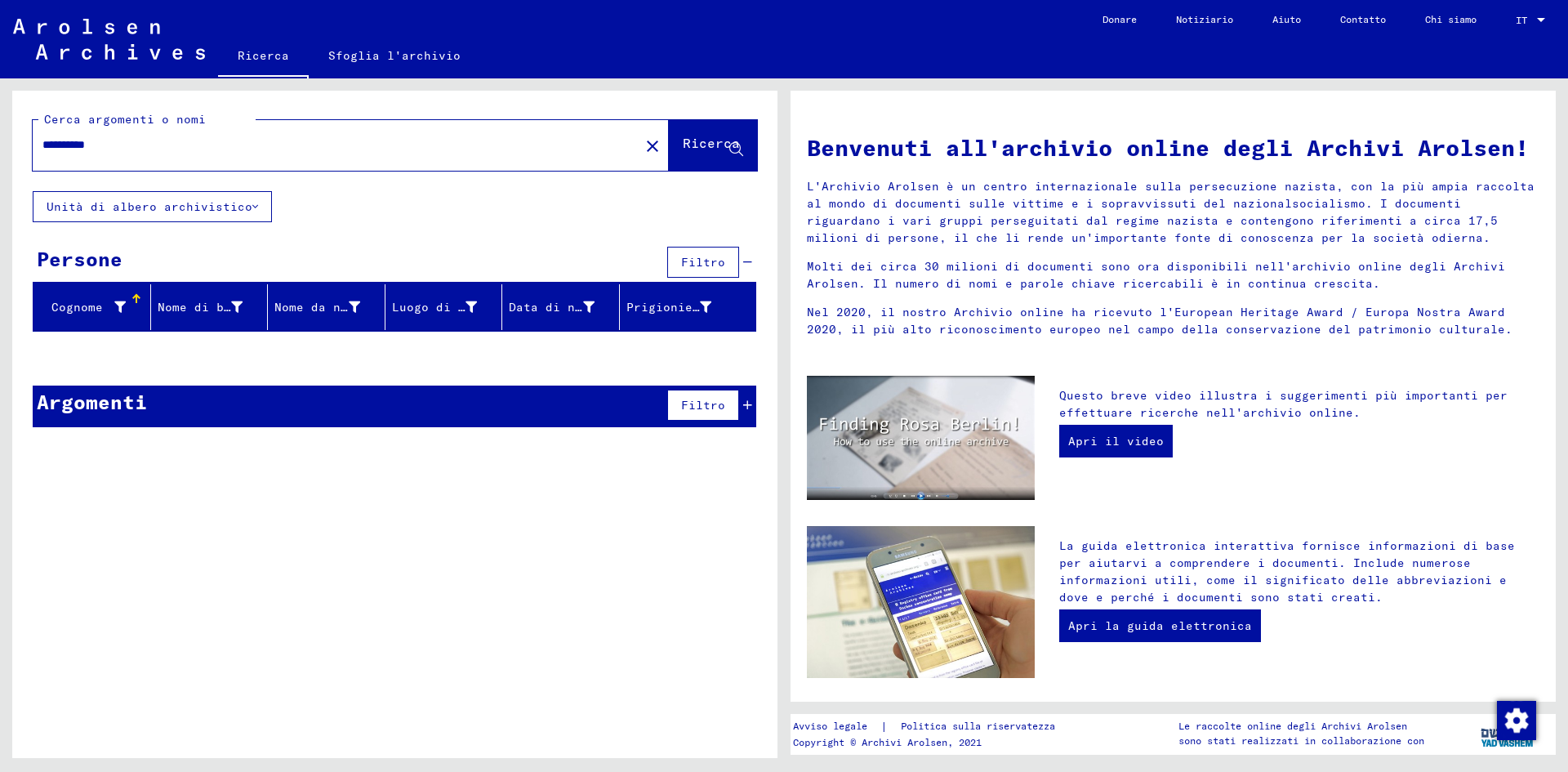
click at [61, 147] on input "**********" at bounding box center [331, 144] width 578 height 17
click at [710, 136] on font "Ricerca" at bounding box center [710, 143] width 57 height 16
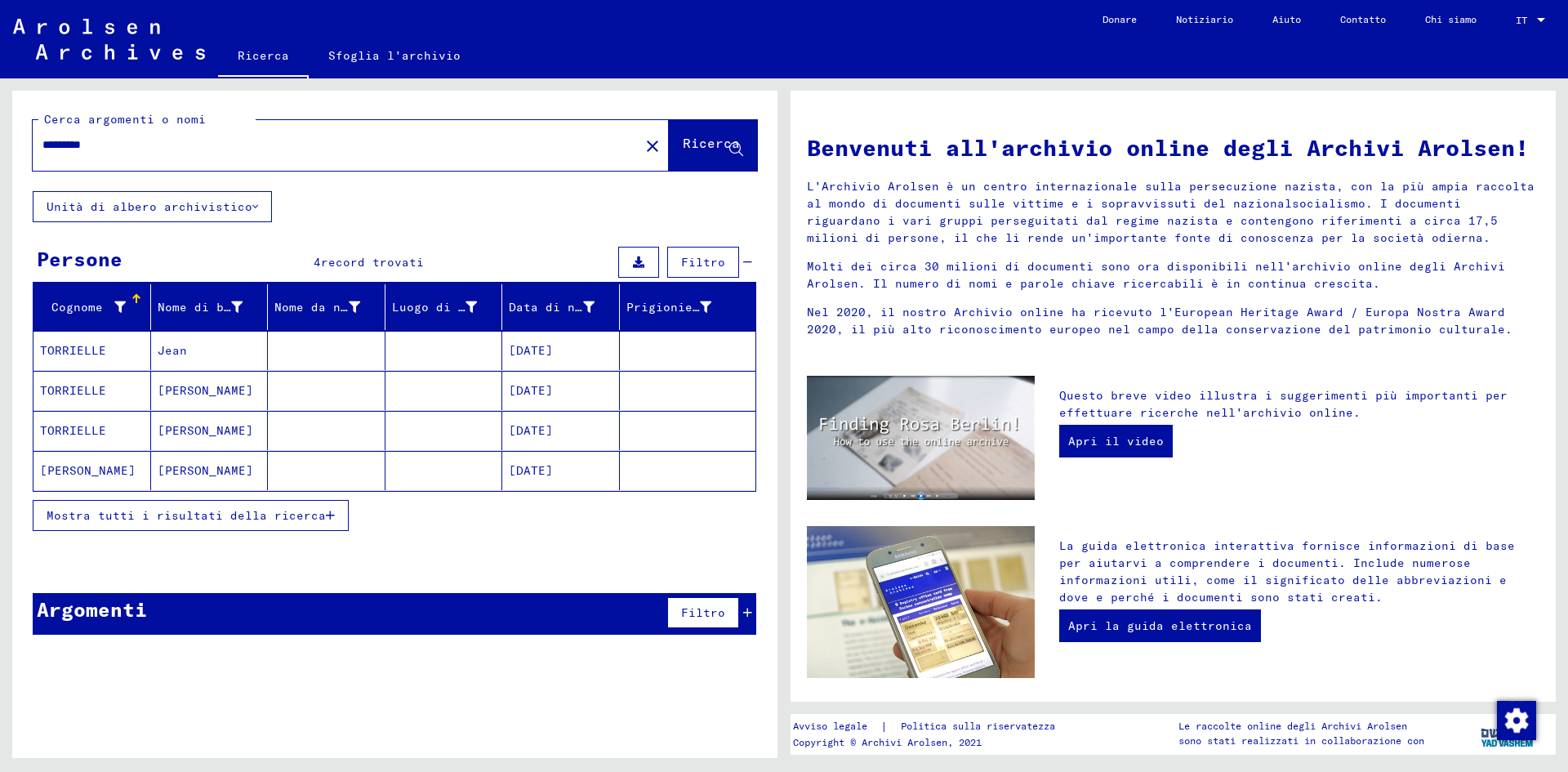
click at [216, 401] on mat-cell "[PERSON_NAME]" at bounding box center [209, 390] width 117 height 39
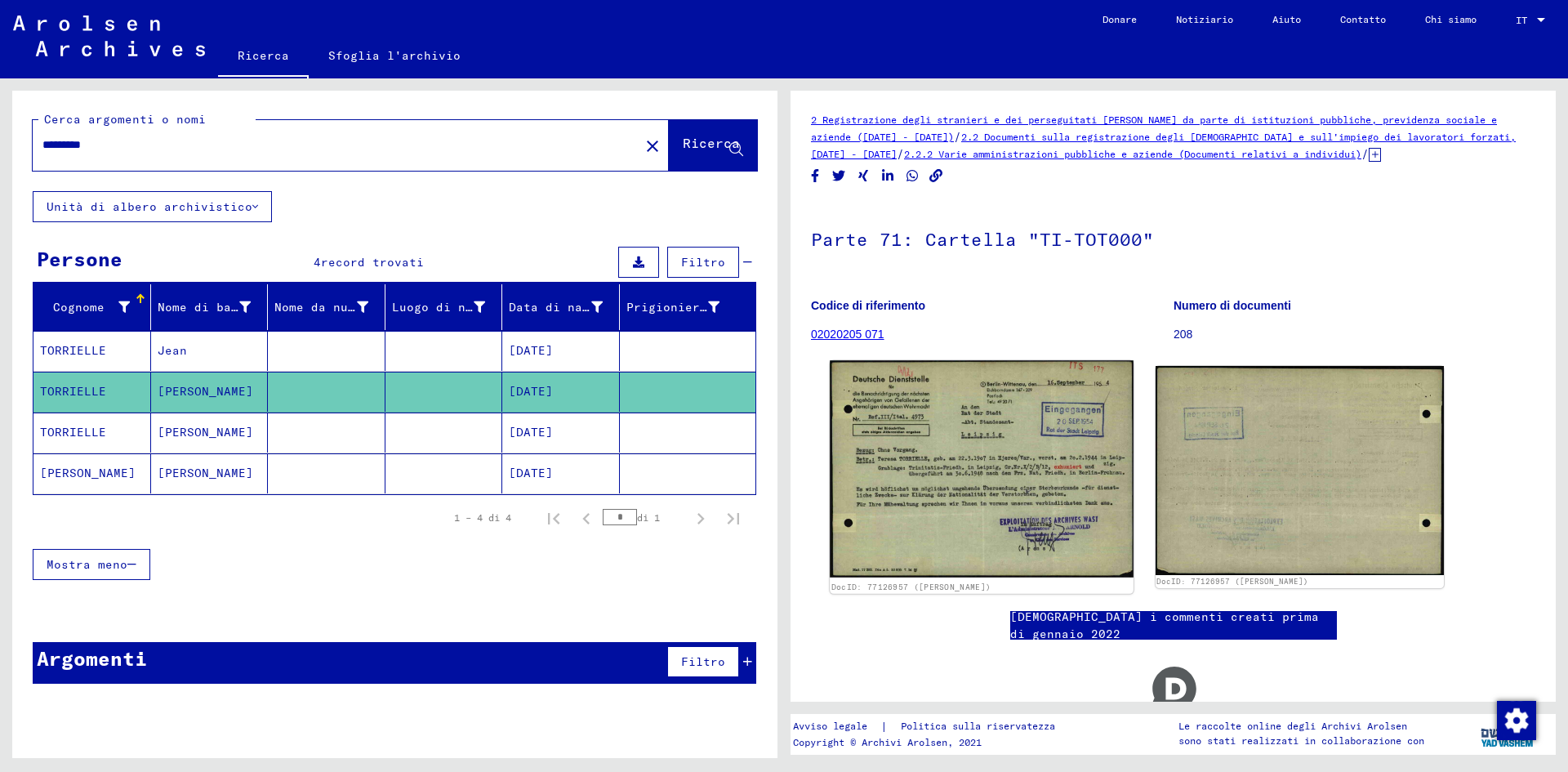
click at [947, 442] on img at bounding box center [981, 469] width 303 height 218
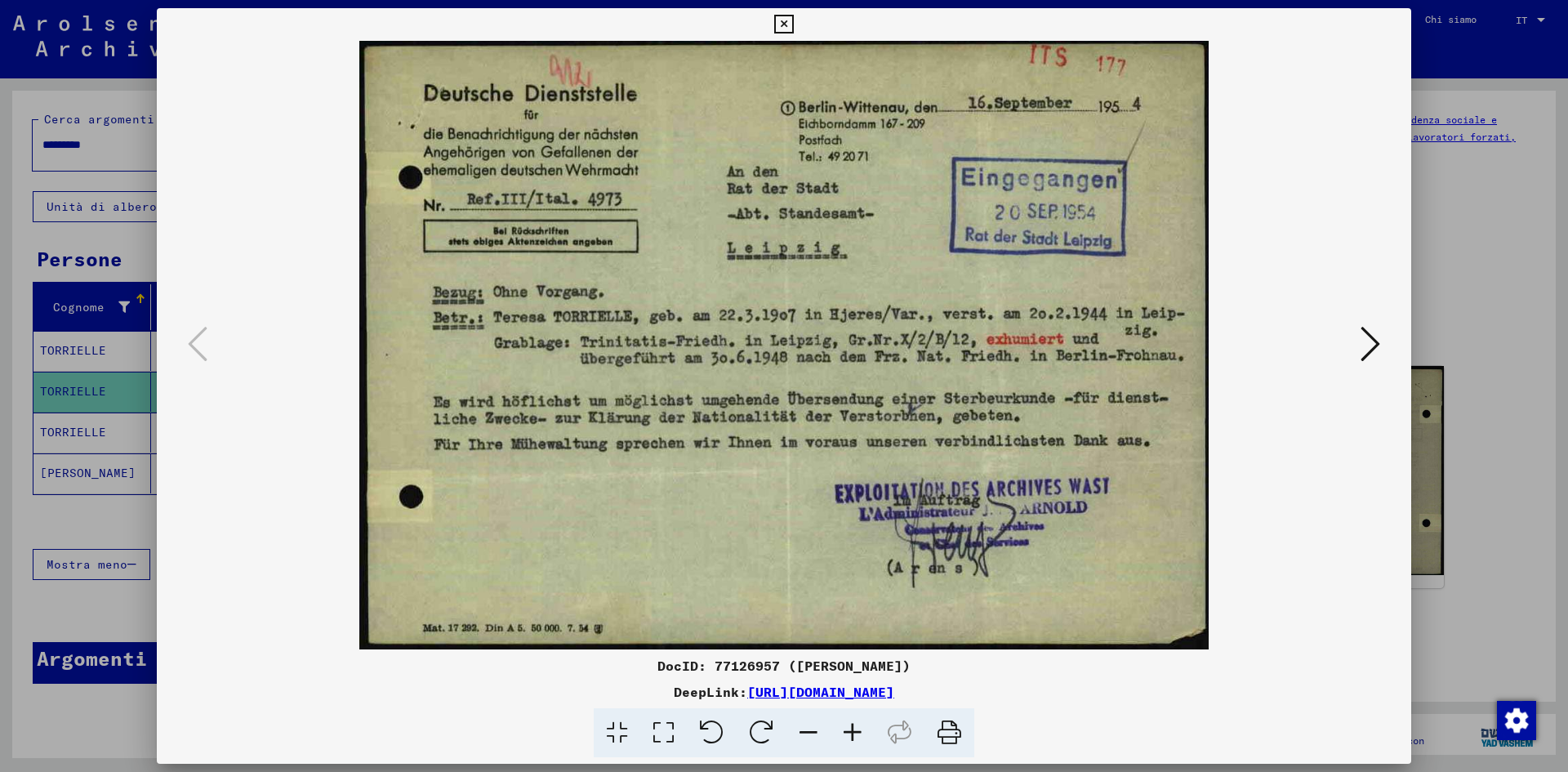
click at [1382, 351] on button at bounding box center [1370, 345] width 30 height 47
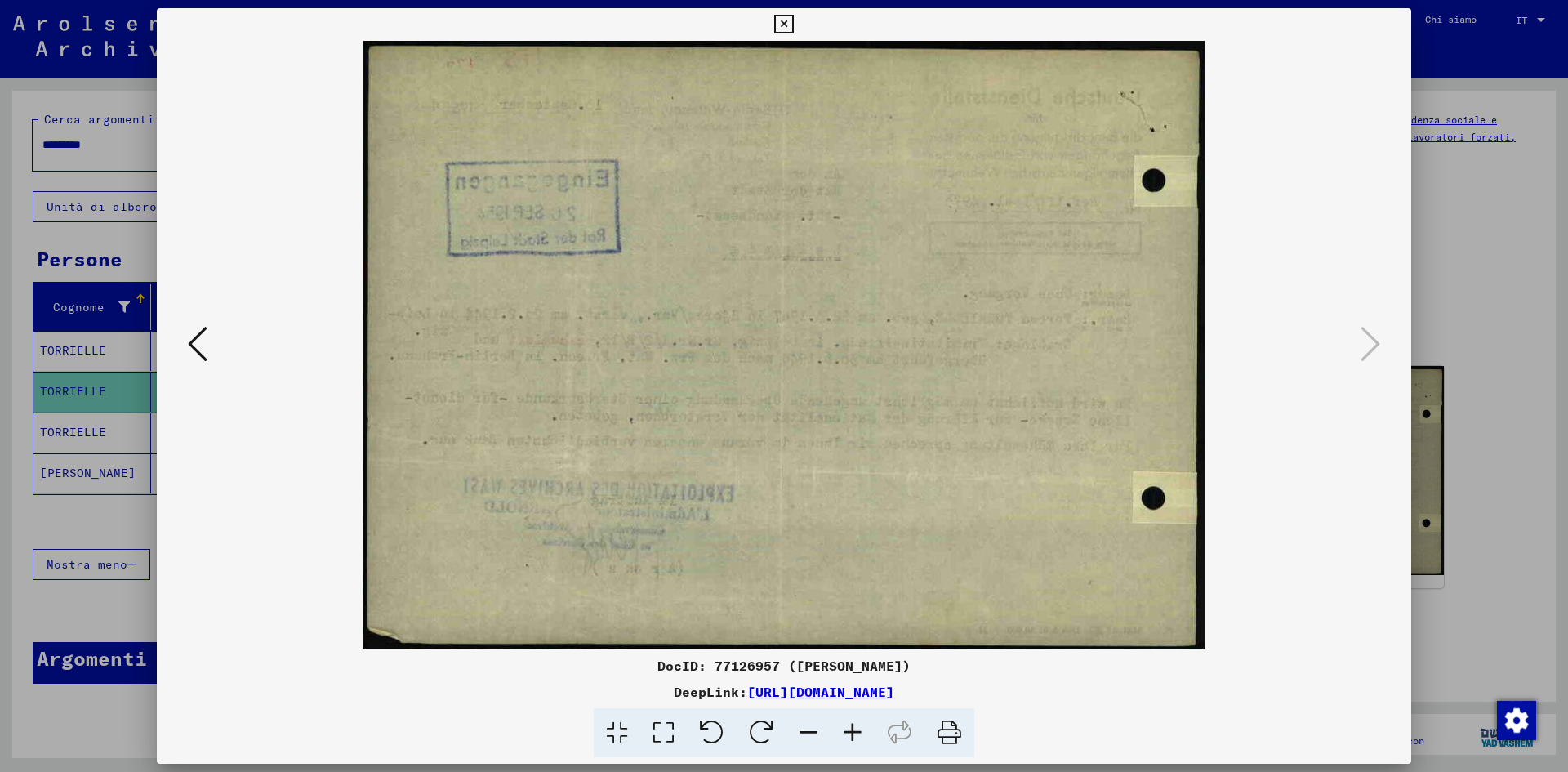
click at [192, 355] on icon at bounding box center [198, 343] width 20 height 39
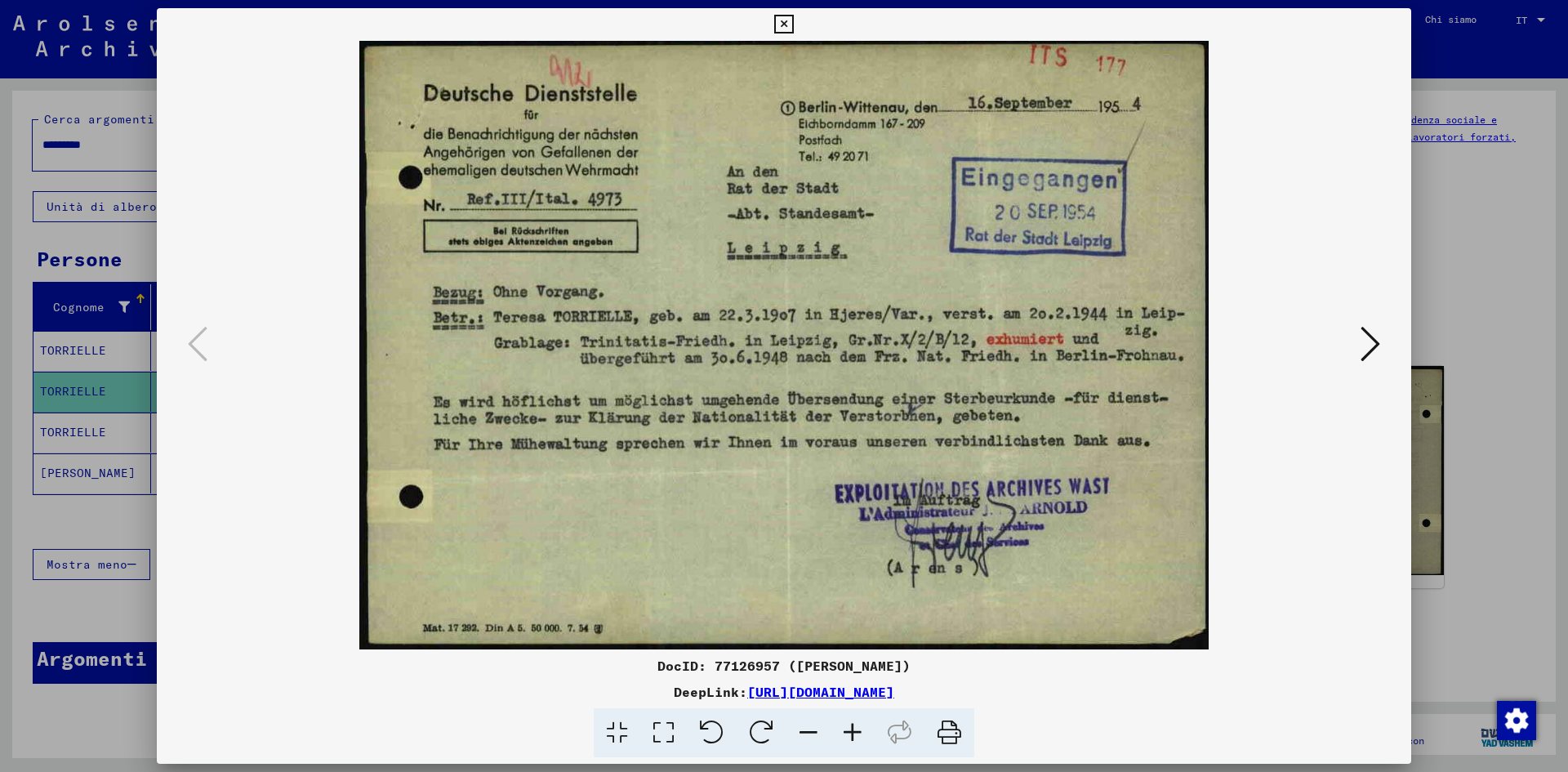
click at [1352, 337] on img at bounding box center [784, 345] width 1143 height 609
click at [1374, 338] on icon at bounding box center [1370, 343] width 20 height 39
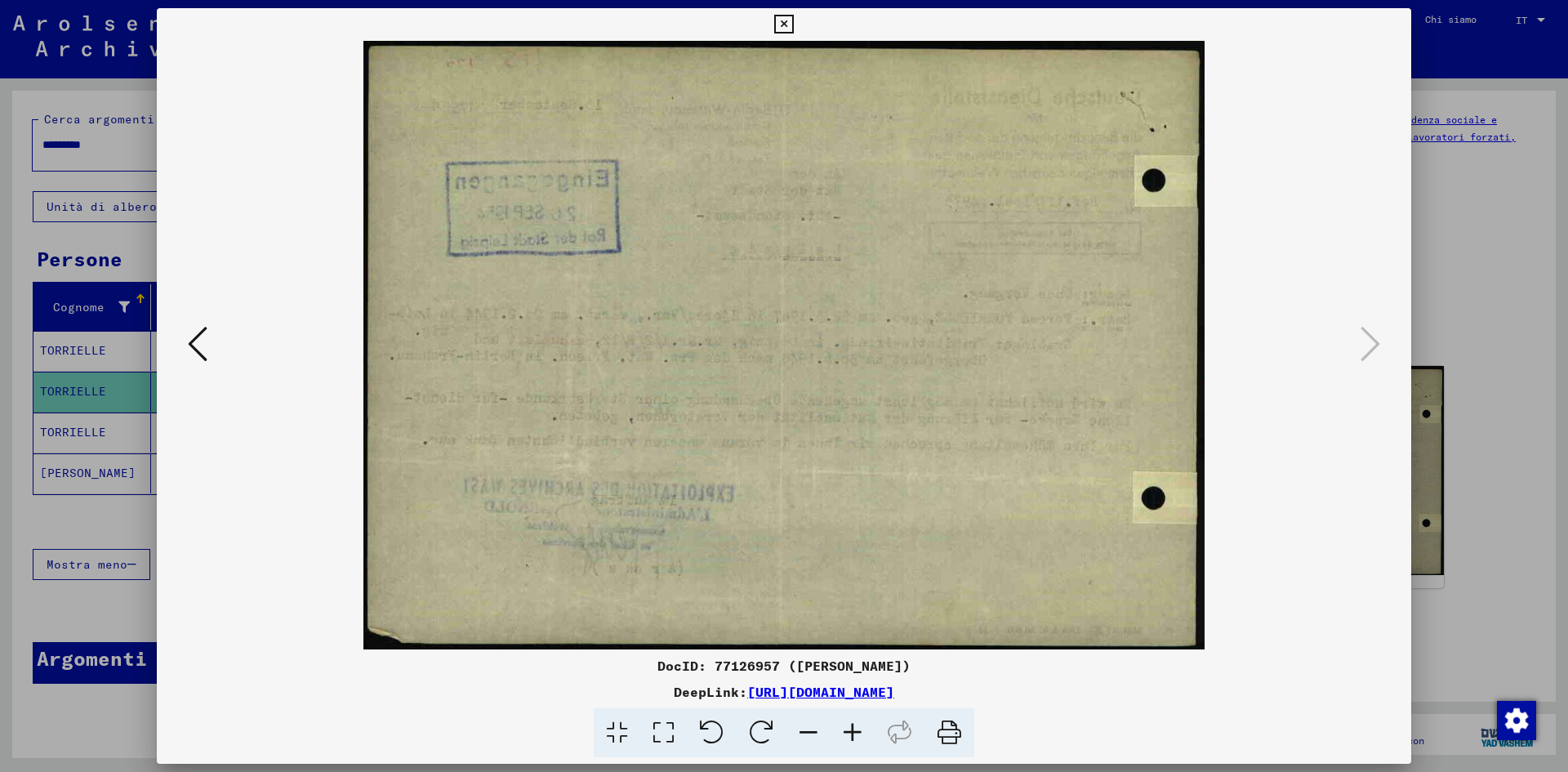
click at [787, 19] on icon at bounding box center [784, 24] width 19 height 20
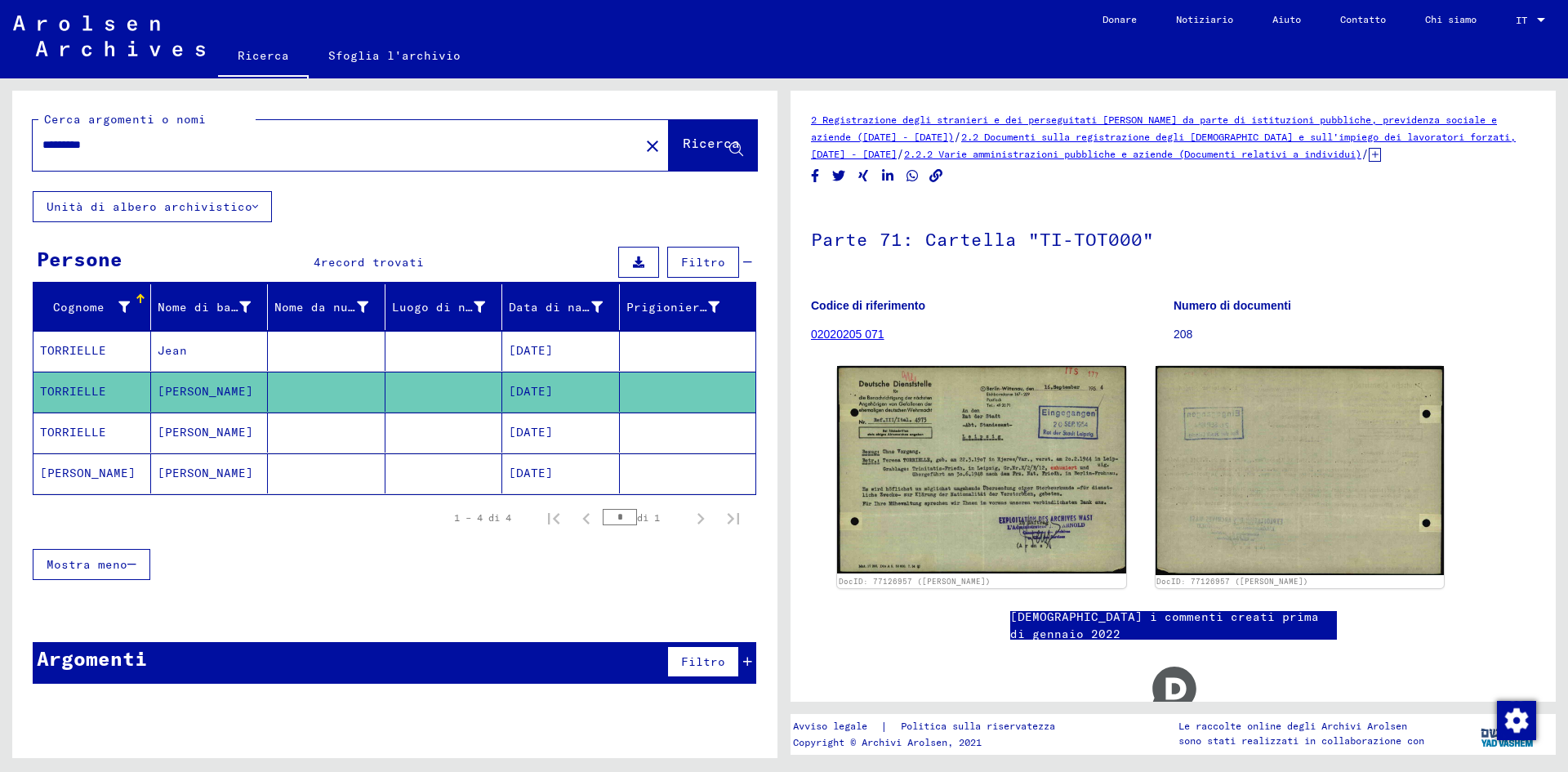
click at [522, 427] on font "[DATE]" at bounding box center [531, 432] width 44 height 14
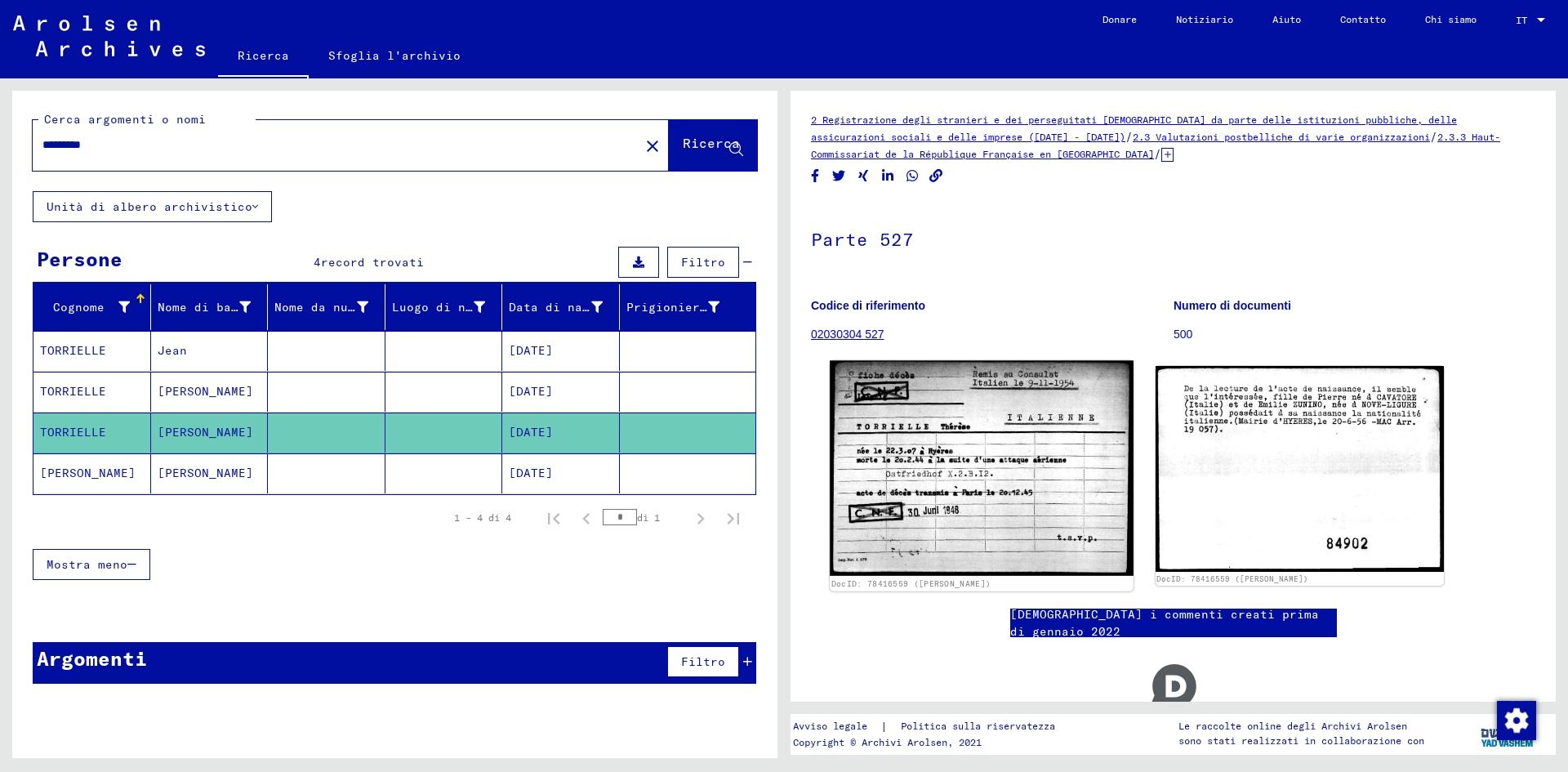
click at [974, 493] on img at bounding box center [981, 468] width 303 height 215
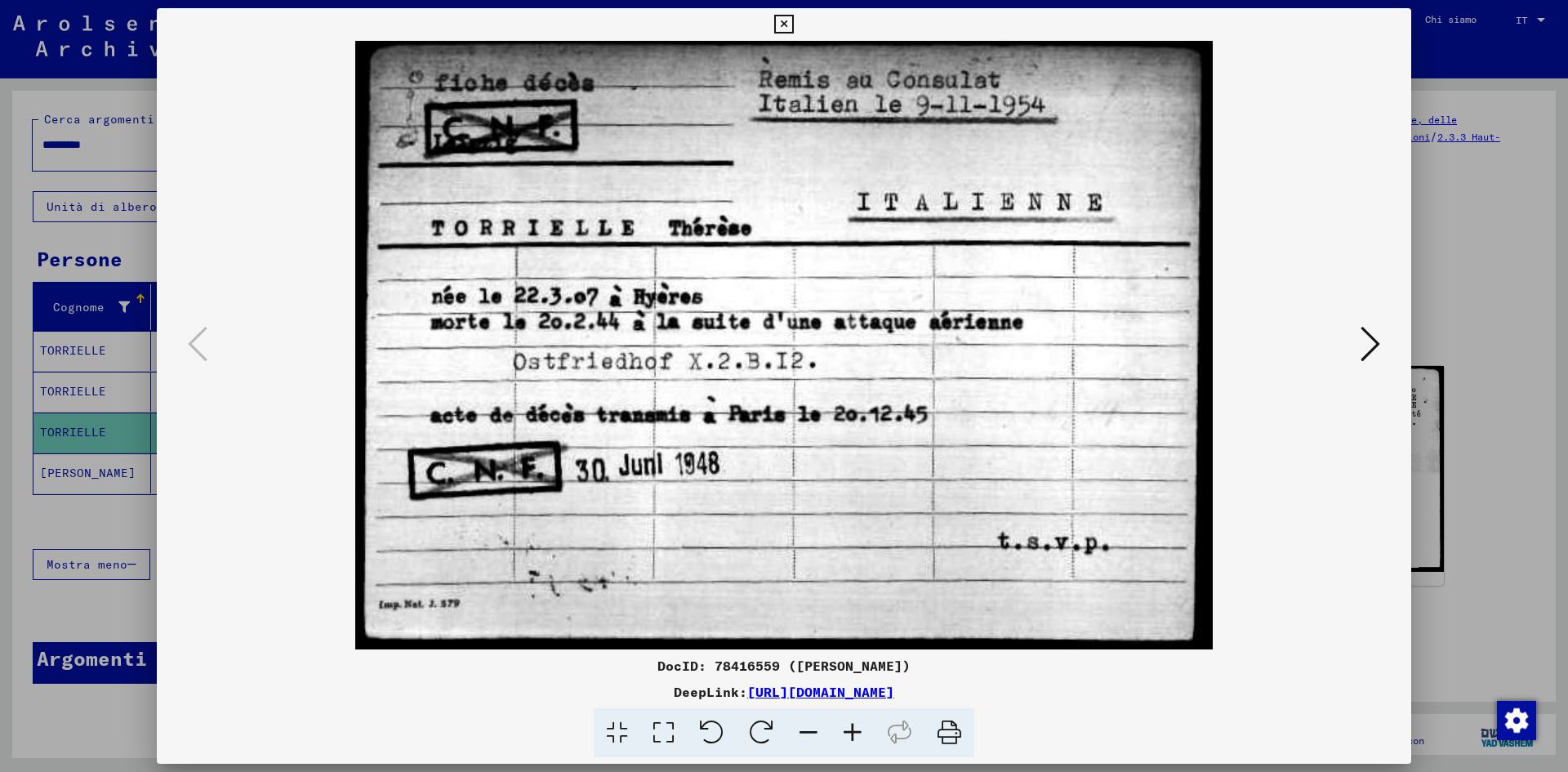
click at [790, 19] on icon at bounding box center [784, 24] width 19 height 20
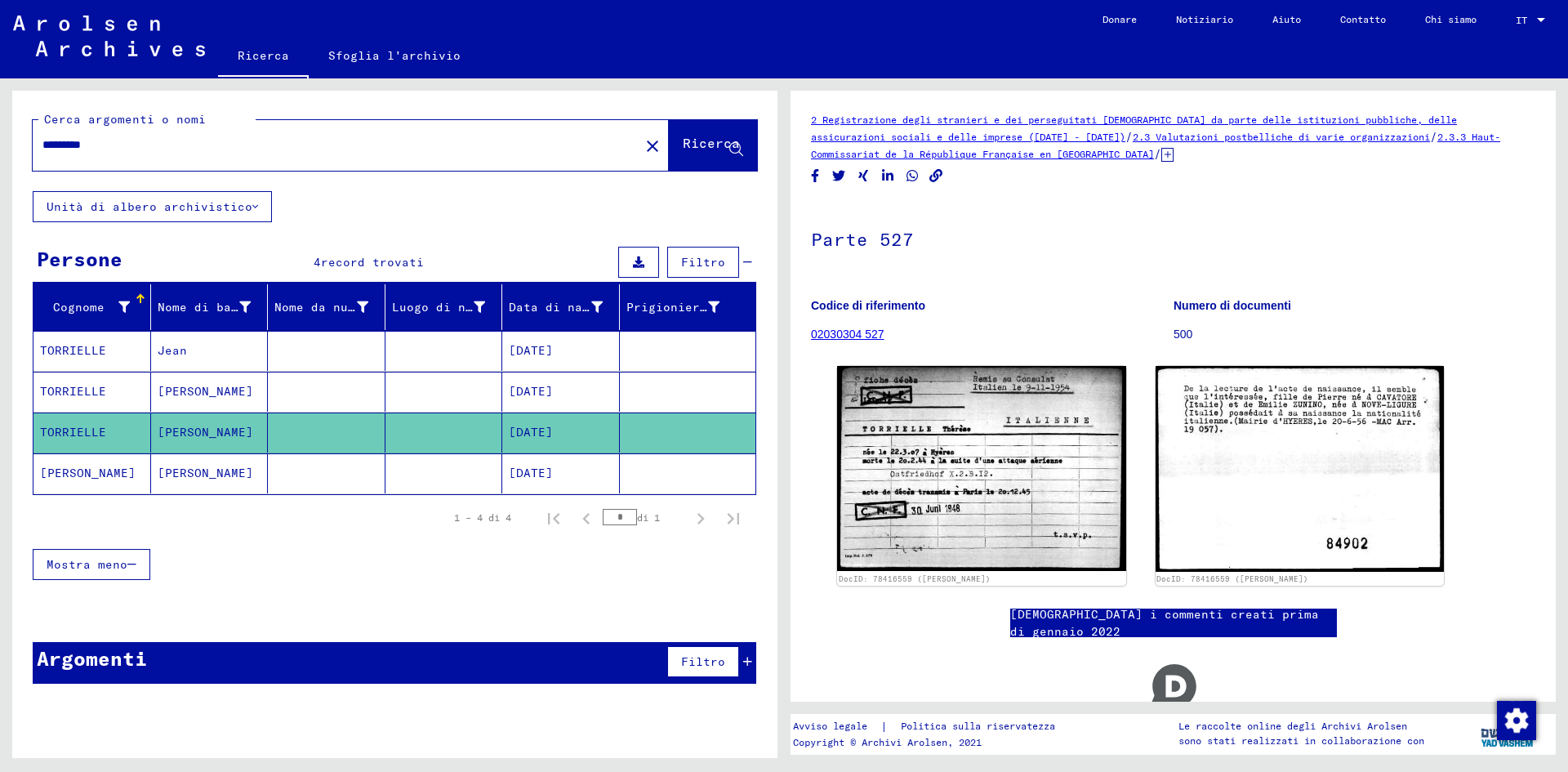
click at [535, 479] on font "[DATE]" at bounding box center [531, 473] width 44 height 14
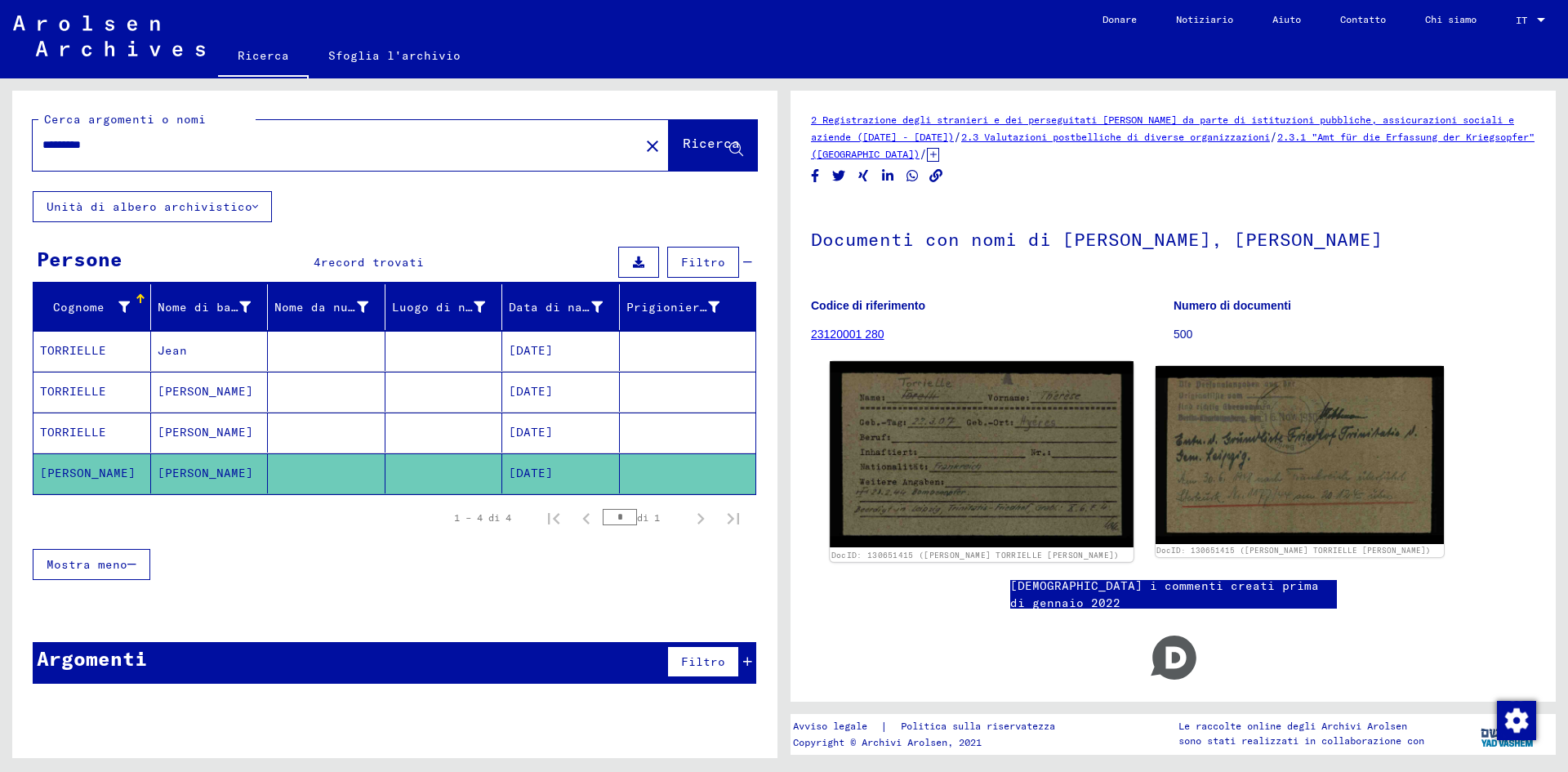
click at [1074, 518] on img at bounding box center [981, 454] width 303 height 186
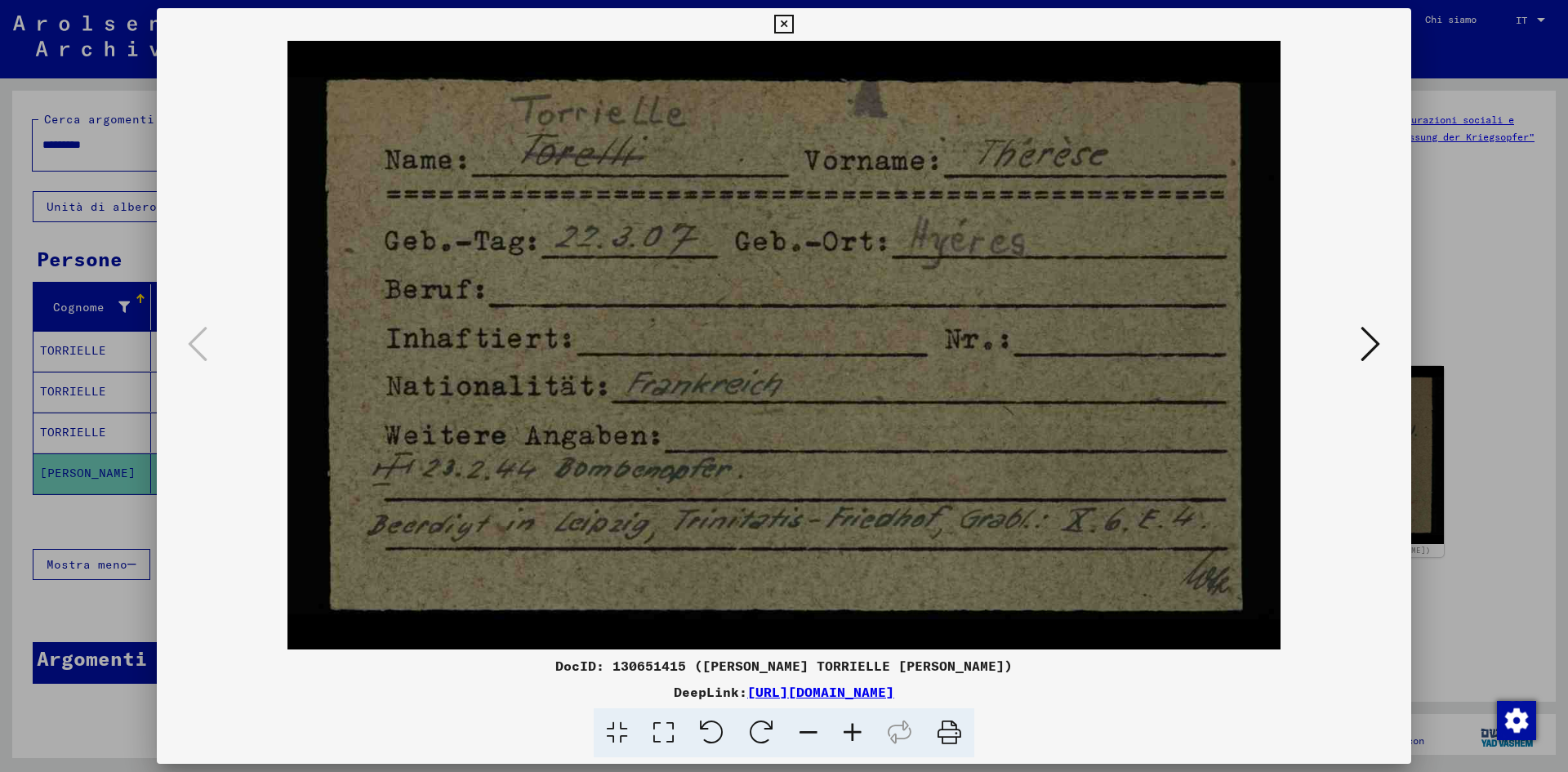
click at [787, 26] on icon at bounding box center [784, 24] width 19 height 20
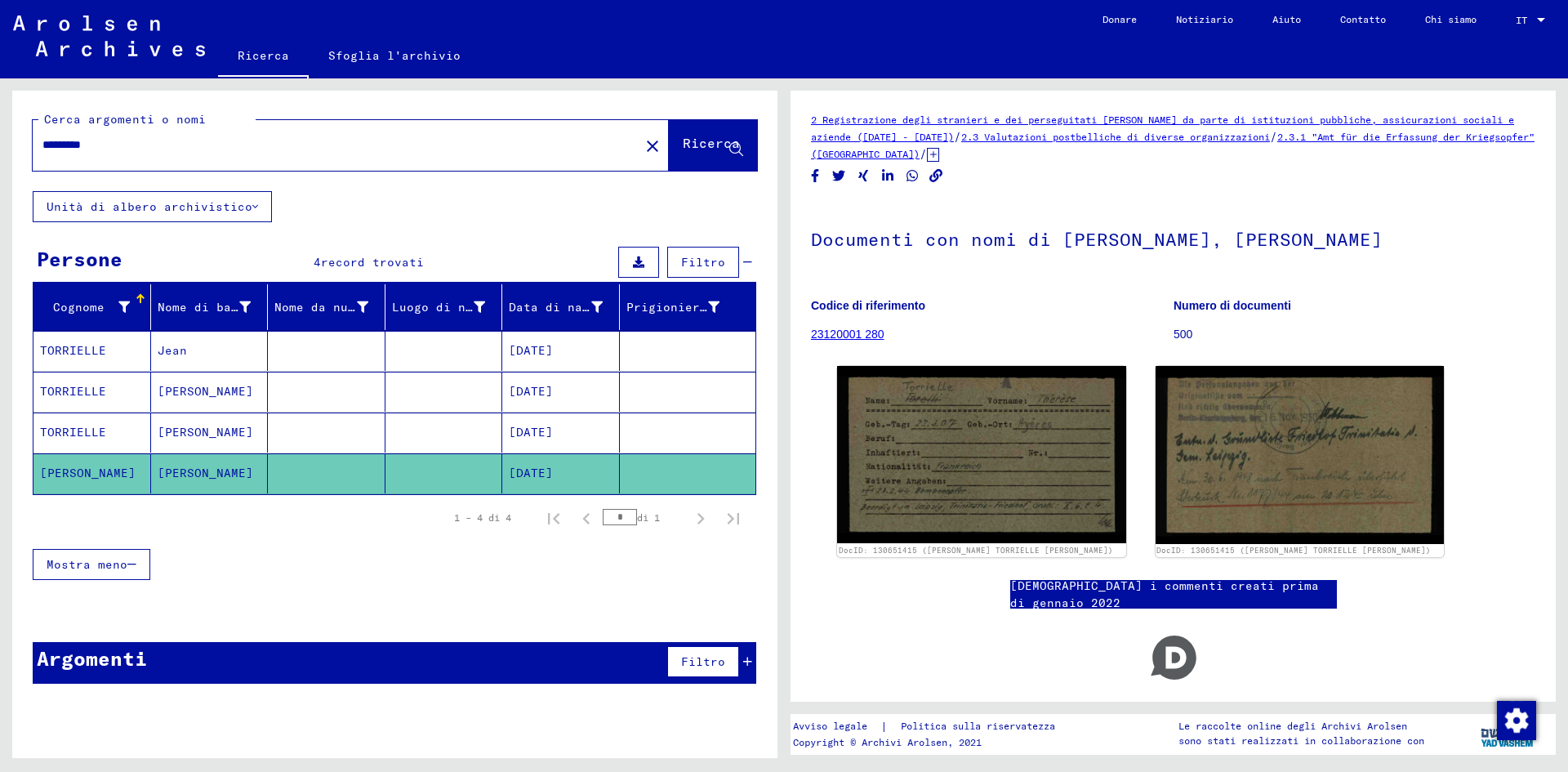
click at [552, 391] on font "[DATE]" at bounding box center [531, 391] width 44 height 14
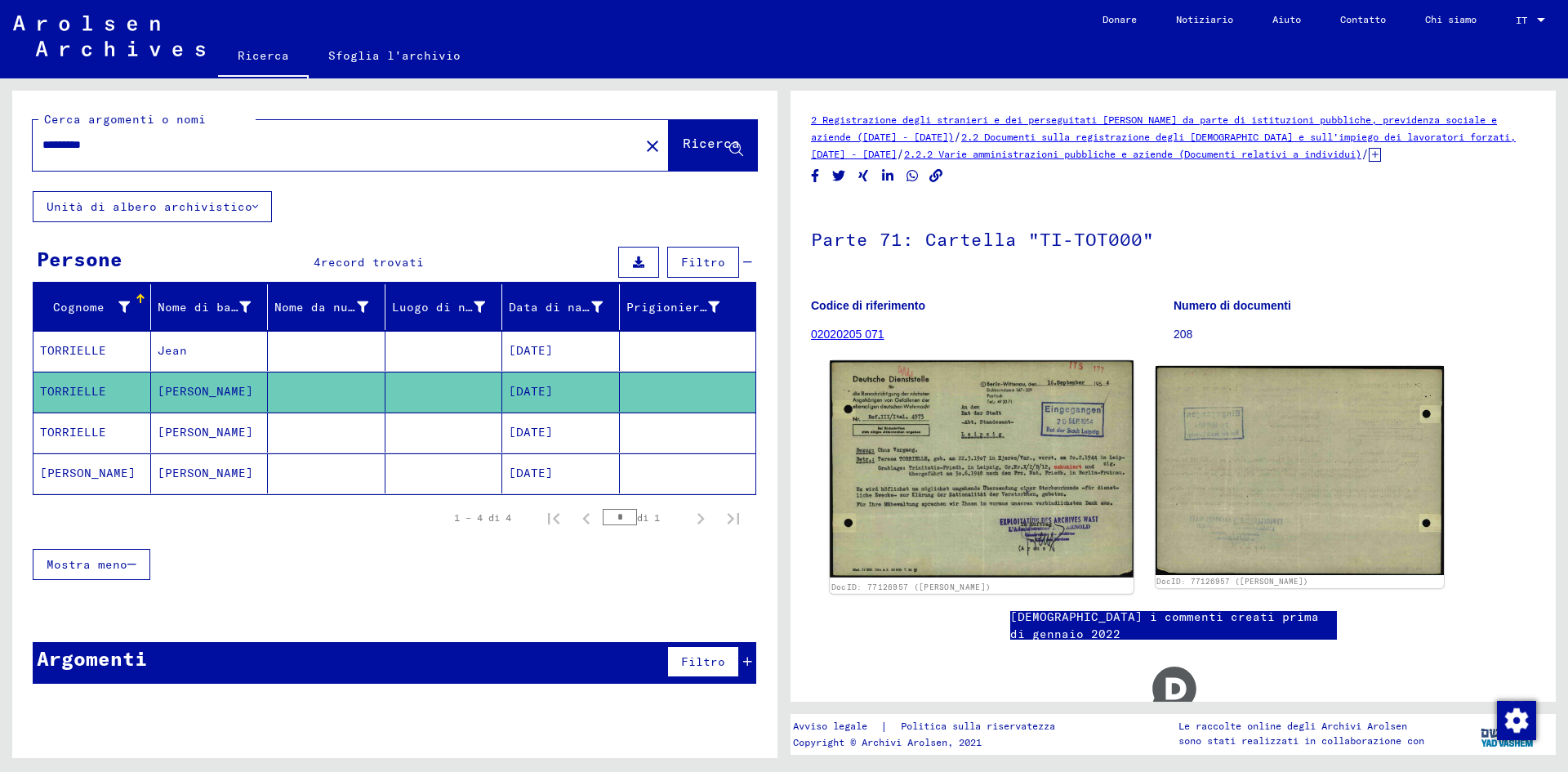
click at [1028, 523] on img at bounding box center [981, 469] width 303 height 218
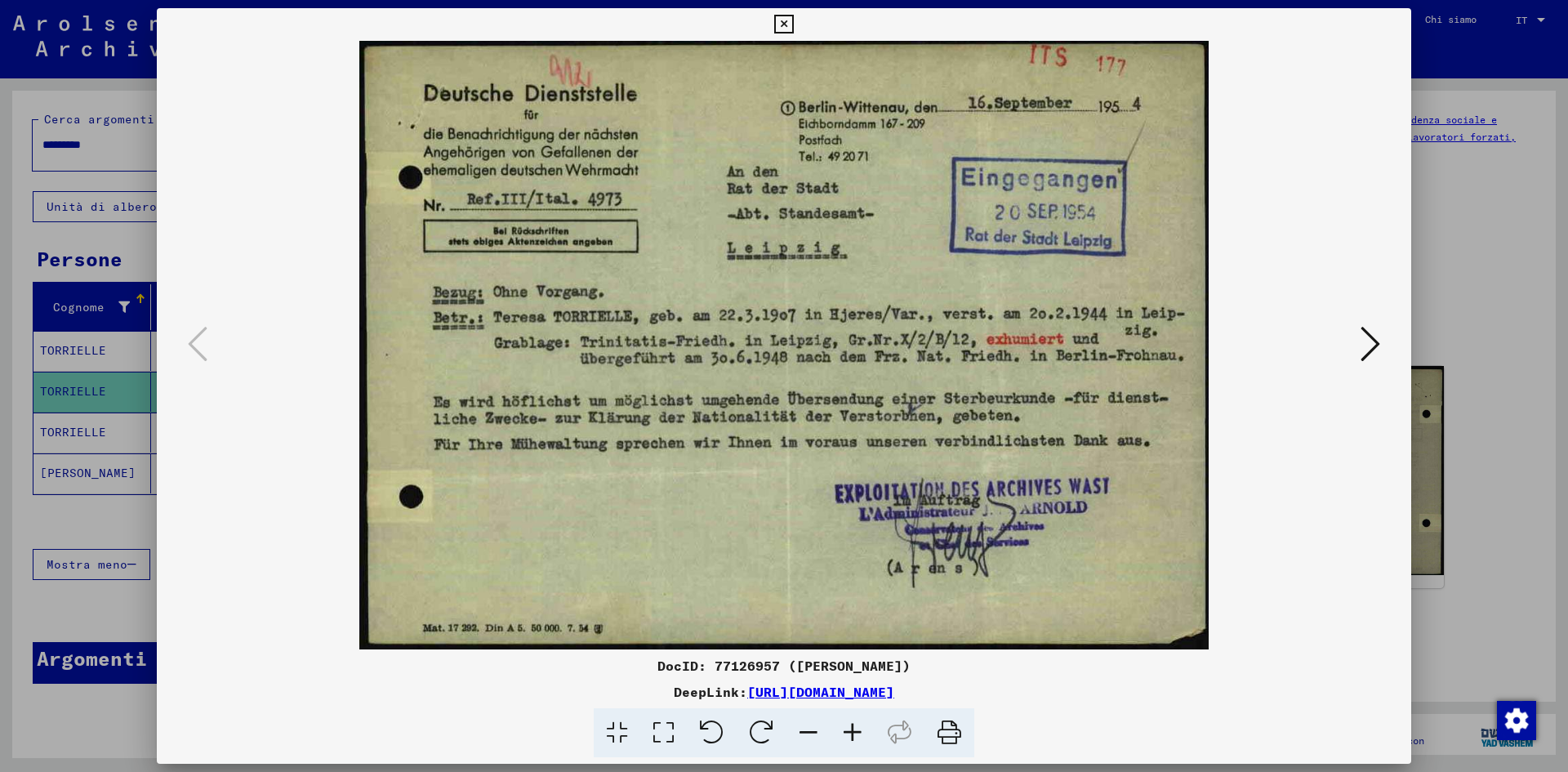
click at [785, 18] on icon at bounding box center [784, 24] width 19 height 20
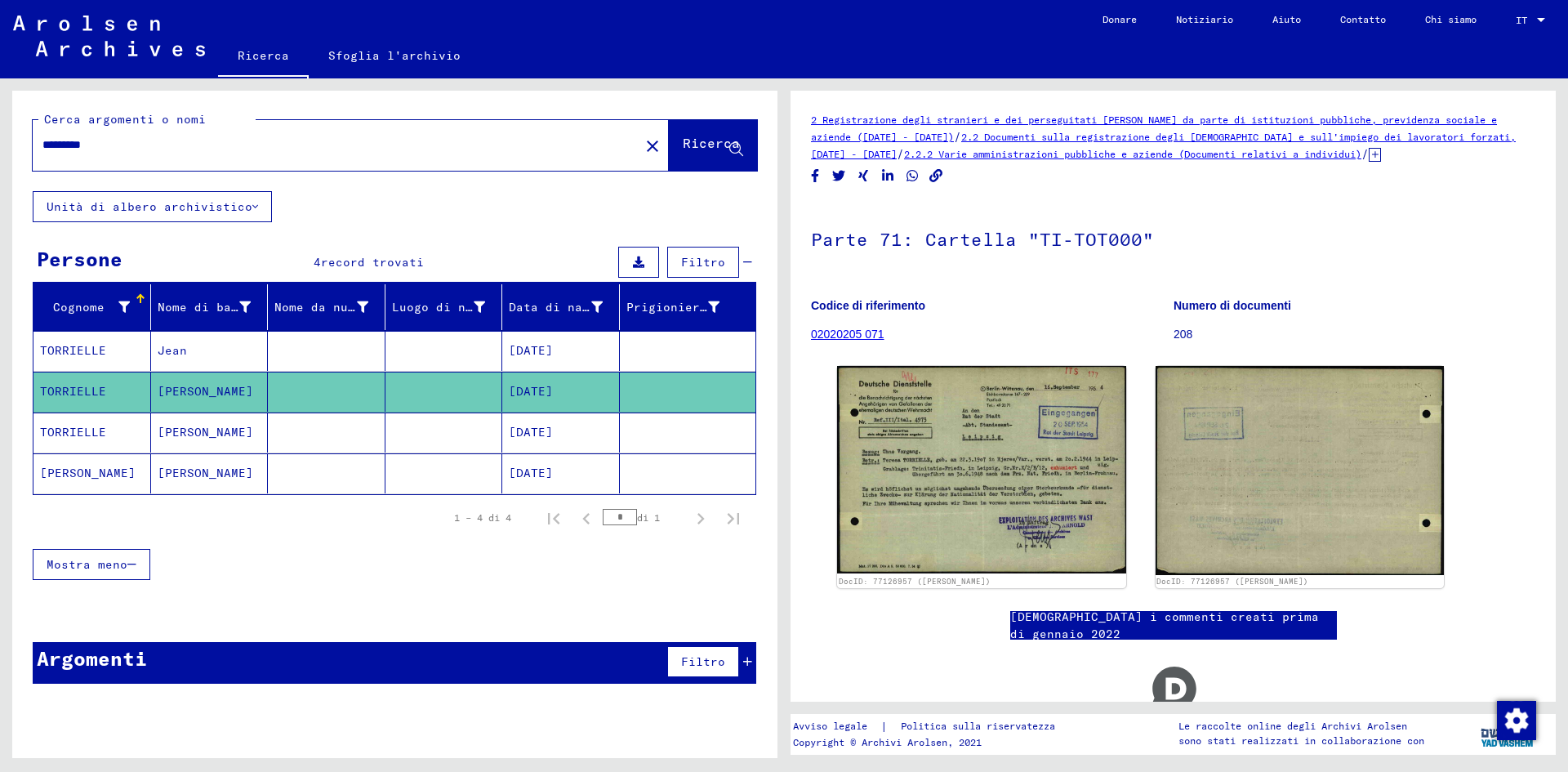
click at [552, 435] on font "[DATE]" at bounding box center [531, 432] width 44 height 14
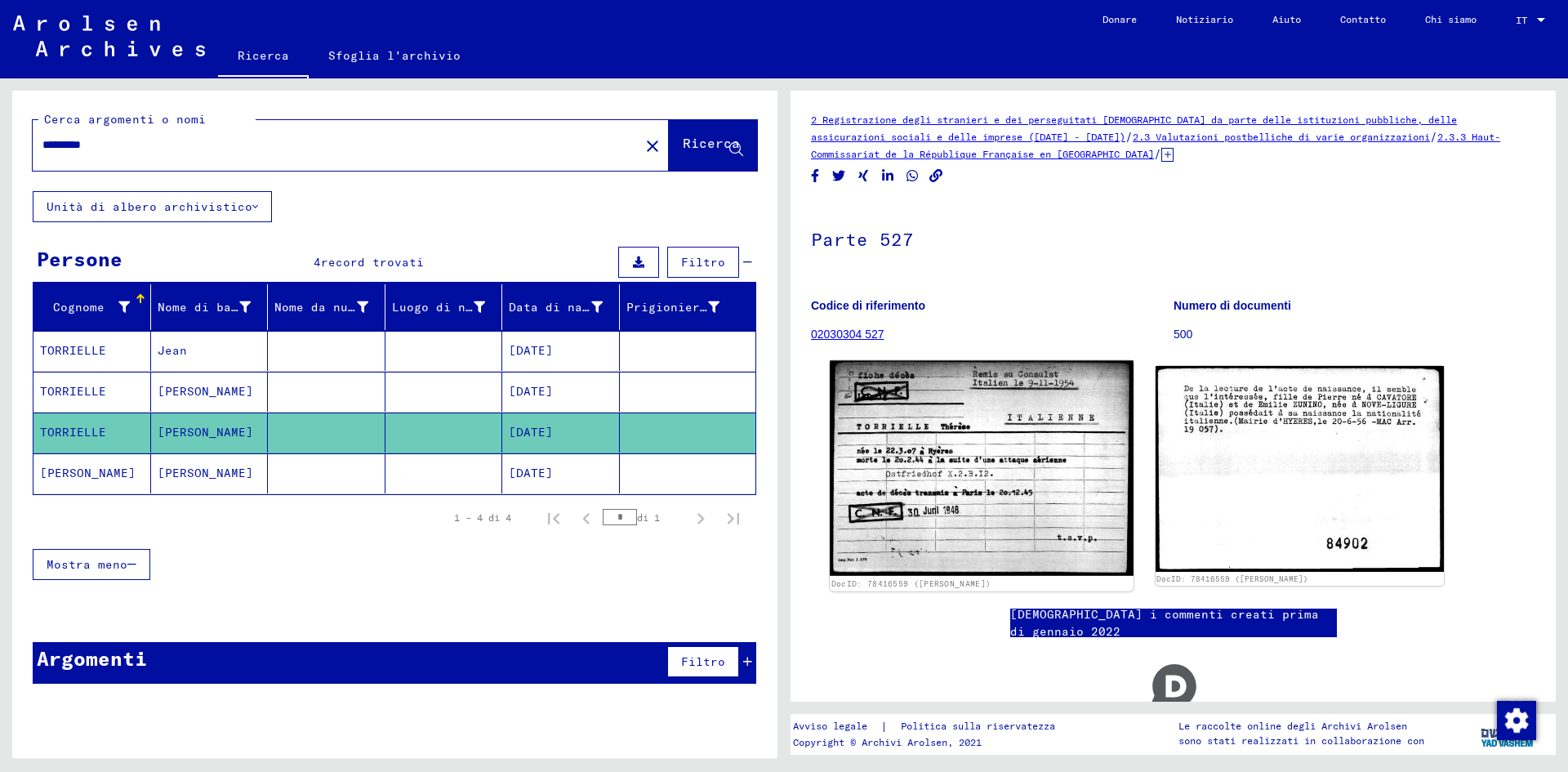
click at [1008, 458] on img at bounding box center [981, 468] width 303 height 215
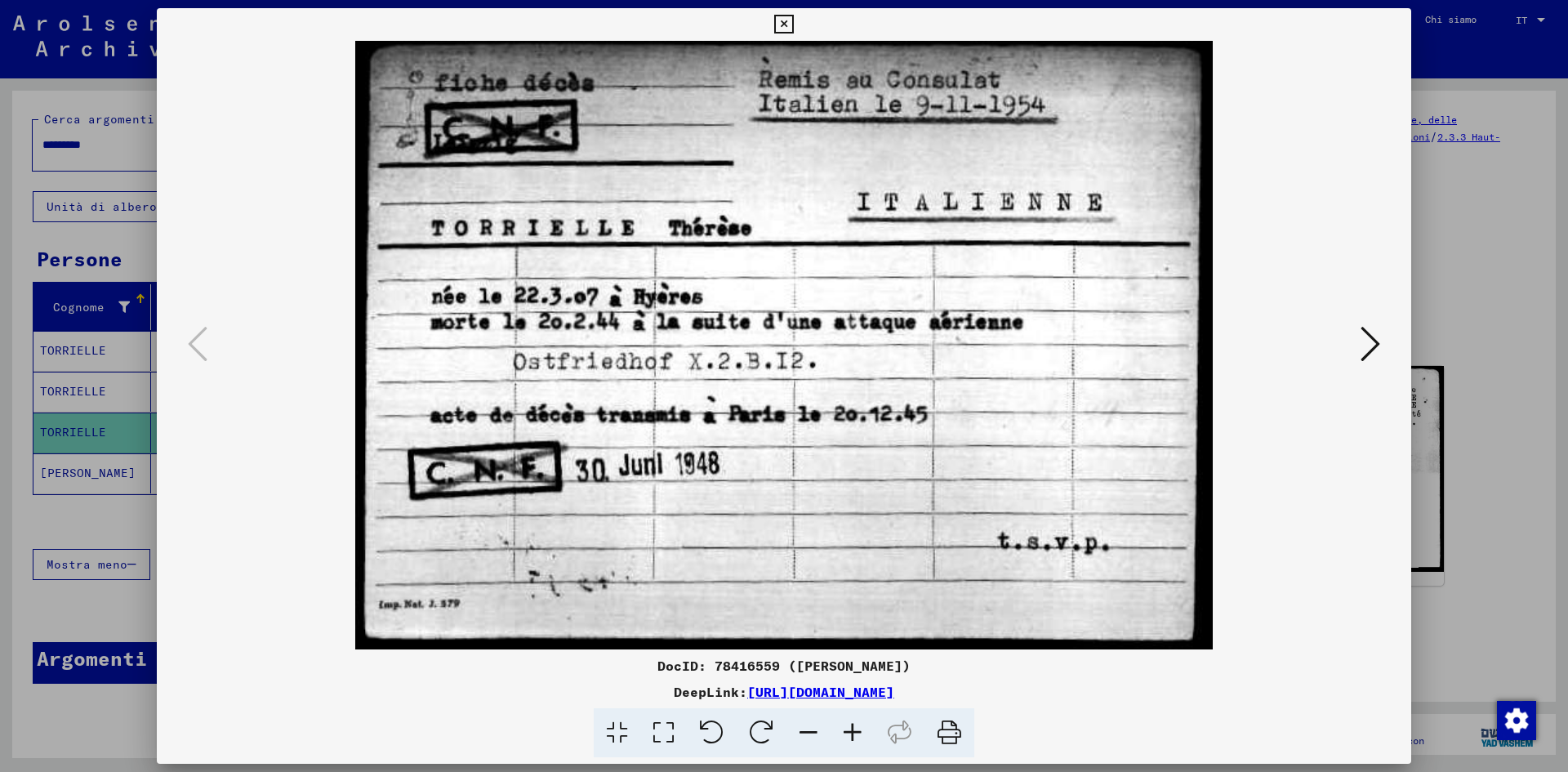
click at [1376, 330] on icon at bounding box center [1370, 343] width 20 height 39
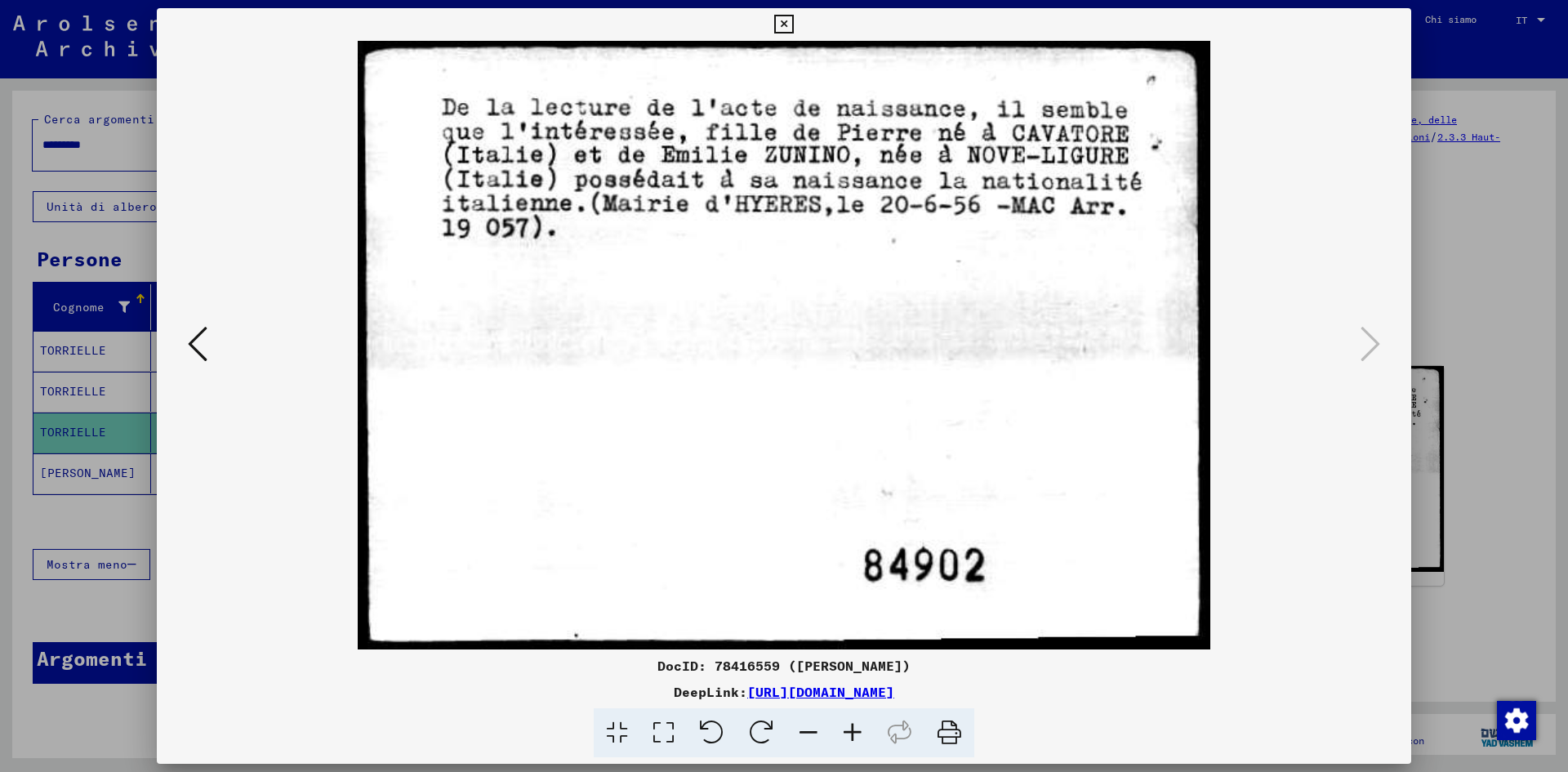
click at [790, 26] on icon at bounding box center [784, 24] width 19 height 20
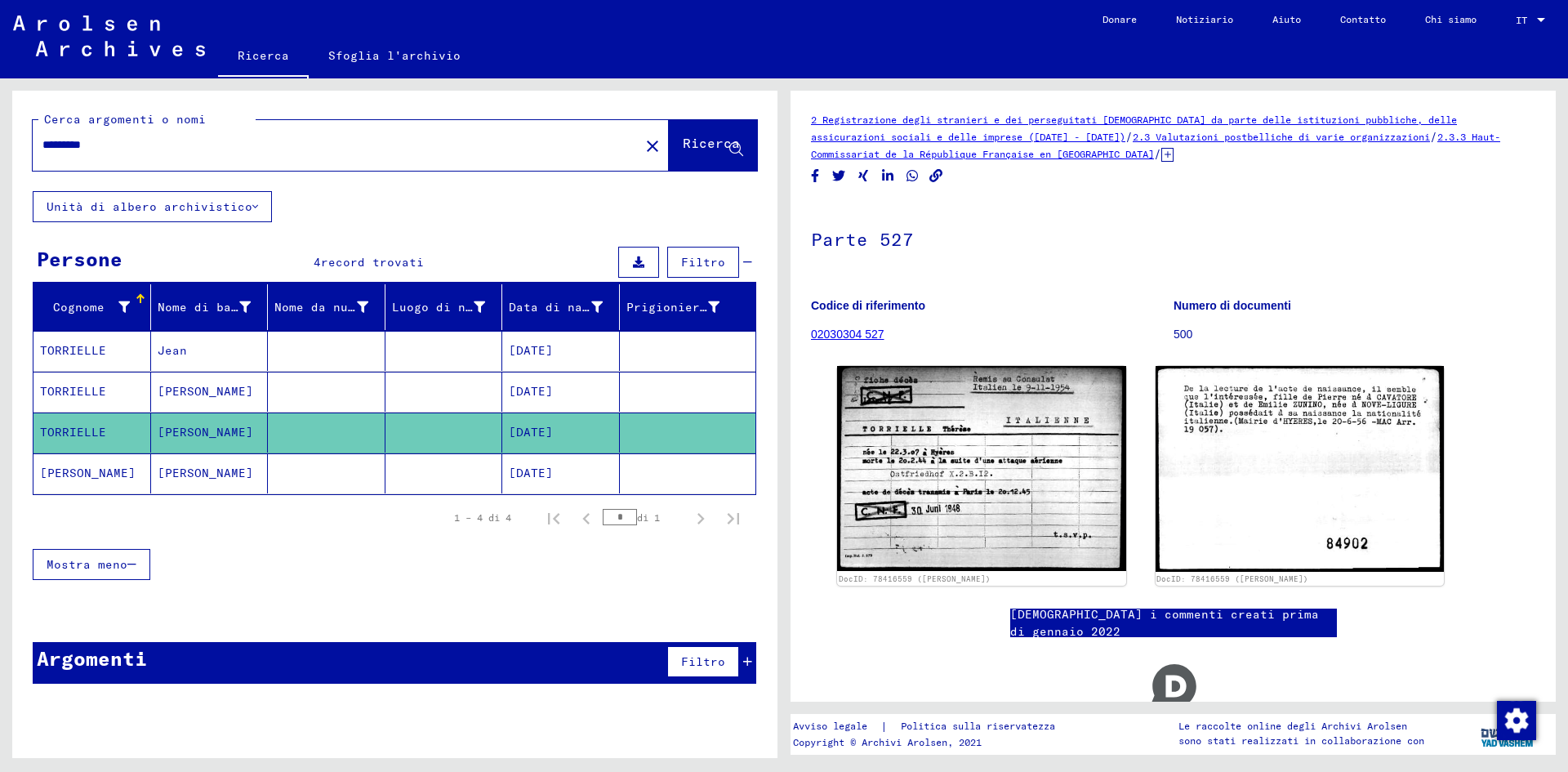
click at [550, 480] on font "[DATE]" at bounding box center [531, 473] width 44 height 17
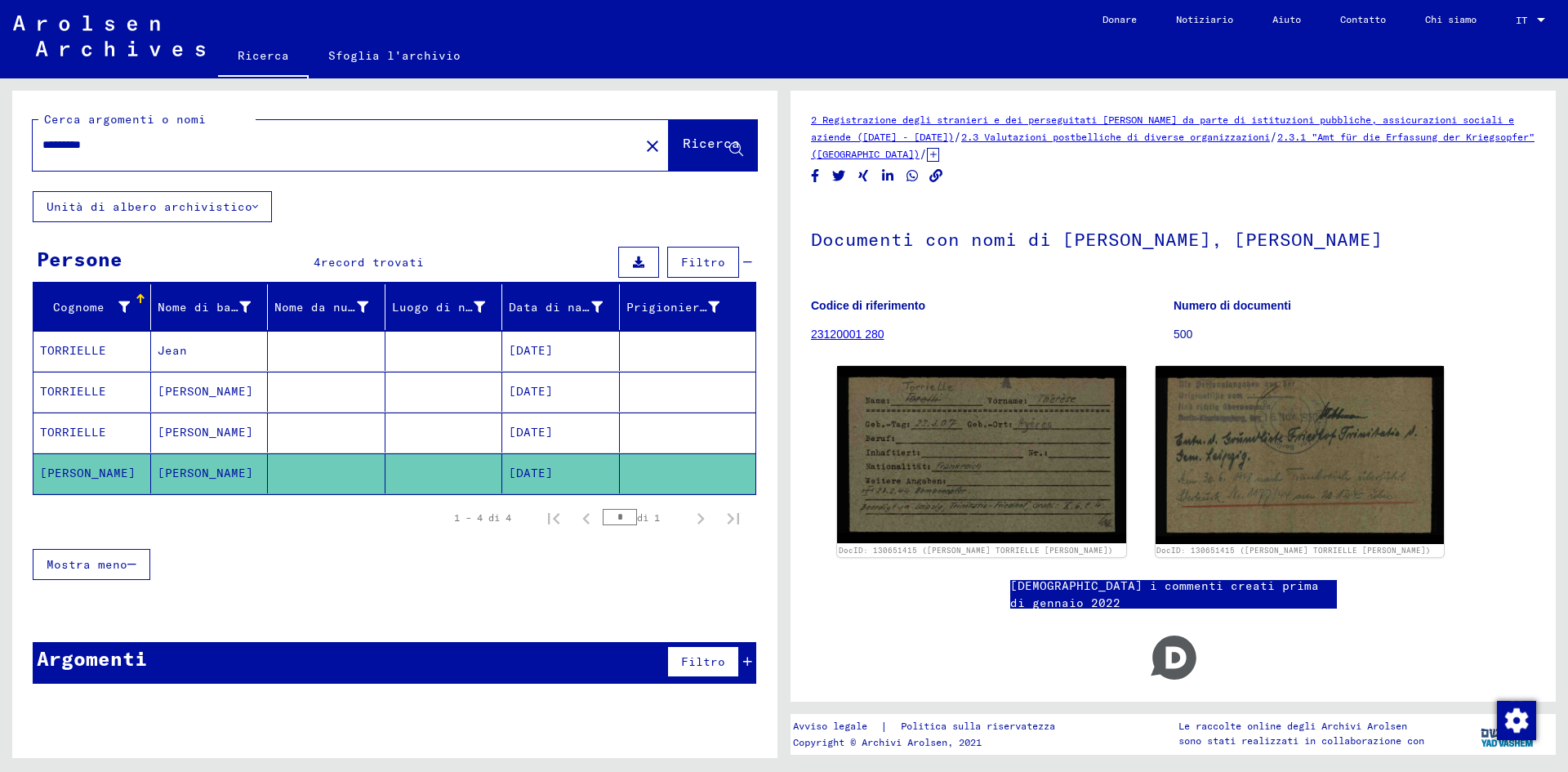
click at [109, 148] on input "*********" at bounding box center [336, 144] width 587 height 17
type input "*******"
click at [669, 153] on button "Ricerca" at bounding box center [713, 145] width 88 height 51
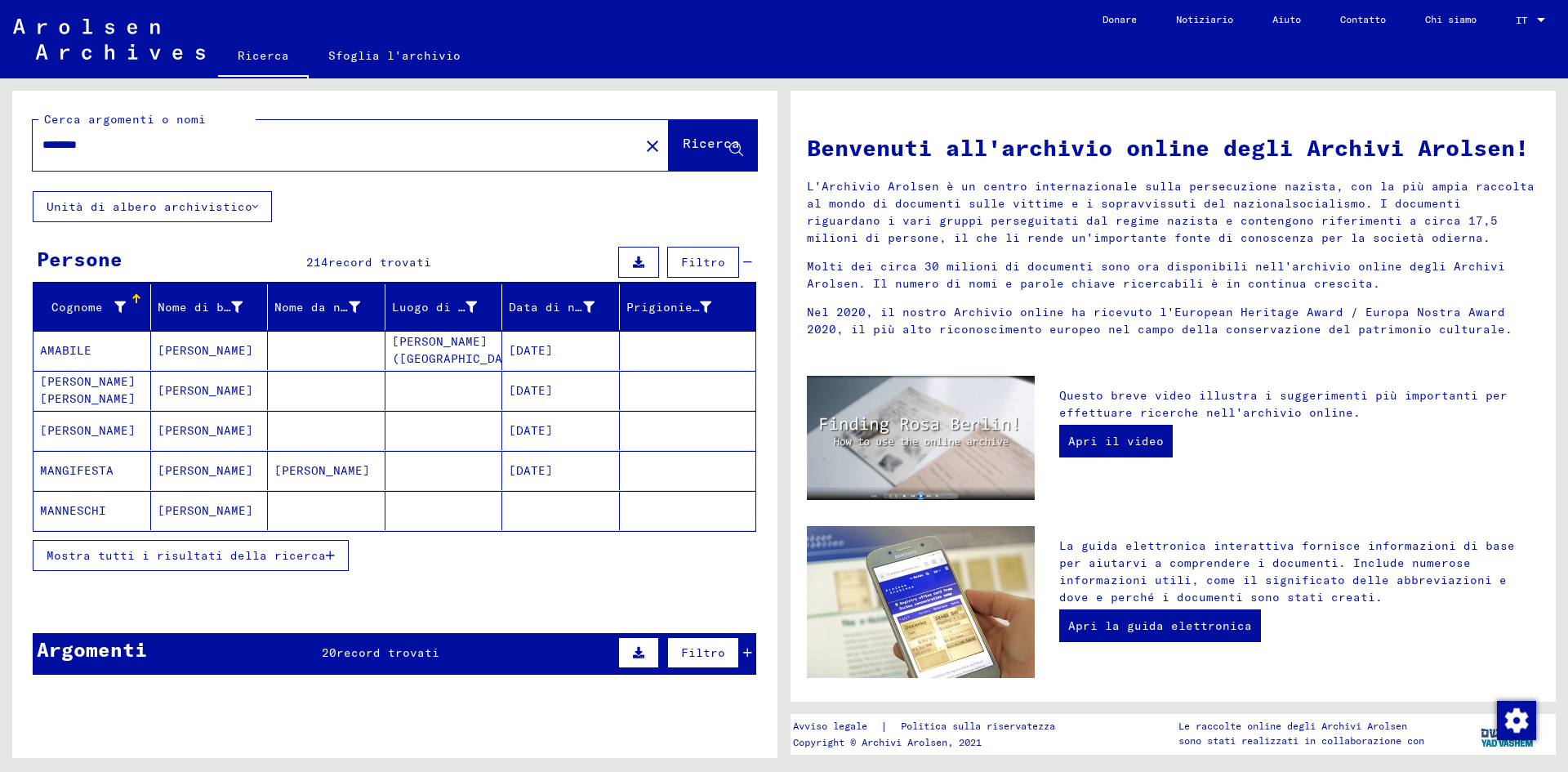
click at [283, 560] on font "Mostra tutti i risultati della ricerca" at bounding box center [186, 555] width 279 height 14
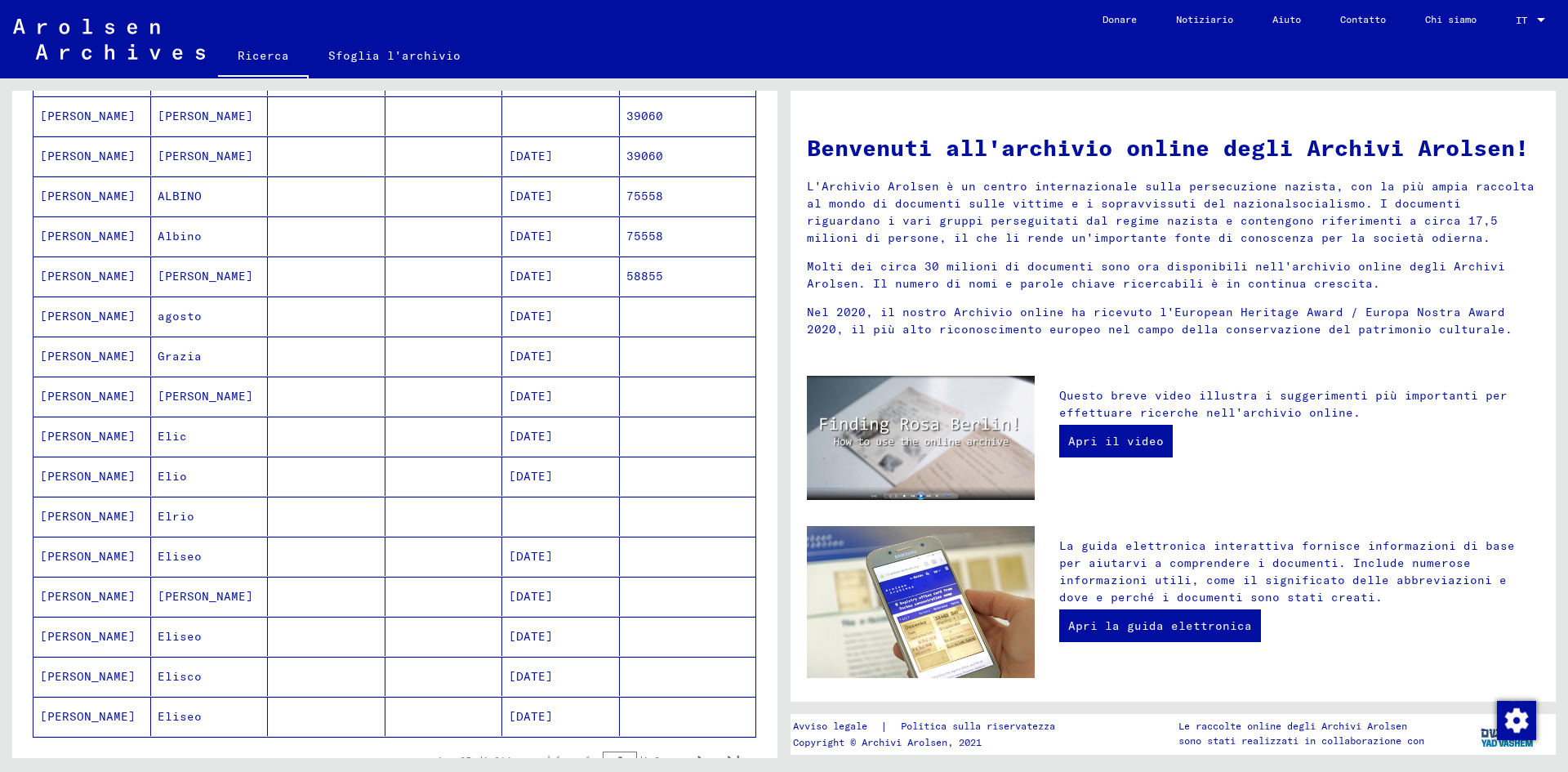
scroll to position [1189, 0]
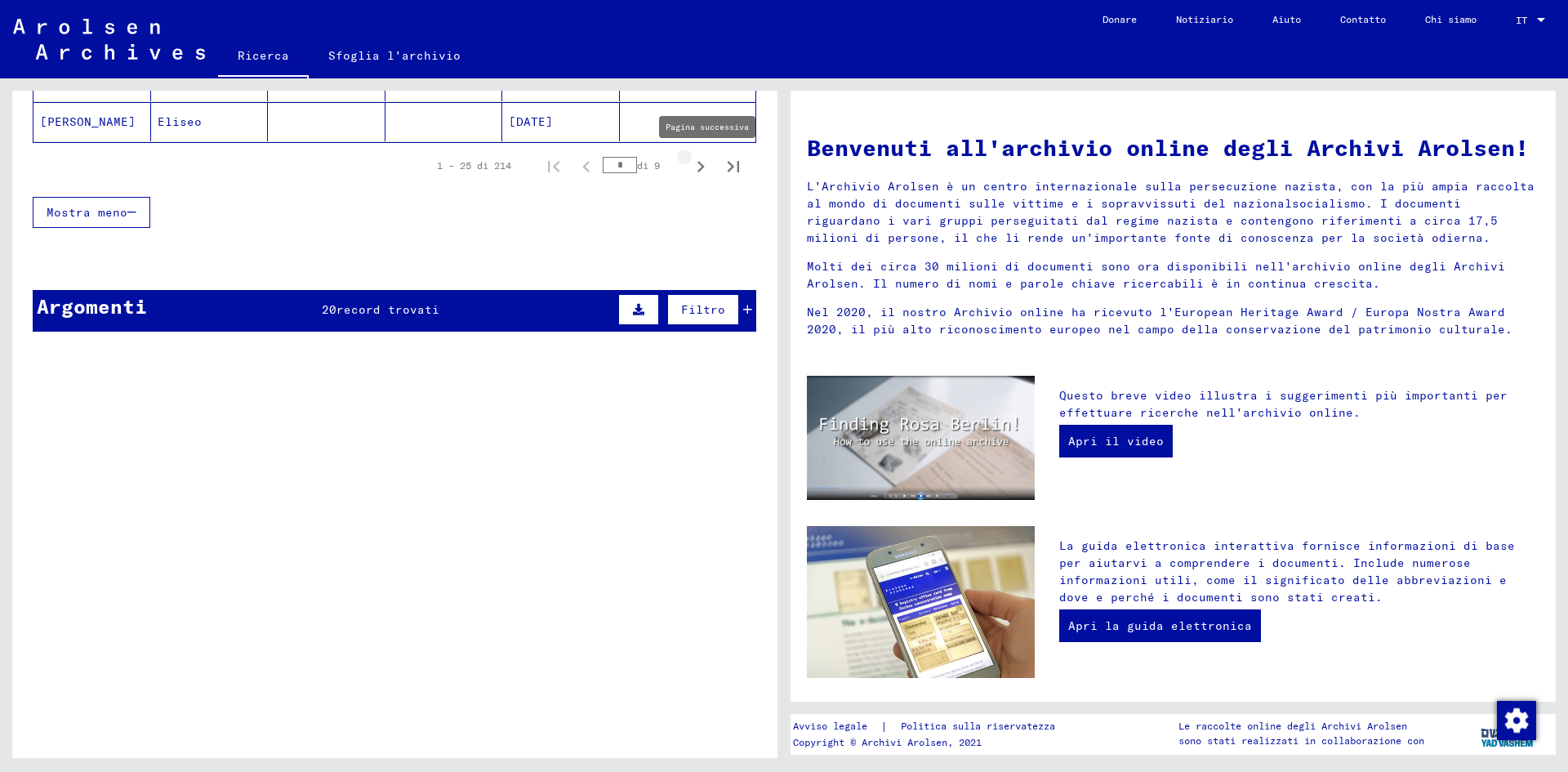
click at [689, 161] on icon "Pagina successiva" at bounding box center [700, 166] width 23 height 23
click at [689, 166] on icon "Pagina successiva" at bounding box center [700, 166] width 23 height 23
type input "*"
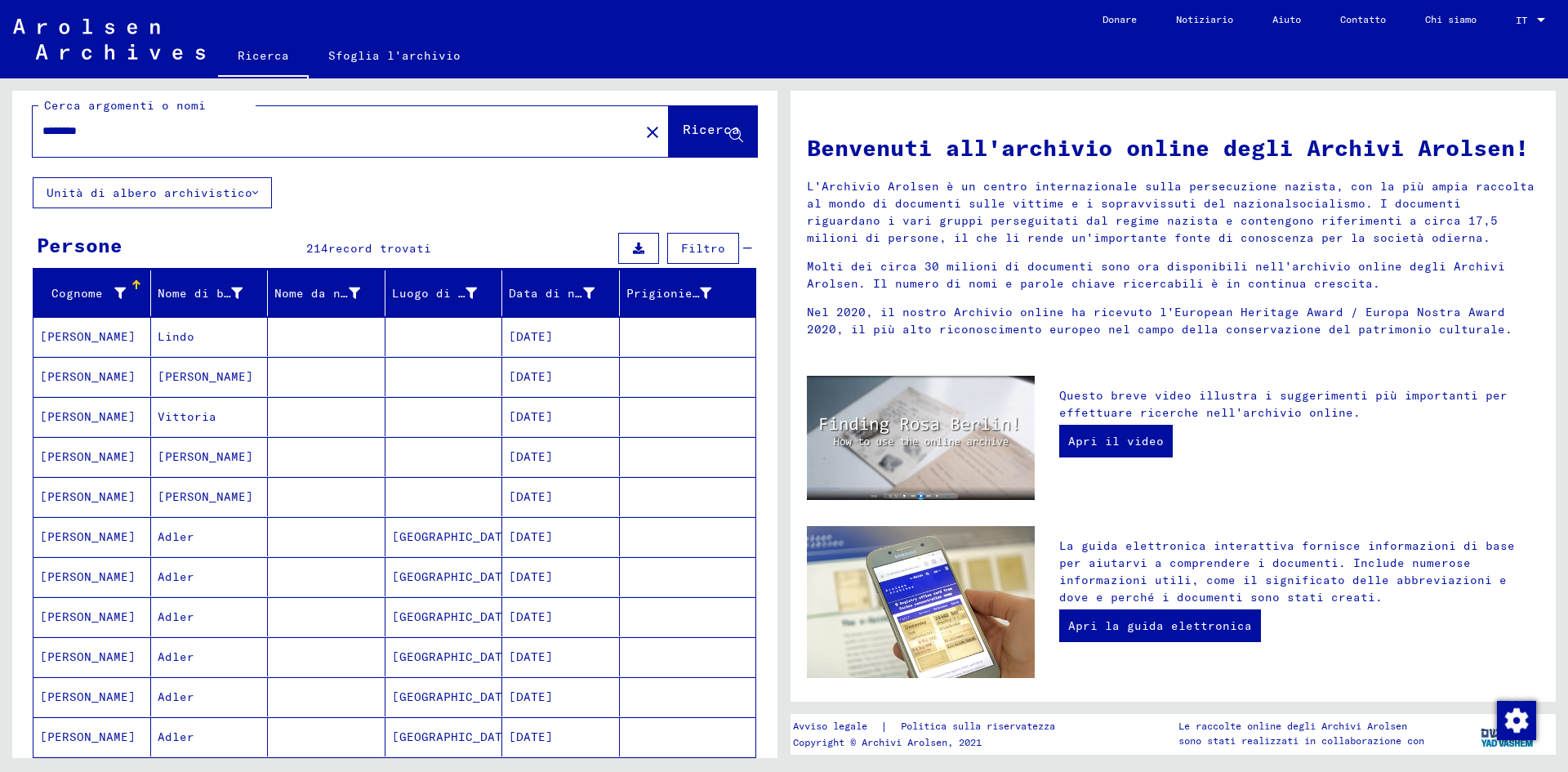
scroll to position [0, 0]
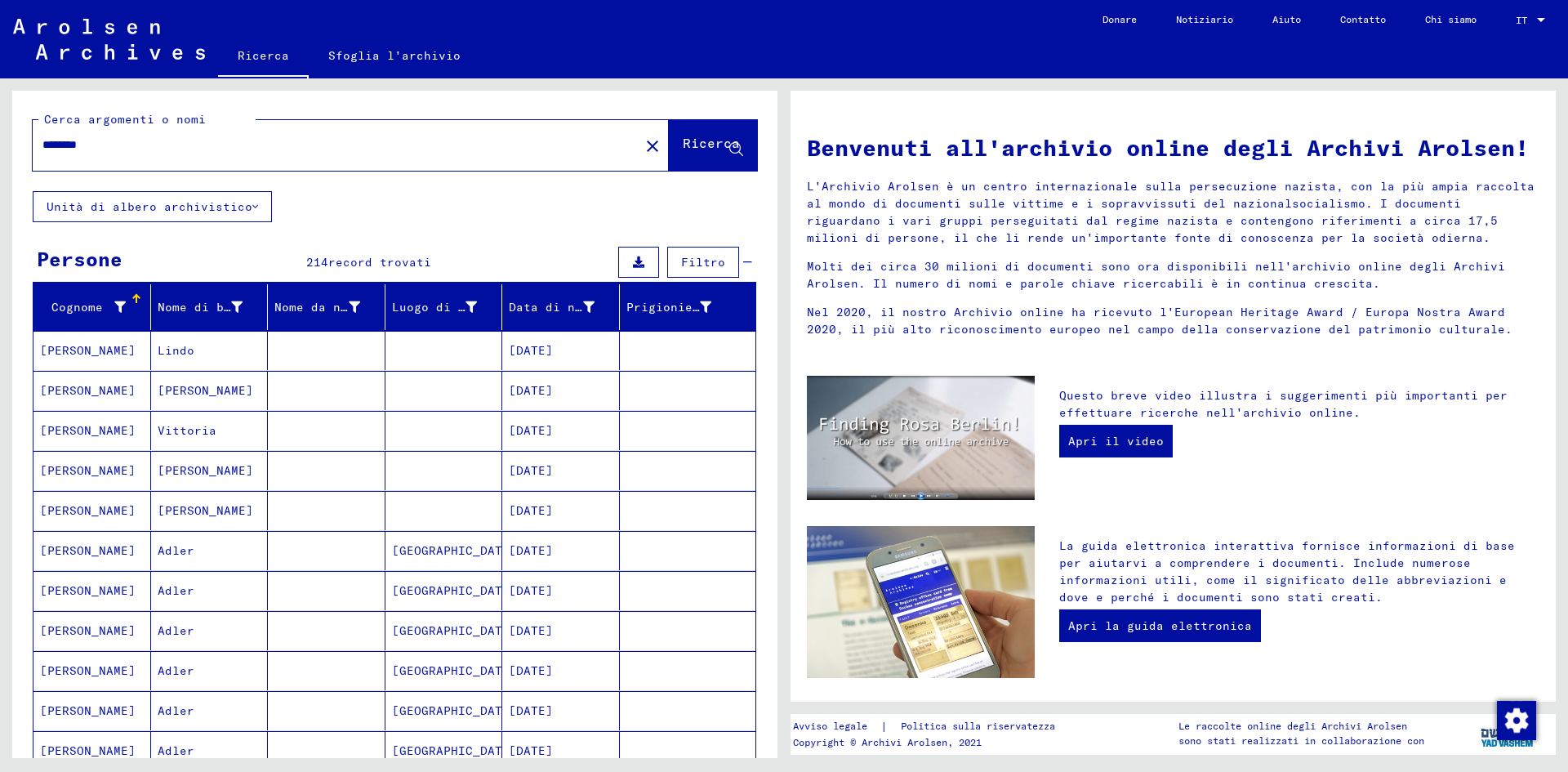
click at [61, 142] on input "*******" at bounding box center [331, 144] width 578 height 17
click at [90, 141] on input "********" at bounding box center [331, 144] width 578 height 17
click at [725, 132] on button "Ricerca" at bounding box center [713, 145] width 88 height 51
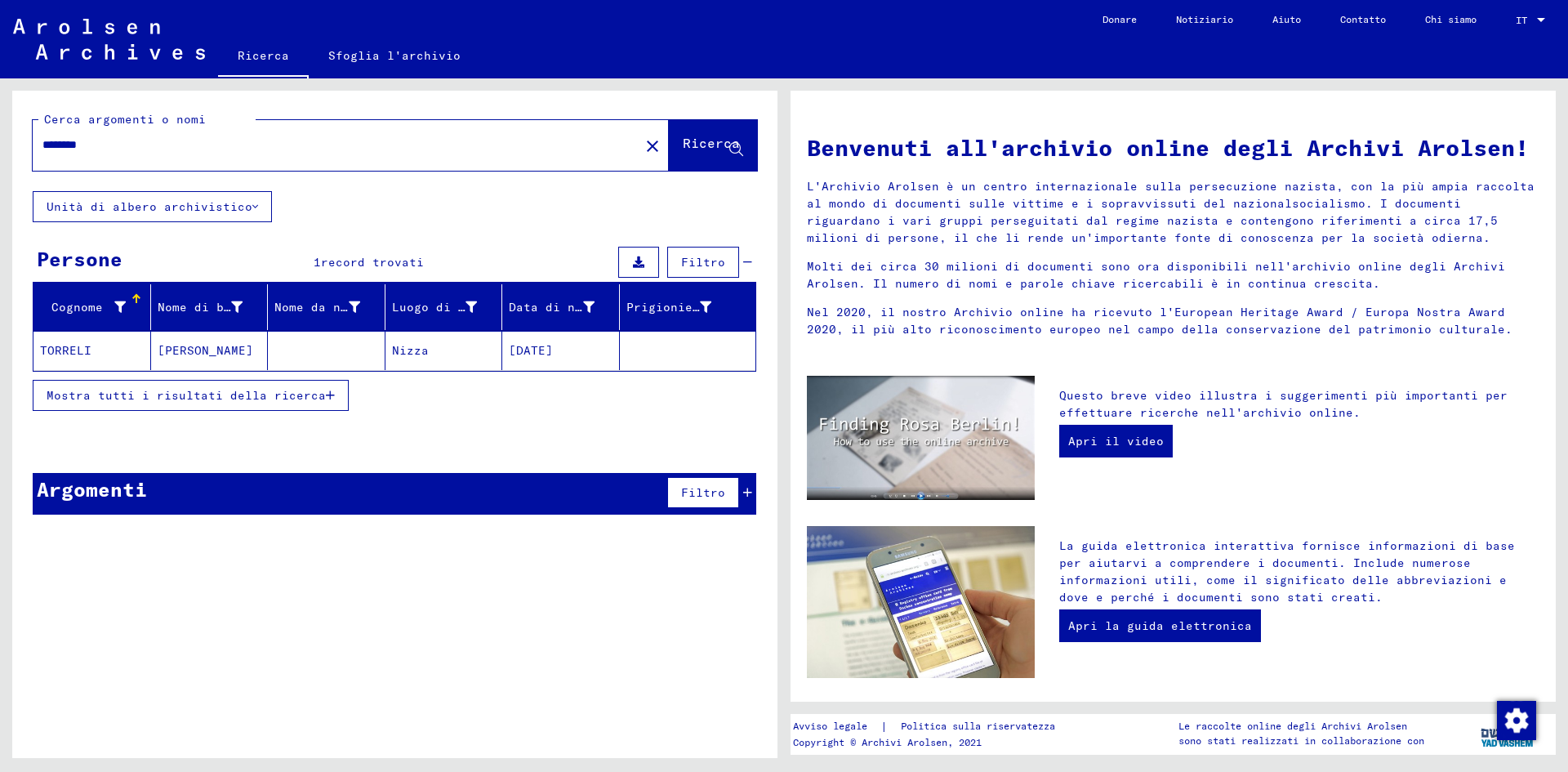
click at [305, 398] on font "Mostra tutti i risultati della ricerca" at bounding box center [186, 395] width 279 height 14
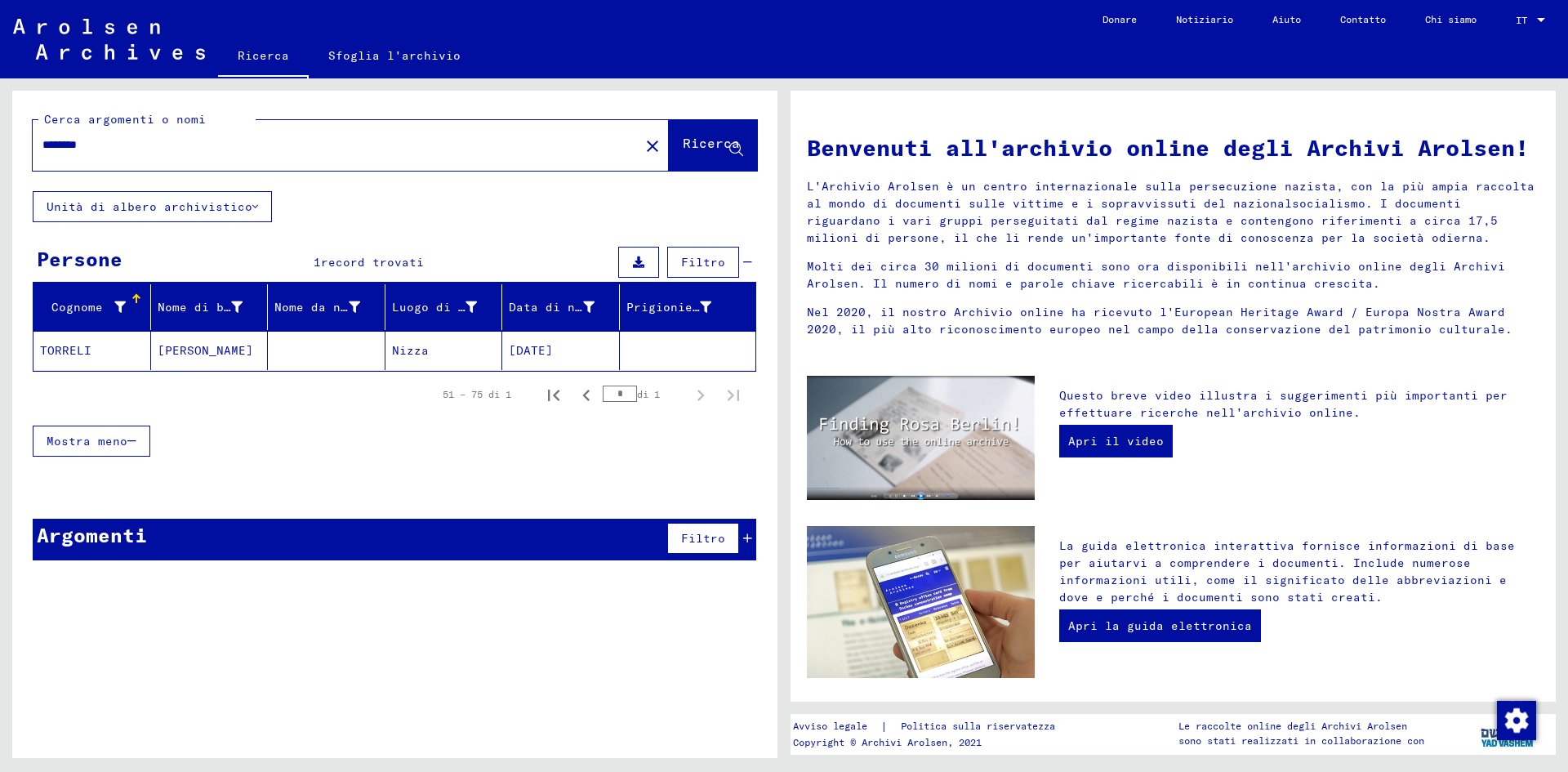
click at [91, 141] on input "*******" at bounding box center [331, 144] width 578 height 17
click at [691, 130] on button "Ricerca" at bounding box center [713, 145] width 88 height 51
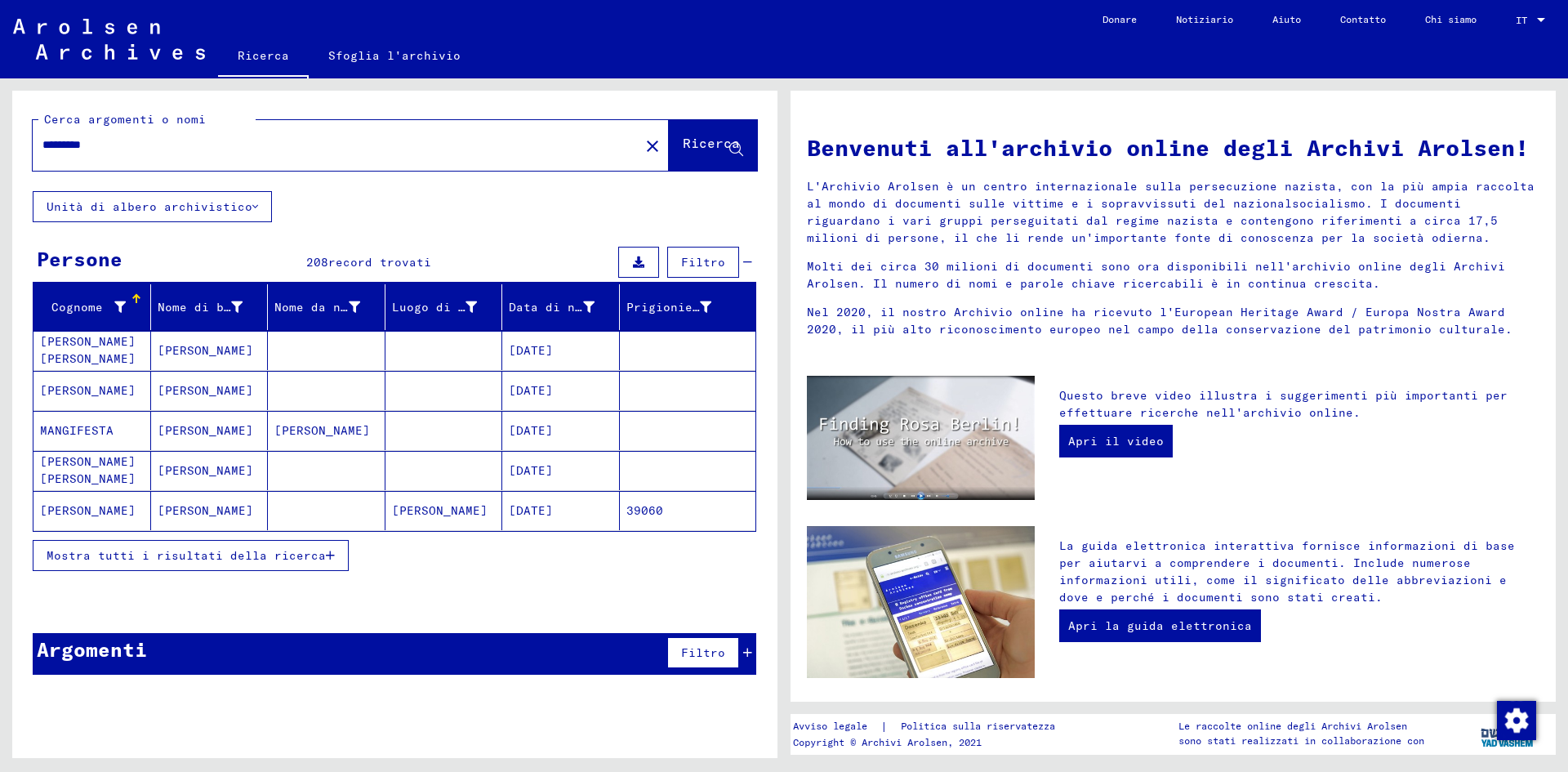
click at [268, 556] on font "Mostra tutti i risultati della ricerca" at bounding box center [186, 555] width 279 height 14
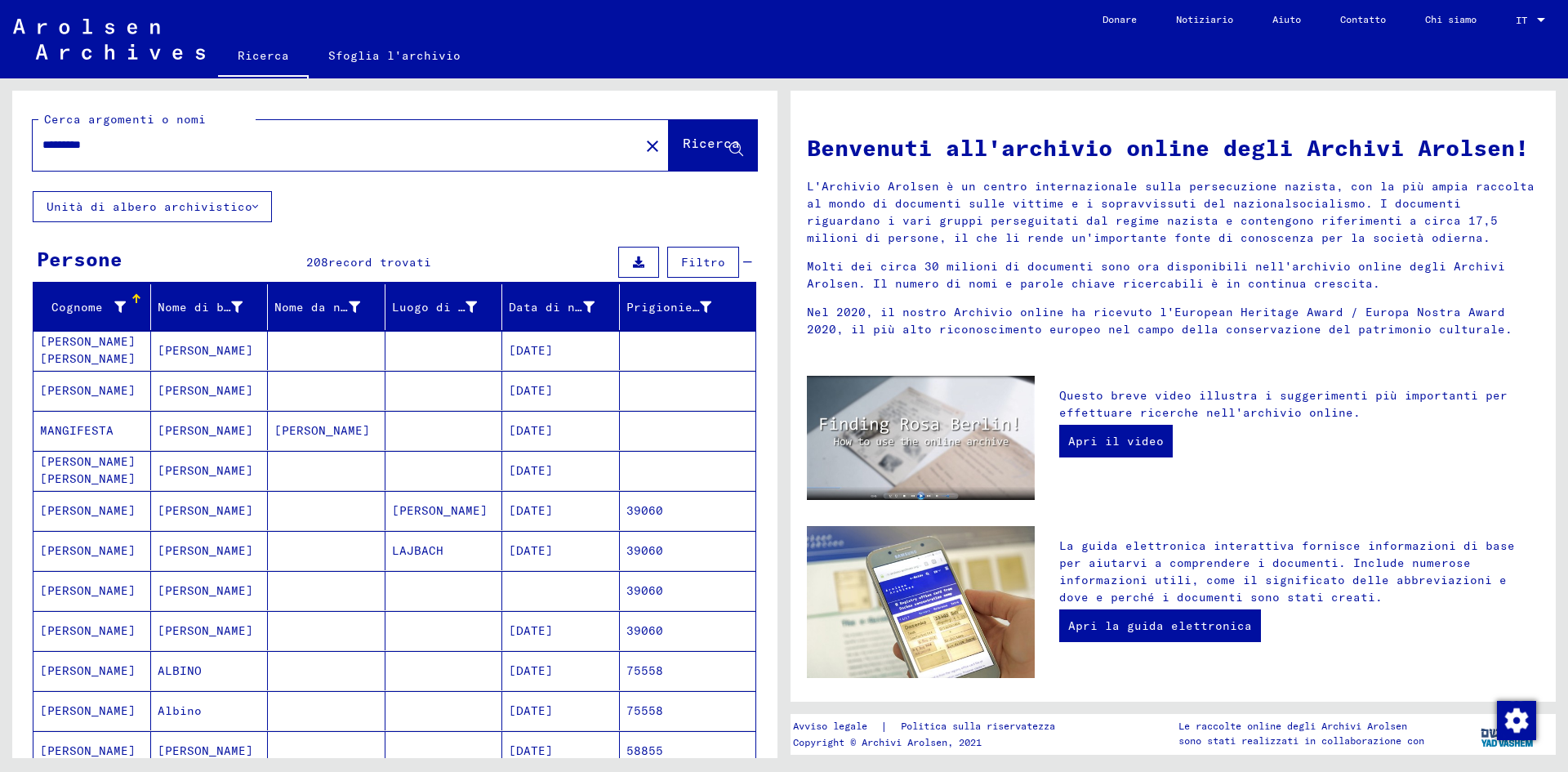
click at [211, 141] on input "********" at bounding box center [331, 144] width 578 height 17
click at [678, 157] on button "Ricerca" at bounding box center [713, 145] width 88 height 51
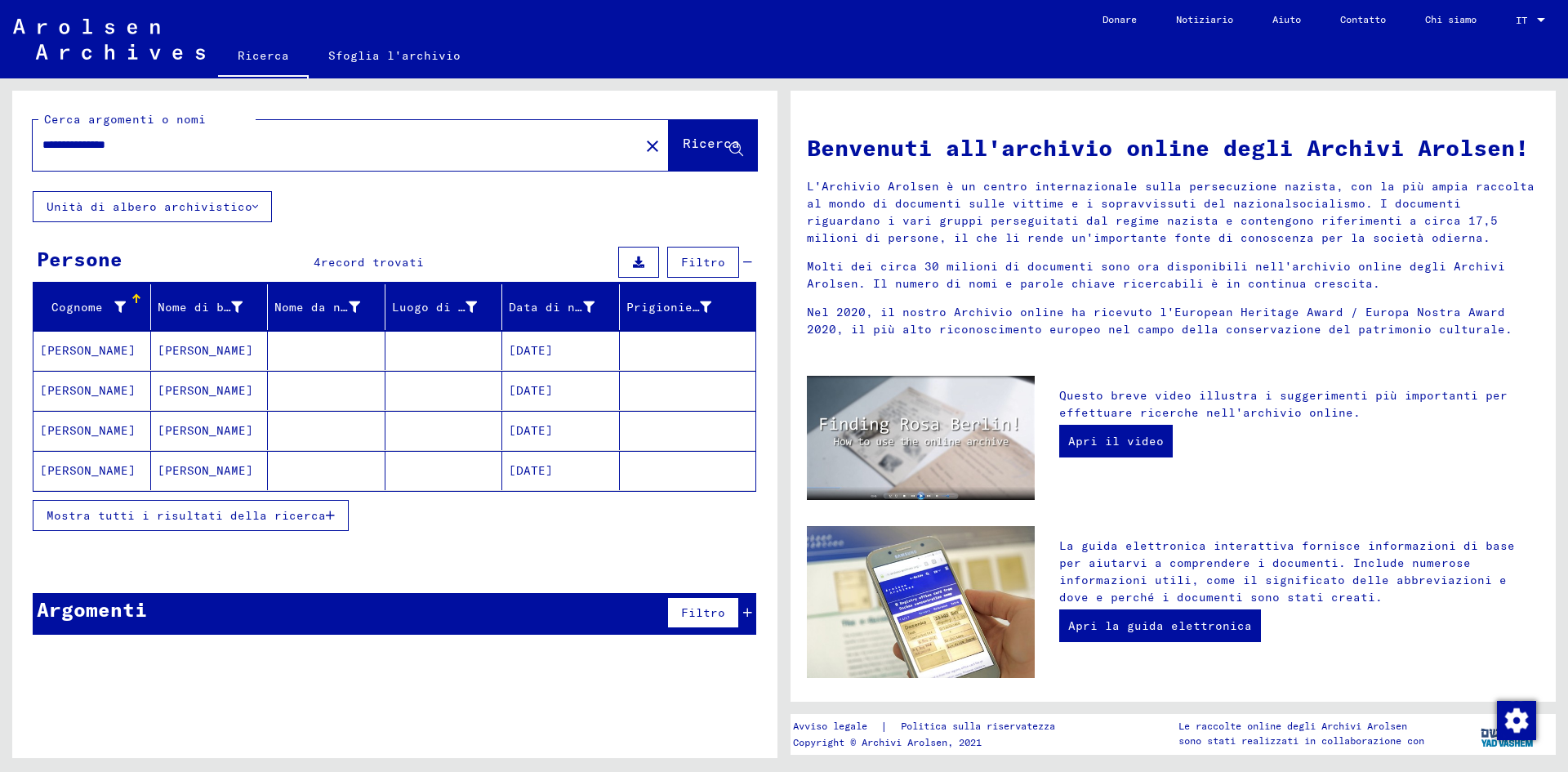
click at [552, 395] on font "[DATE]" at bounding box center [531, 390] width 44 height 14
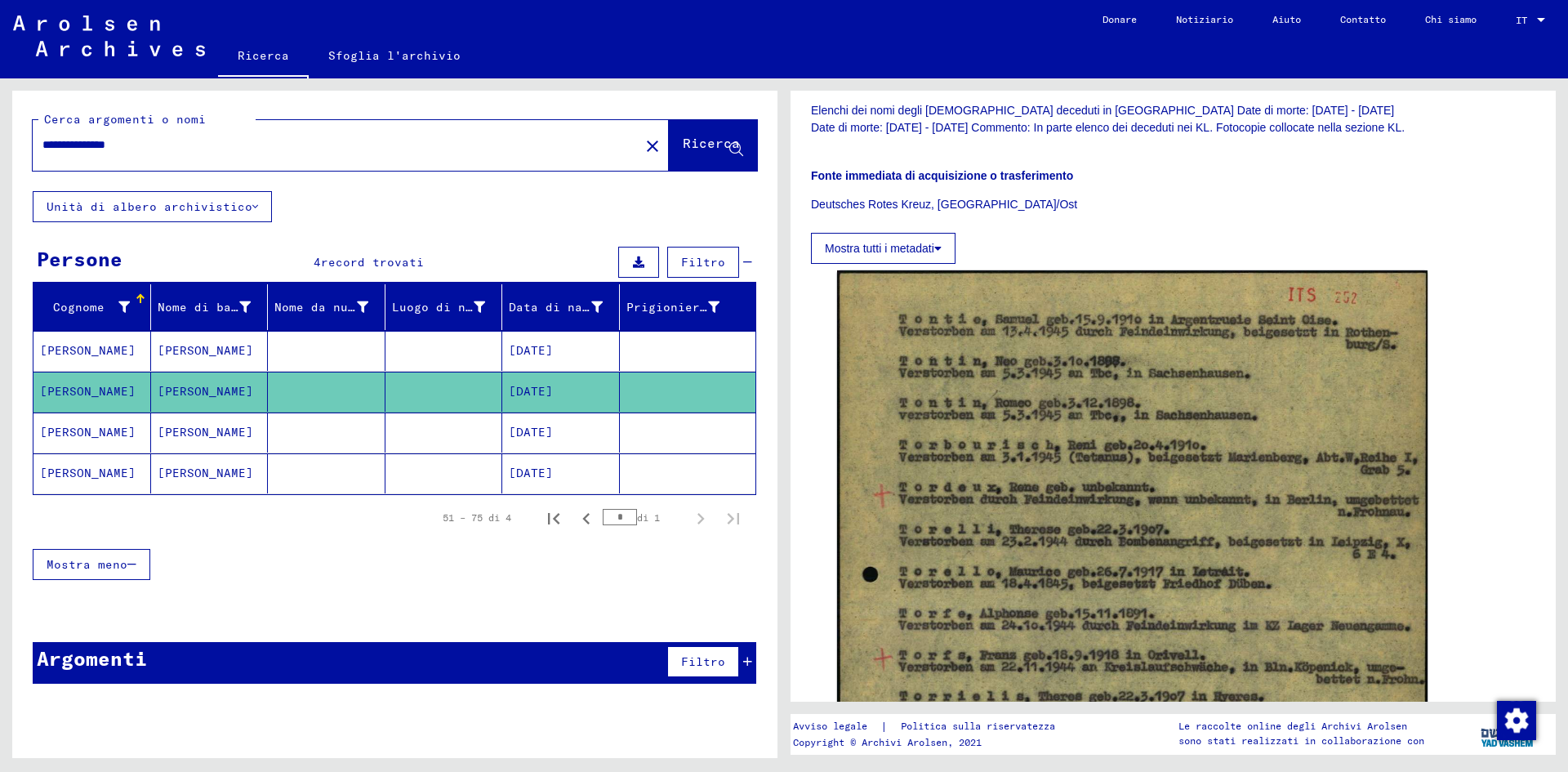
scroll to position [392, 0]
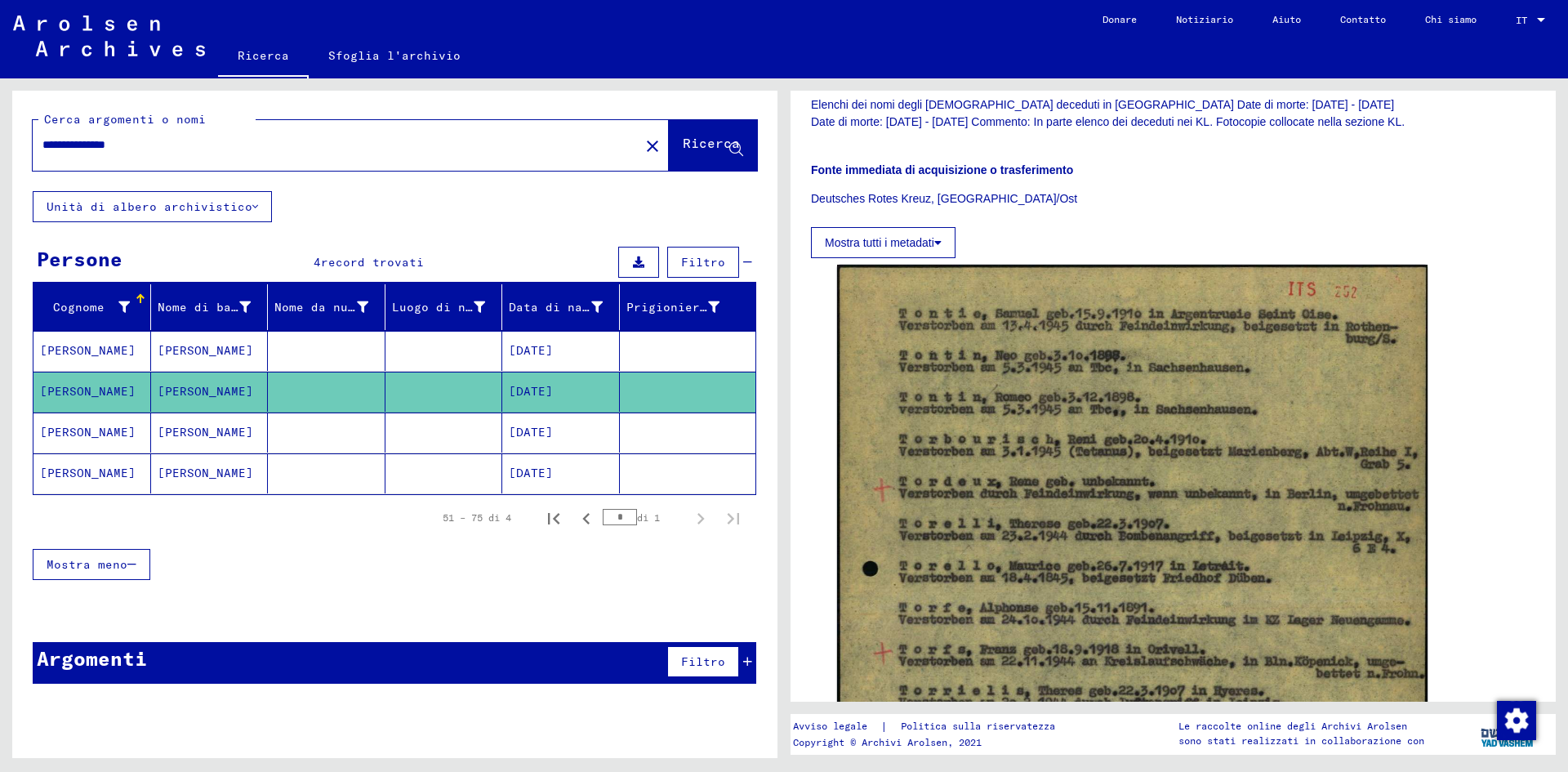
click at [552, 433] on font "[DATE]" at bounding box center [531, 432] width 44 height 14
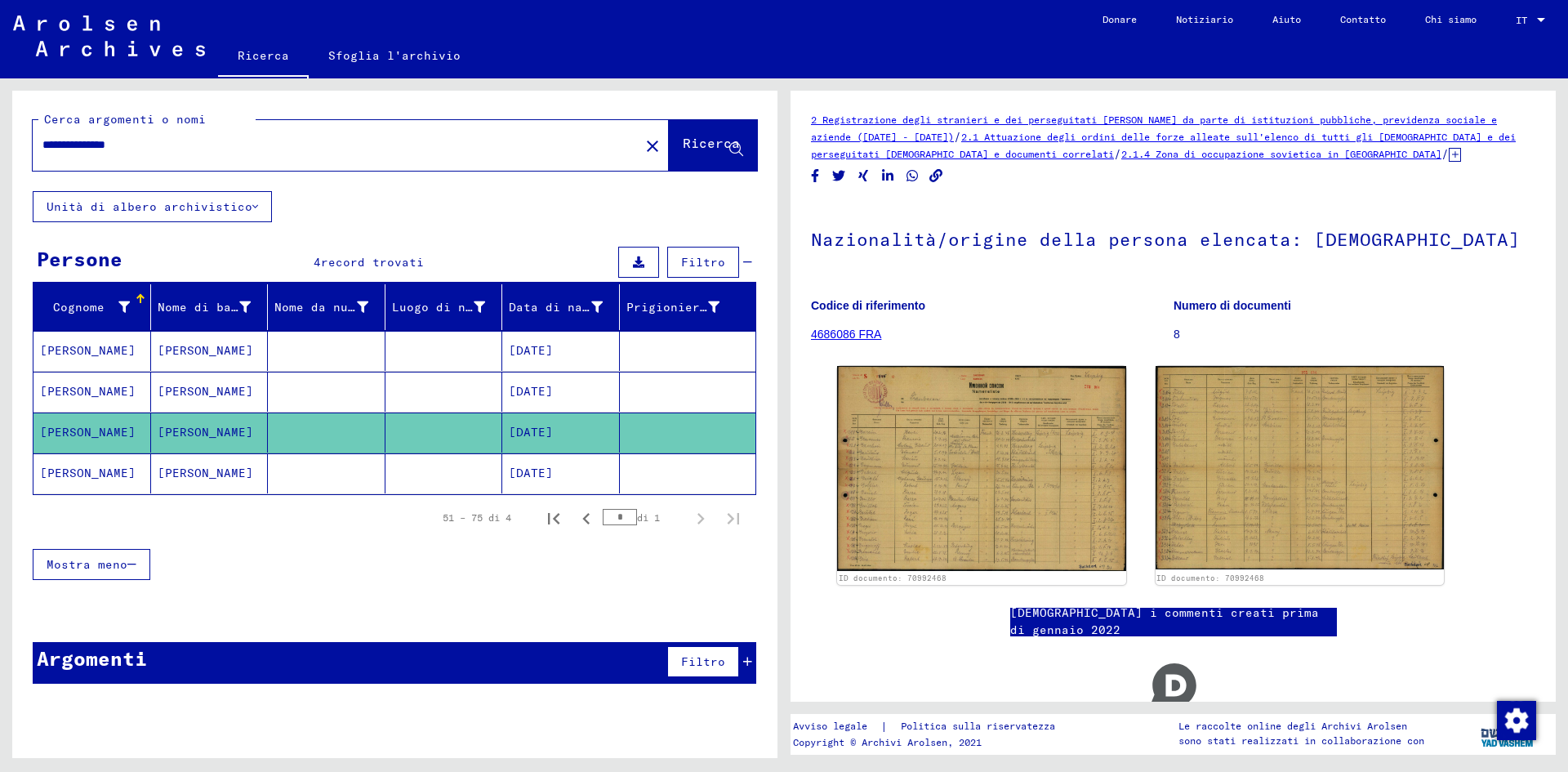
click at [518, 472] on font "[DATE]" at bounding box center [531, 473] width 44 height 14
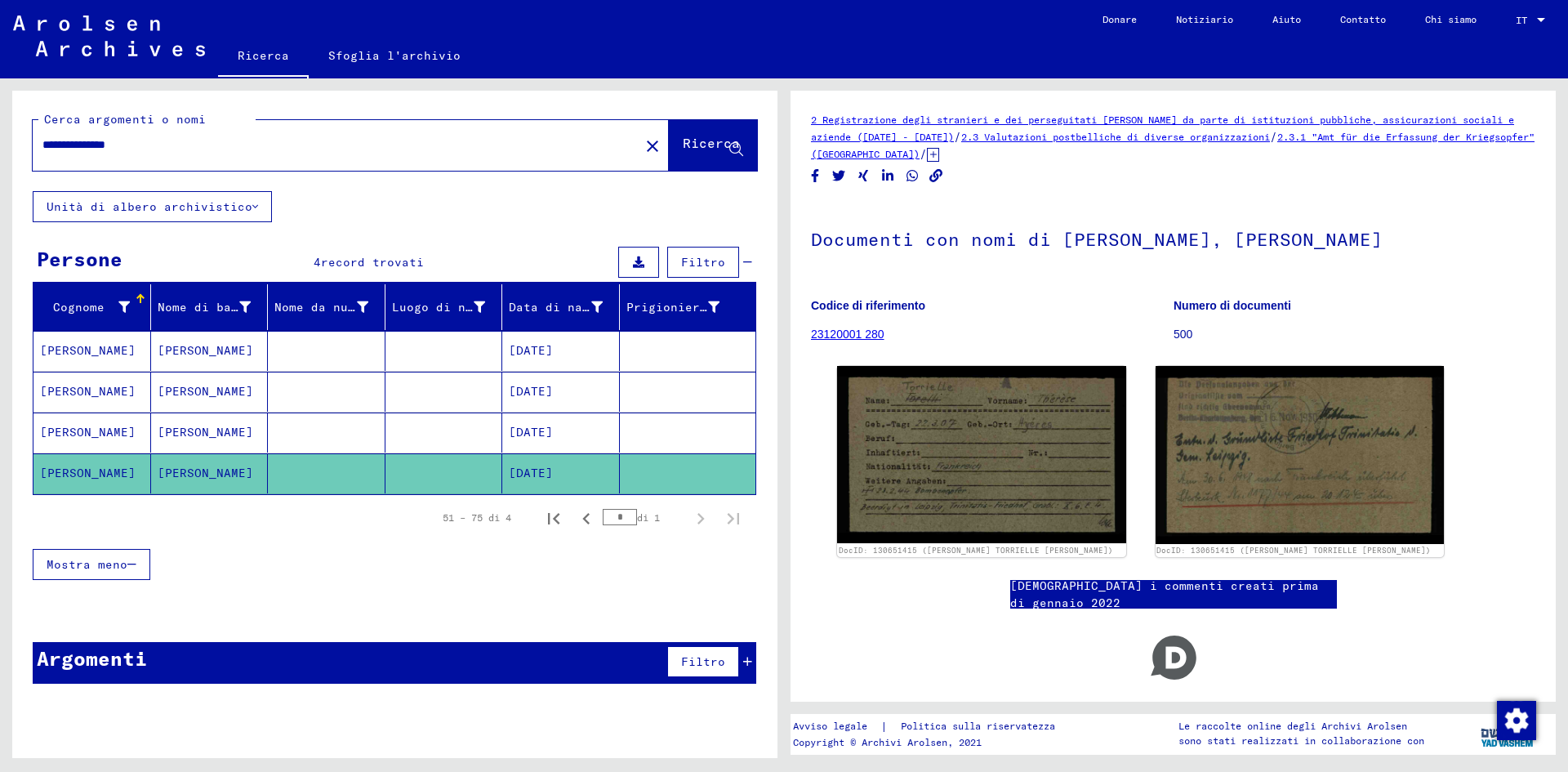
click at [543, 431] on font "[DATE]" at bounding box center [531, 432] width 44 height 14
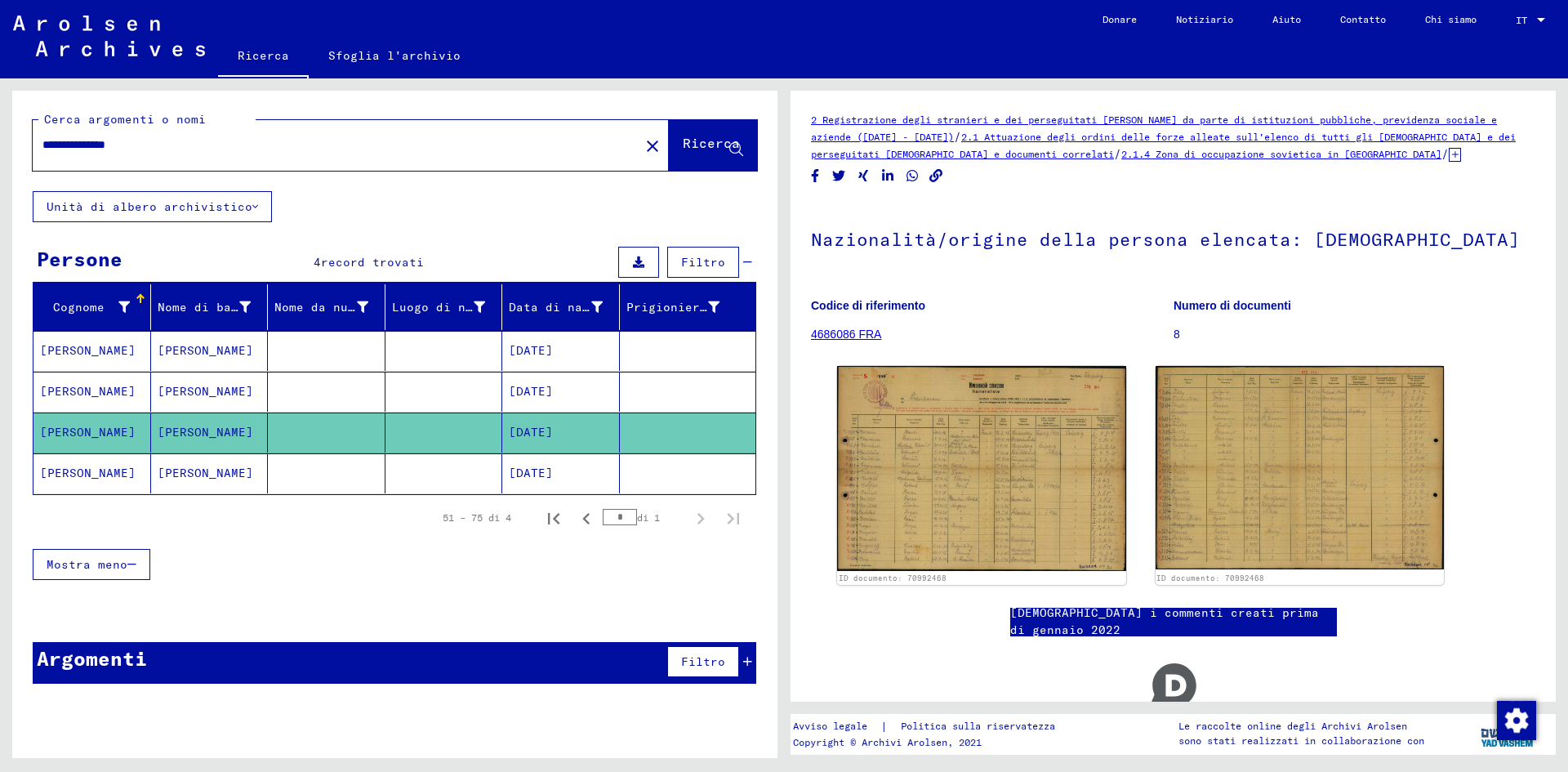
click at [68, 141] on input "**********" at bounding box center [336, 144] width 587 height 17
type input "**********"
click at [696, 141] on font "Ricerca" at bounding box center [710, 143] width 57 height 16
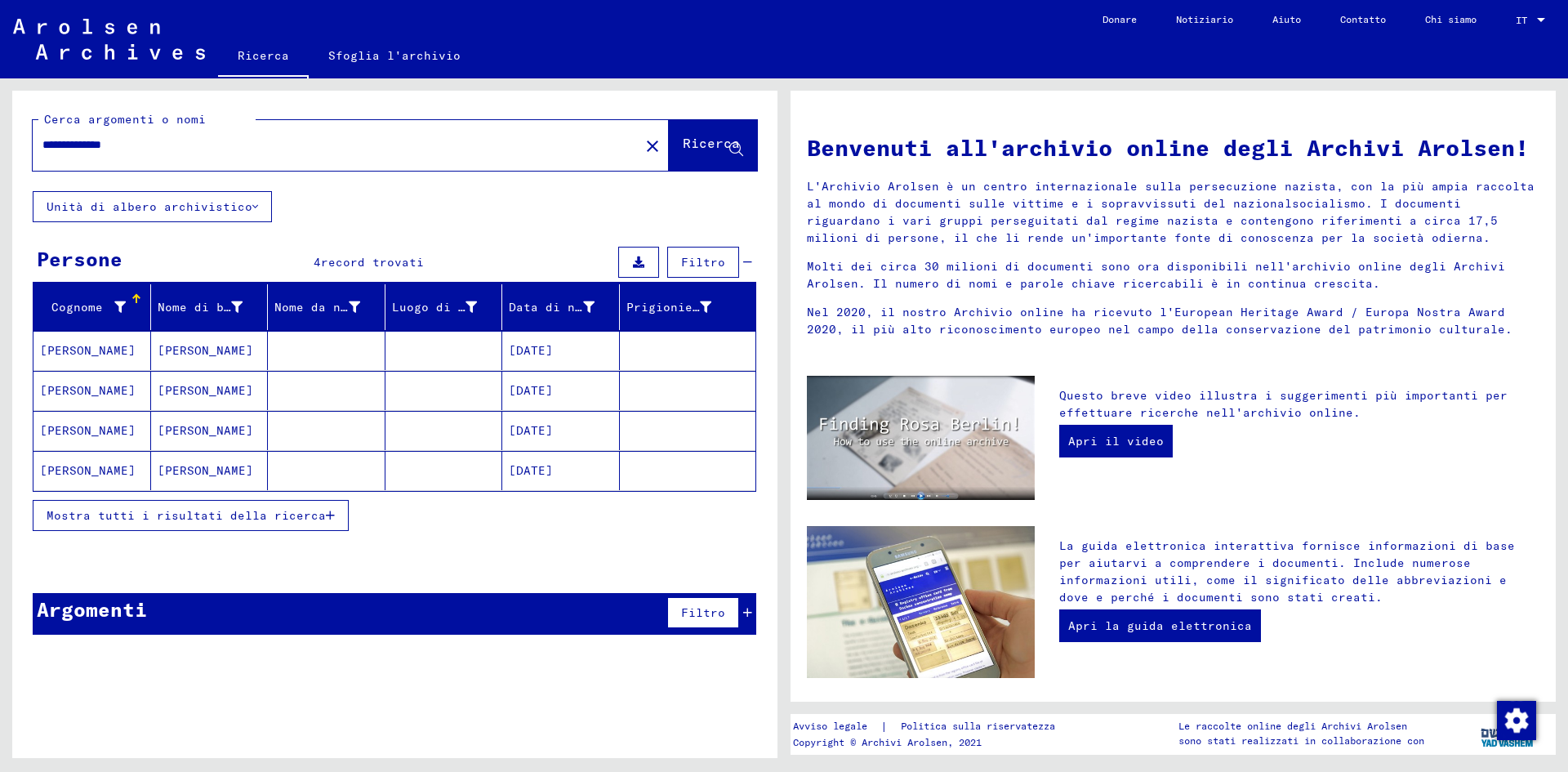
click at [516, 475] on font "[DATE]" at bounding box center [531, 470] width 44 height 14
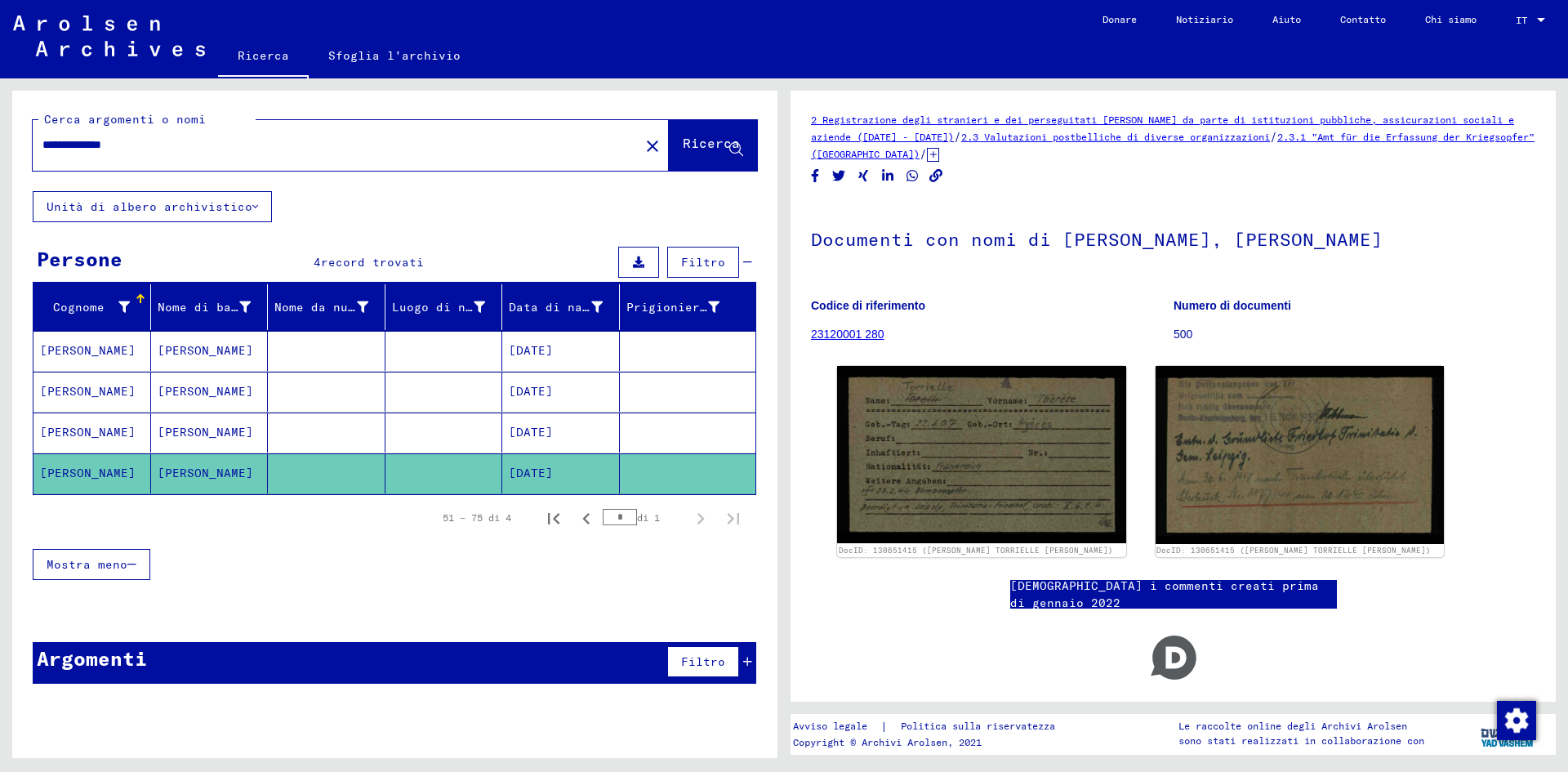
click at [550, 415] on mat-cell "[DATE]" at bounding box center [561, 433] width 117 height 40
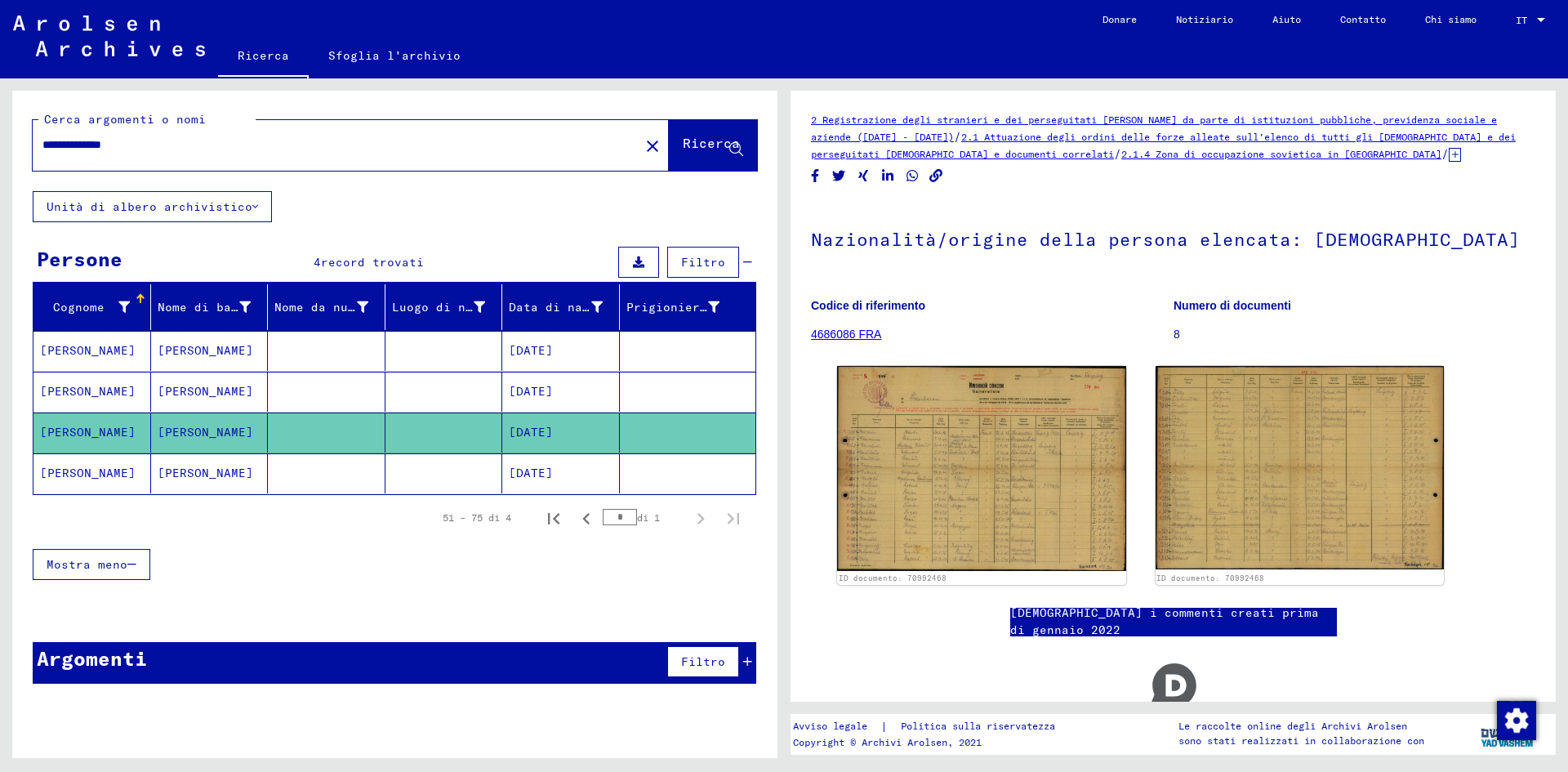
click at [552, 386] on font "[DATE]" at bounding box center [531, 391] width 44 height 14
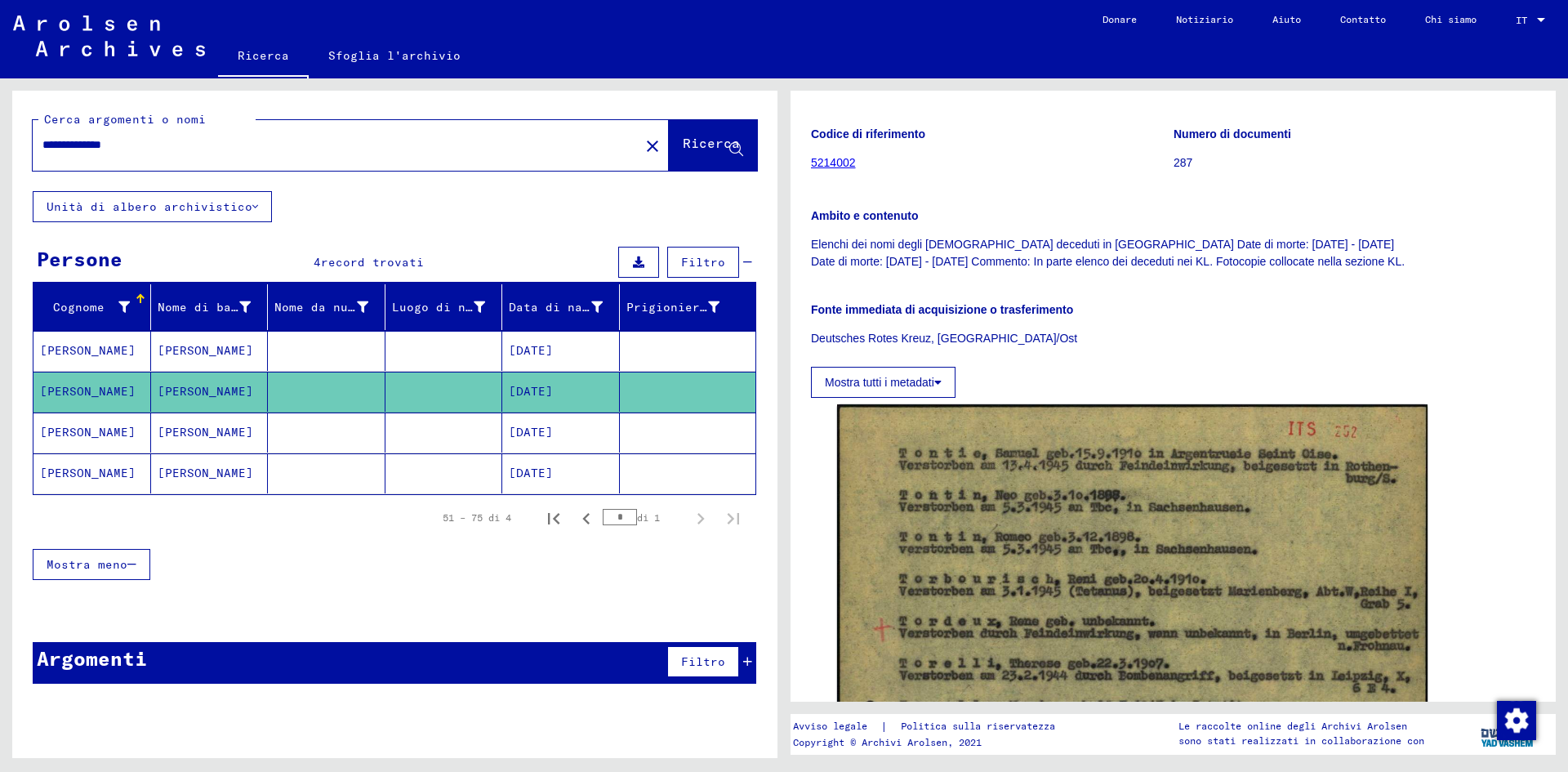
scroll to position [261, 0]
